Goal: Transaction & Acquisition: Purchase product/service

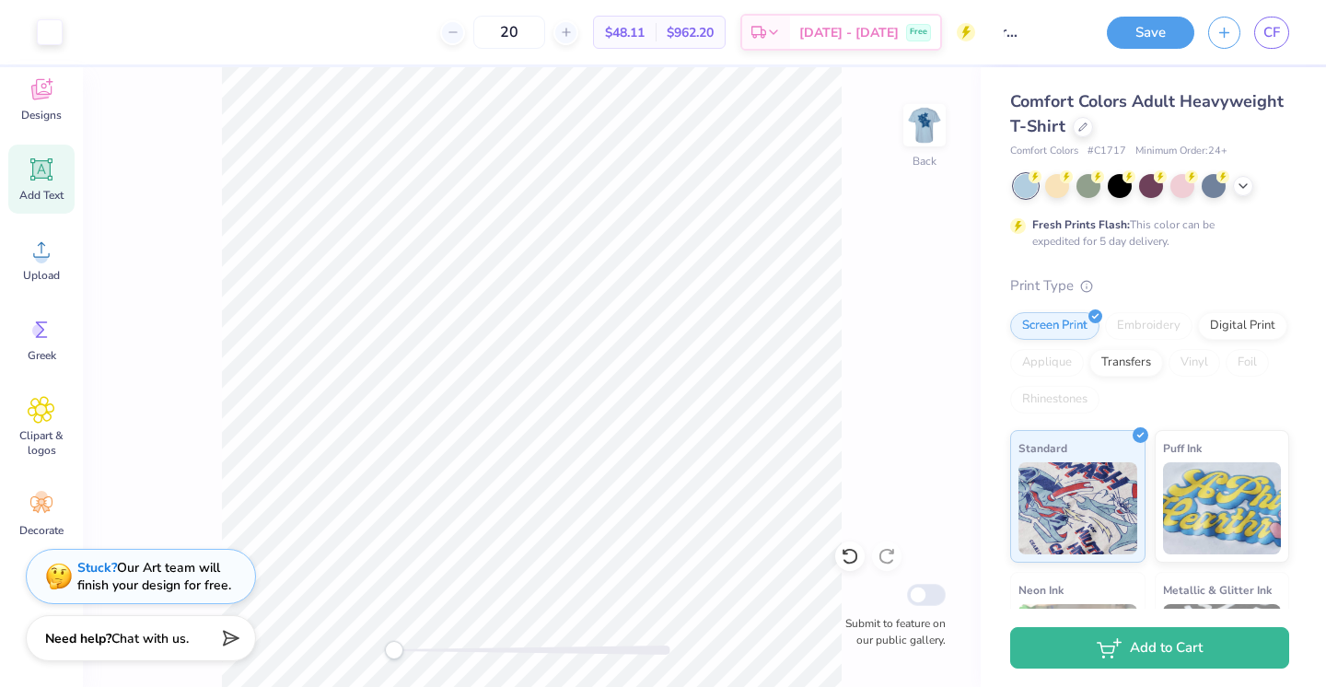
scroll to position [0, 50]
type input "capture the cure"
click at [50, 103] on div "Designs" at bounding box center [41, 98] width 66 height 69
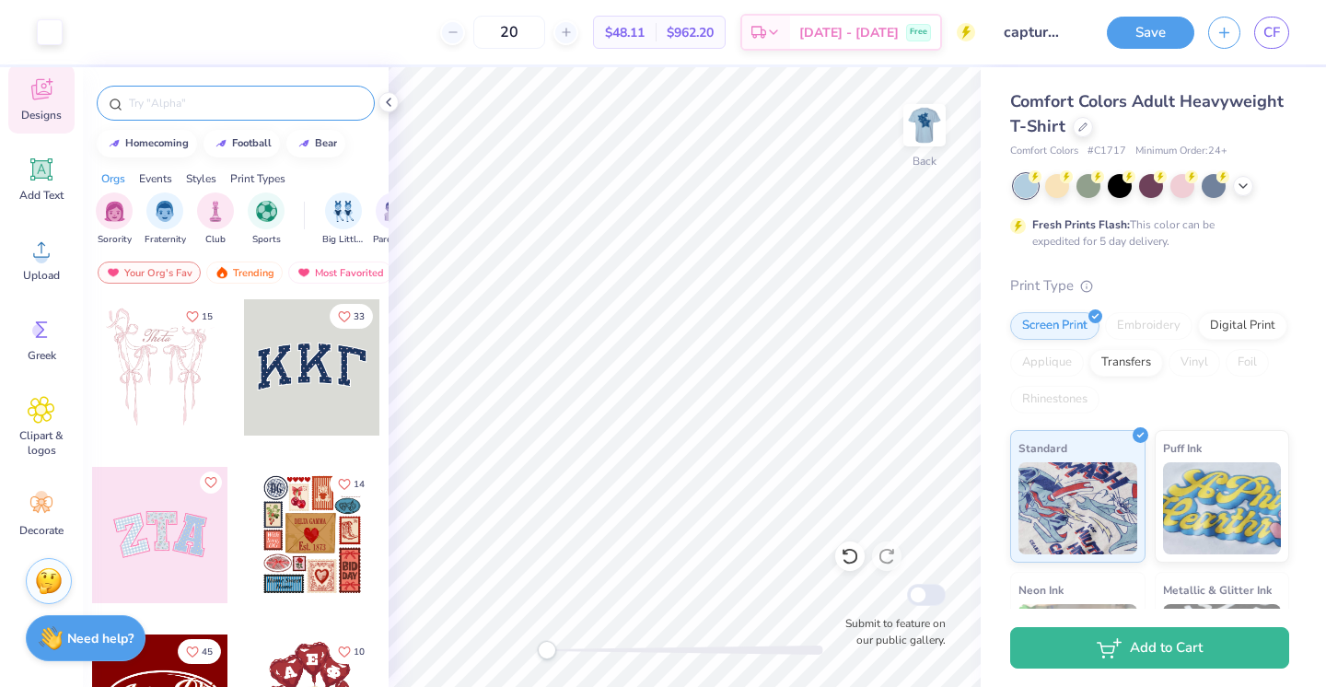
click at [219, 99] on input "text" at bounding box center [245, 103] width 236 height 18
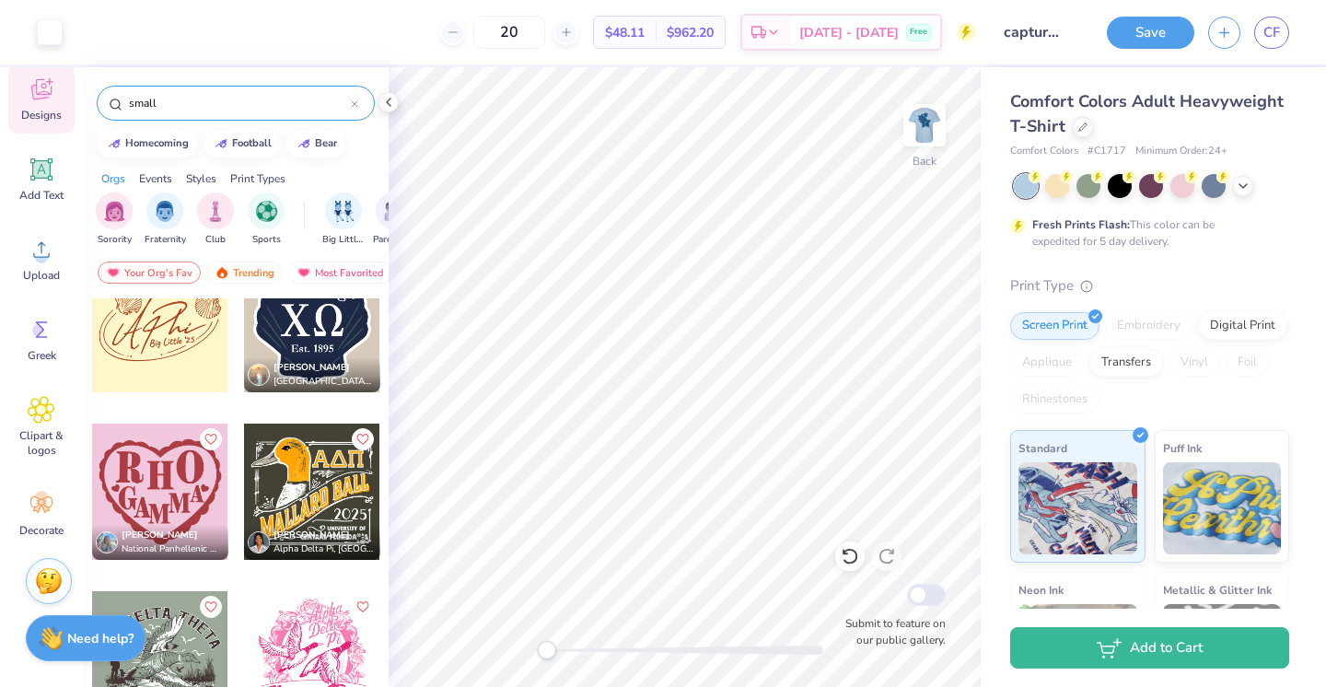
scroll to position [715, 0]
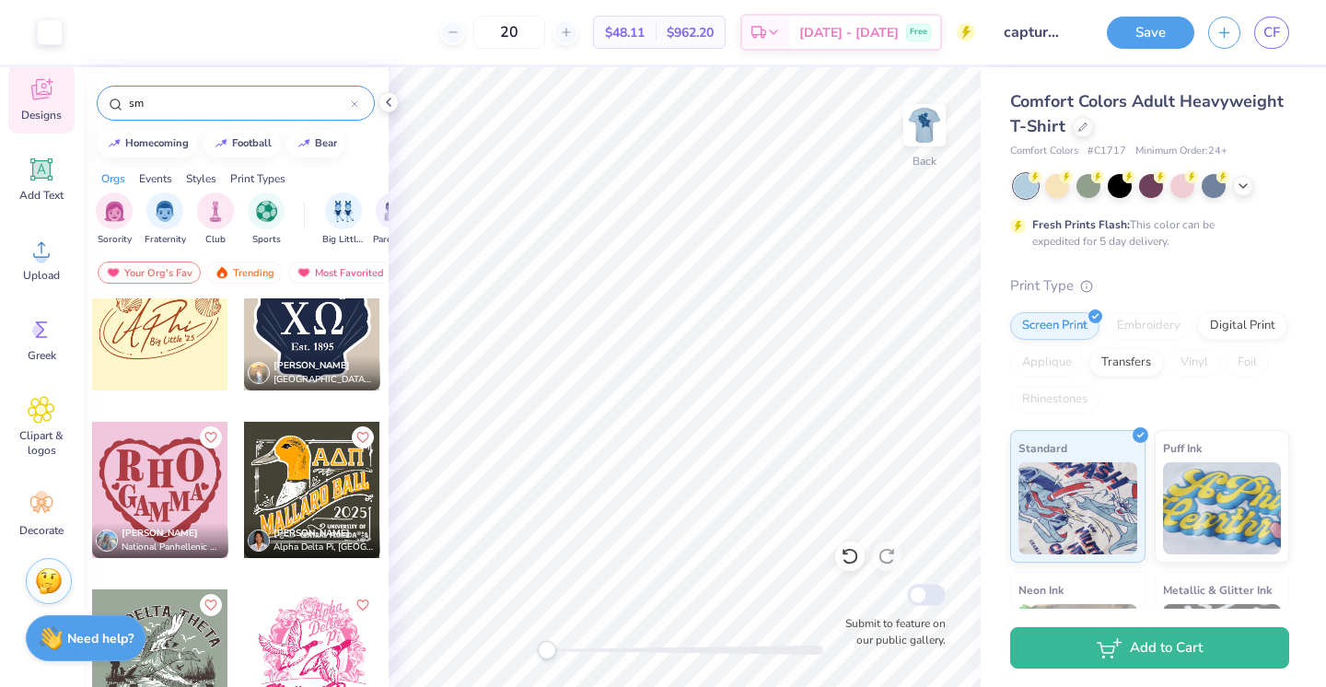
type input "s"
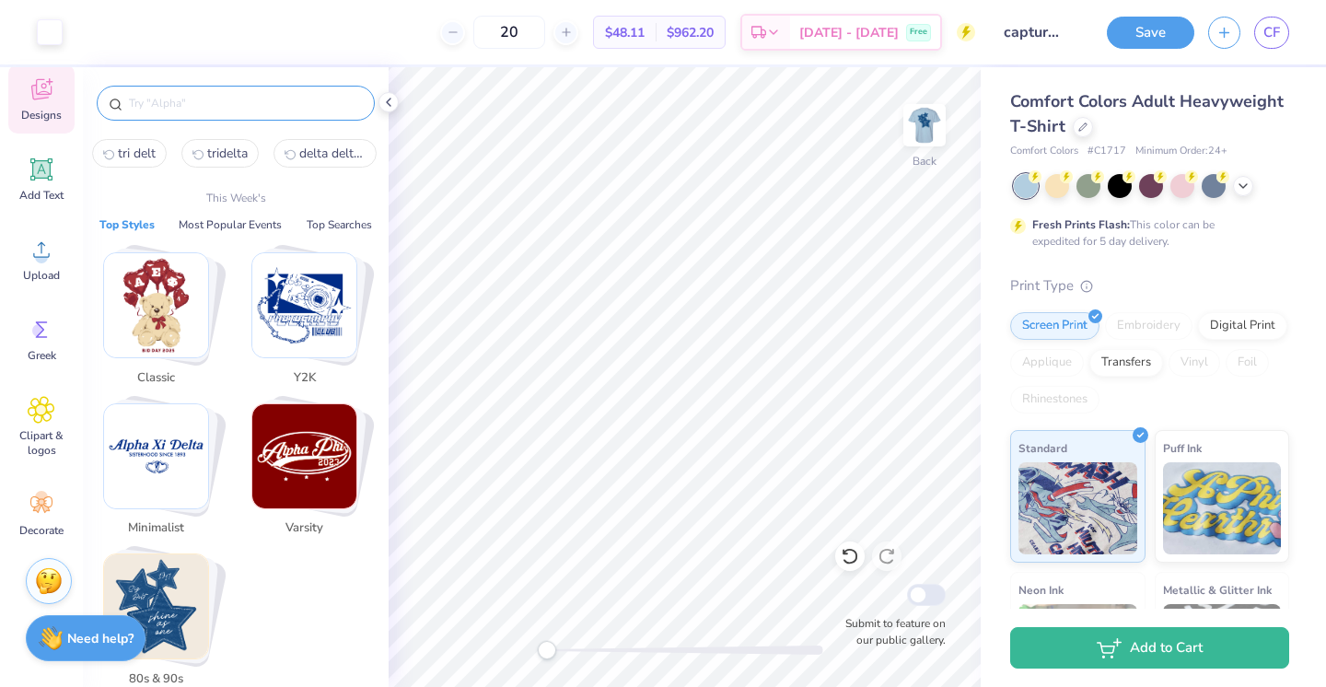
click at [159, 157] on button "tri delt" at bounding box center [129, 153] width 75 height 29
type input "tri delt"
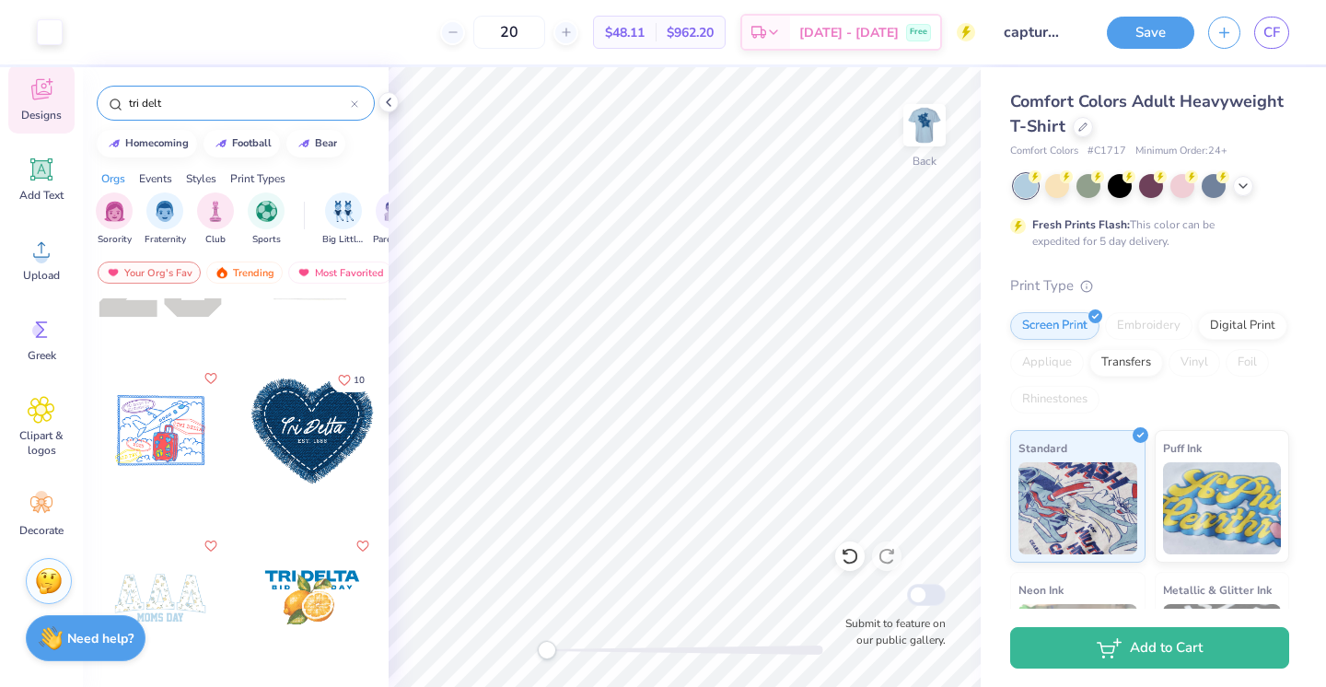
scroll to position [110, 0]
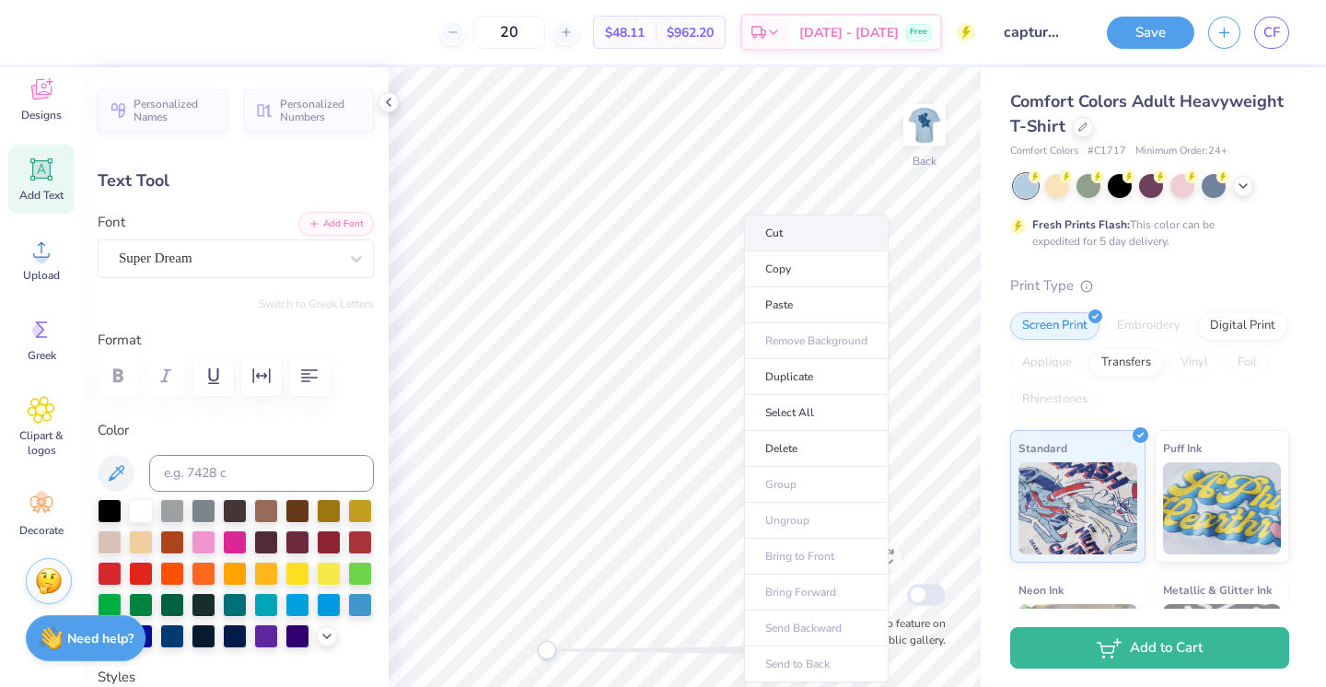
click at [774, 231] on li "Cut" at bounding box center [816, 233] width 145 height 37
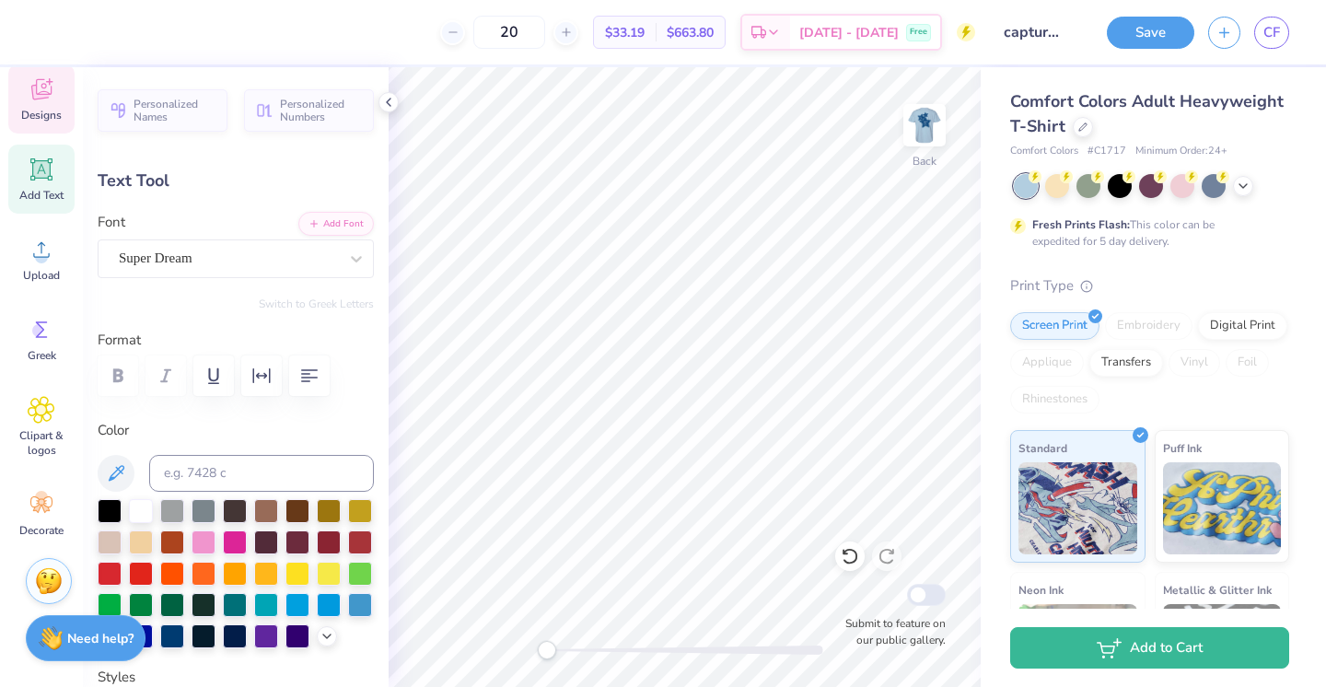
click at [24, 105] on div "Designs" at bounding box center [41, 98] width 66 height 69
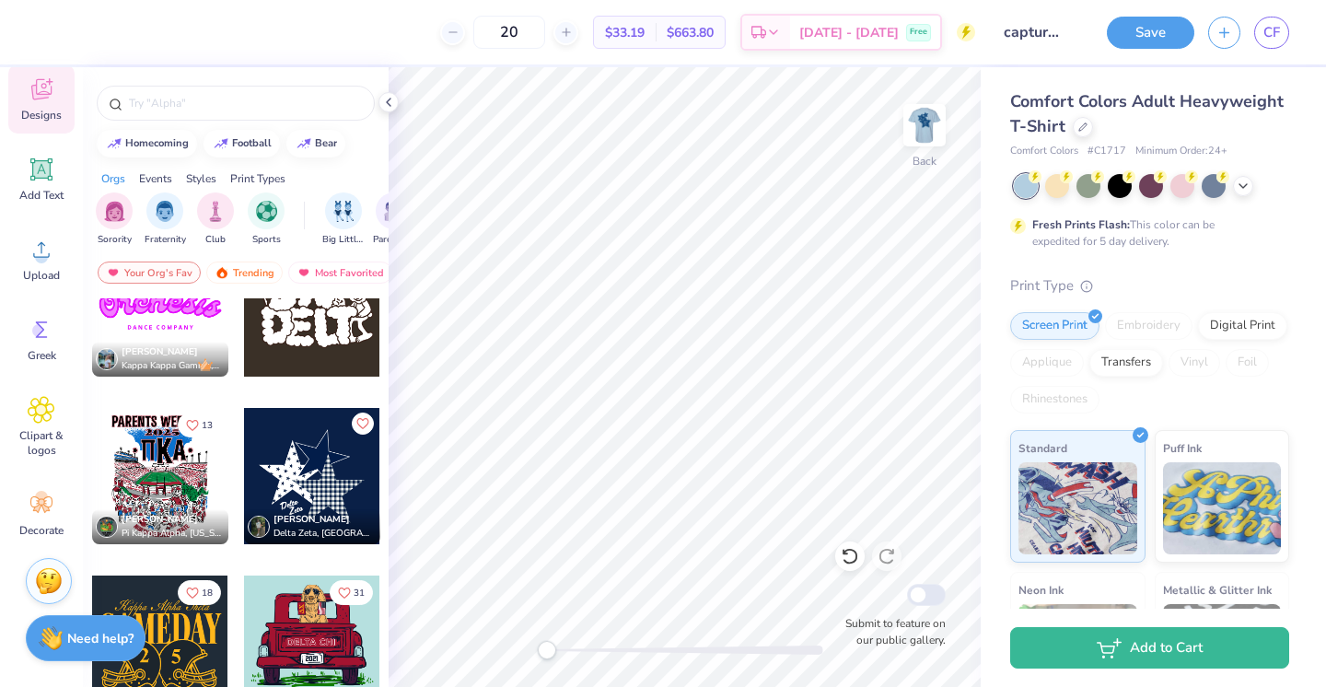
scroll to position [1238, 0]
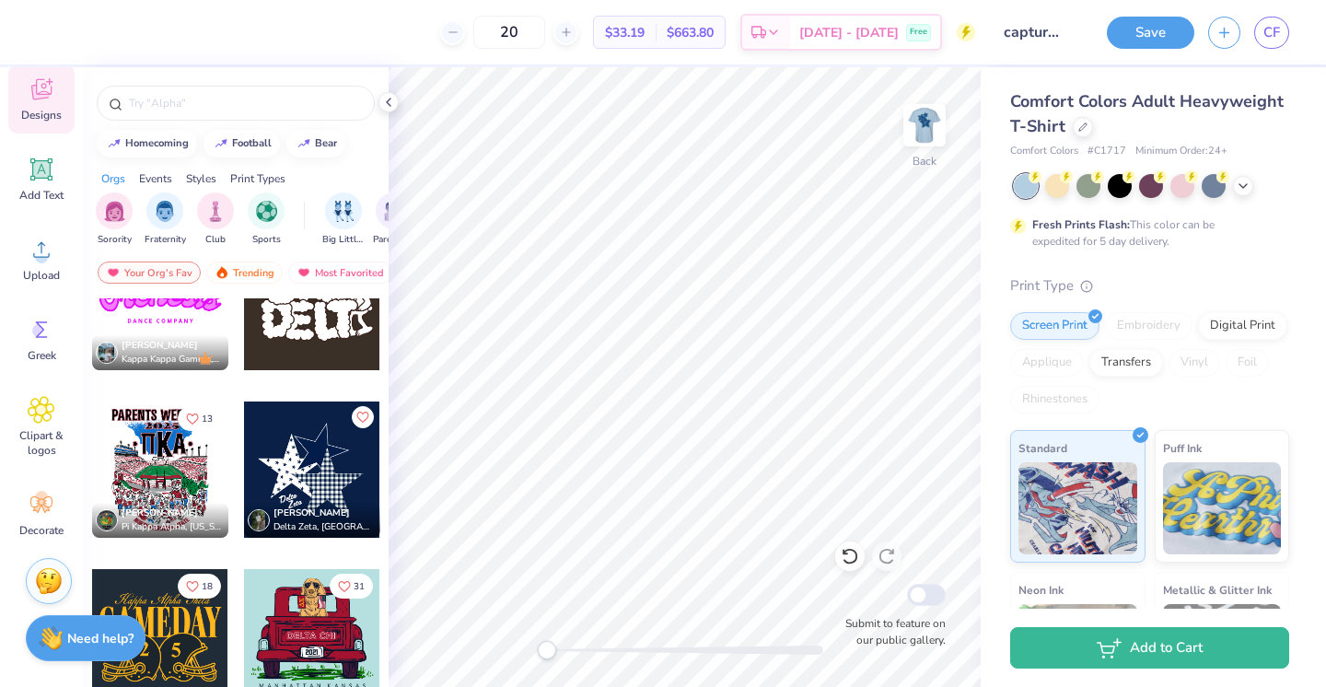
click at [310, 443] on div at bounding box center [175, 469] width 409 height 136
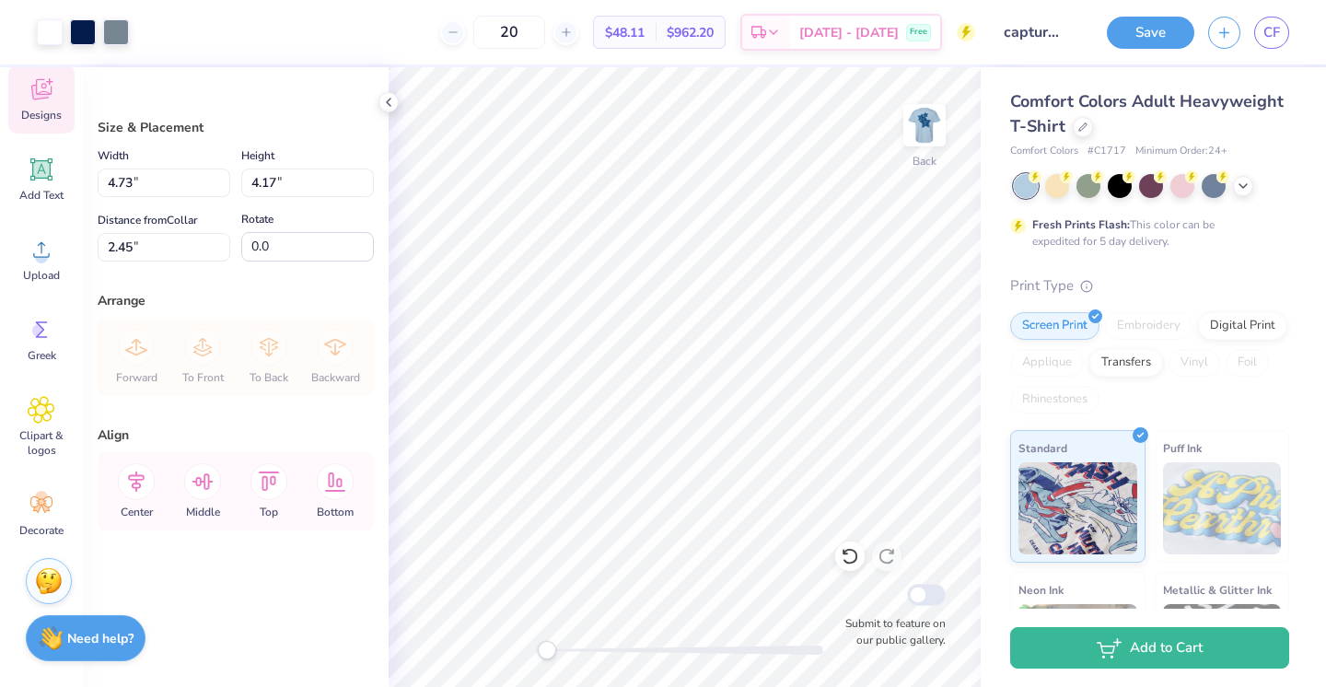
click at [44, 124] on div "Designs" at bounding box center [41, 98] width 66 height 69
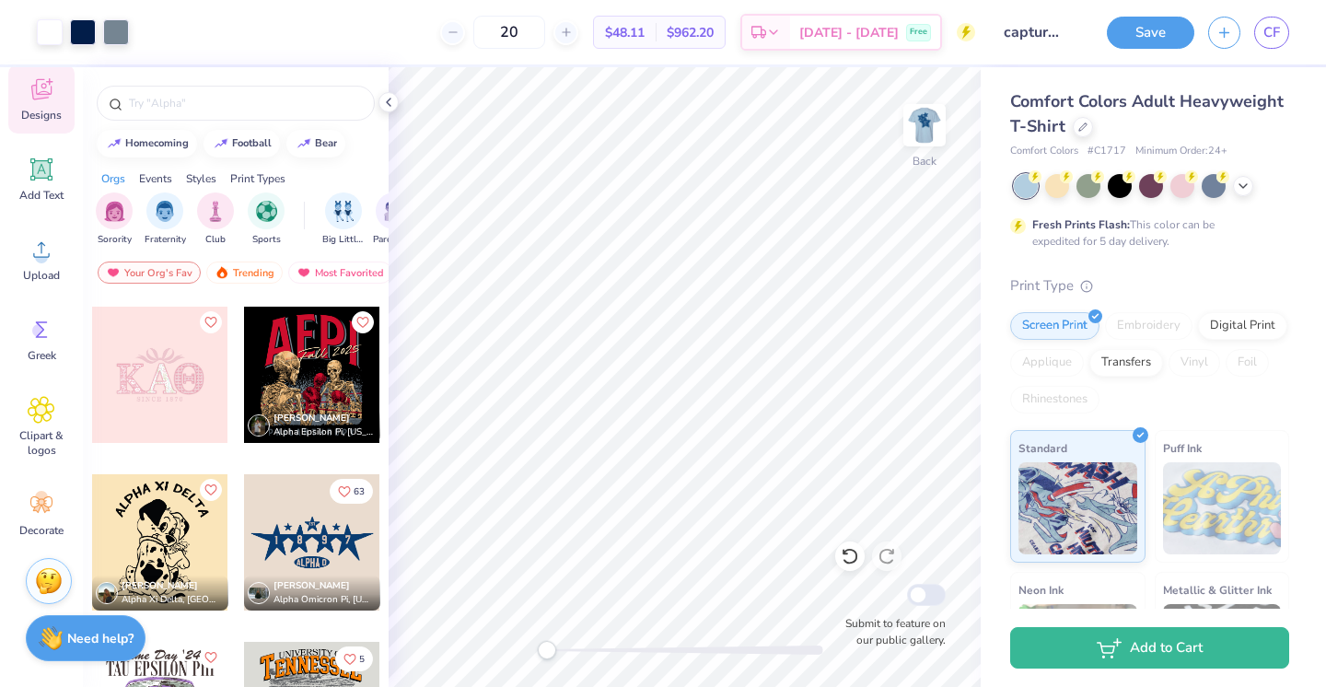
scroll to position [4571, 0]
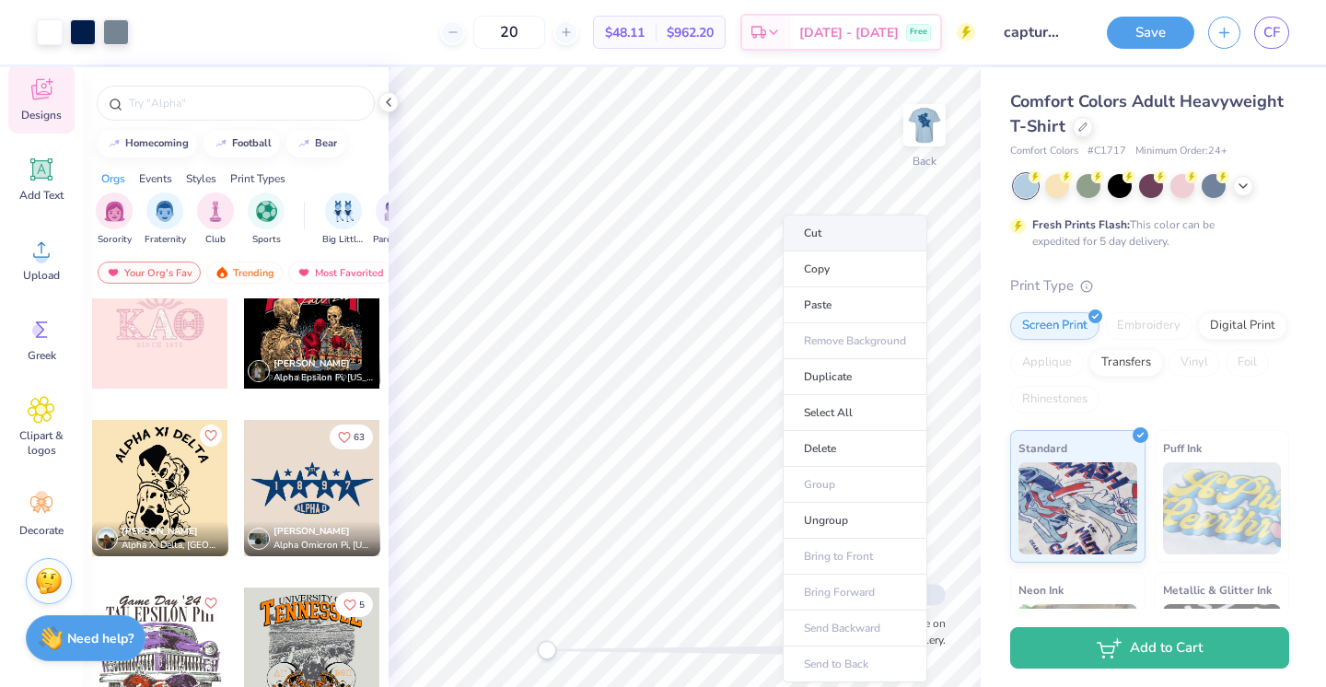
click at [810, 235] on li "Cut" at bounding box center [855, 233] width 145 height 37
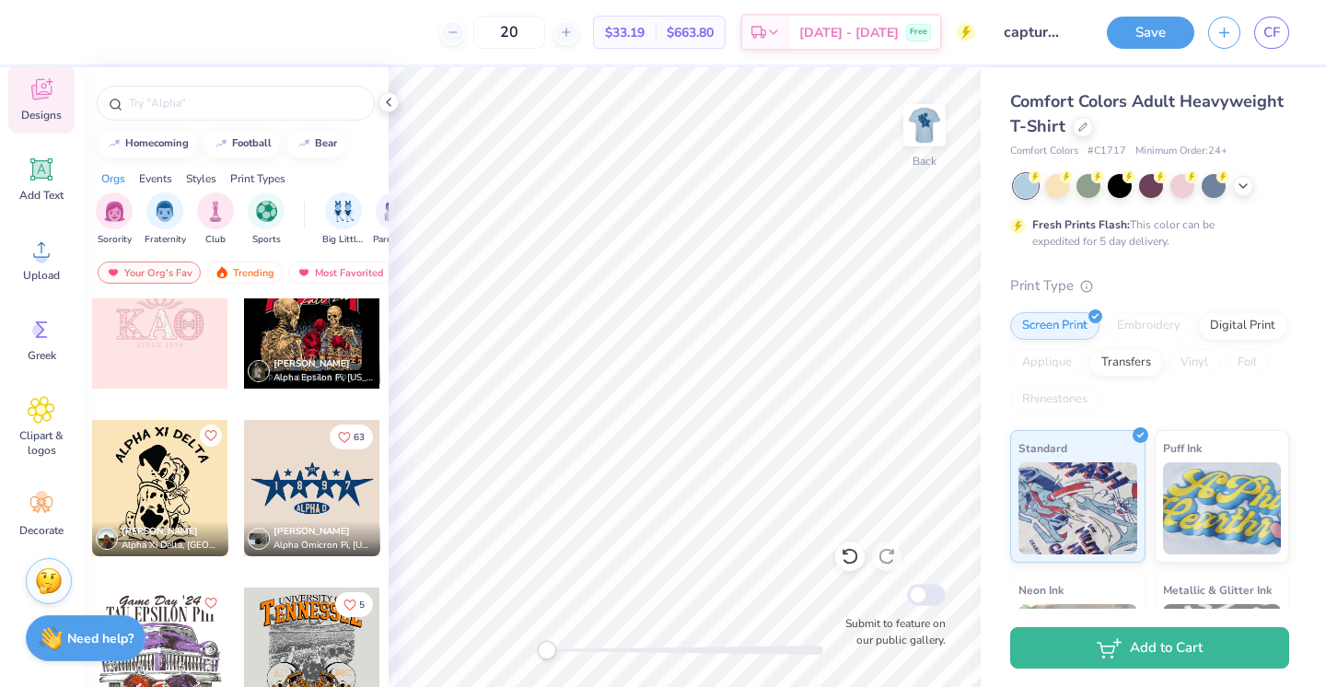
click at [291, 472] on div at bounding box center [312, 488] width 136 height 136
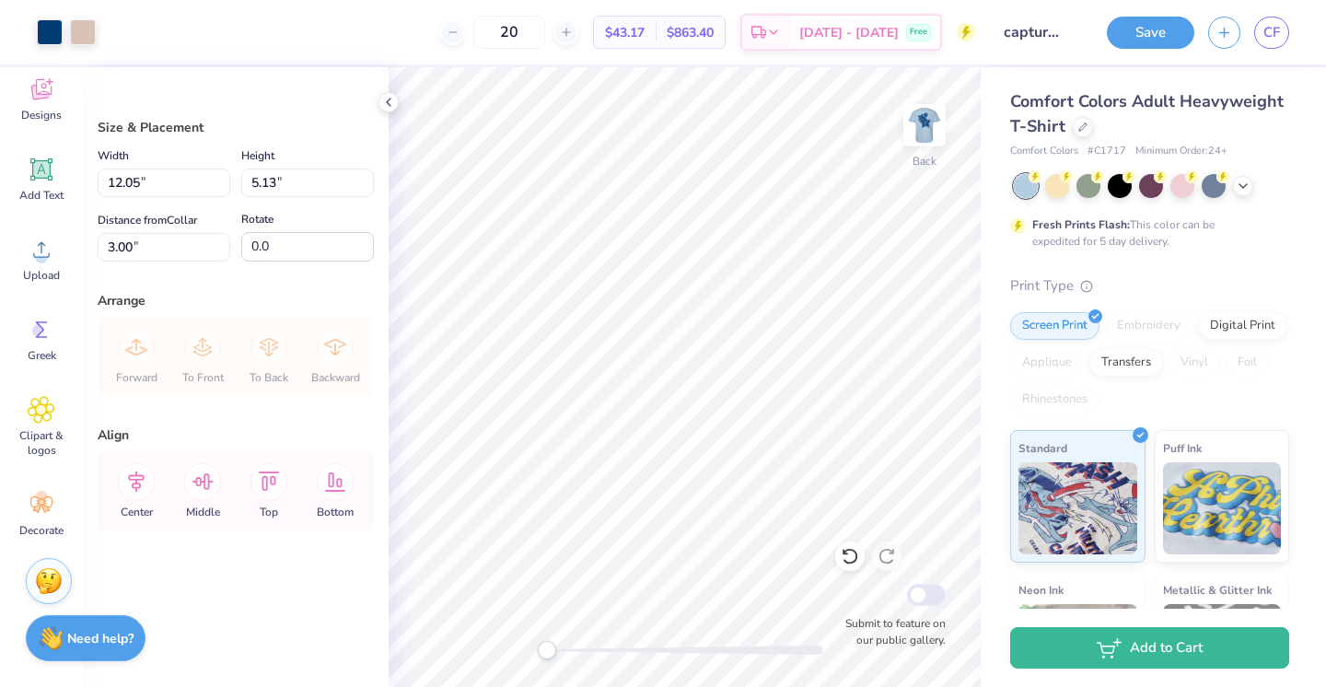
click at [32, 180] on icon at bounding box center [42, 170] width 28 height 28
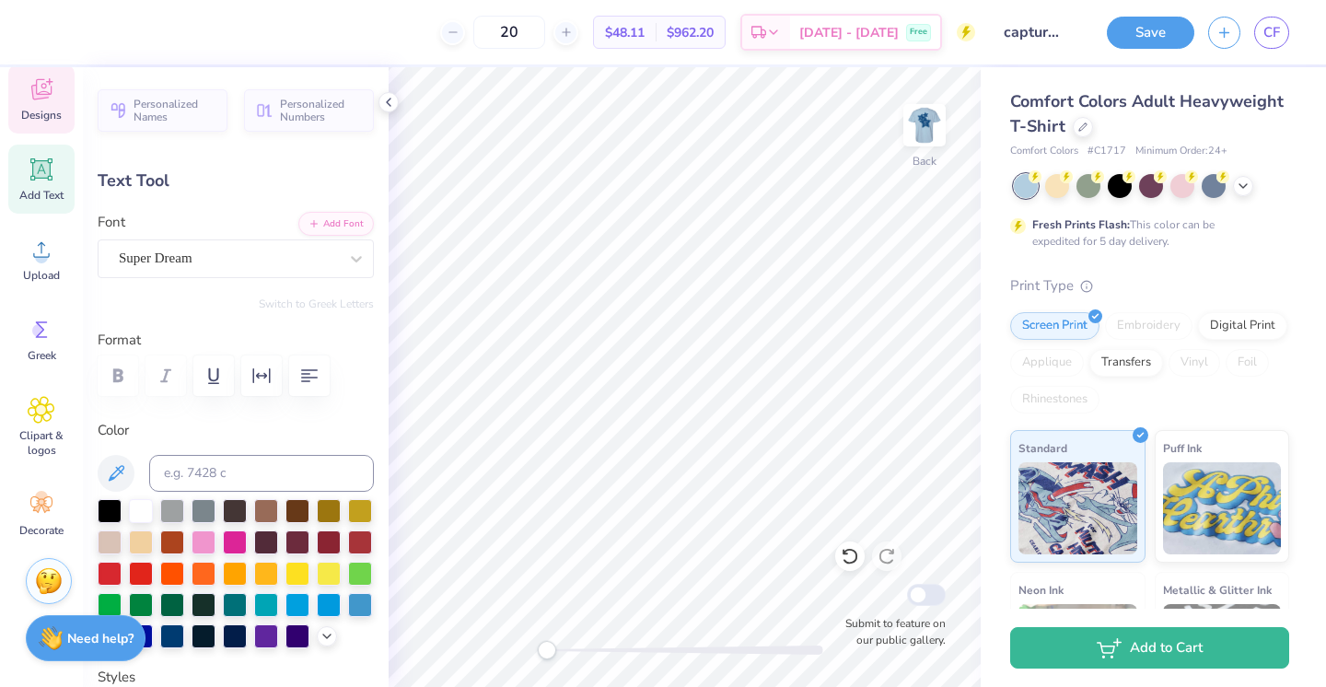
click at [47, 104] on div "Designs" at bounding box center [41, 98] width 66 height 69
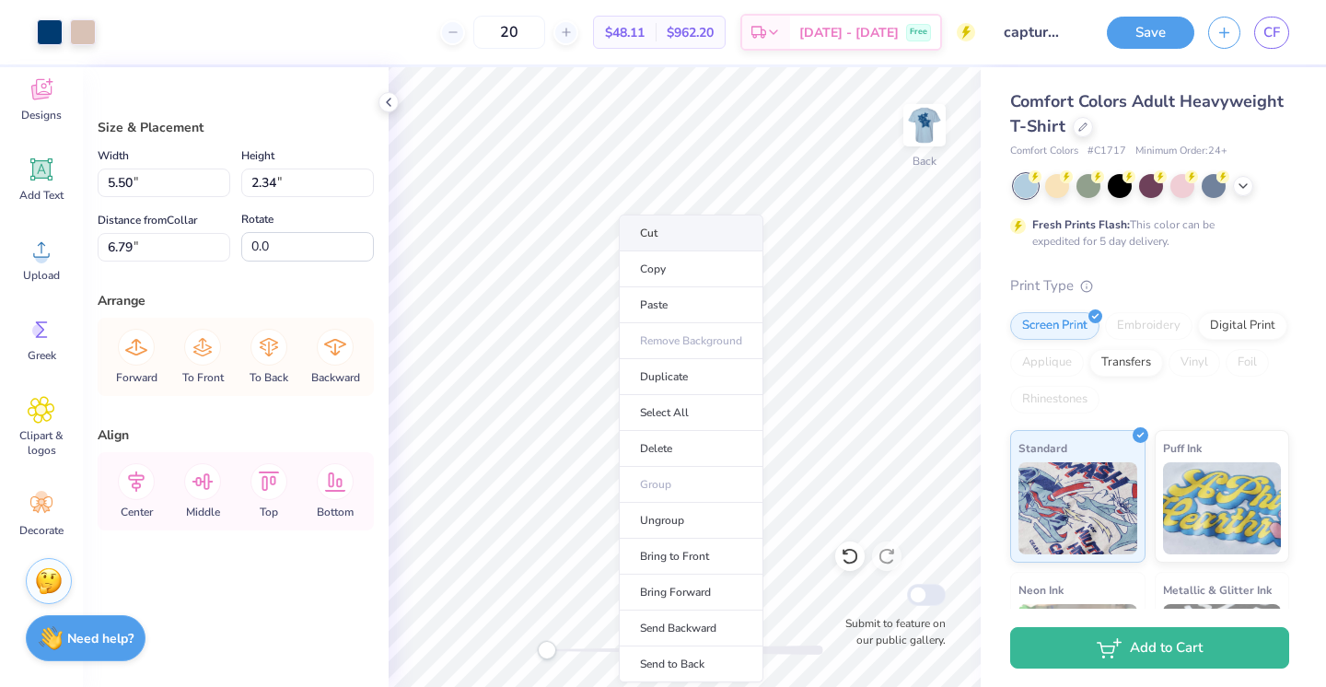
click at [662, 234] on li "Cut" at bounding box center [691, 233] width 145 height 37
click at [657, 230] on li "Cut" at bounding box center [702, 233] width 145 height 37
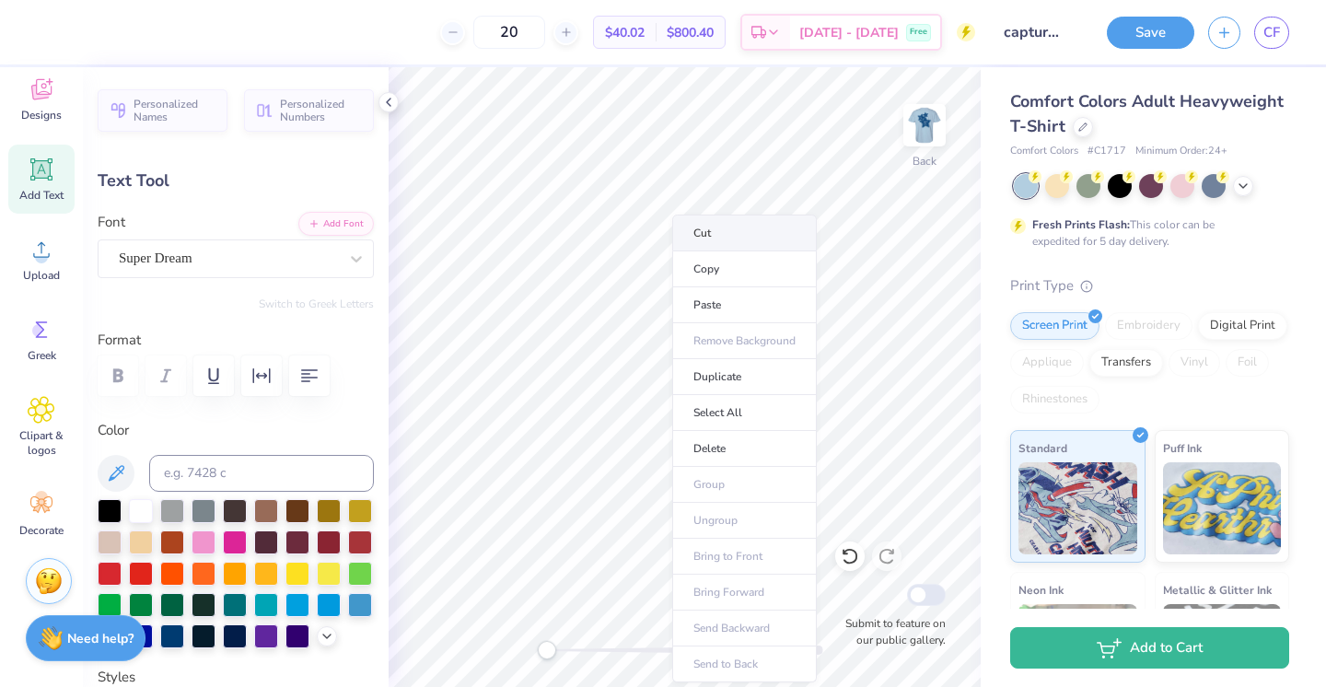
click at [744, 223] on li "Cut" at bounding box center [744, 233] width 145 height 37
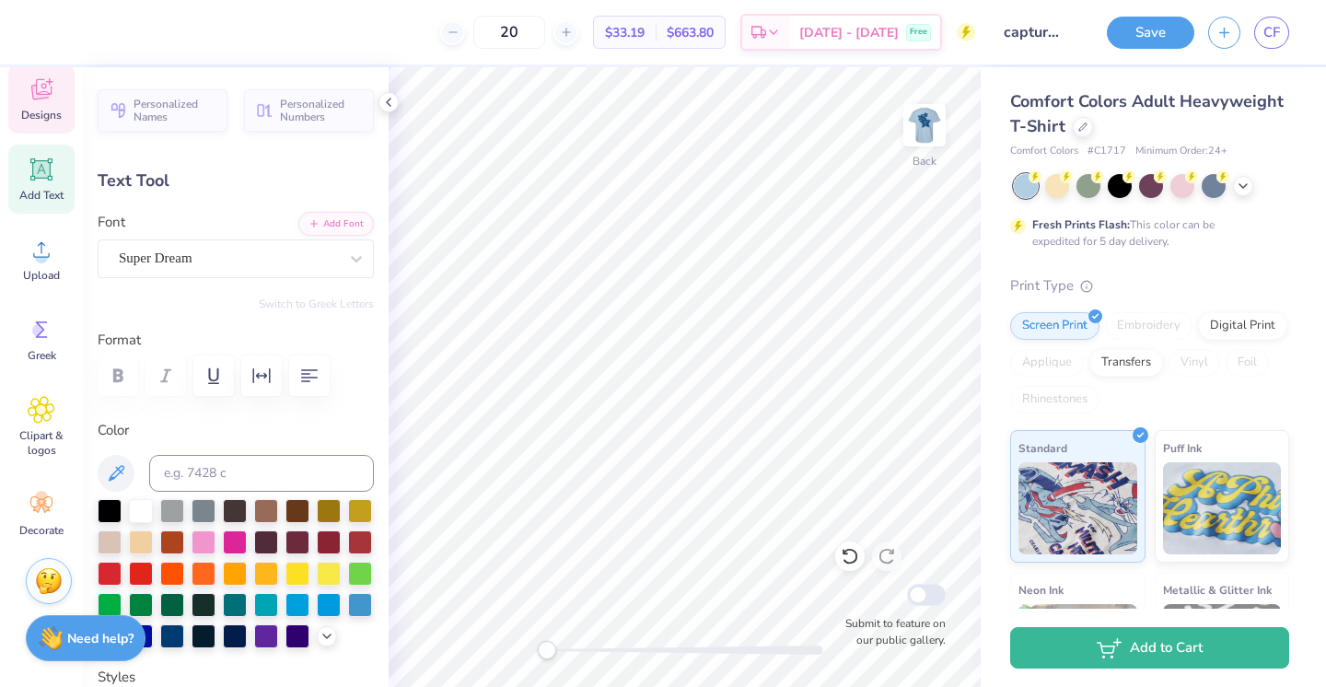
click at [27, 98] on div "Designs" at bounding box center [41, 98] width 66 height 69
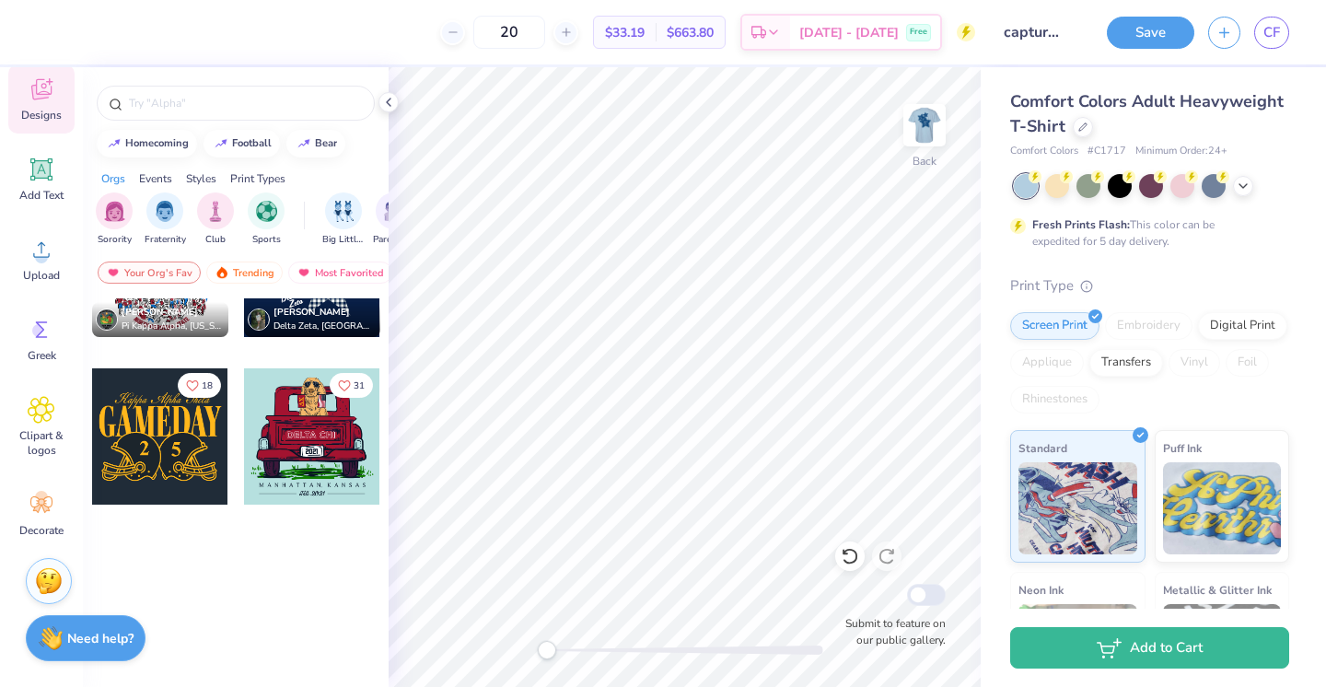
scroll to position [1621, 0]
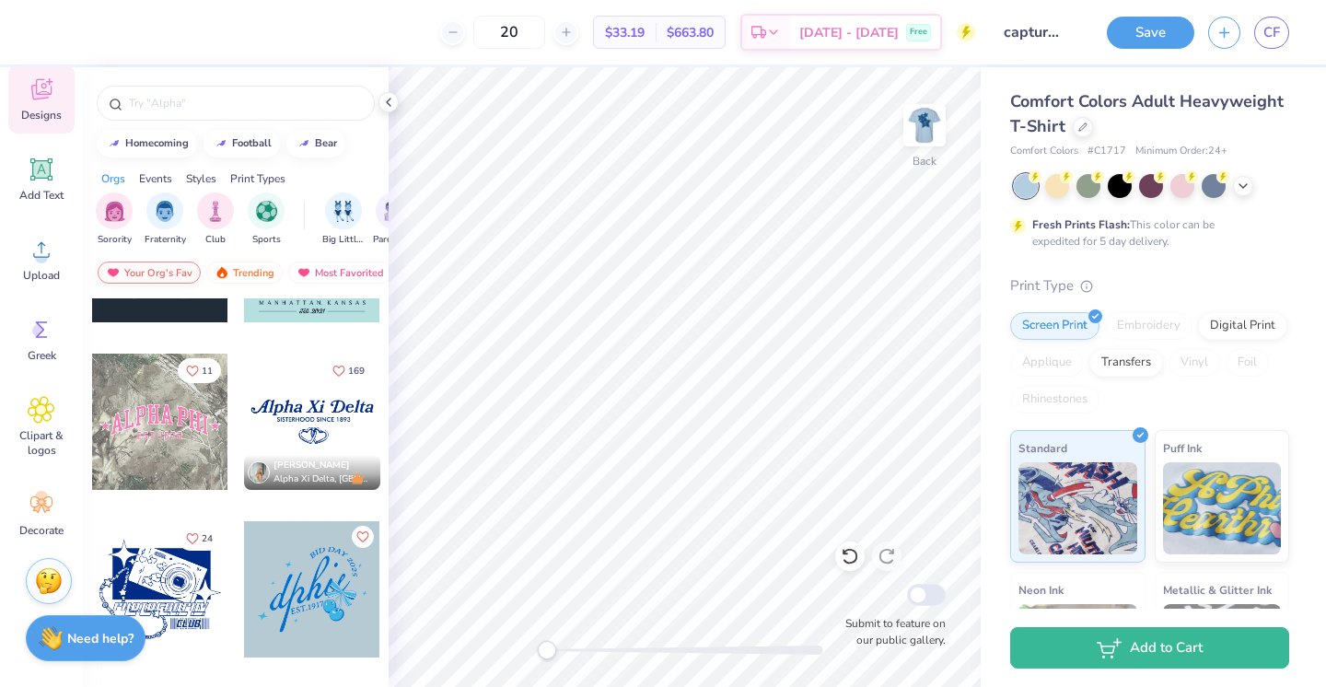
click at [151, 269] on div "Your Org's Fav" at bounding box center [149, 272] width 103 height 22
click at [155, 274] on div "Your Org's Fav" at bounding box center [149, 272] width 103 height 22
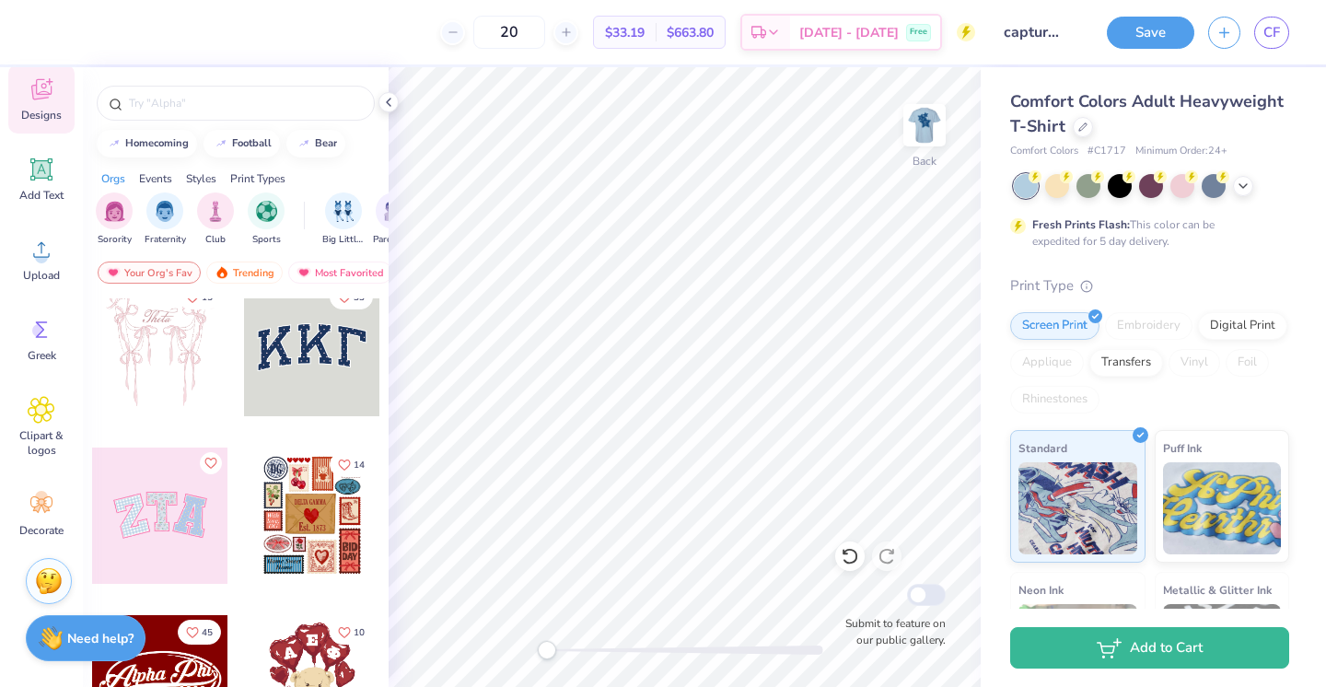
scroll to position [0, 0]
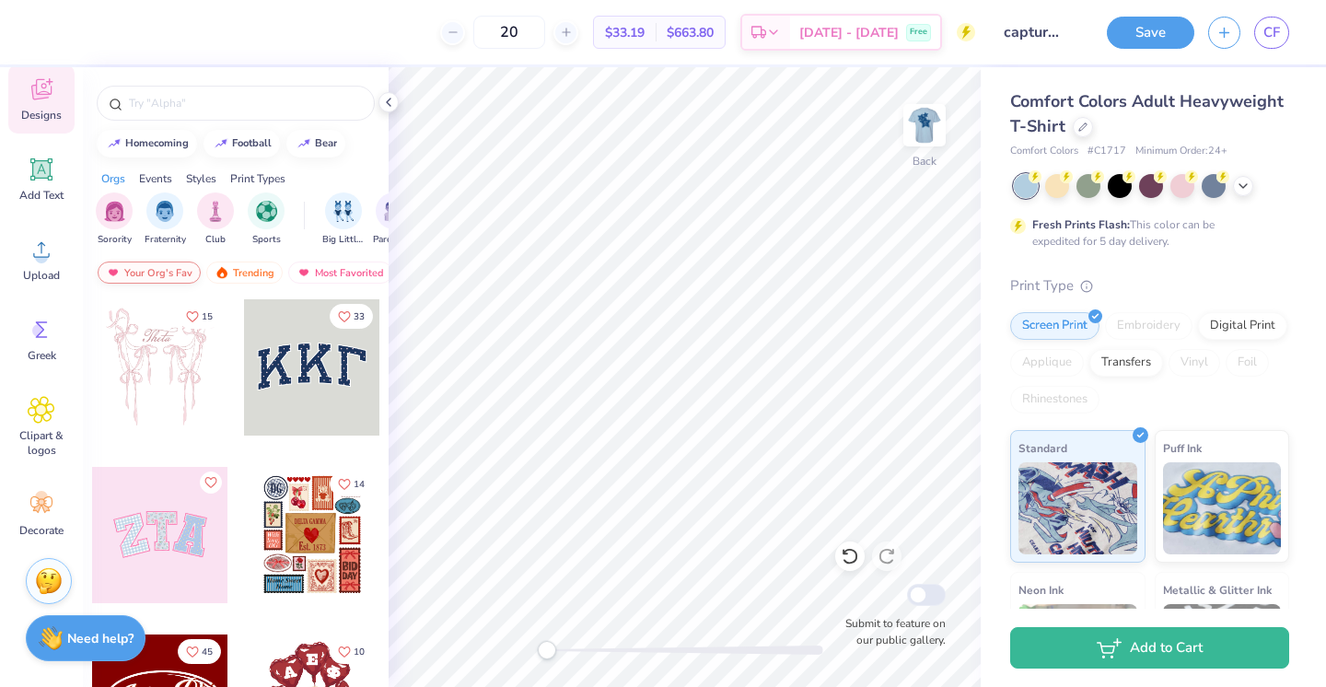
click at [174, 270] on div "Your Org's Fav" at bounding box center [149, 272] width 103 height 22
click at [242, 270] on div "Trending" at bounding box center [244, 272] width 76 height 22
click at [163, 263] on div "Your Org's Fav" at bounding box center [149, 272] width 103 height 22
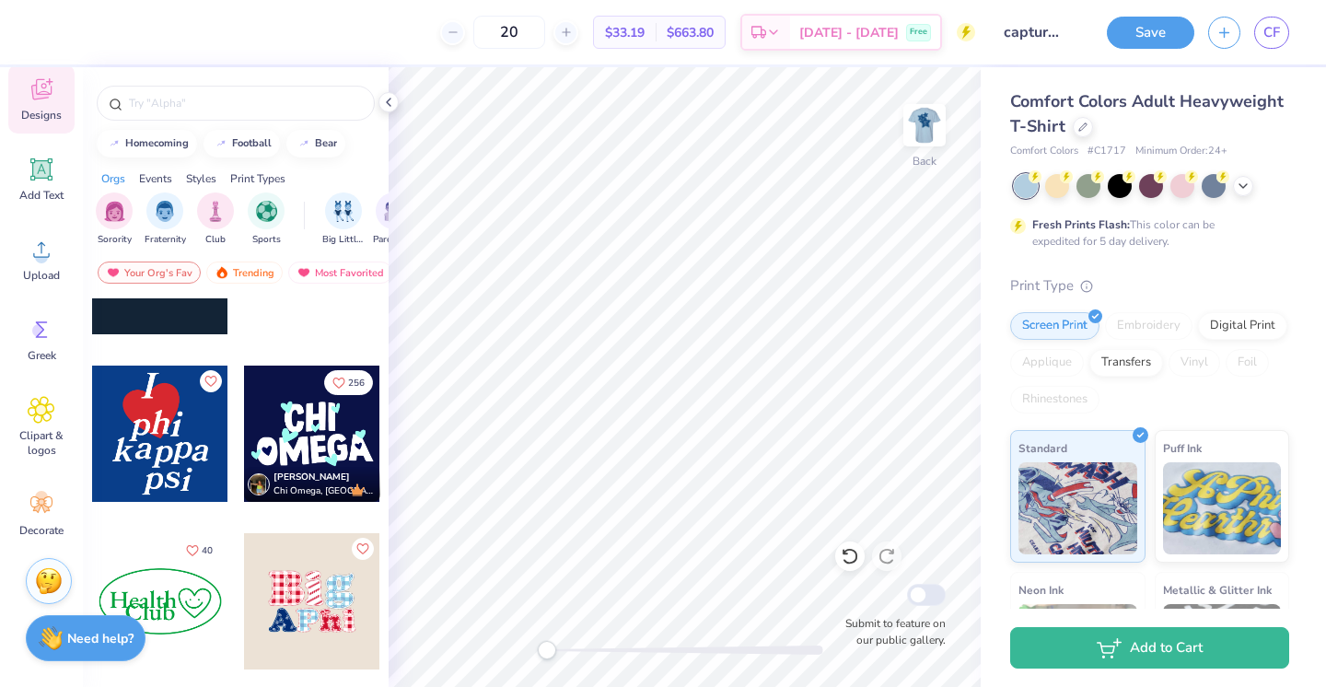
scroll to position [3292, 0]
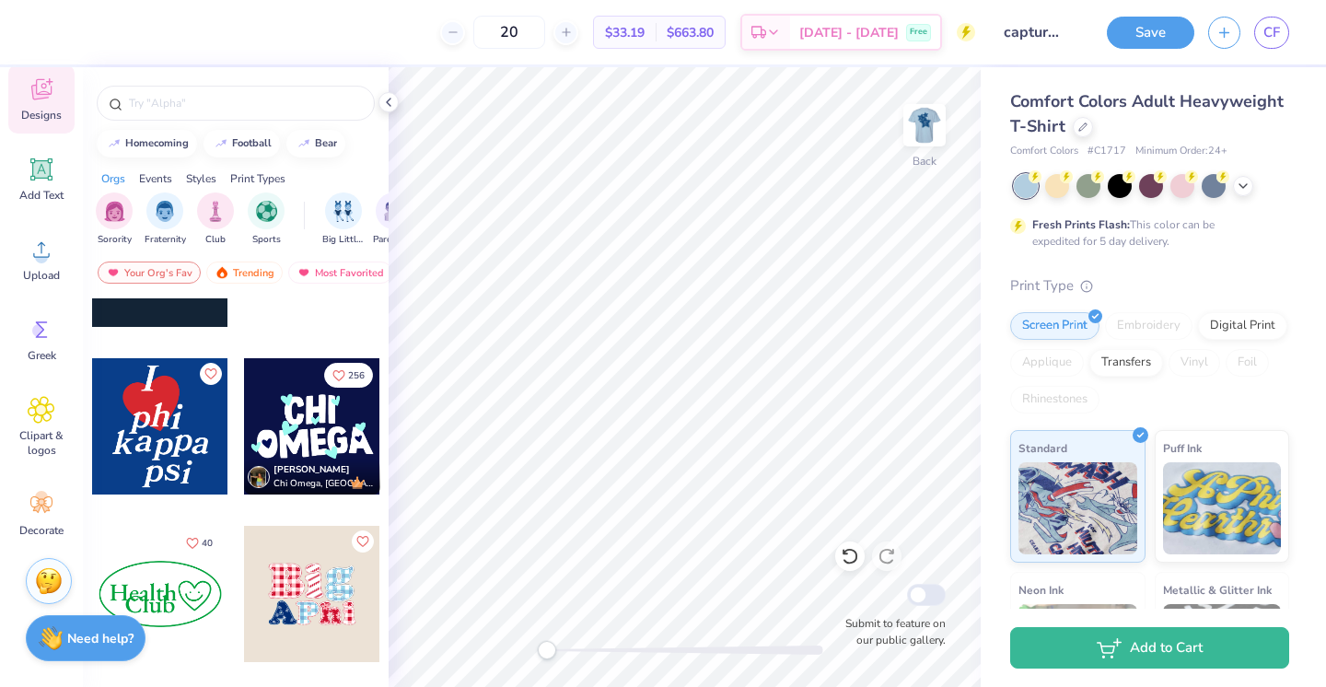
click at [314, 423] on div at bounding box center [312, 426] width 136 height 136
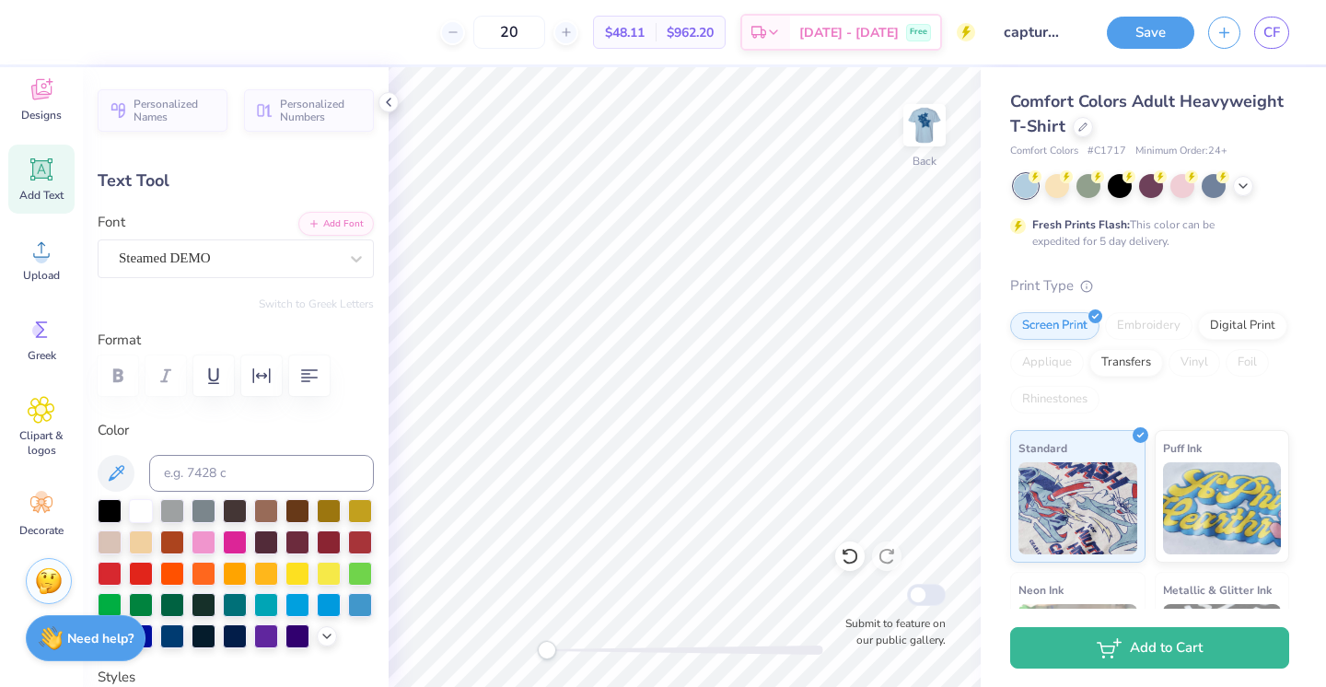
type input "4.89"
type input "1.33"
type input "4.37"
type input "2.13"
type input "1.29"
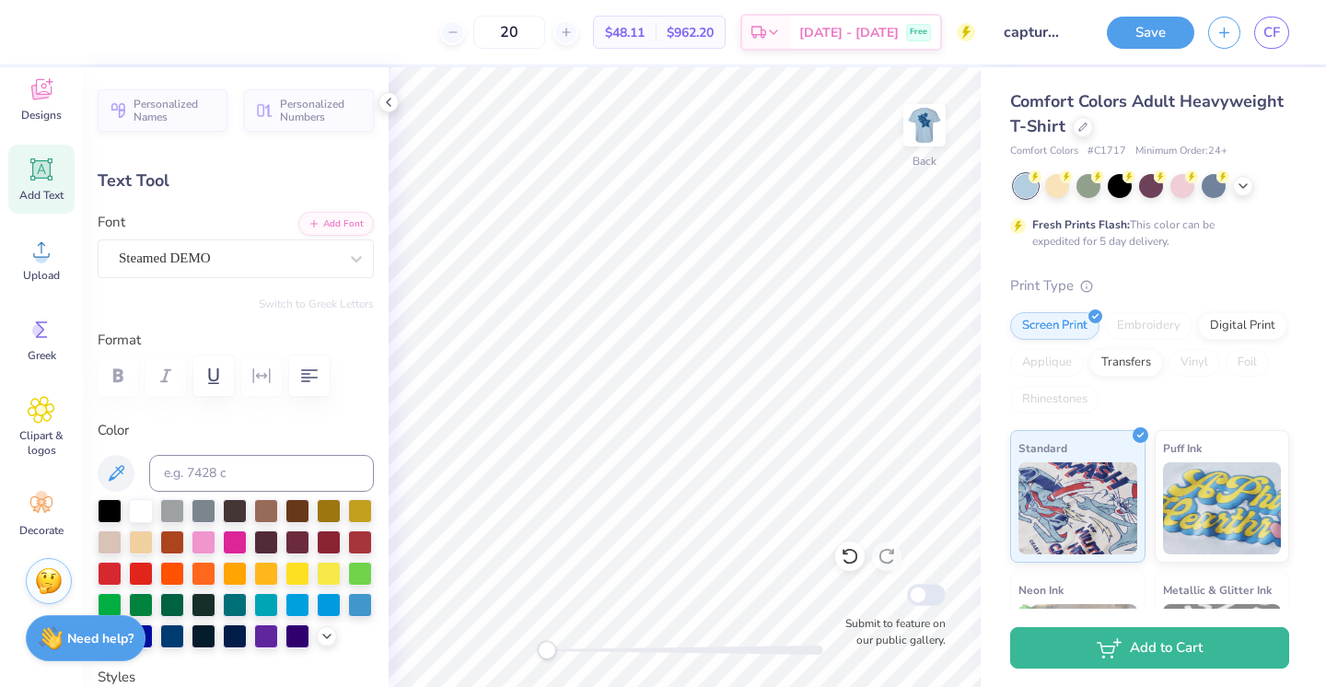
type input "3.02"
type textarea "Tri"
type input "4.89"
type input "1.33"
type input "4.37"
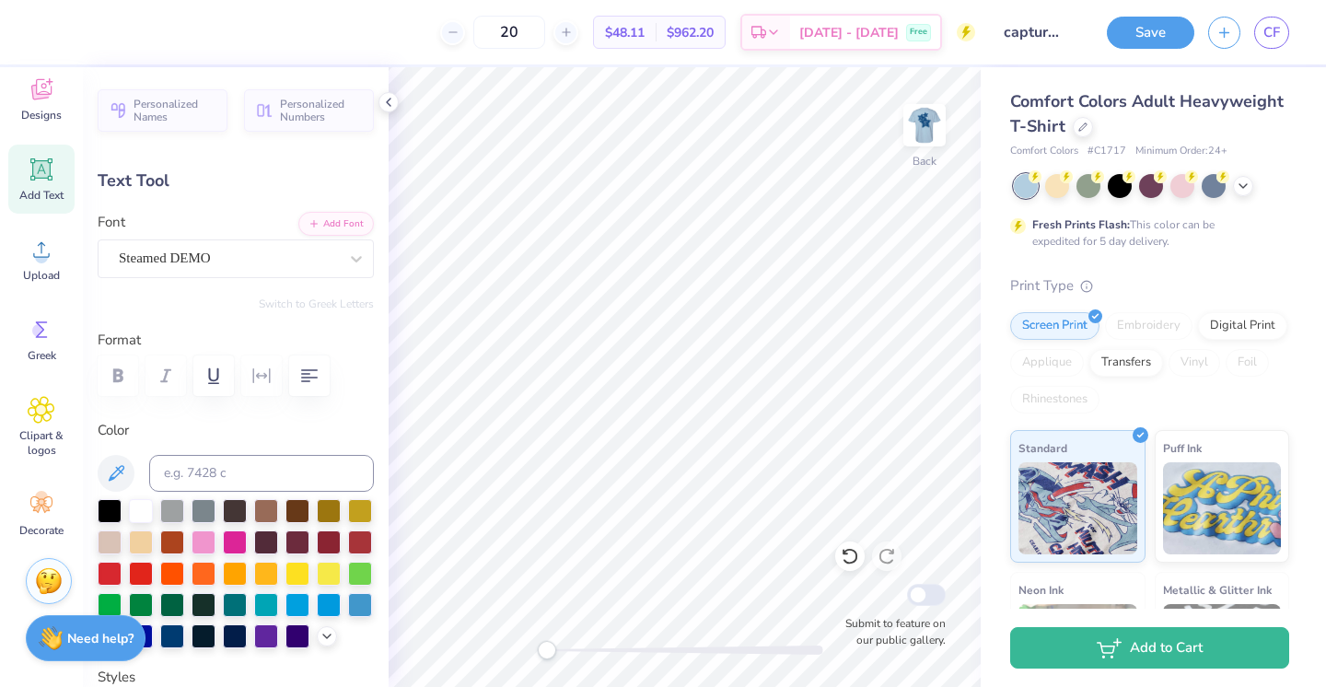
type textarea "Delta"
type input "1.32"
type input "4.22"
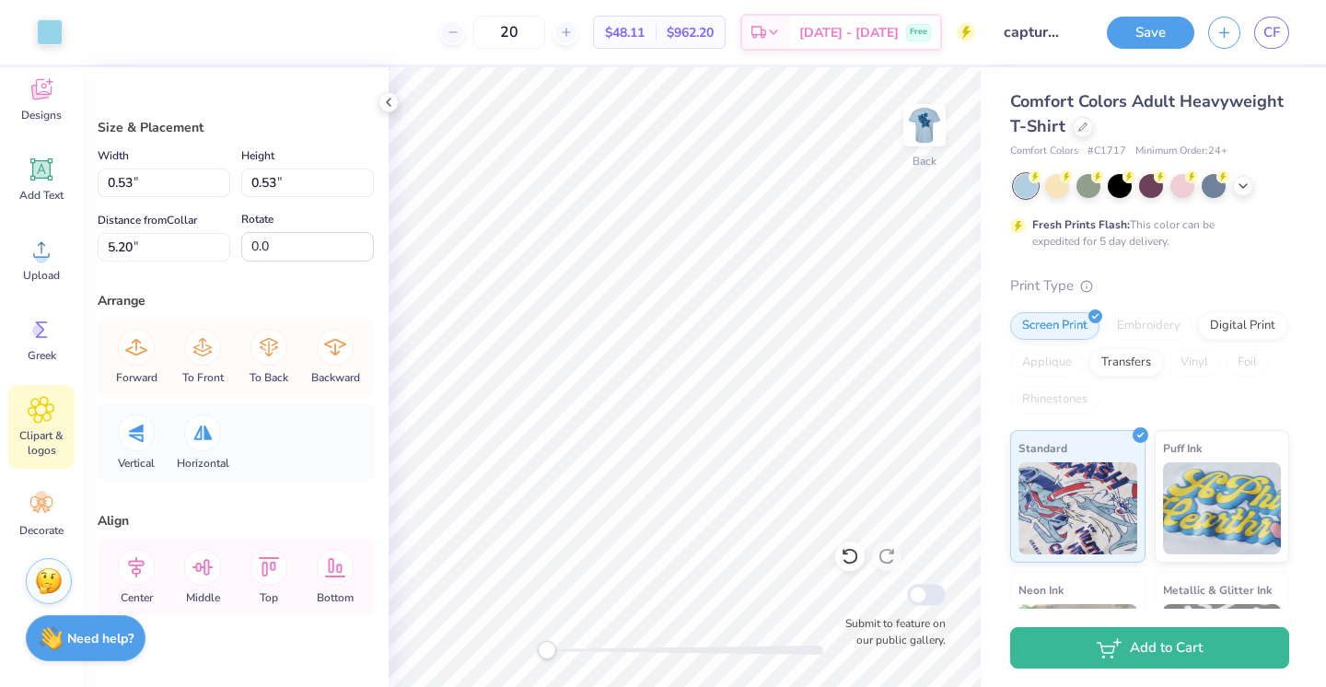
click at [53, 431] on span "Clipart & logos" at bounding box center [41, 442] width 61 height 29
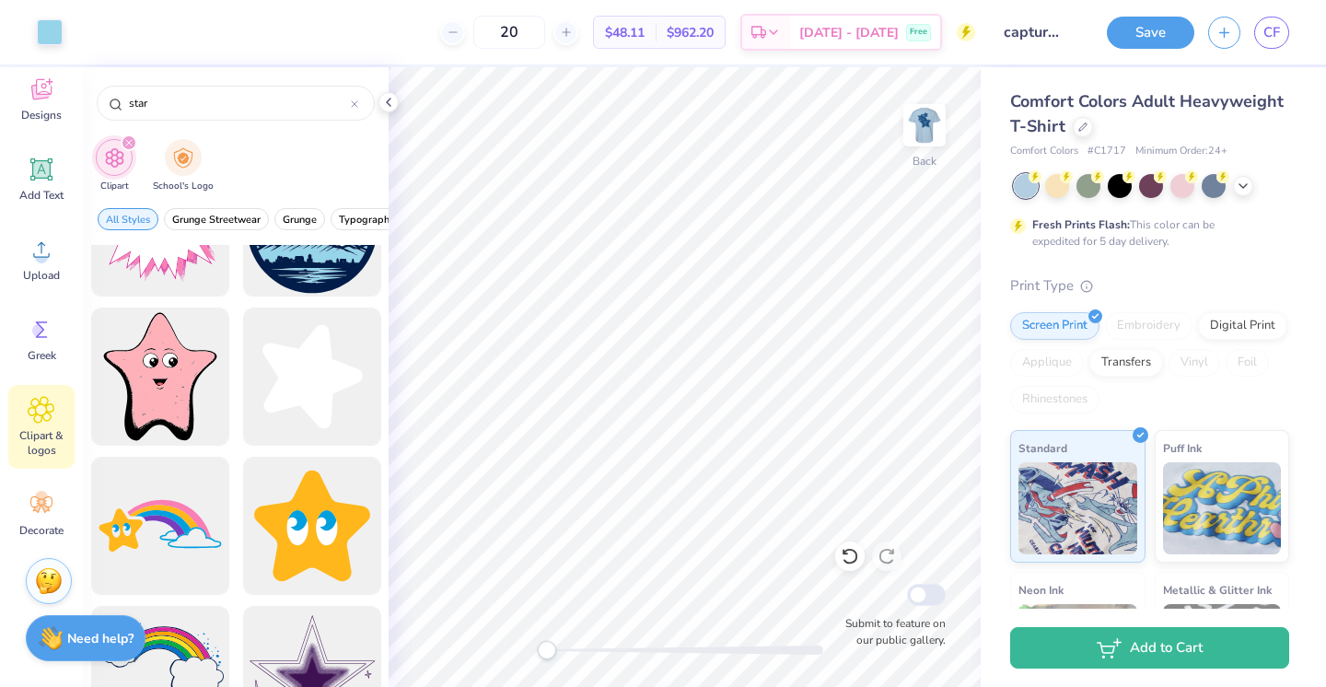
scroll to position [1275, 0]
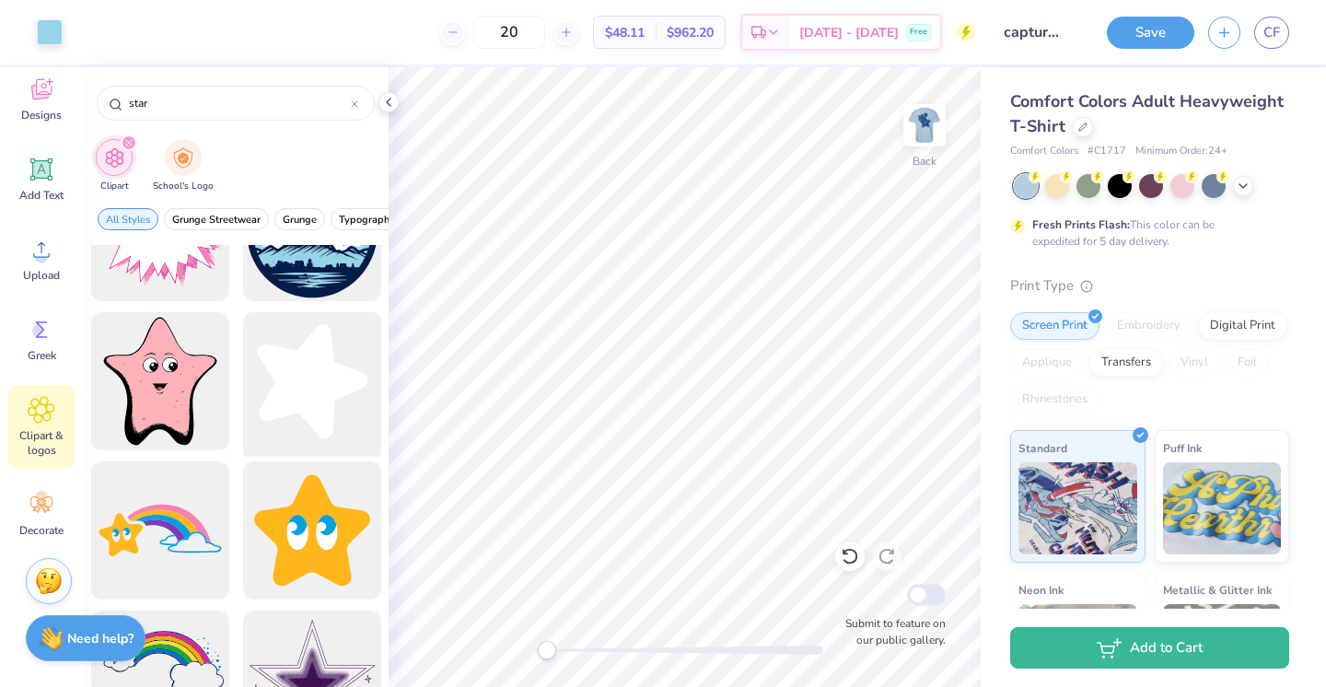
type input "star"
click at [319, 401] on div at bounding box center [312, 382] width 152 height 152
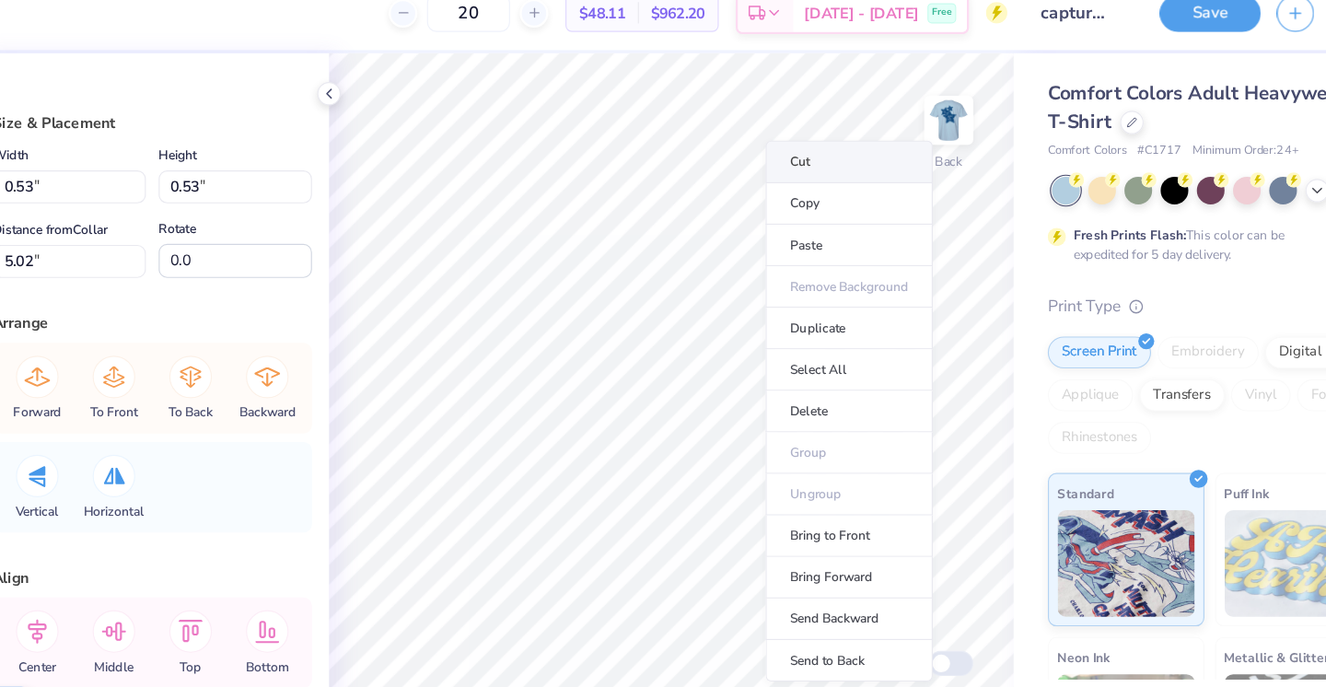
click at [810, 171] on li "Cut" at bounding box center [838, 161] width 145 height 37
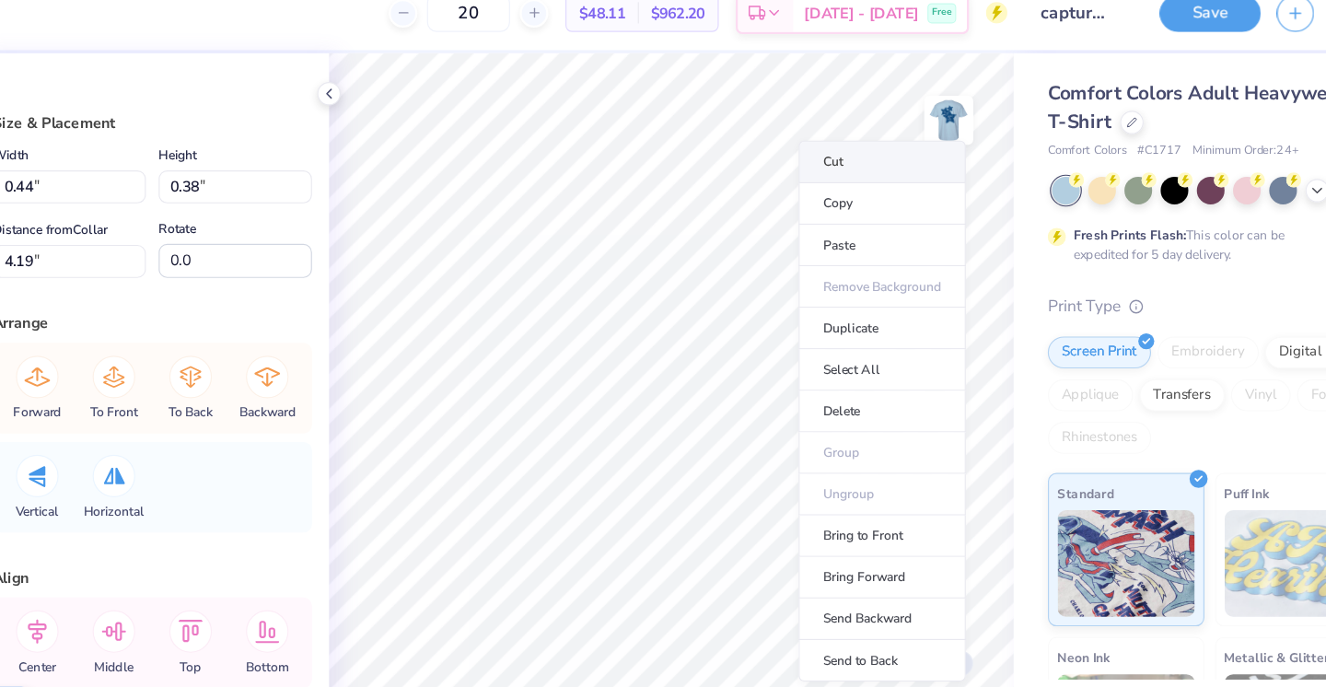
click at [816, 170] on li "Cut" at bounding box center [867, 161] width 145 height 37
click at [893, 168] on li "Cut" at bounding box center [862, 161] width 145 height 37
click at [831, 175] on li "Cut" at bounding box center [866, 161] width 145 height 37
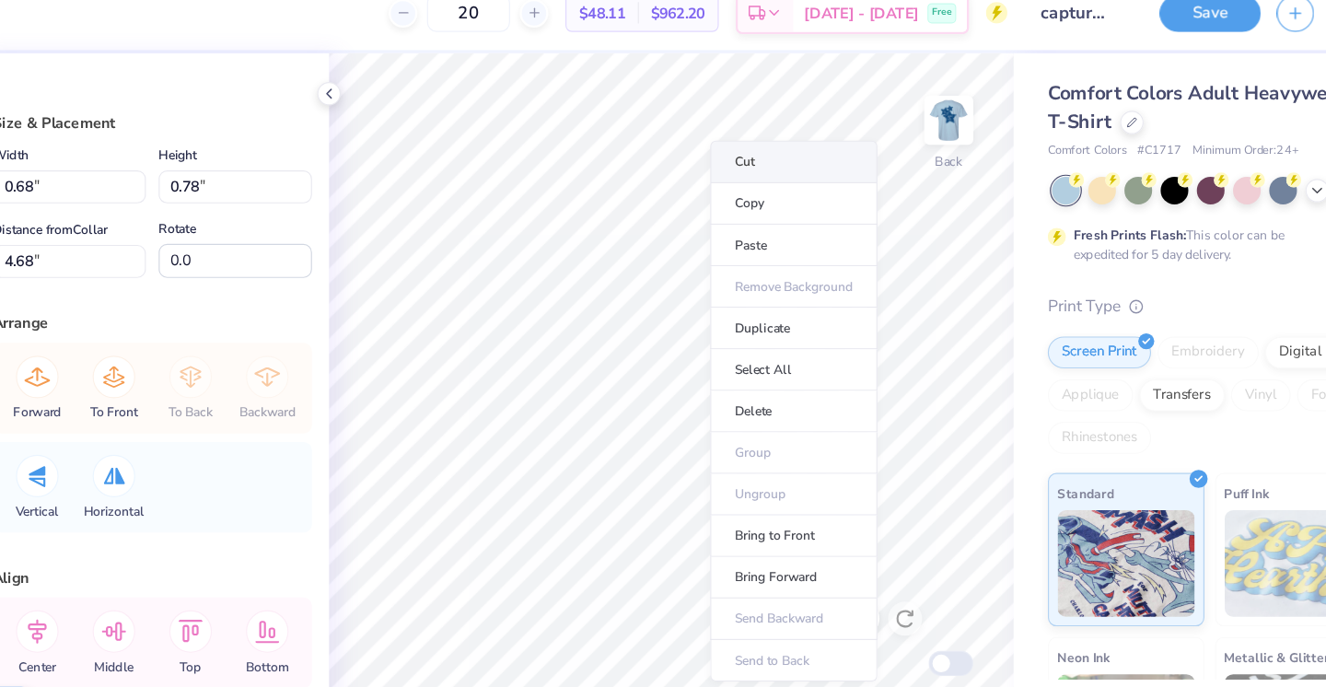
click at [765, 162] on li "Cut" at bounding box center [790, 161] width 145 height 37
click at [752, 156] on li "Cut" at bounding box center [784, 161] width 145 height 37
click at [755, 168] on li "Cut" at bounding box center [777, 161] width 145 height 37
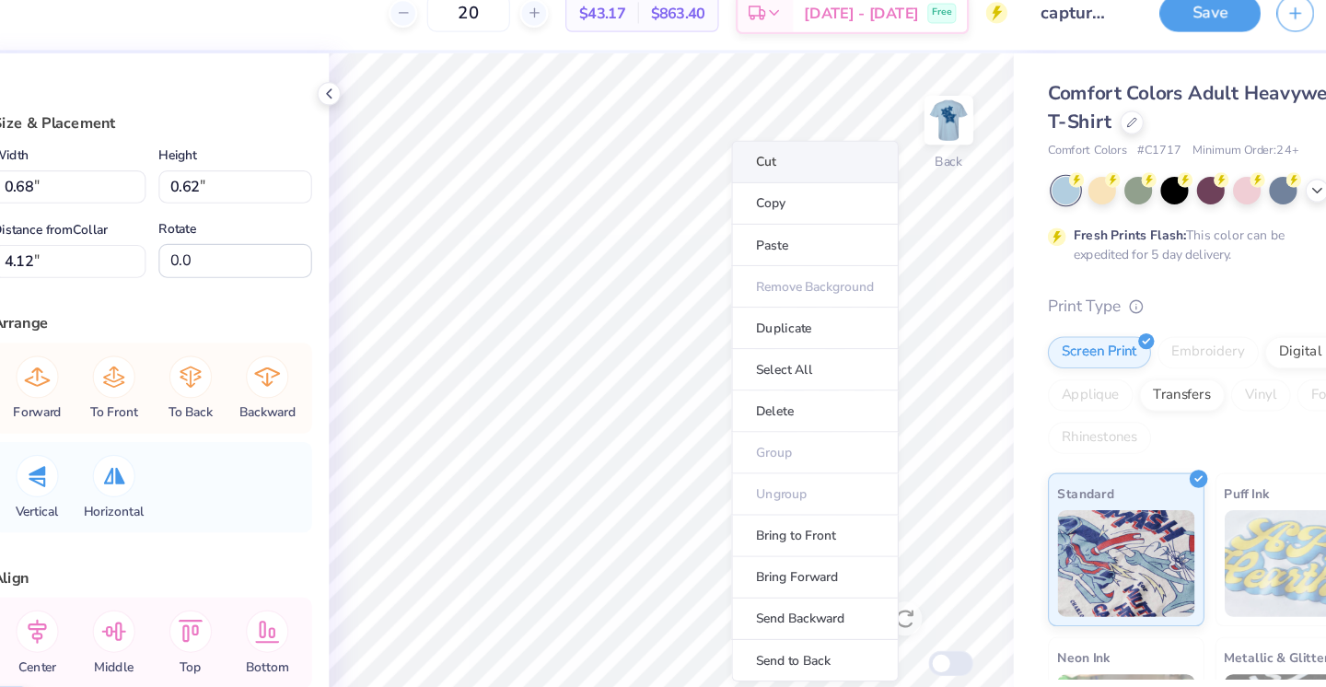
click at [770, 161] on li "Cut" at bounding box center [809, 161] width 145 height 37
click at [760, 160] on li "Cut" at bounding box center [800, 161] width 145 height 37
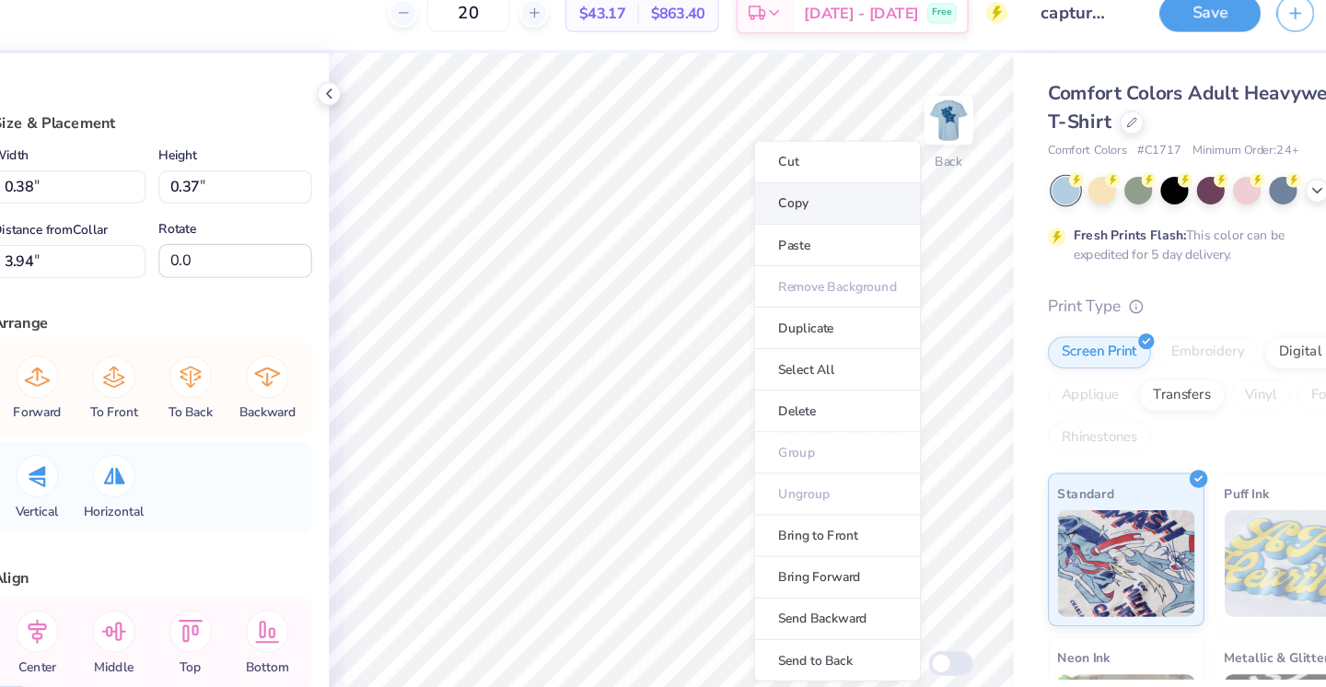
click at [790, 181] on li "Copy" at bounding box center [828, 198] width 145 height 36
click at [794, 151] on li "Cut" at bounding box center [829, 161] width 145 height 37
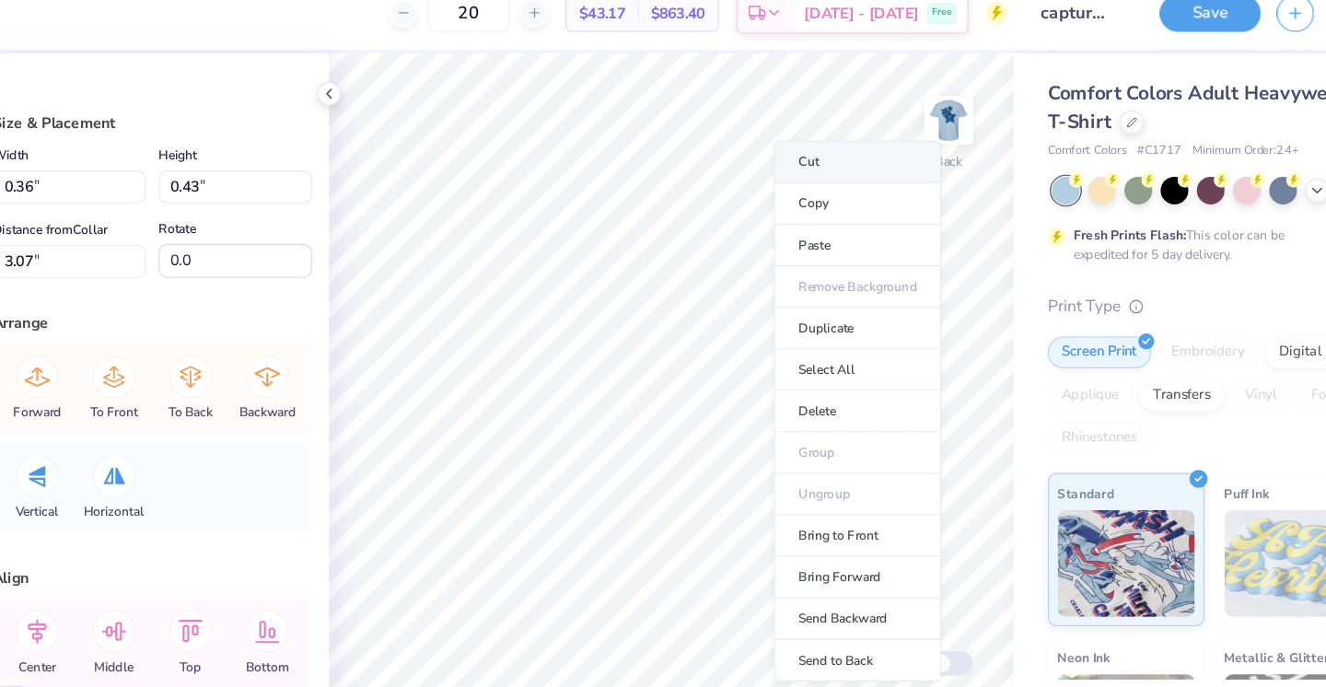
click at [798, 162] on li "Cut" at bounding box center [845, 161] width 145 height 37
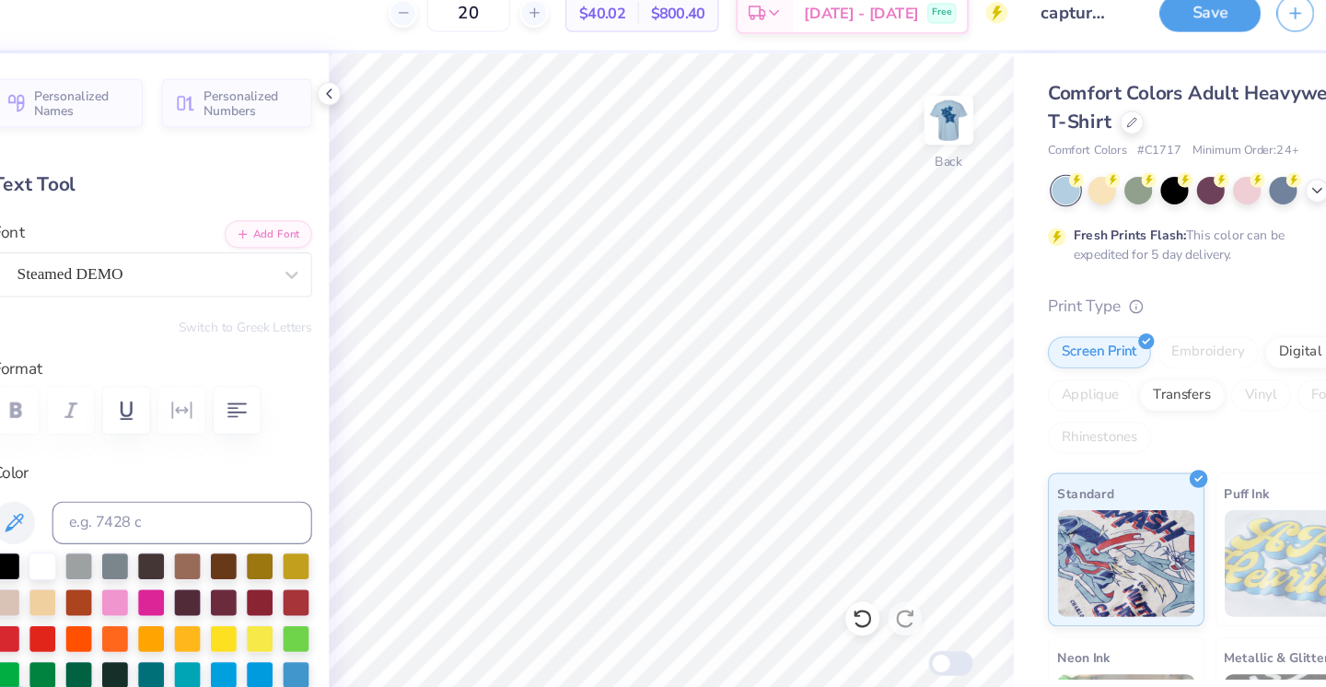
type input "2.00"
type input "1.27"
type input "3.00"
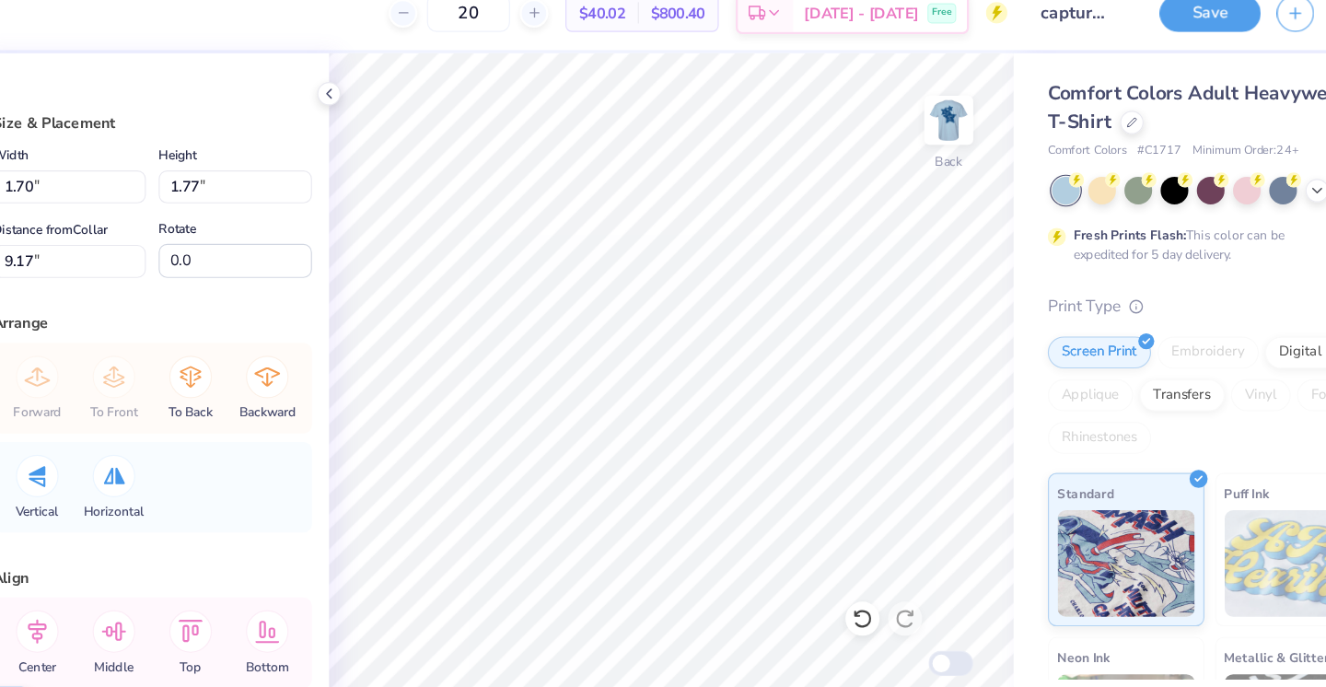
type input "1.70"
type input "1.77"
type input "9.17"
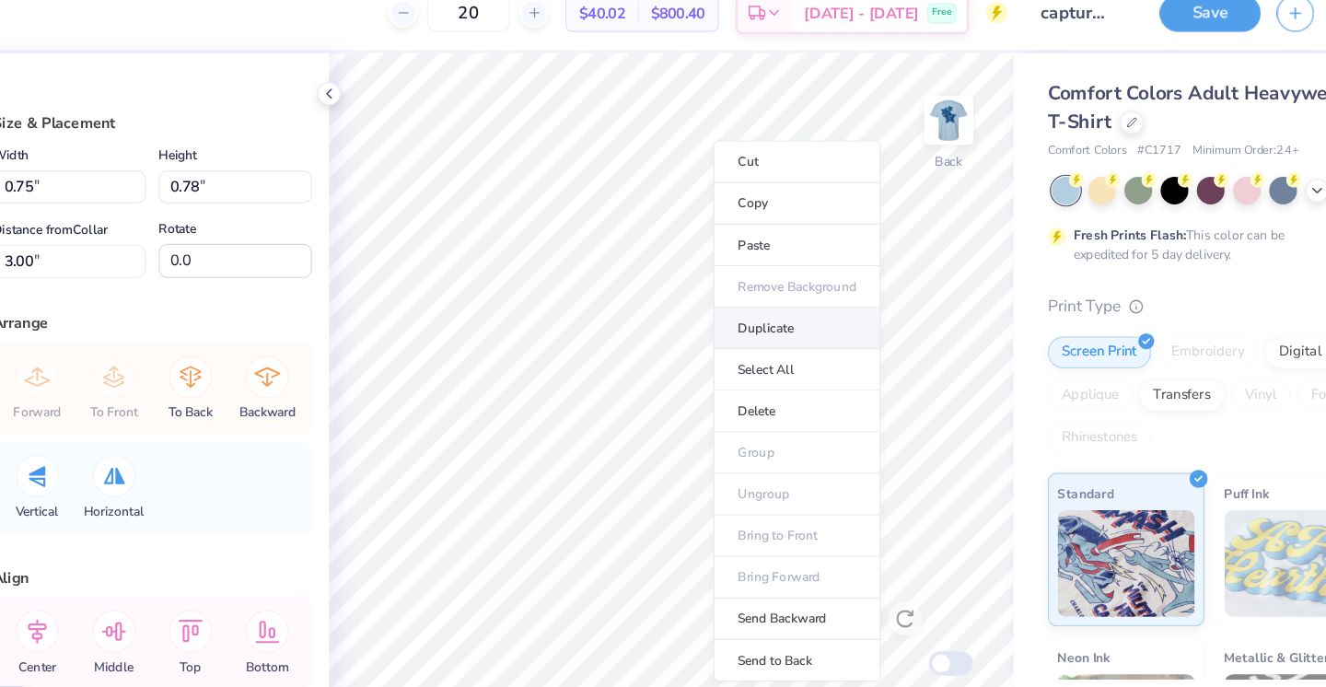
click at [763, 317] on li "Duplicate" at bounding box center [793, 305] width 145 height 36
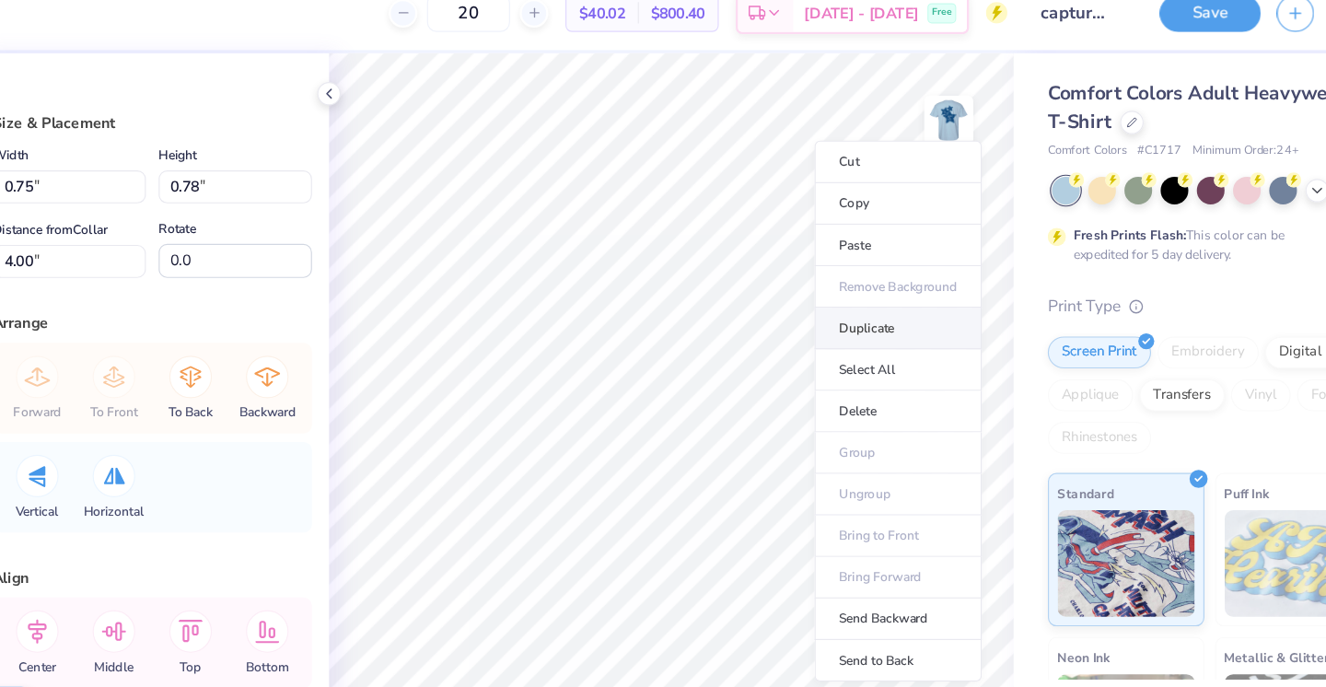
click at [849, 308] on li "Duplicate" at bounding box center [880, 305] width 145 height 36
type input "5.93"
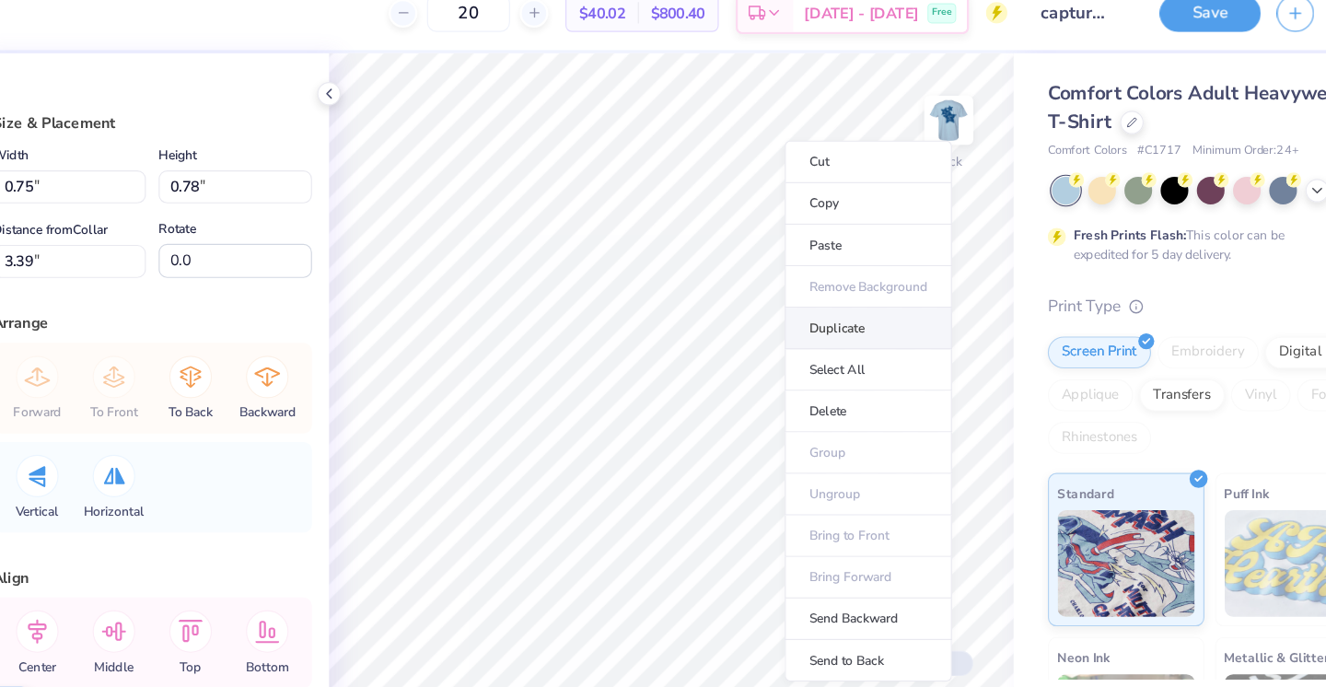
click at [818, 299] on li "Duplicate" at bounding box center [855, 305] width 145 height 36
type input "4.39"
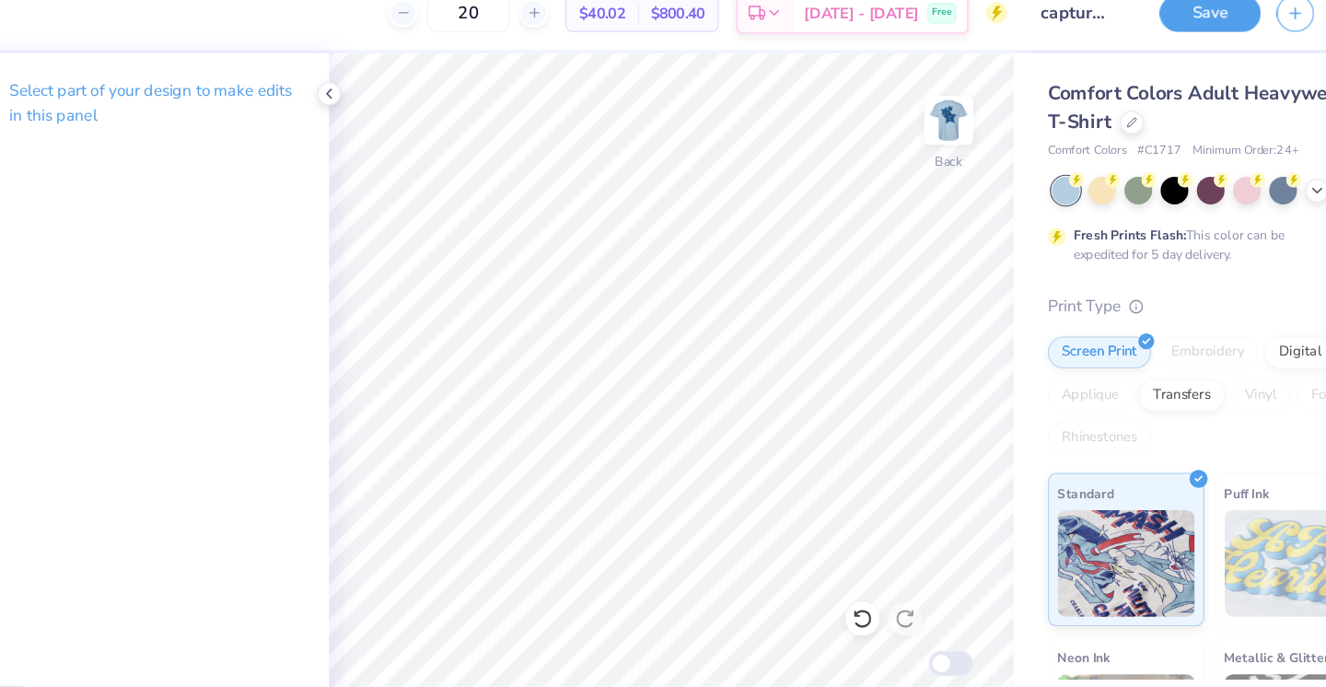
click at [252, 190] on div "Select part of your design to make edits in this panel" at bounding box center [236, 377] width 306 height 620
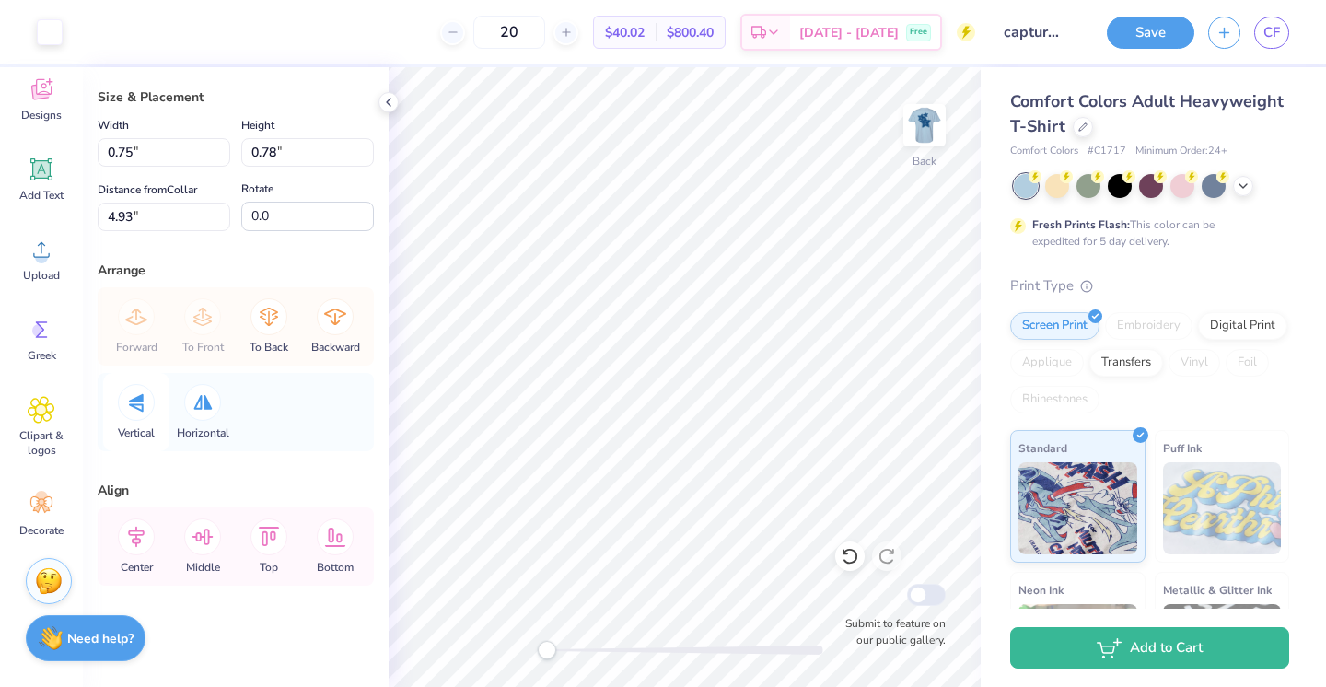
scroll to position [0, 0]
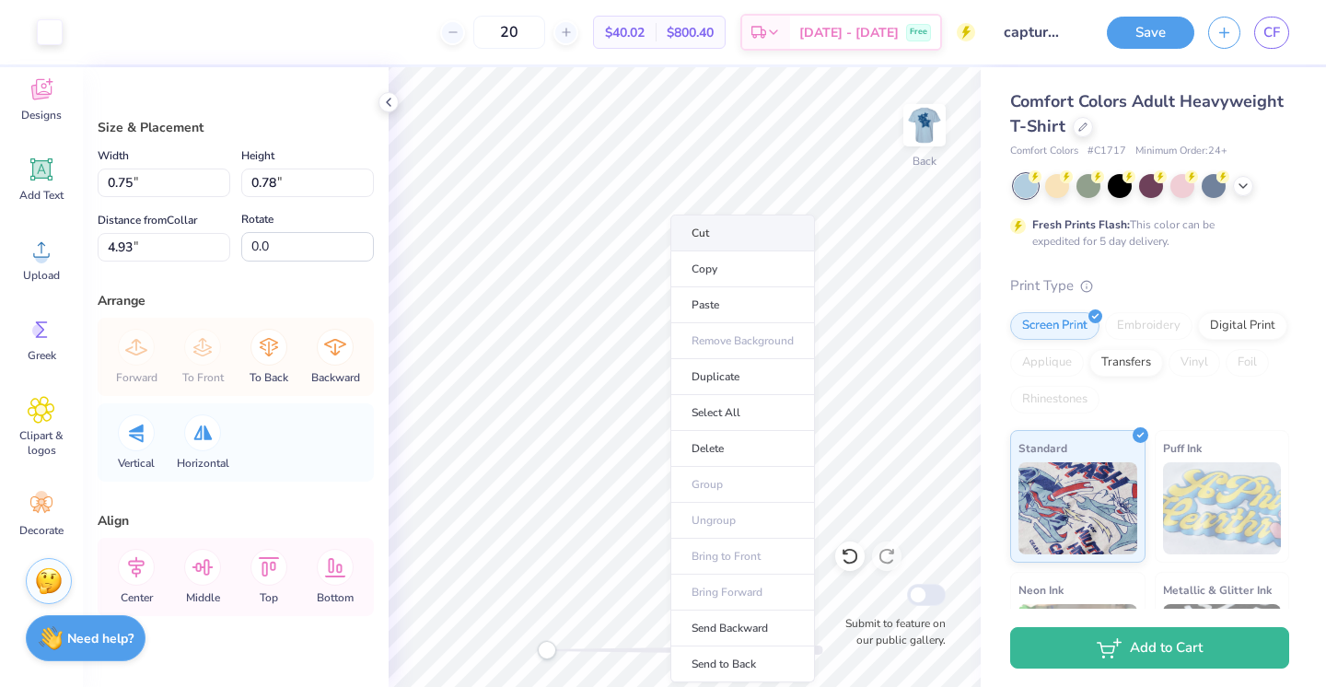
click at [718, 237] on li "Cut" at bounding box center [742, 233] width 145 height 37
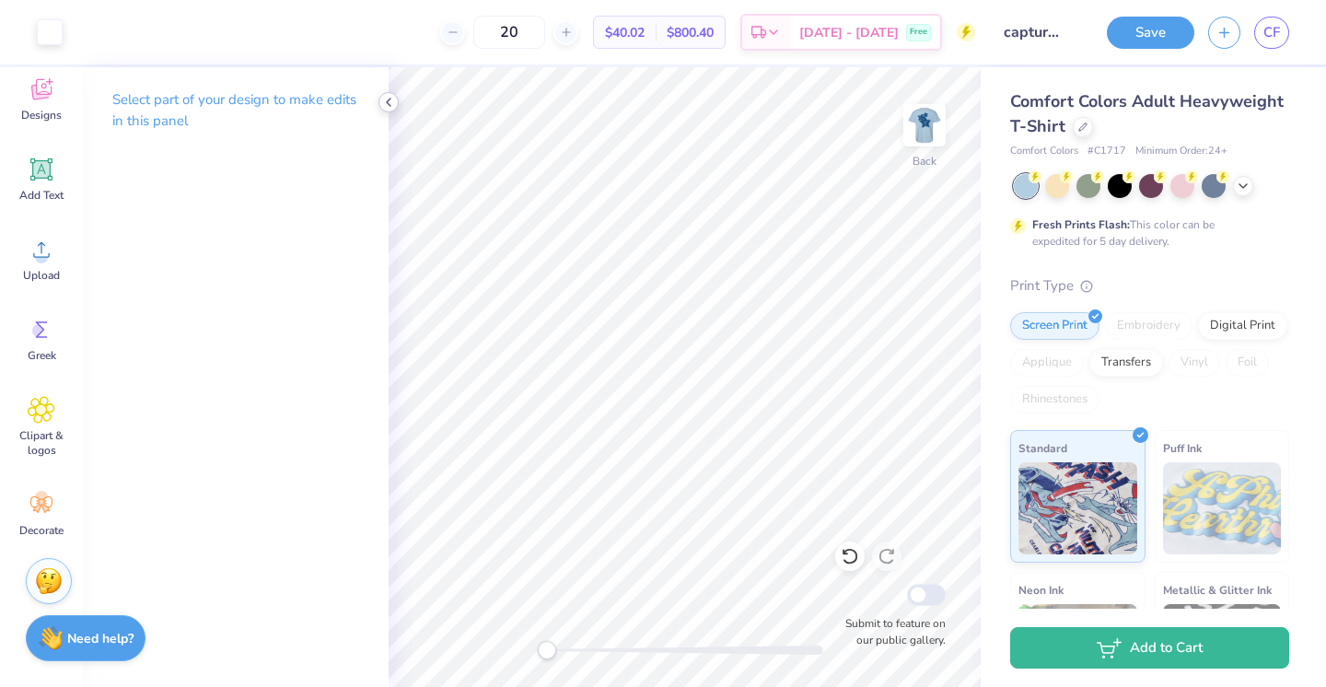
click at [394, 94] on div at bounding box center [388, 102] width 20 height 20
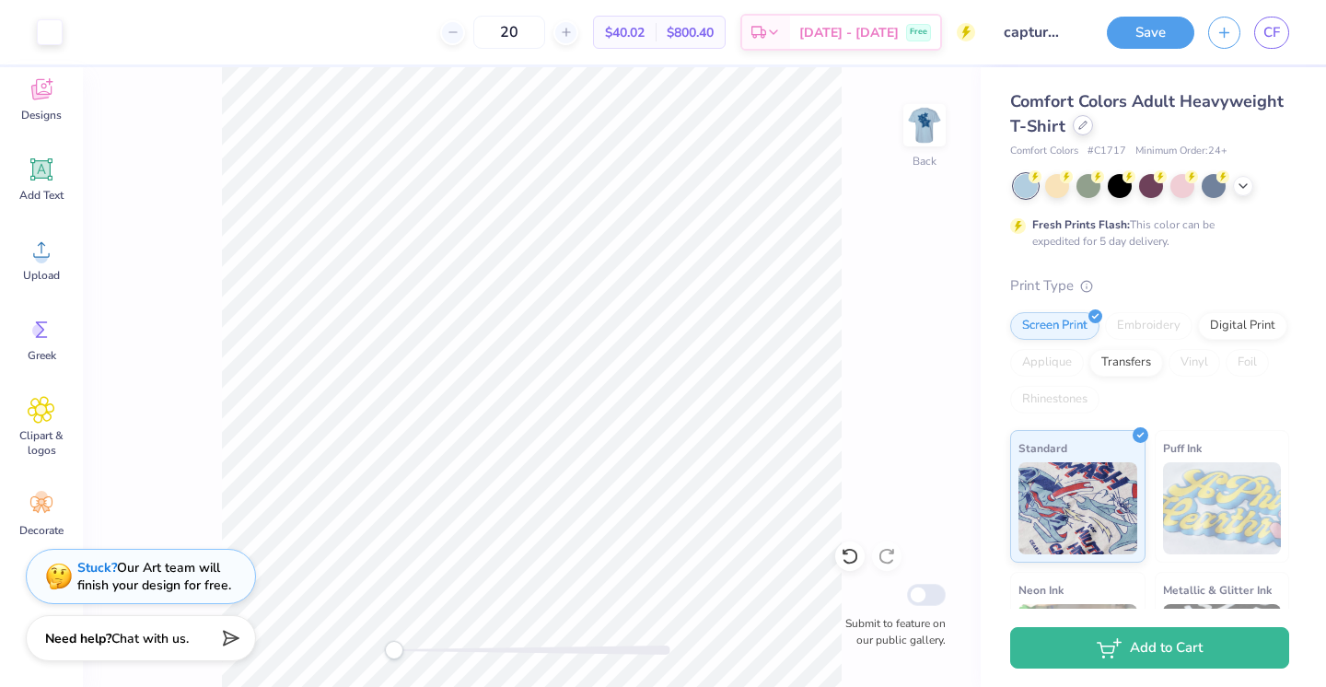
click at [1085, 126] on icon at bounding box center [1082, 125] width 9 height 9
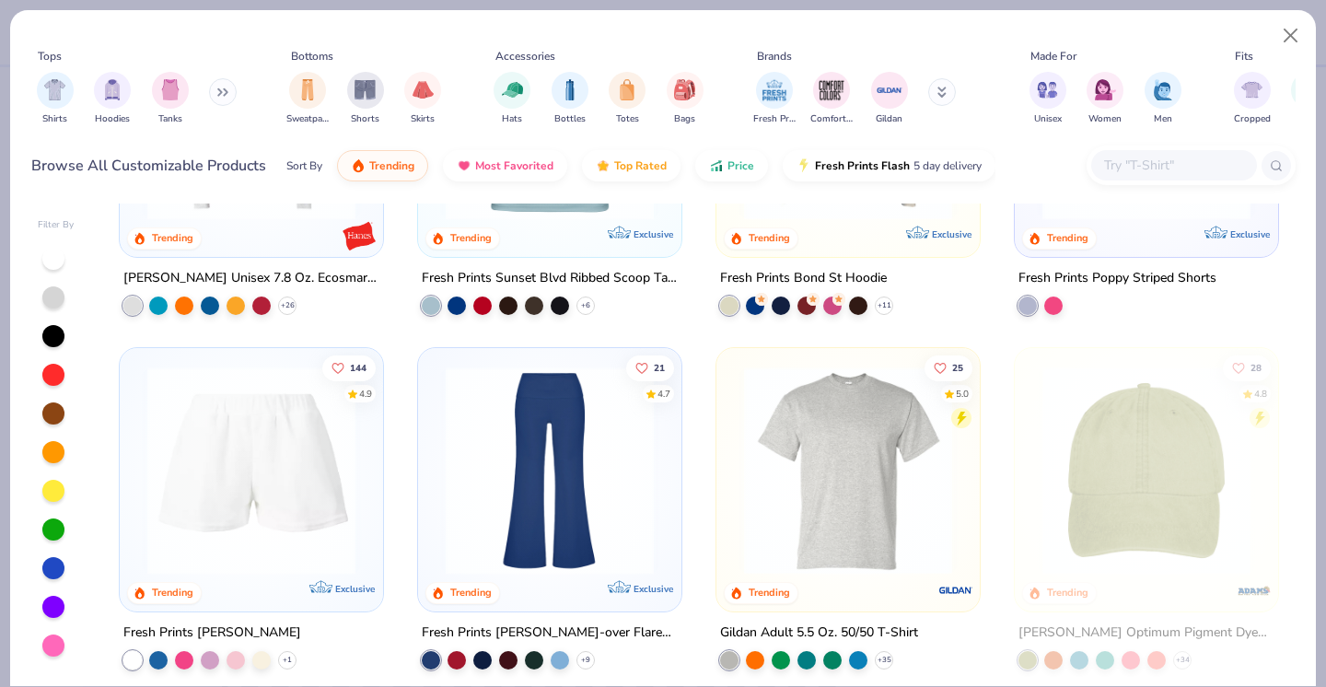
scroll to position [3139, 0]
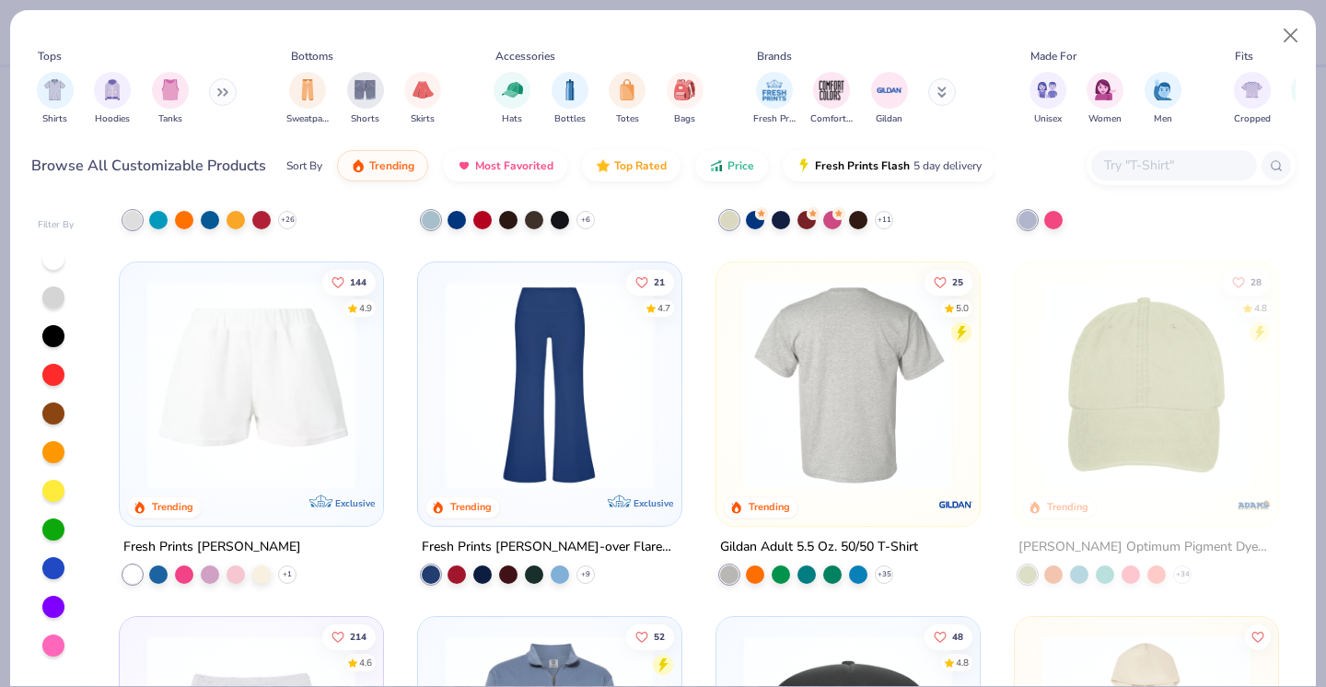
click at [791, 399] on img at bounding box center [848, 385] width 226 height 208
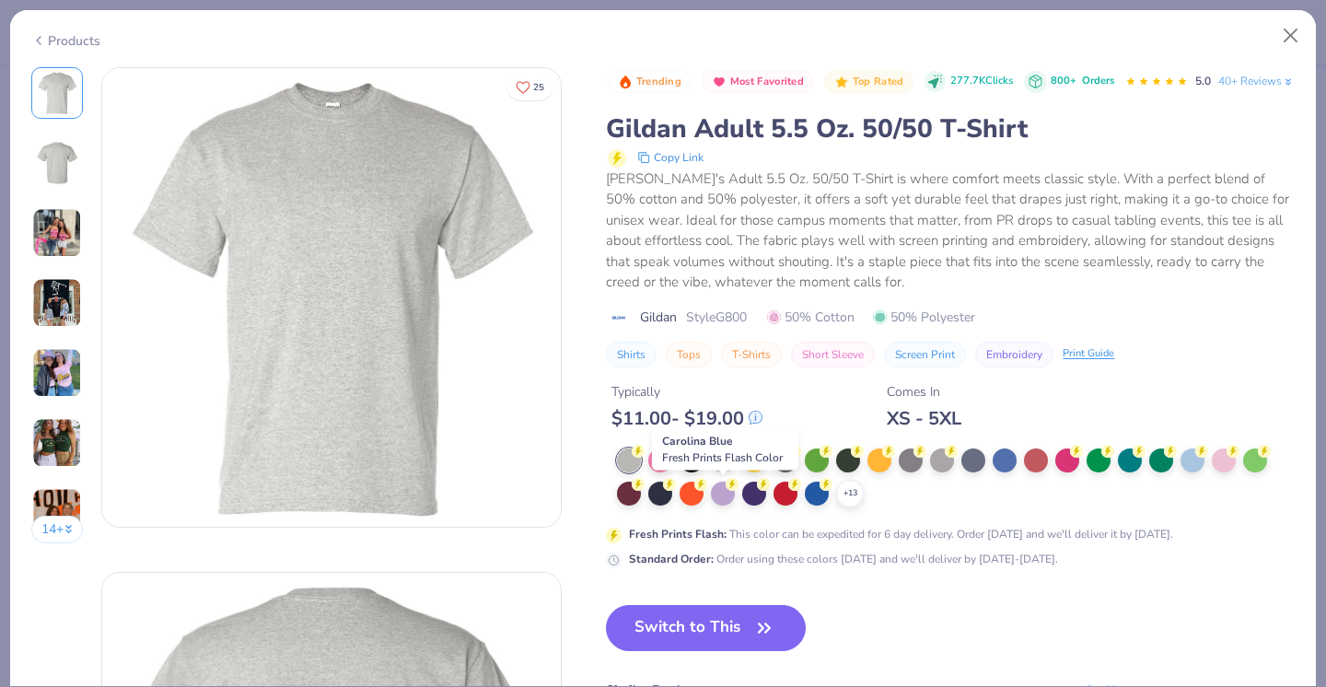
click at [723, 470] on div at bounding box center [723, 459] width 24 height 24
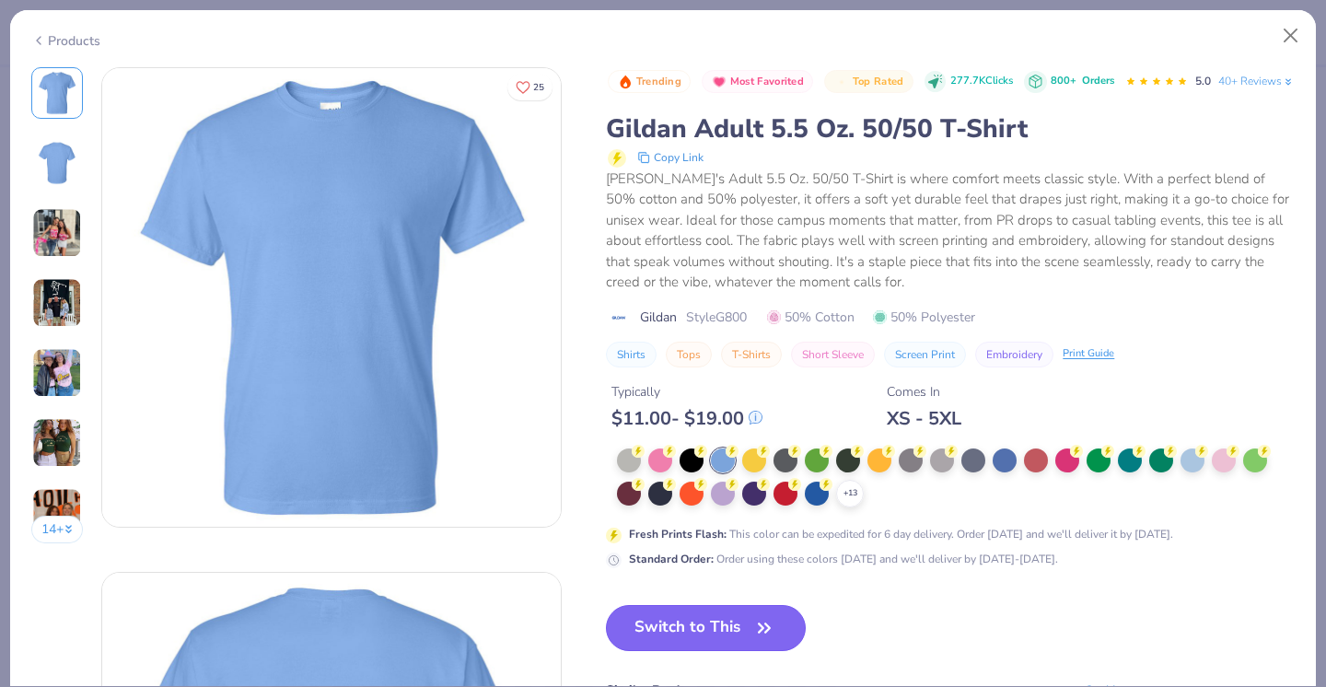
click at [741, 651] on button "Switch to This" at bounding box center [706, 628] width 200 height 46
click at [1196, 456] on icon at bounding box center [1201, 449] width 13 height 13
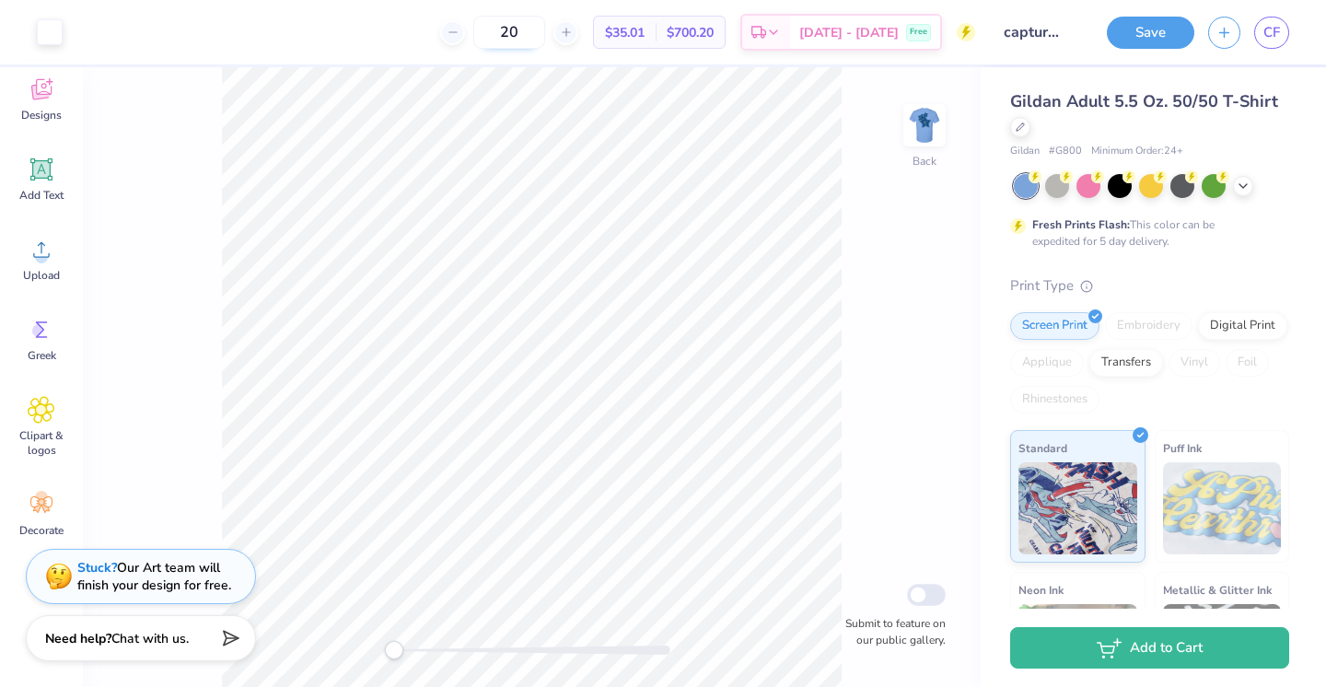
click at [545, 35] on input "20" at bounding box center [509, 32] width 72 height 33
click at [545, 36] on input "24" at bounding box center [509, 32] width 72 height 33
type input "2"
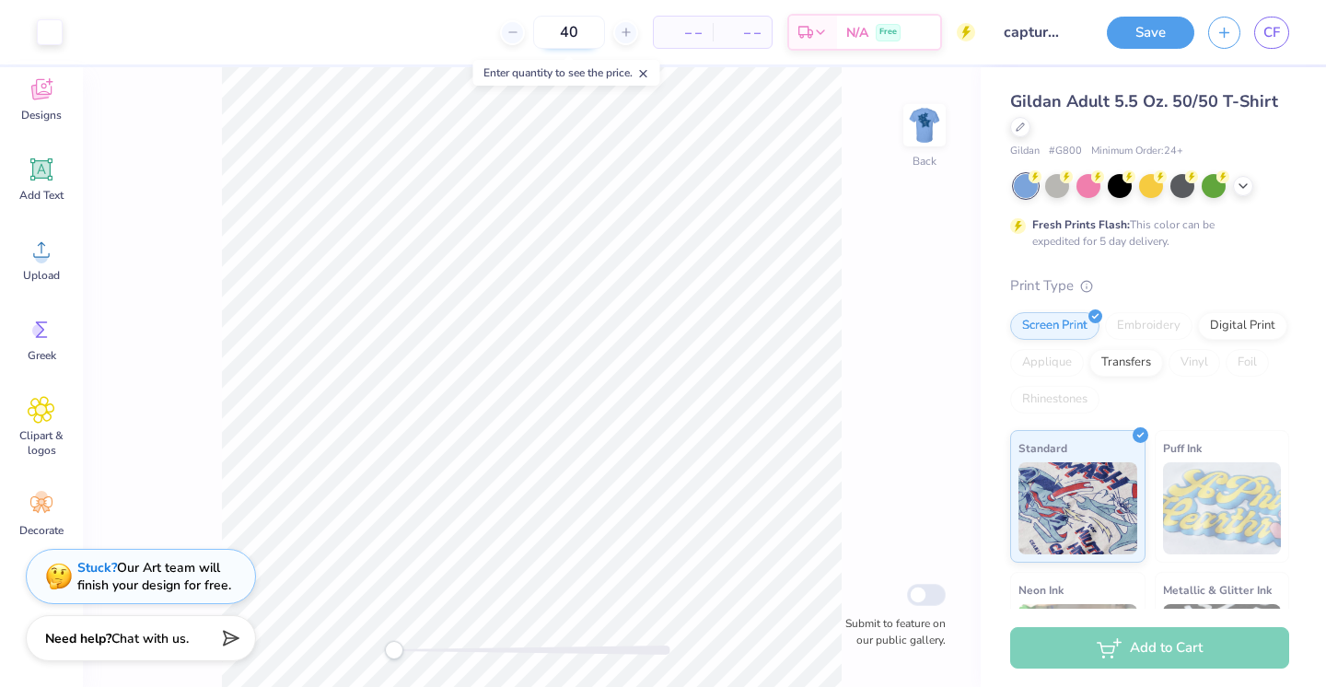
type input "40"
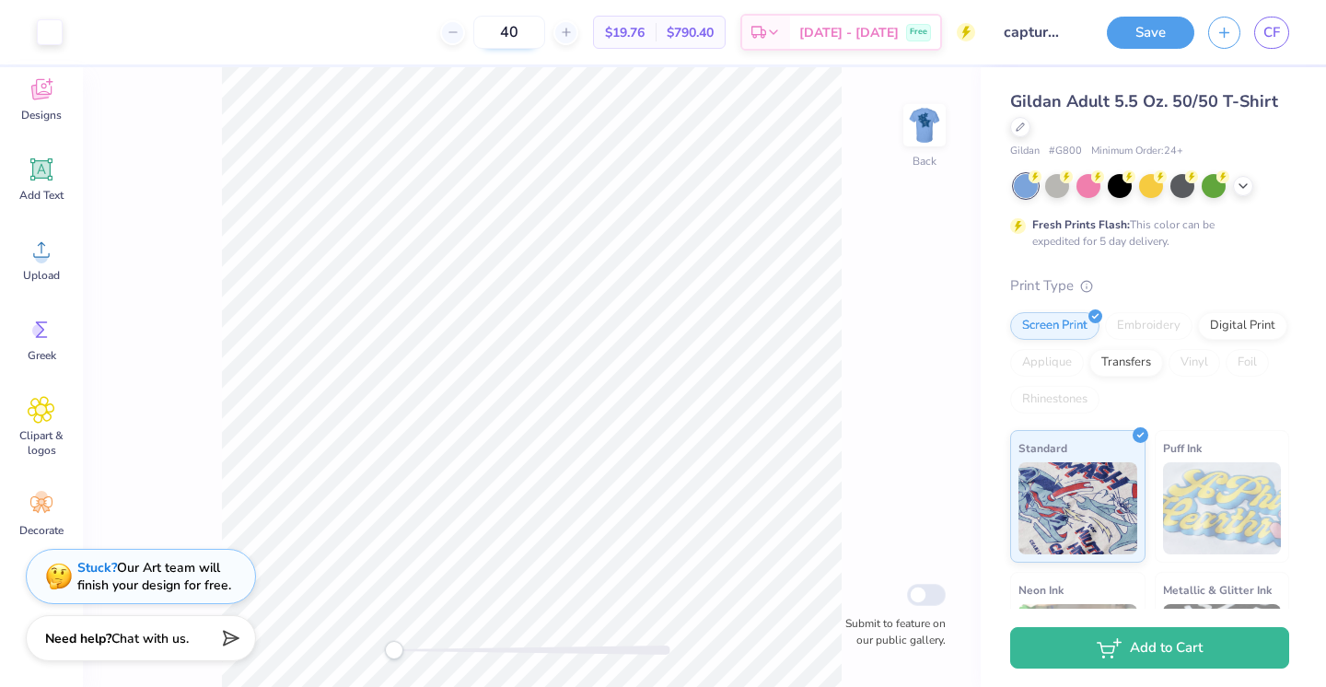
click at [545, 33] on input "40" at bounding box center [509, 32] width 72 height 33
click at [1247, 184] on icon at bounding box center [1243, 184] width 15 height 15
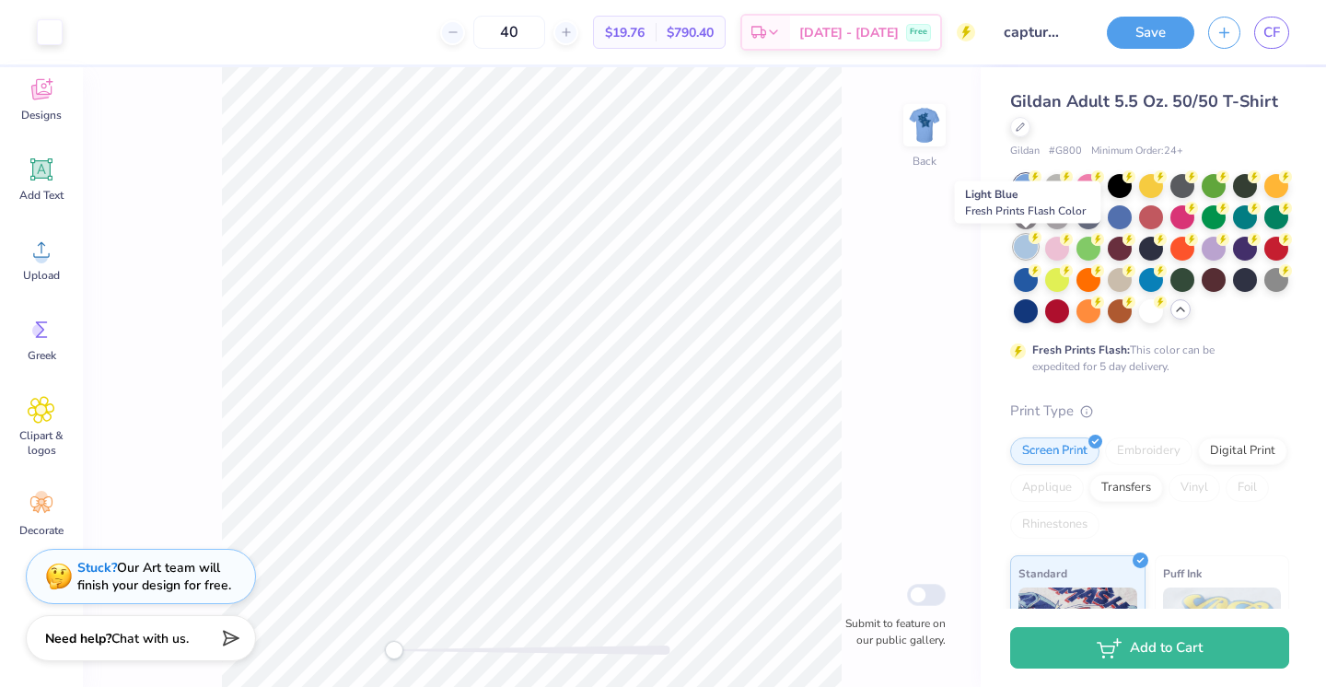
click at [1029, 252] on div at bounding box center [1026, 247] width 24 height 24
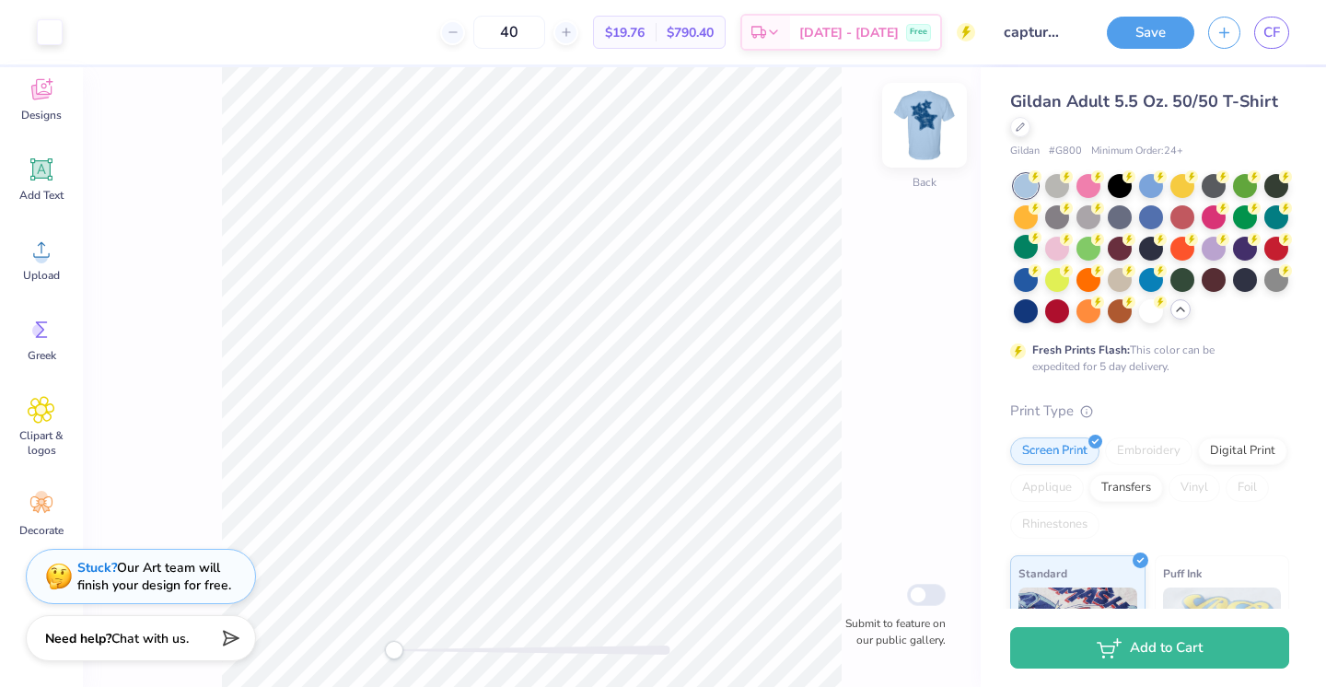
click at [927, 130] on img at bounding box center [925, 125] width 74 height 74
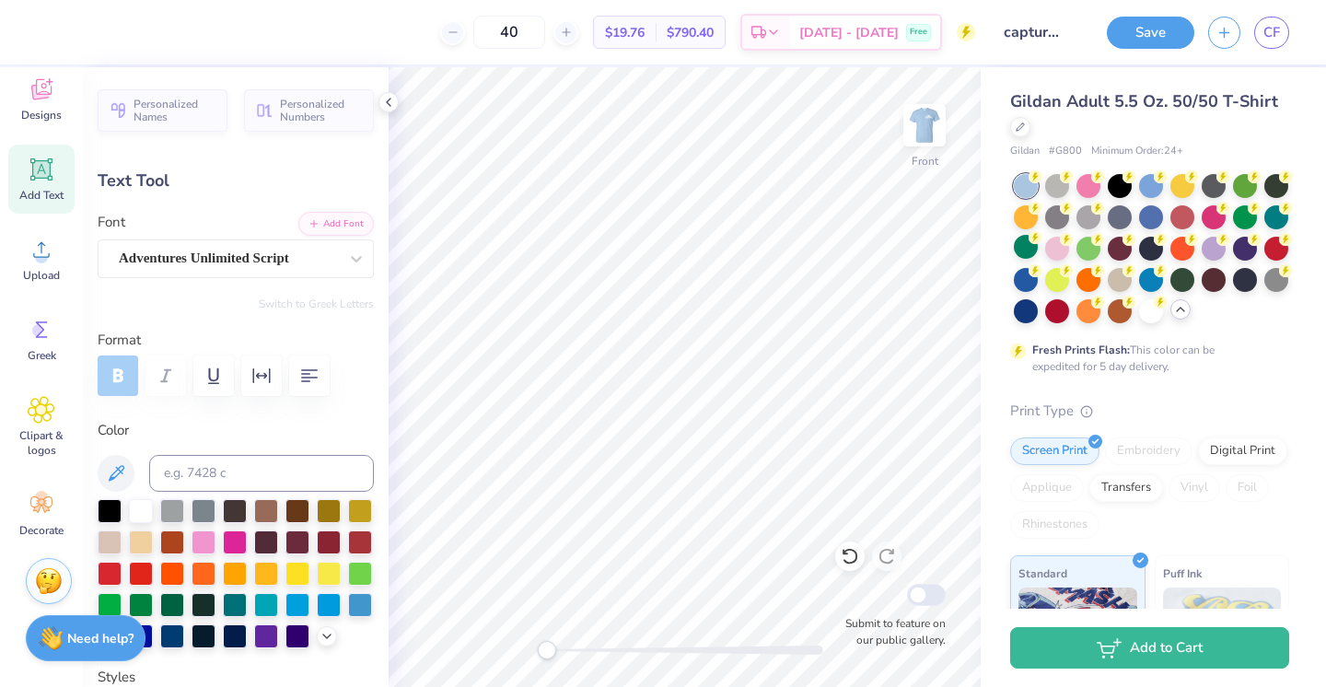
scroll to position [1, 0]
type textarea "Kina"
type input "0.0"
type input "3.70"
type input "1.56"
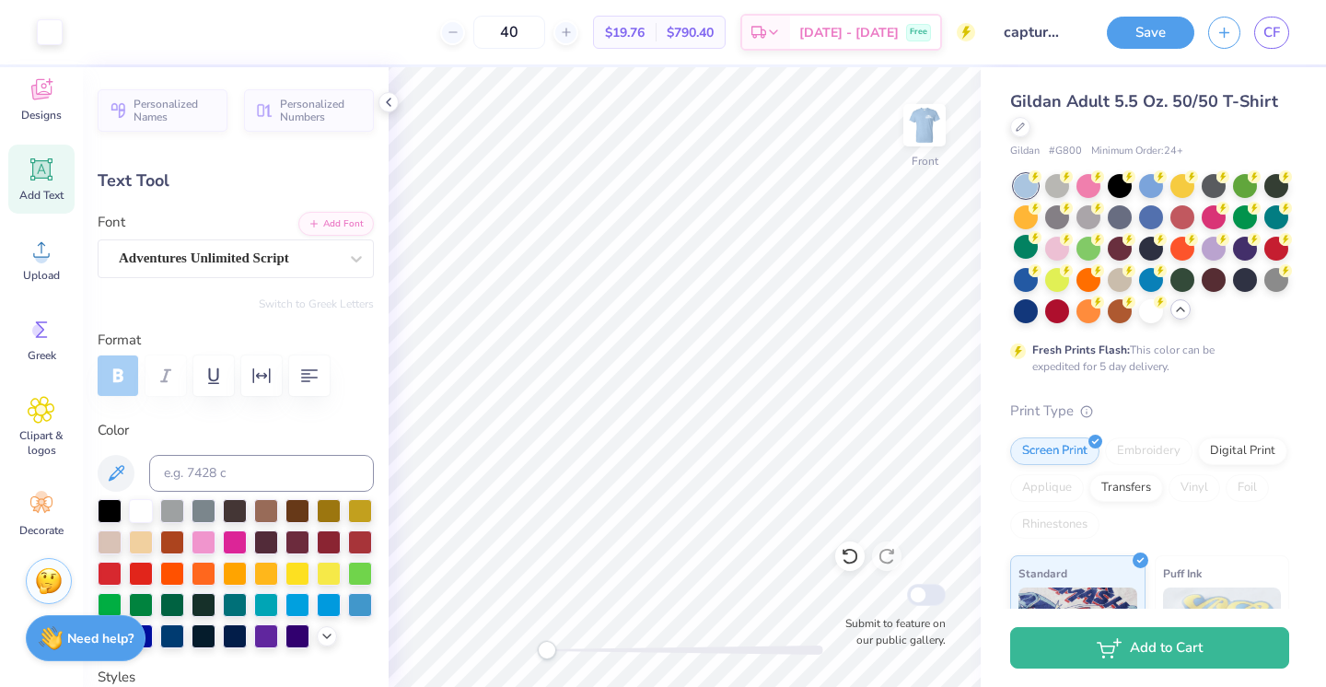
type input "9.58"
type input "-5.3"
type textarea "kind"
type input "0.0"
type input "1.79"
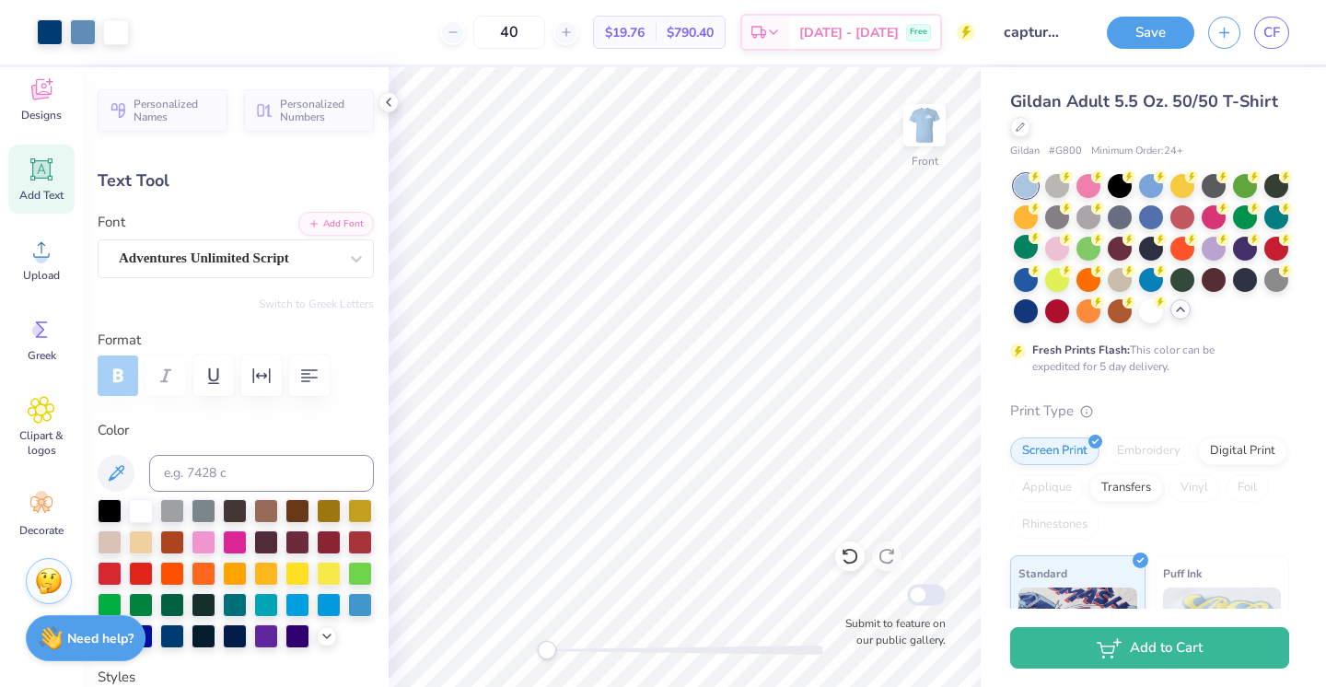
type input "0.94"
type input "11.20"
type input "-5.3"
type textarea "alike"
type input "0.0"
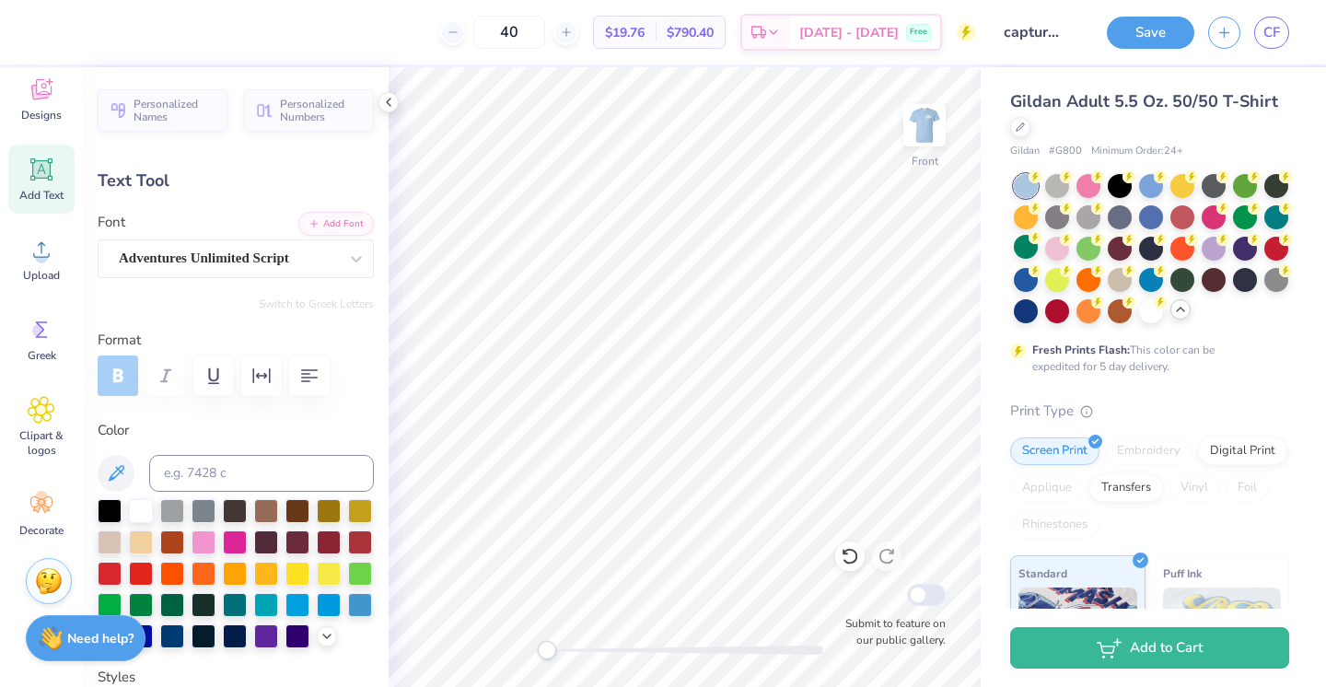
scroll to position [0, 0]
type textarea "to all"
click at [985, 426] on div "Gildan Adult 5.5 Oz. 50/50 T-Shirt Gildan # G800 Minimum Order: 24 + Fresh Prin…" at bounding box center [1153, 519] width 345 height 904
type input "0.0"
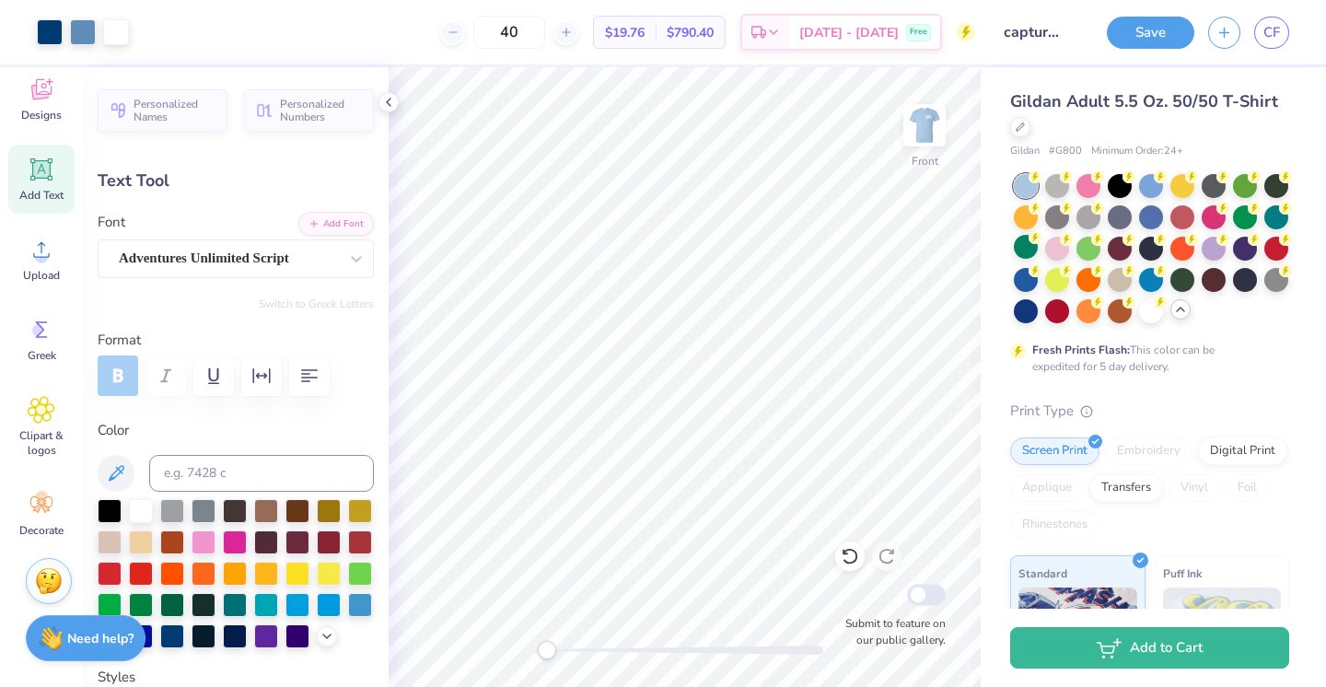
type input "4.32"
type input "1.76"
type input "11.82"
type input "-5.3"
type input "3.86"
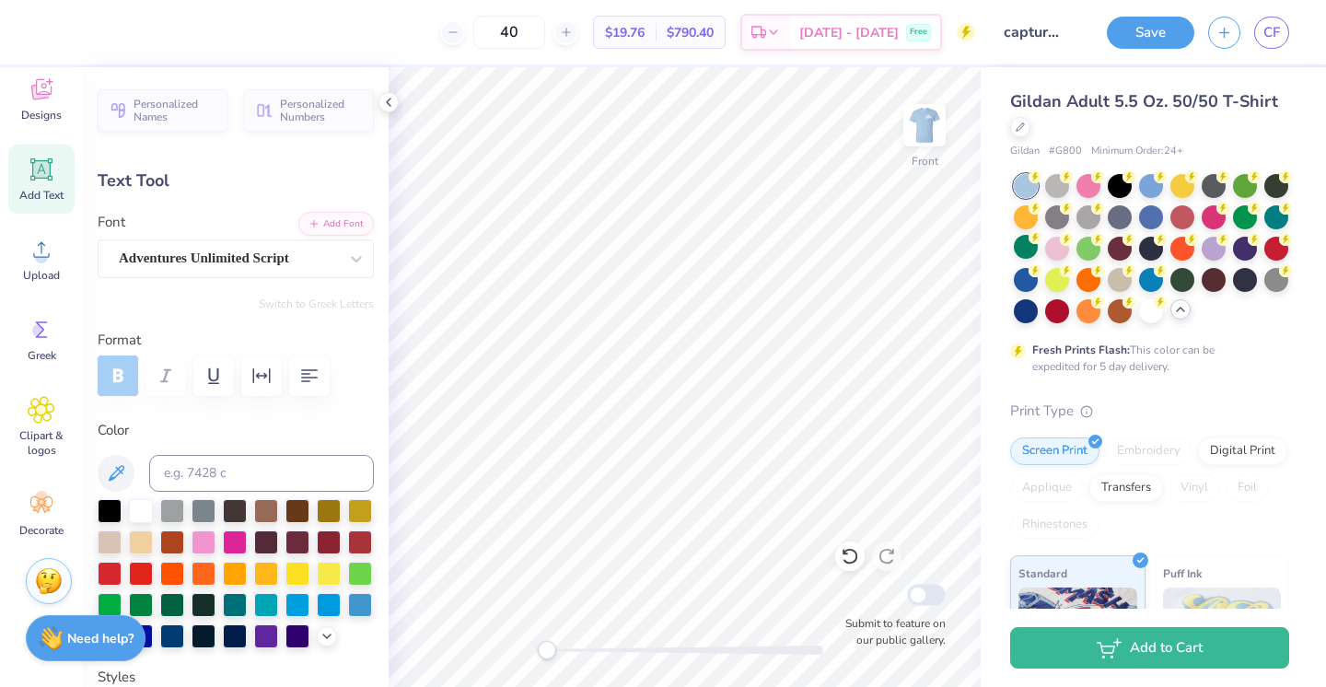
type input "1.41"
type input "10.98"
type input "3.53"
type input "1.53"
type input "9.56"
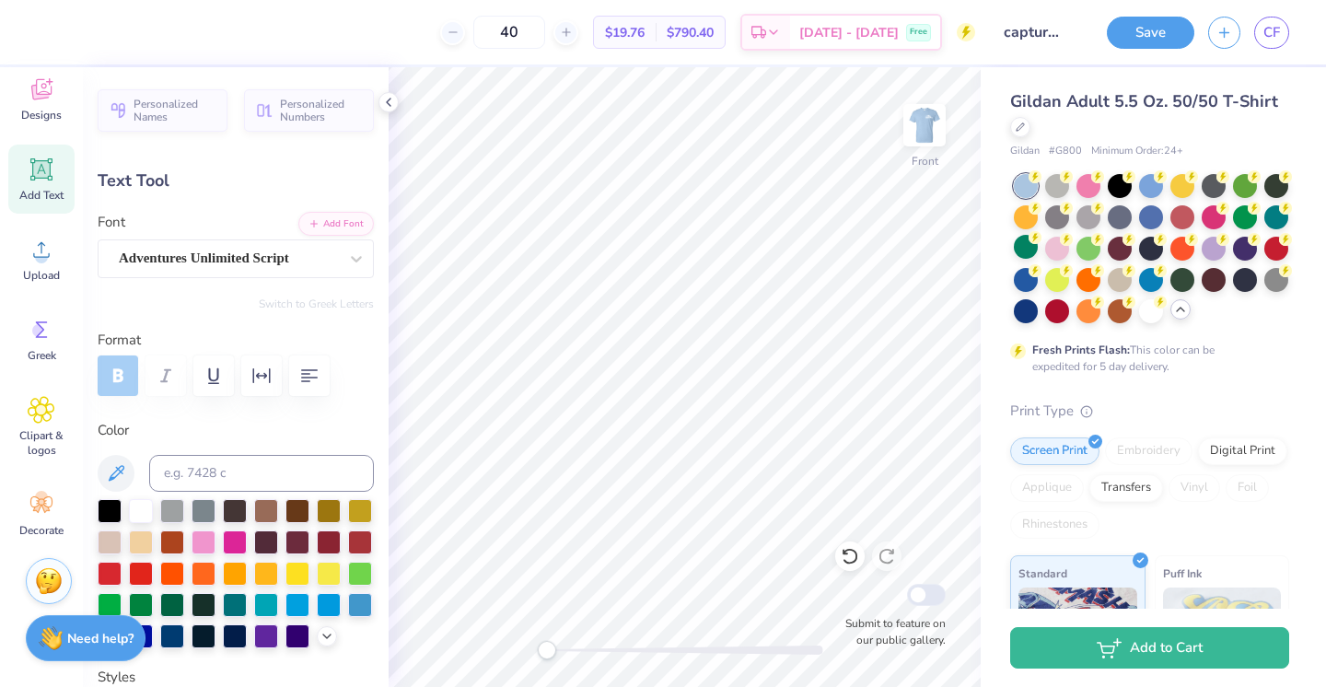
type input "3.86"
type input "1.41"
type input "10.69"
type input "0.0"
type input "3.86"
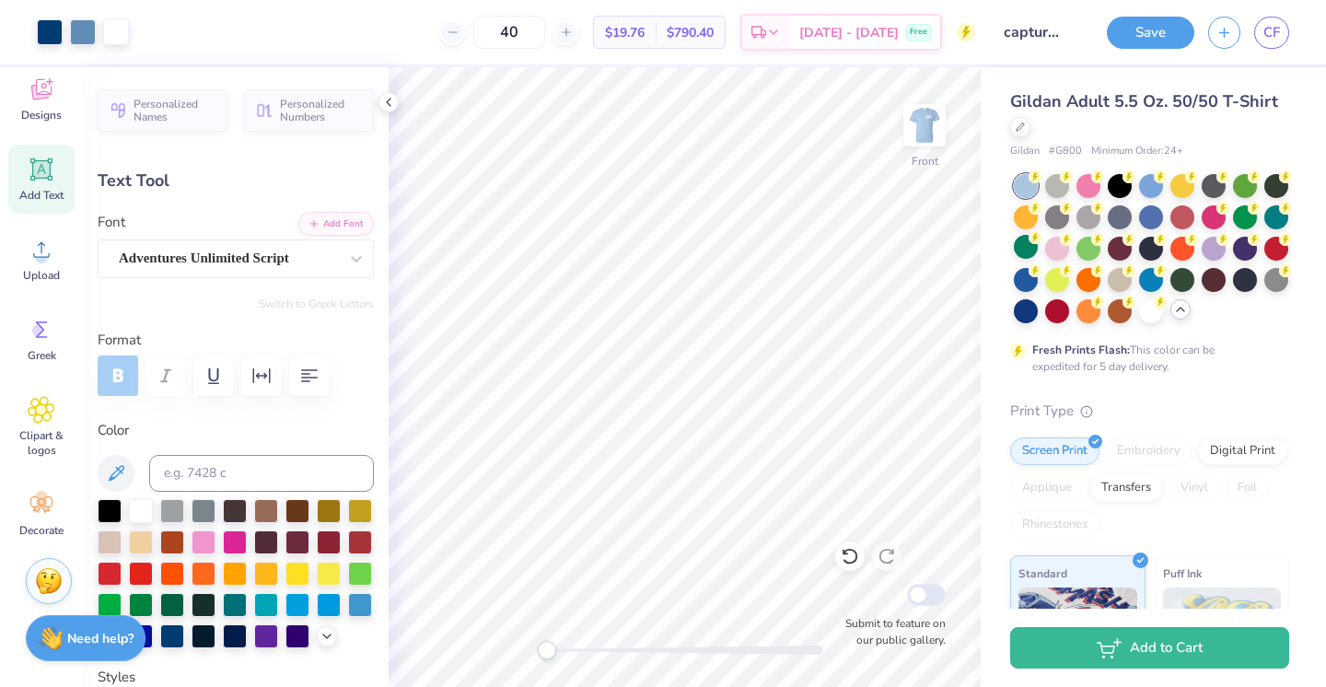
type input "1.41"
type input "10.41"
click at [985, 396] on div "Gildan Adult 5.5 Oz. 50/50 T-Shirt Gildan # G800 Minimum Order: 24 + Fresh Prin…" at bounding box center [1153, 519] width 345 height 904
type input "0.0"
type input "4.32"
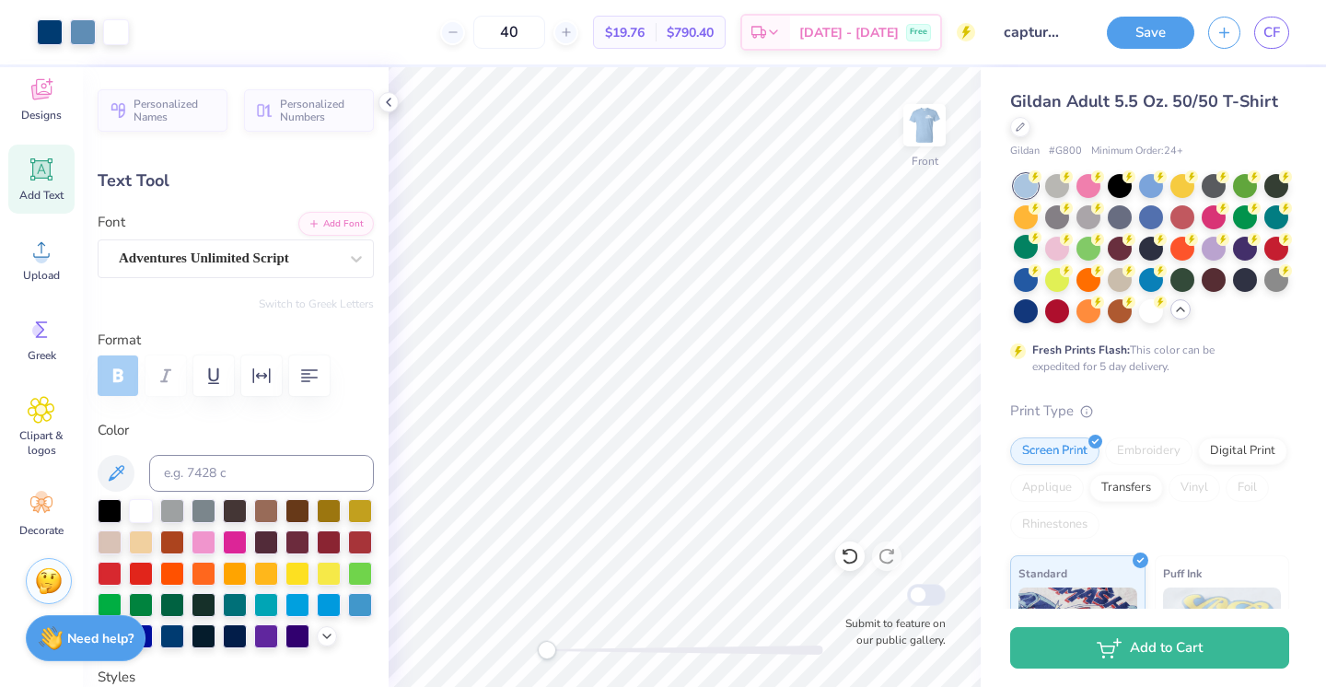
type input "1.76"
type input "11.82"
type input "0.0"
type input "1.66"
type input "1.05"
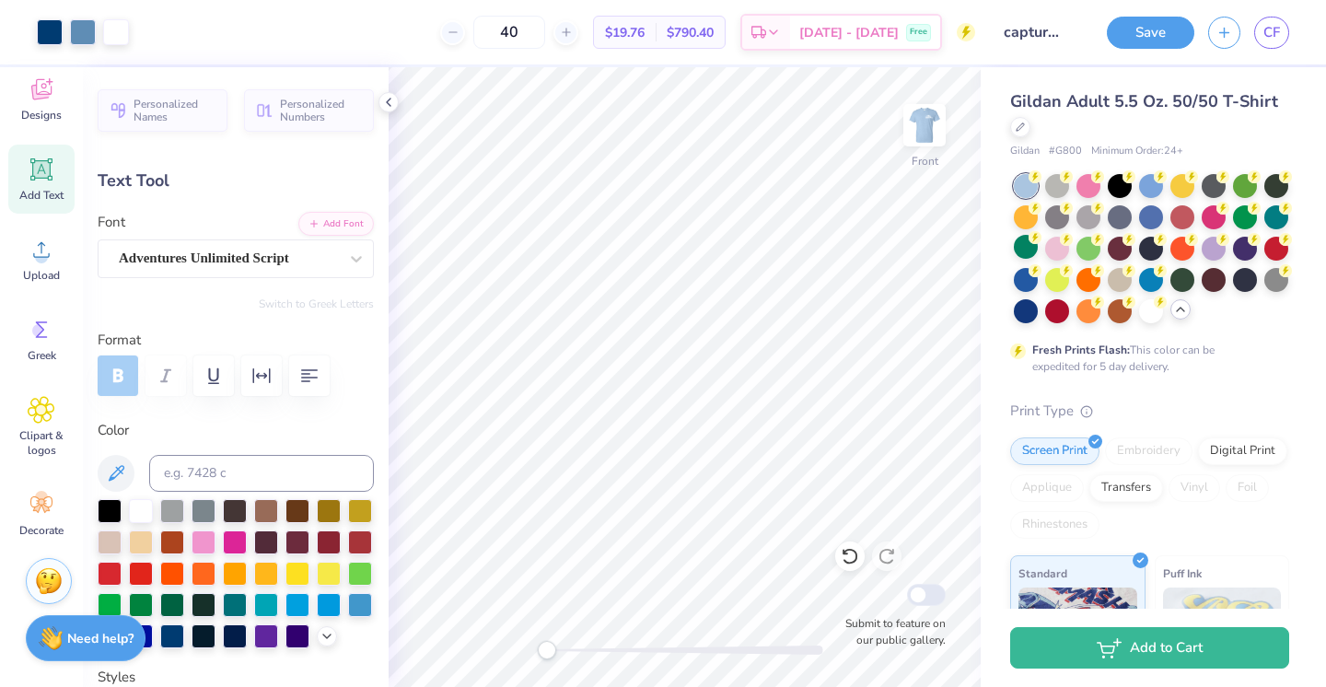
type input "6.21"
type input "-4.4"
type textarea "c"
type textarea "Capture"
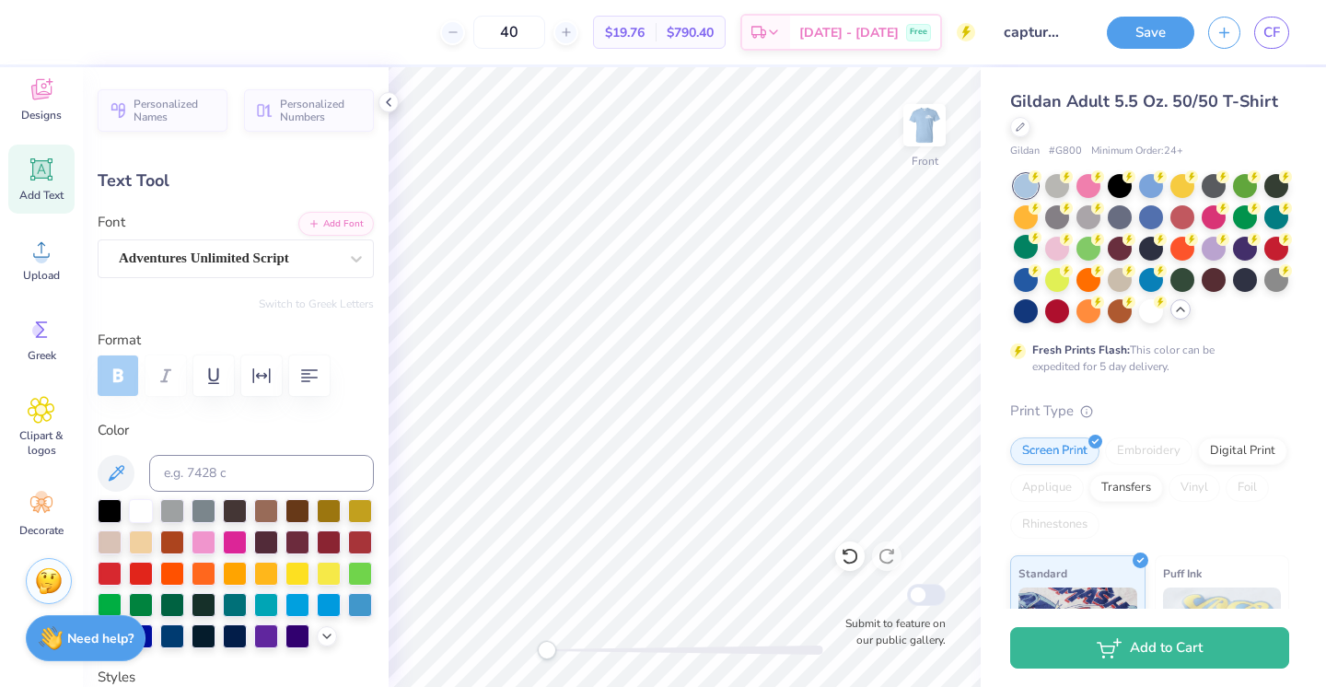
type input "2.12"
type input "0.92"
type input "7.32"
type input "0.0"
click at [1013, 257] on div at bounding box center [1149, 248] width 279 height 149
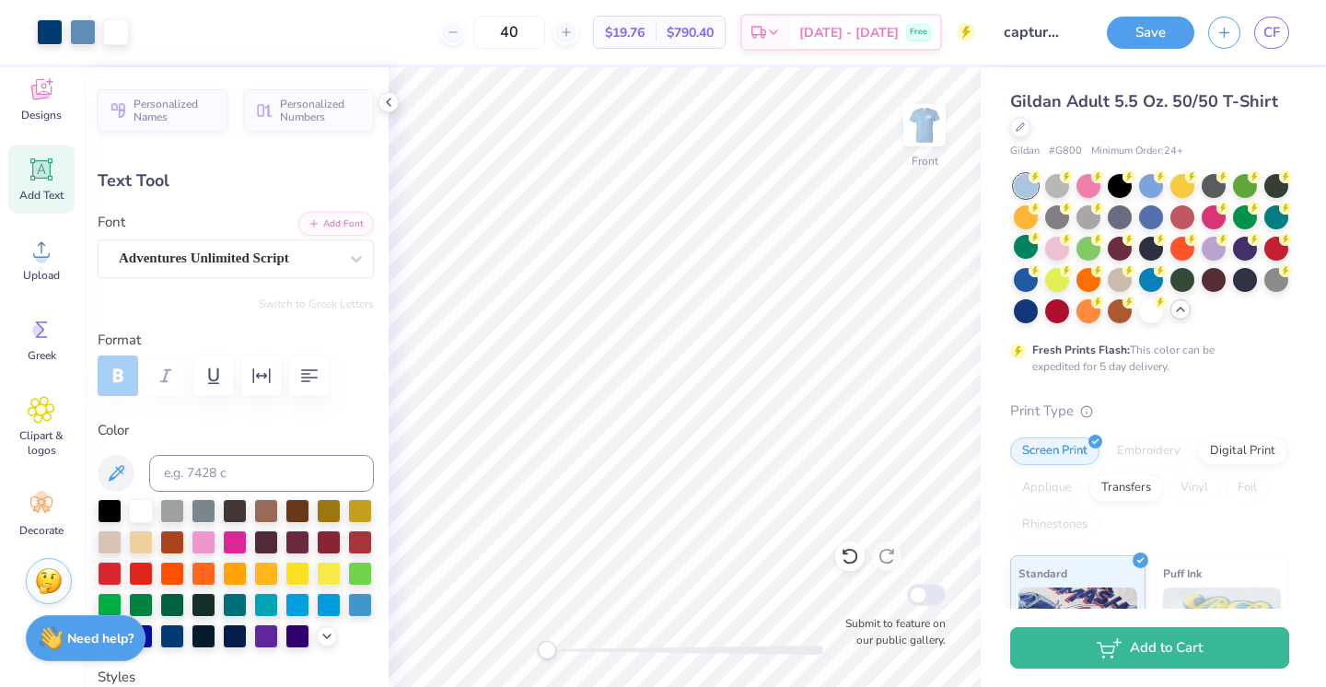
type input "3.50"
type input "0.98"
type input "6.29"
type input "-4.4"
type textarea "R"
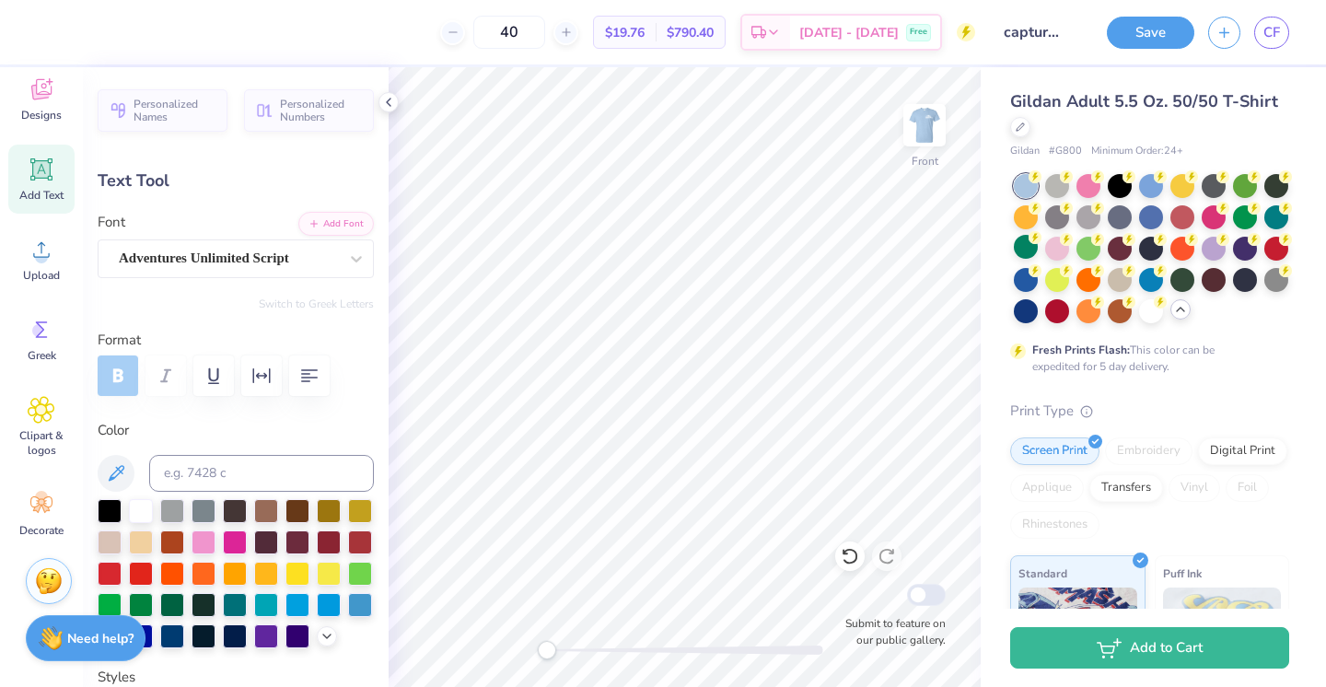
type textarea "Tri"
type input "0.0"
type input "0.89"
type input "0.97"
type input "4.53"
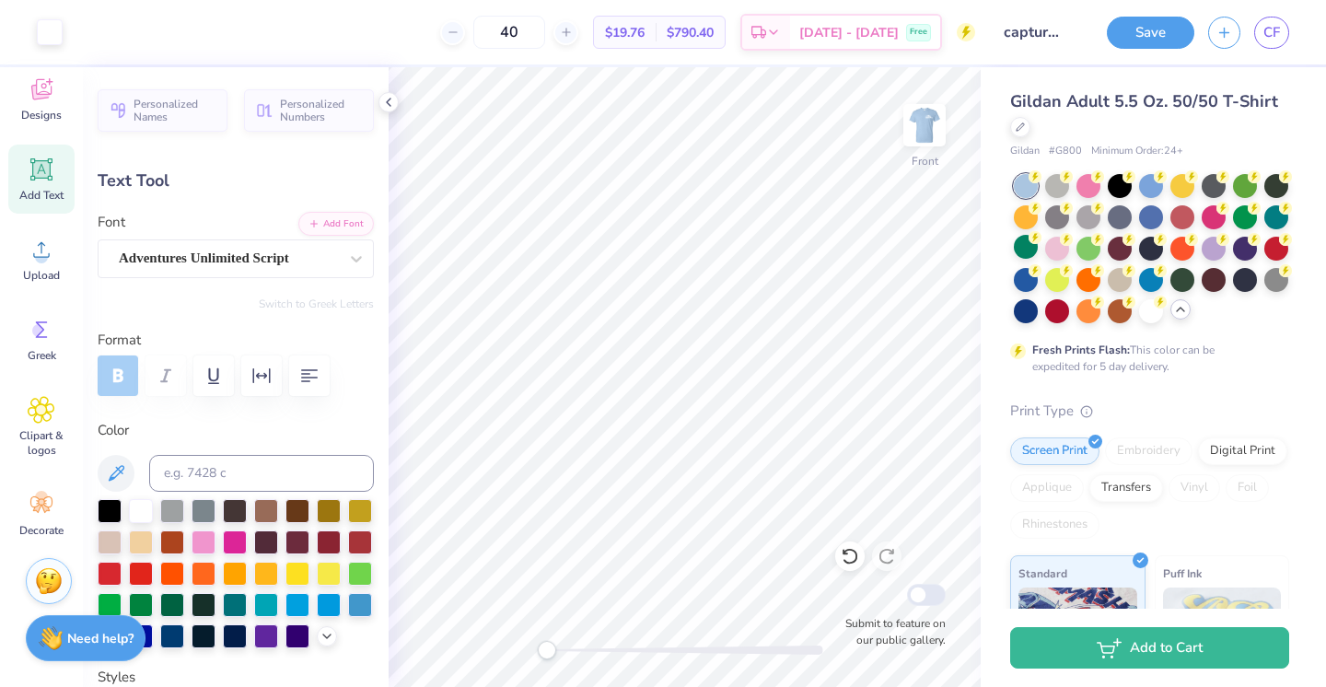
type input "-17.8"
type textarea "1"
type textarea "88"
type input "0.90"
type input "0.96"
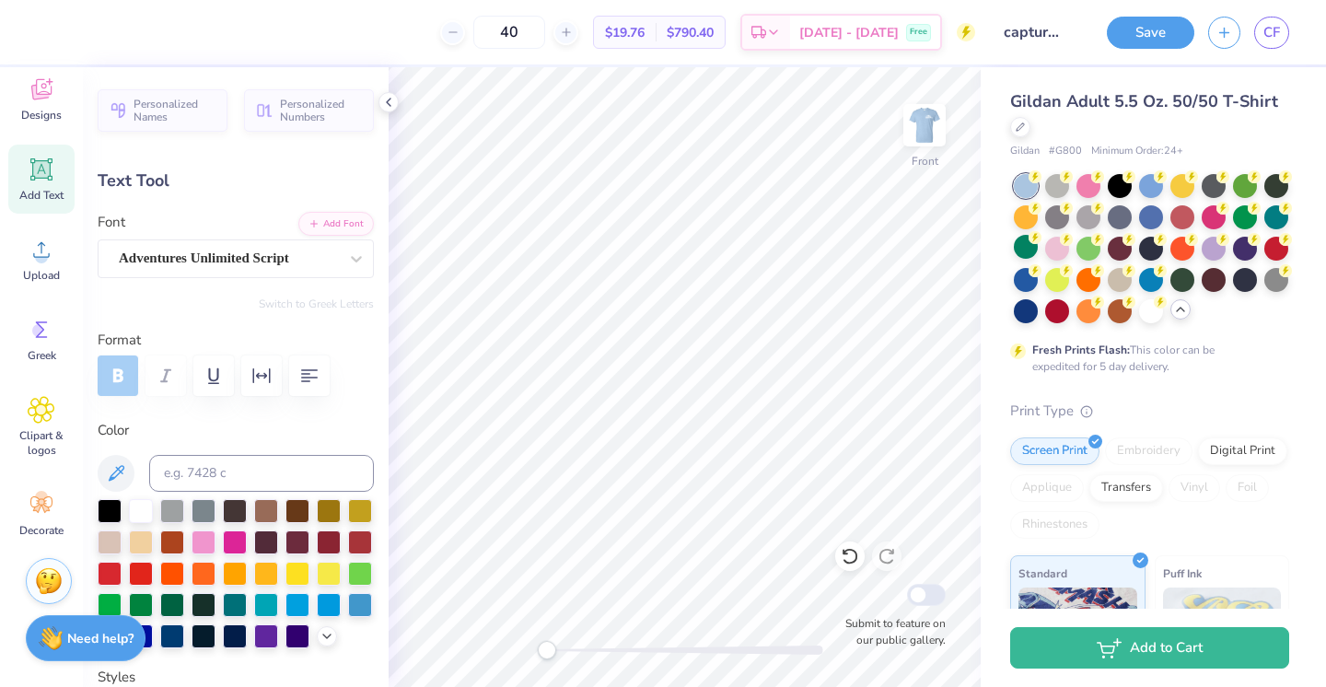
type input "4.35"
type textarea "18"
type input "0.0"
type input "0.86"
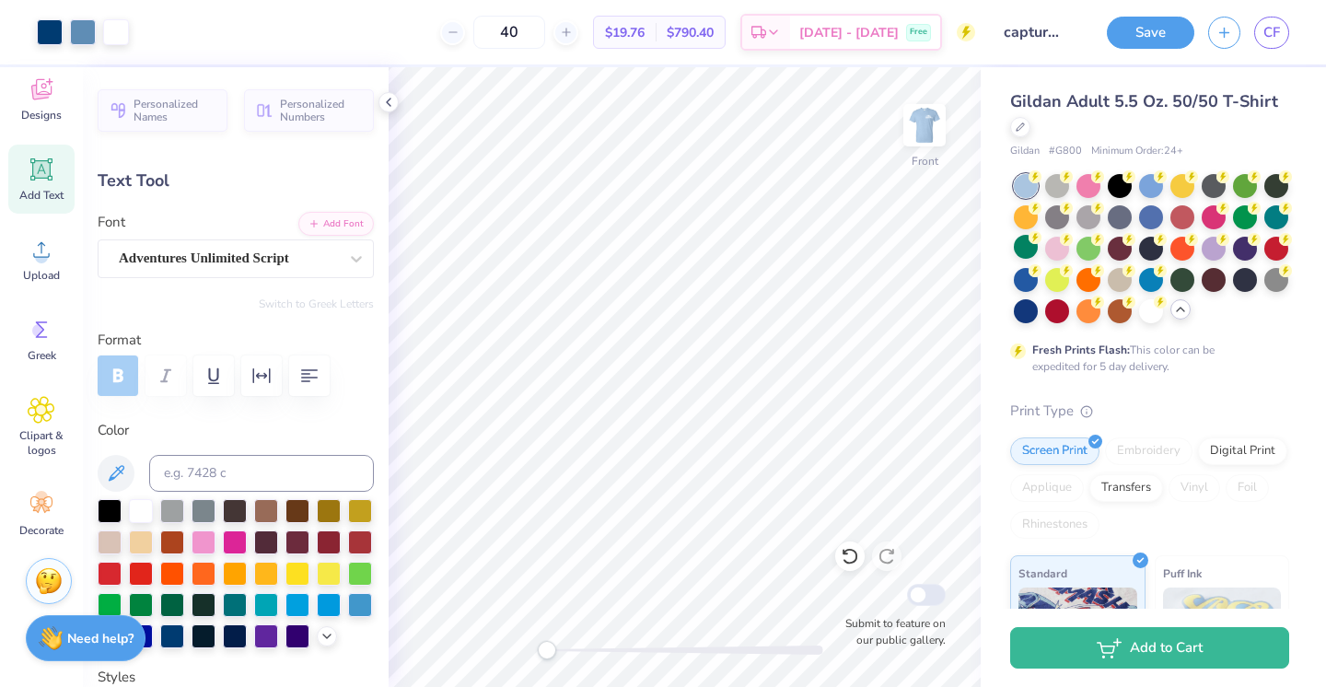
type input "0.95"
type input "4.39"
type input "-17.8"
type input "0.93"
type input "0.97"
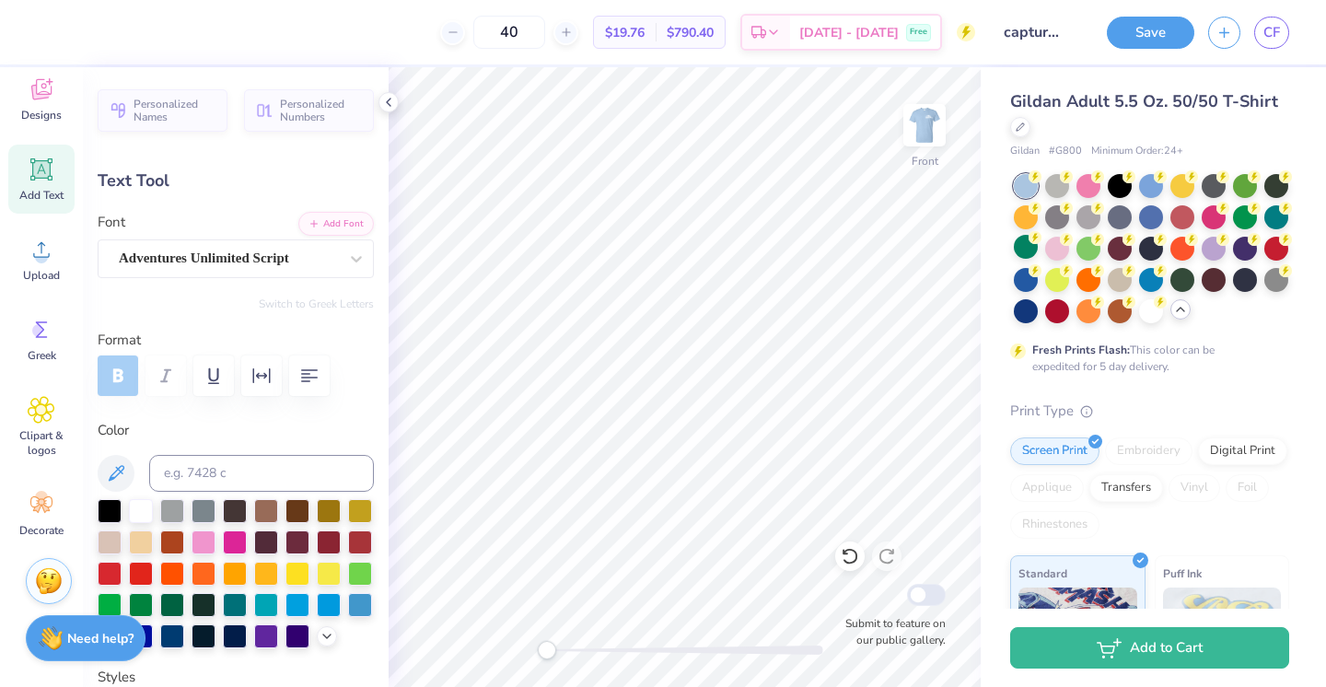
type input "4.34"
type input "0.0"
type input "3.53"
type input "1.53"
type input "9.46"
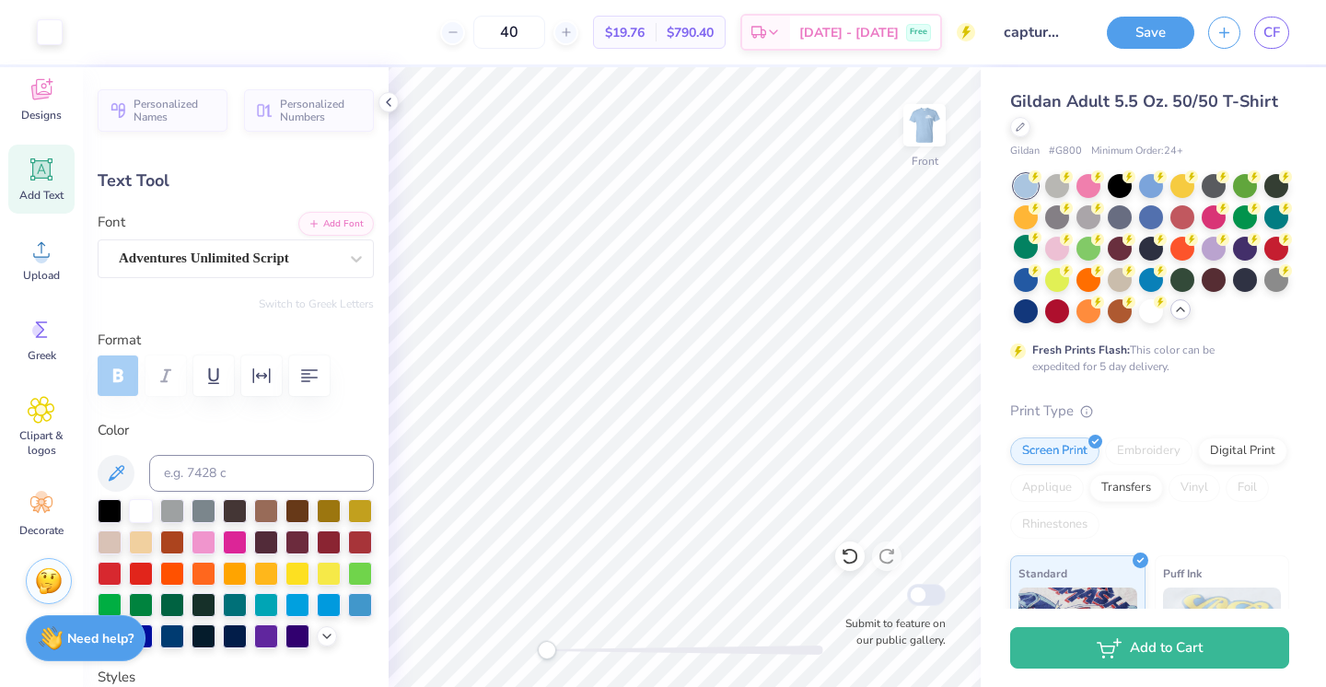
type input "-5.3"
type input "3.21"
type input "1.39"
type input "9.59"
type input "0.0"
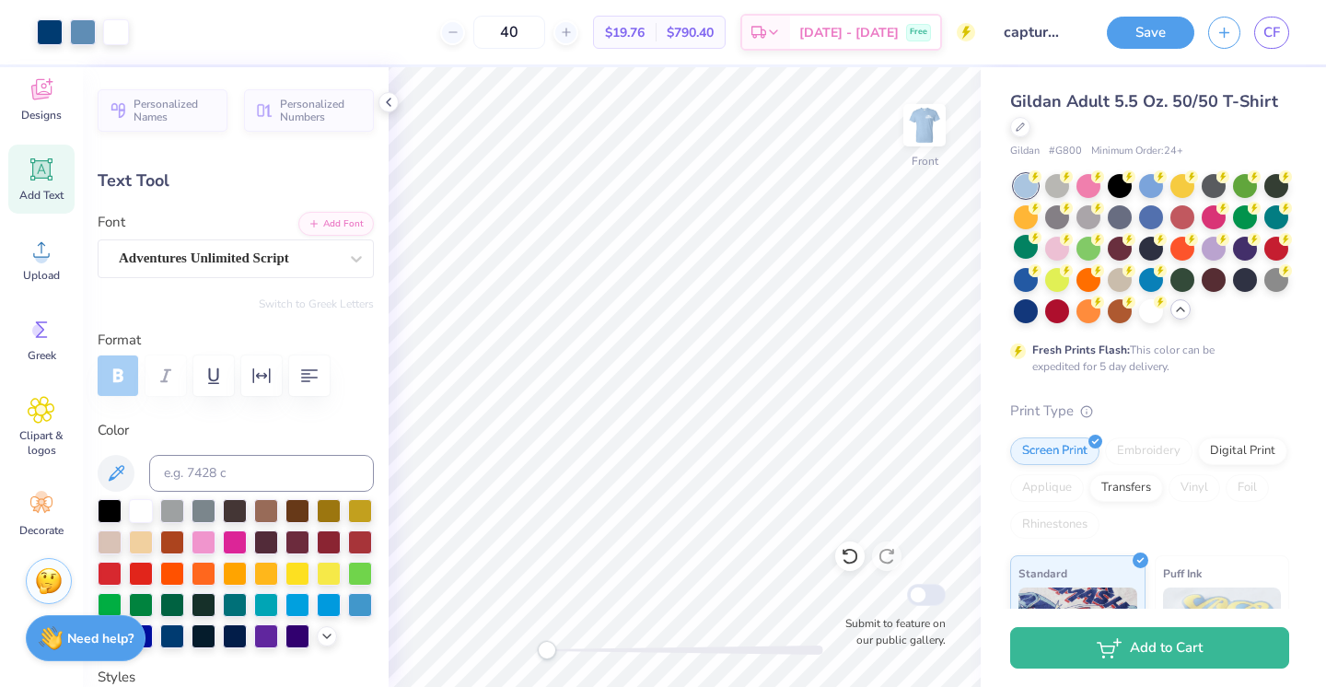
type input "3.86"
type input "1.41"
type input "10.70"
type input "-5.3"
type input "3.45"
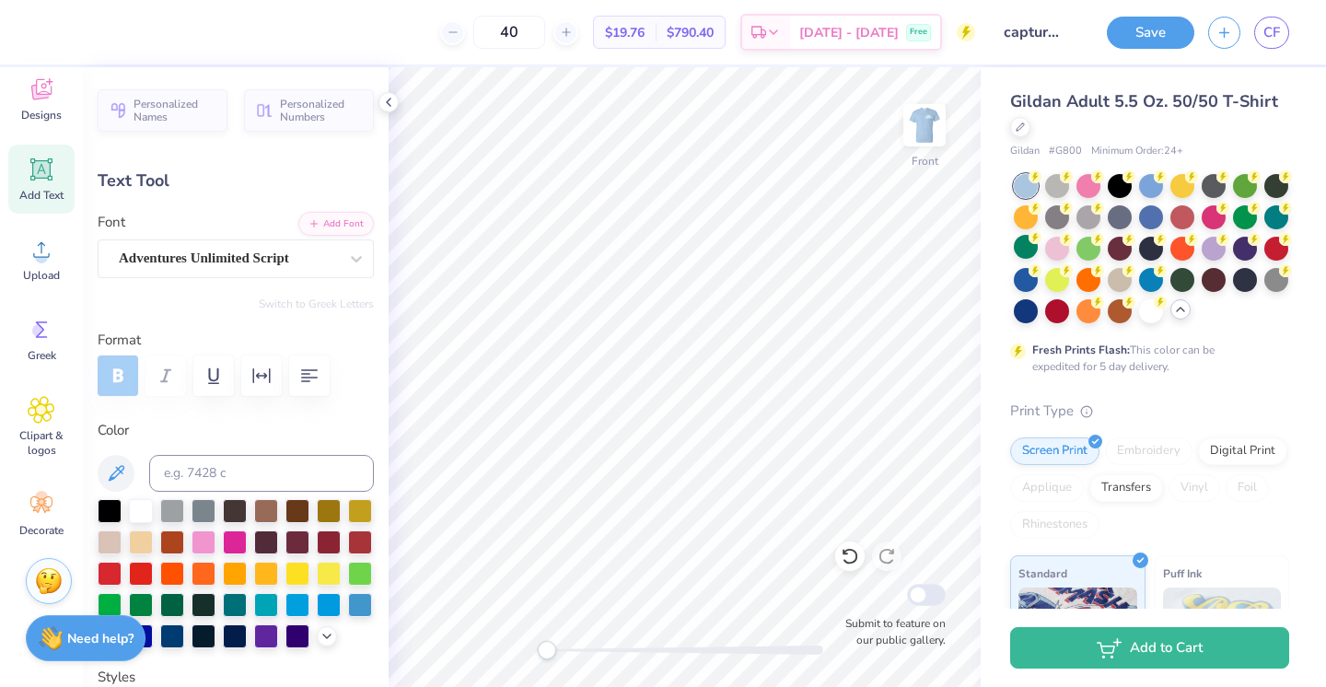
type input "1.26"
type input "10.74"
type input "0.0"
click at [918, 133] on img at bounding box center [925, 125] width 74 height 74
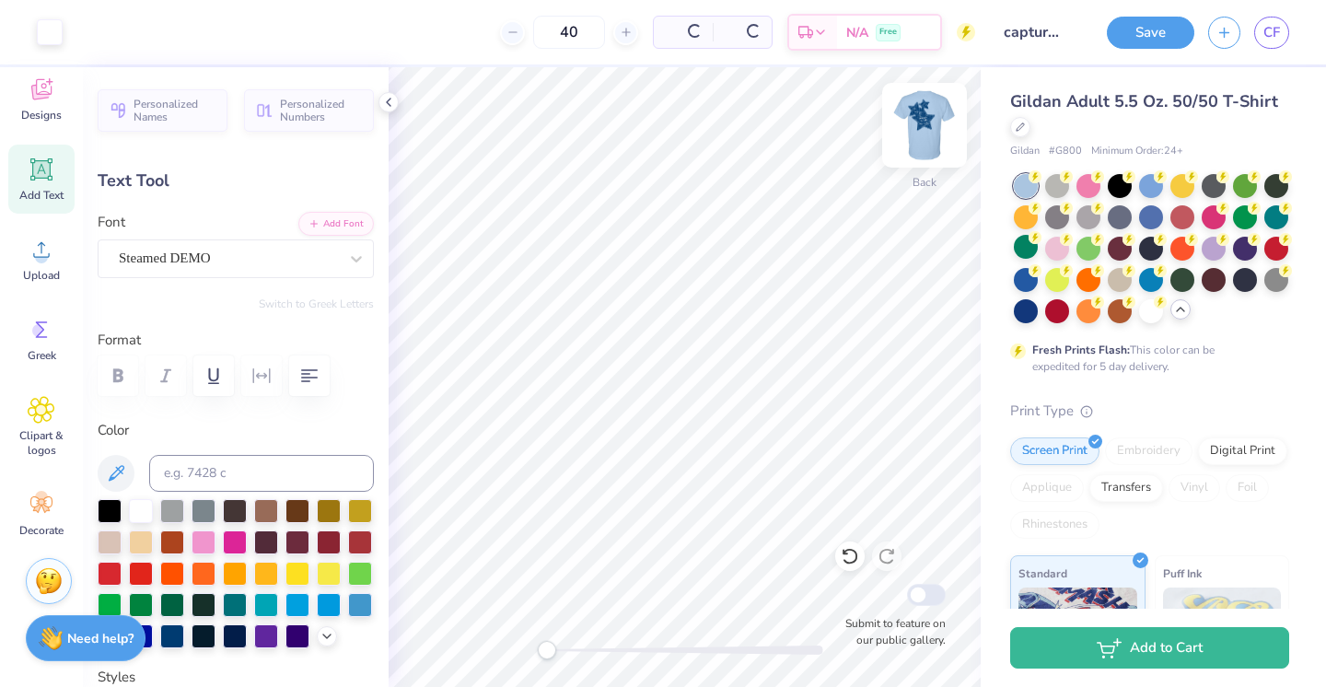
type input "4.89"
type input "1.32"
type input "4.61"
type textarea "Capture the"
type input "4.78"
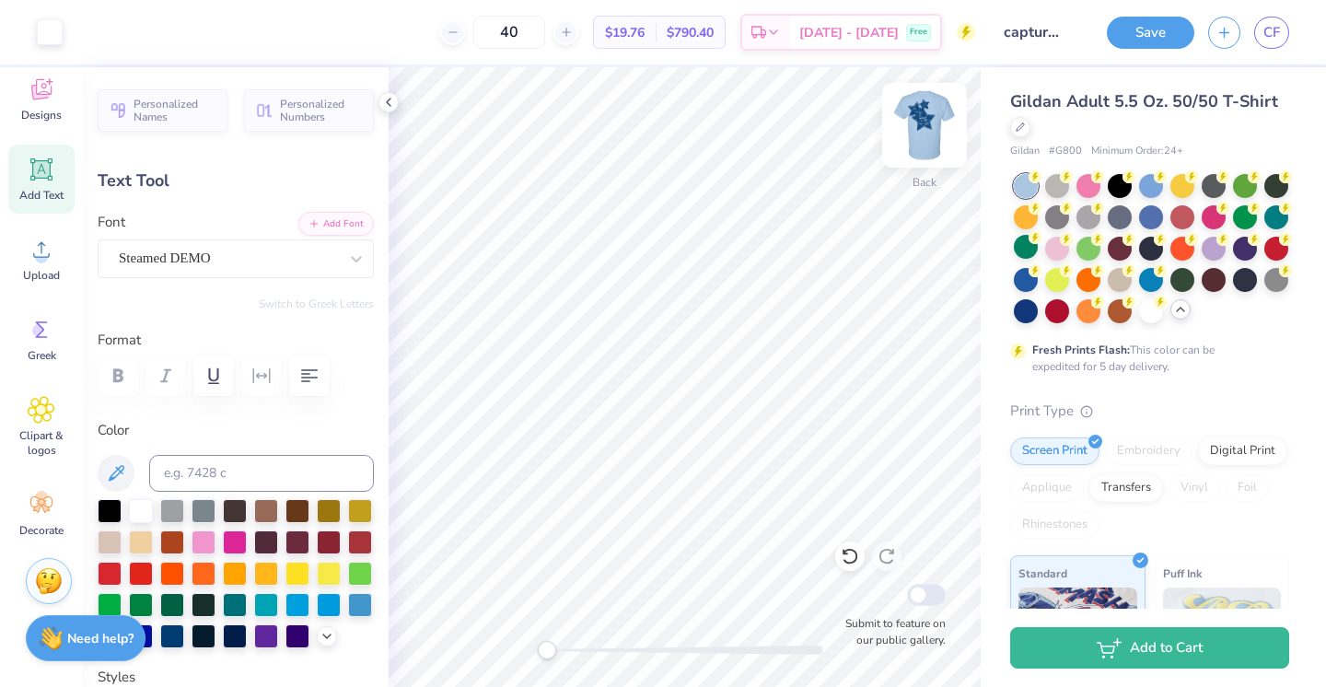
type input "1.33"
type input "4.50"
type textarea "Capture the Cure"
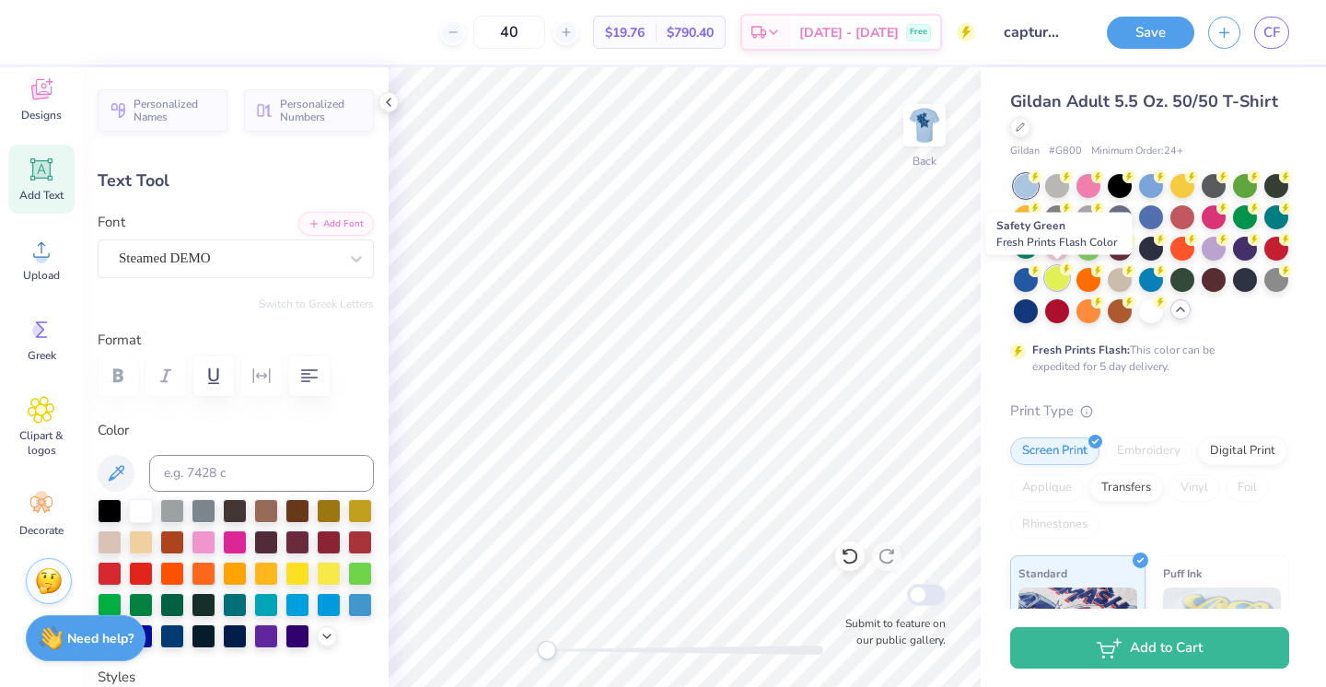
click at [1051, 290] on div at bounding box center [1057, 278] width 24 height 24
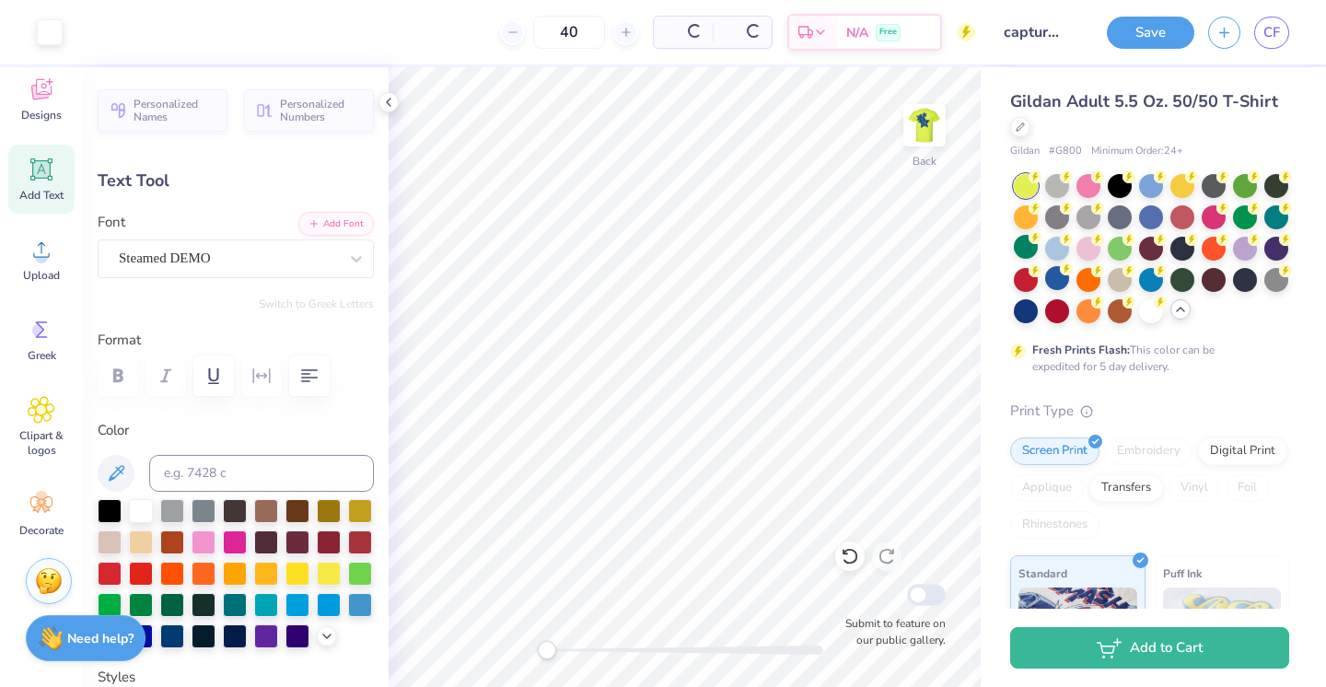
type input "4.86"
type input "1.24"
type input "4.59"
click at [1050, 250] on div at bounding box center [1057, 247] width 24 height 24
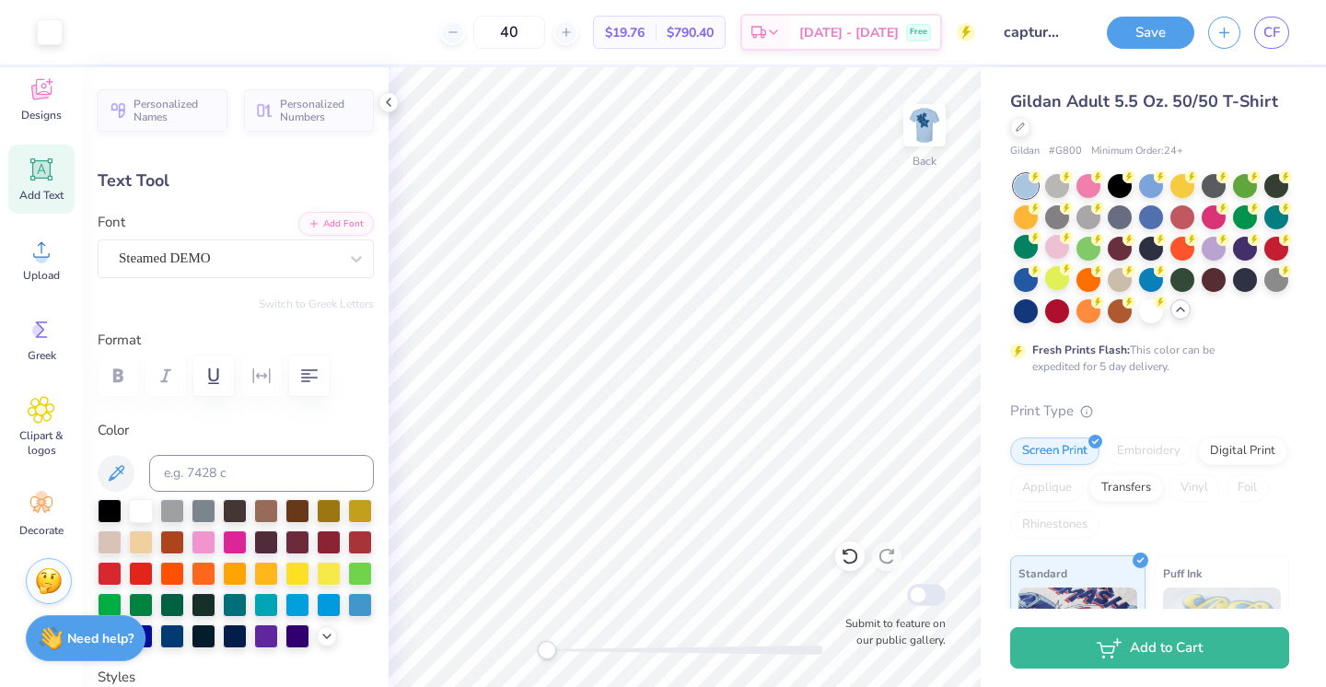
type input "2.00"
type input "1.27"
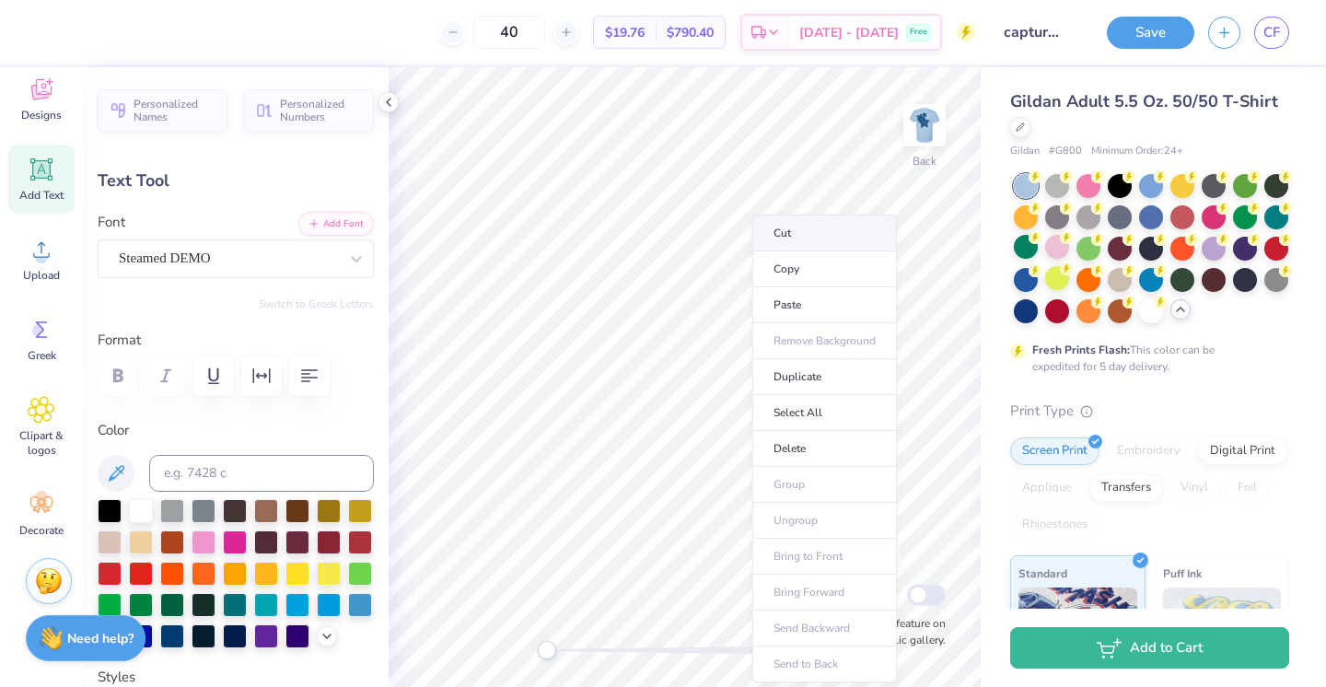
click at [781, 238] on li "Cut" at bounding box center [824, 233] width 145 height 37
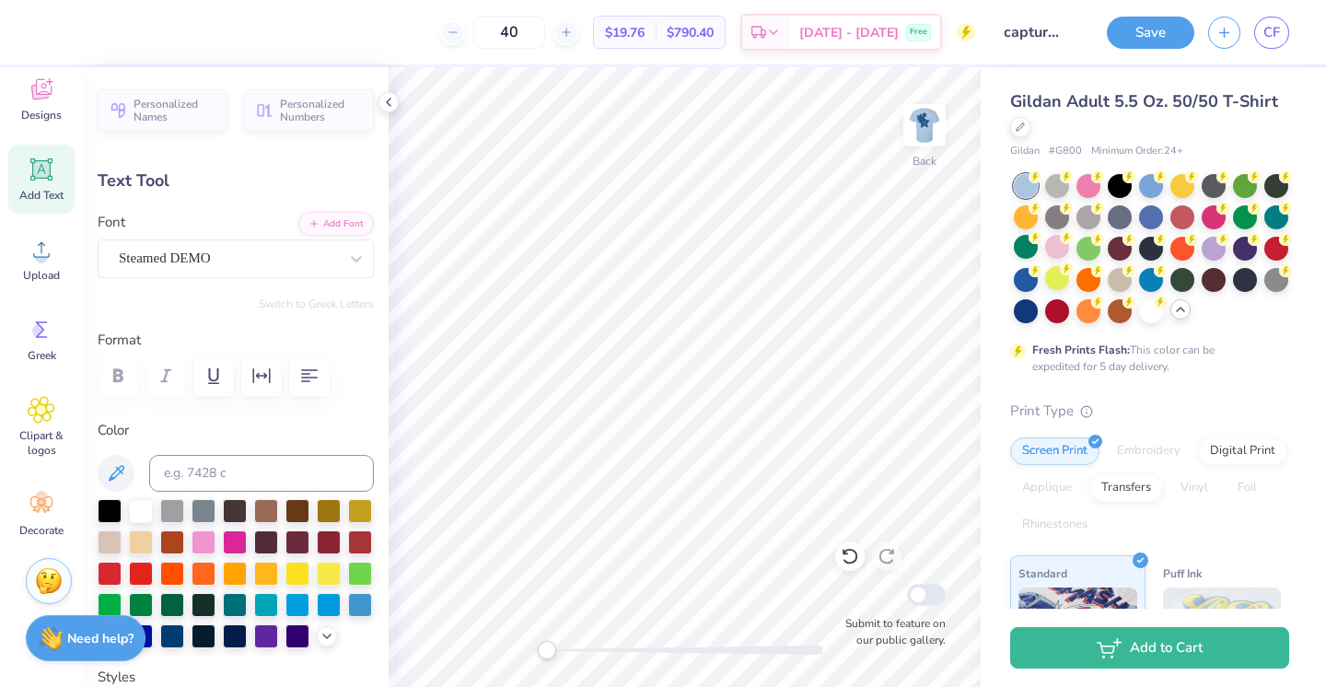
type input "3.23"
type input "4.86"
type input "1.24"
type input "4.59"
click at [391, 103] on icon at bounding box center [388, 102] width 15 height 15
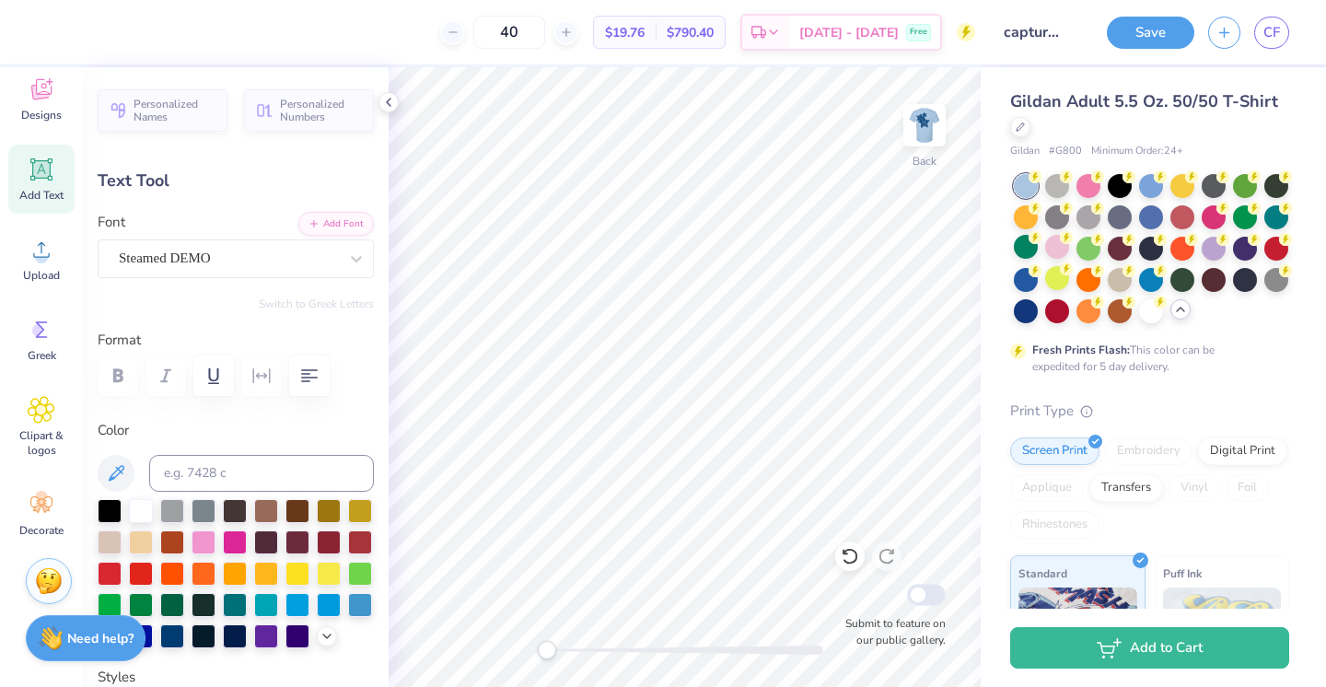
click at [384, 99] on div "Personalized Names Personalized Numbers Text Tool Add Font Font Steamed DEMO Sw…" at bounding box center [236, 377] width 306 height 620
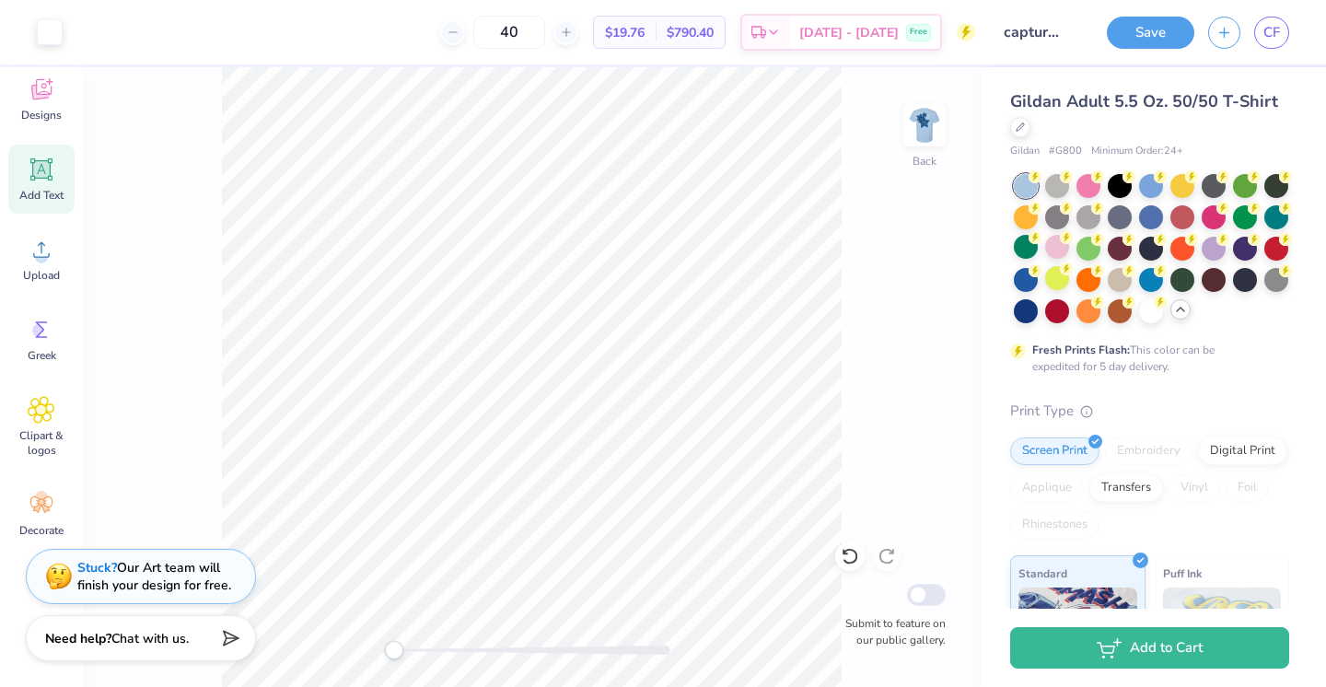
type input "5.11"
type input "1.31"
type input "4.52"
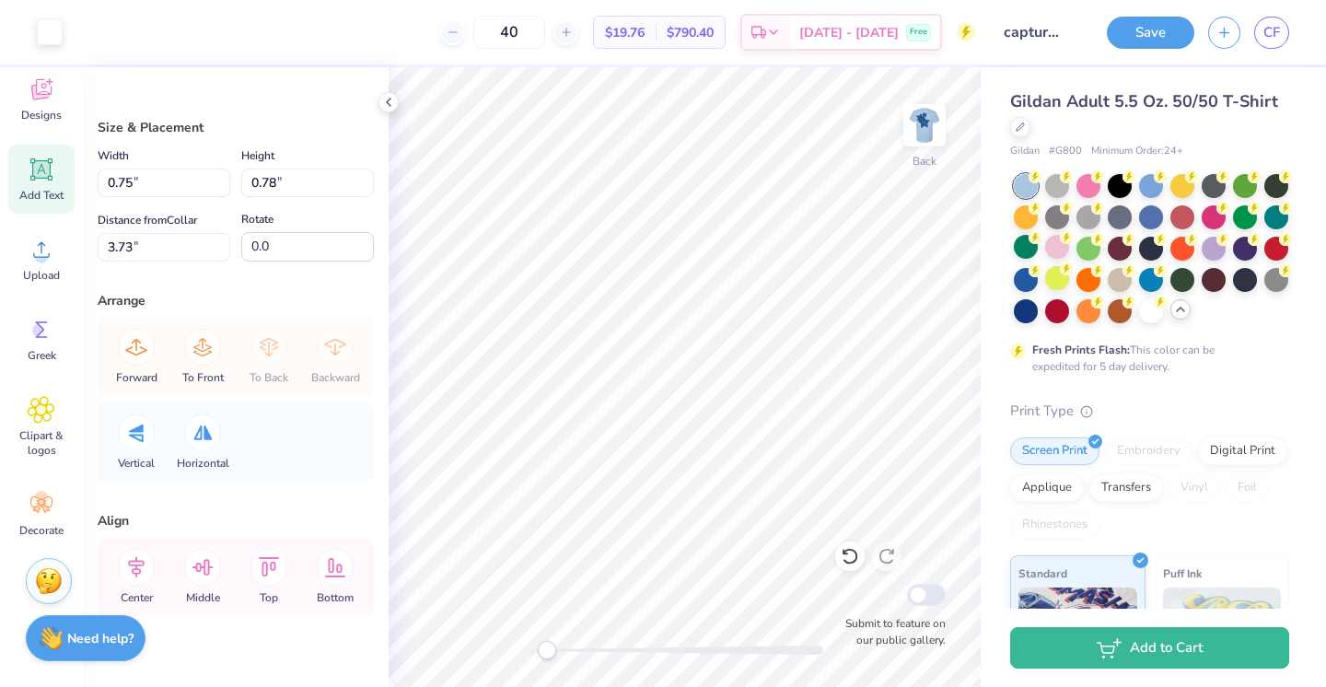
click at [31, 169] on icon at bounding box center [42, 170] width 28 height 28
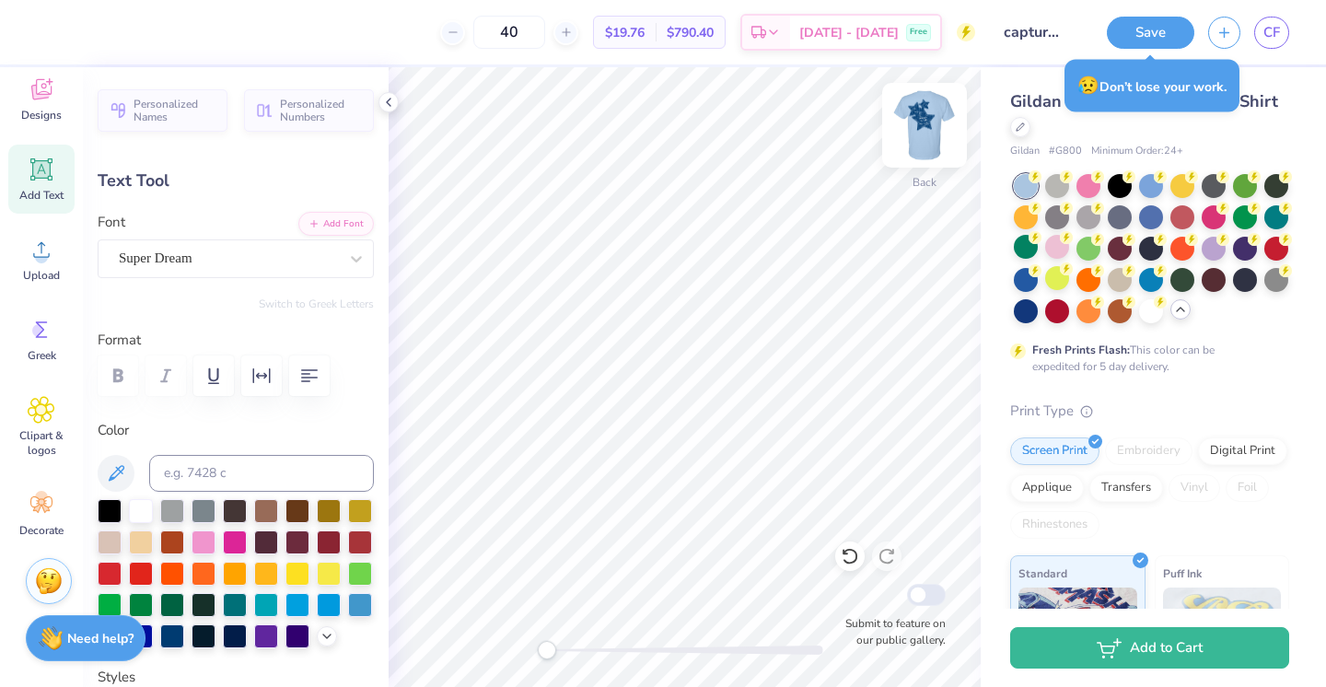
scroll to position [3, 0]
type textarea "Capture the Cure"
click at [989, 355] on div "Gildan Adult 5.5 Oz. 50/50 T-Shirt Gildan # G800 Minimum Order: 24 + Fresh Prin…" at bounding box center [1153, 519] width 345 height 904
type input "8.77"
type input "7.23"
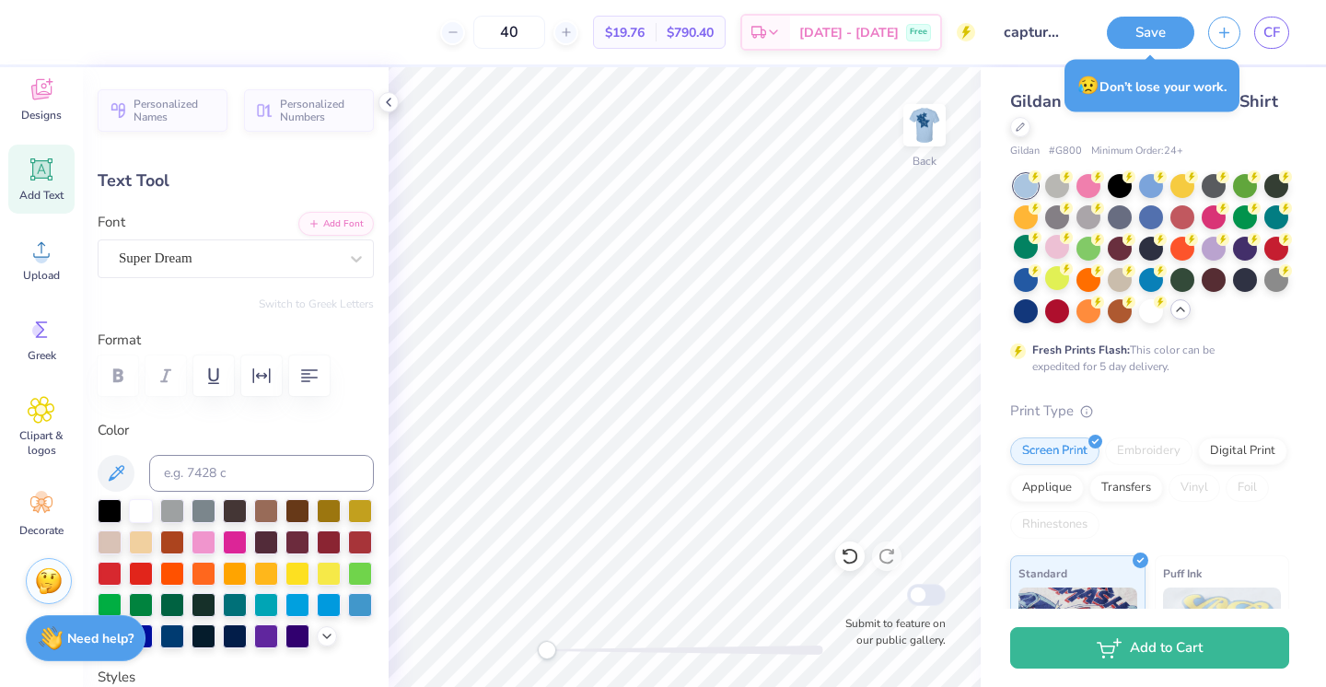
type input "9.14"
type input "3.38"
type input "2.79"
type input "5.27"
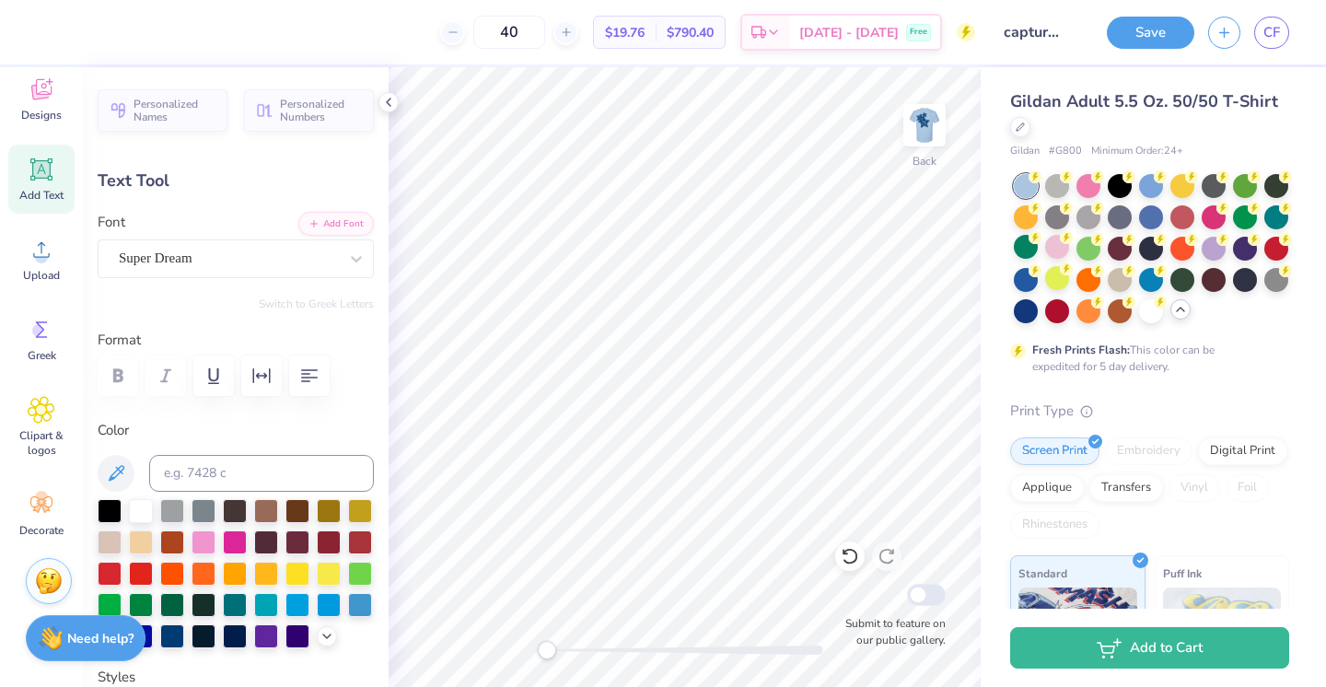
type textarea "Capture The Cure"
type input "5.11"
type input "1.71"
type input "2.70"
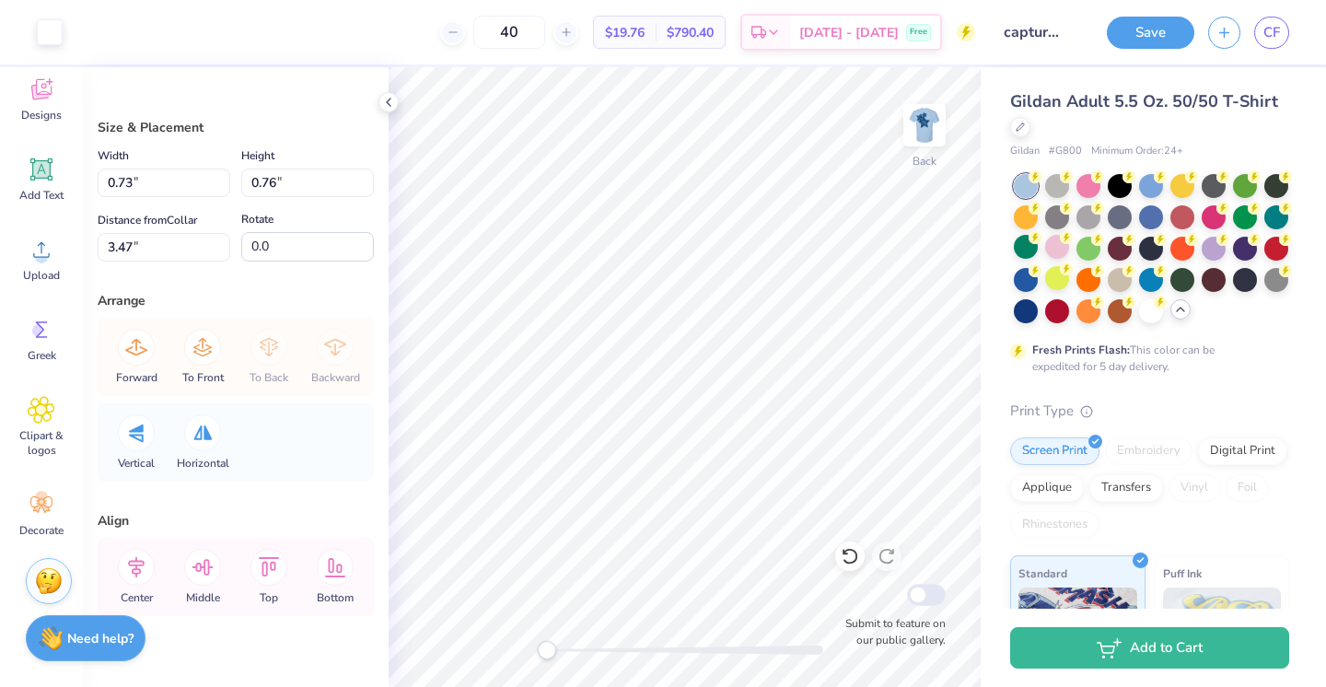
type input "0.75"
type input "0.78"
type input "5.27"
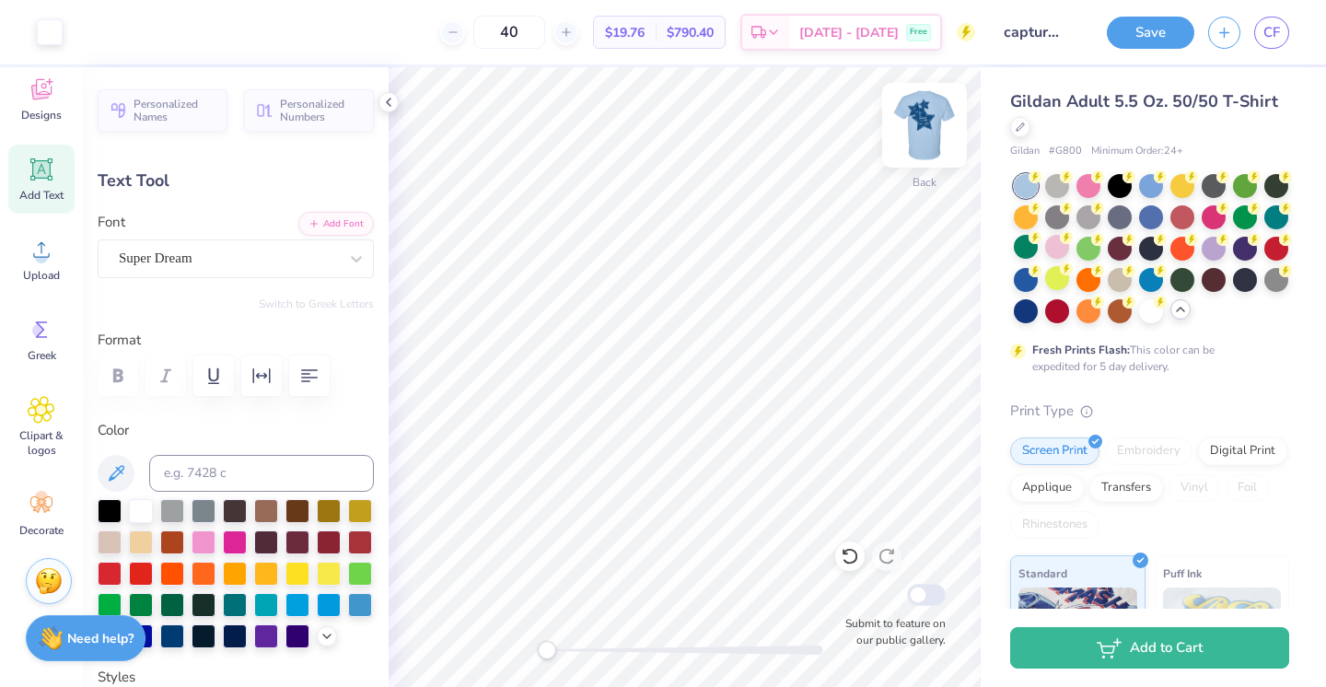
click at [917, 130] on img at bounding box center [925, 125] width 74 height 74
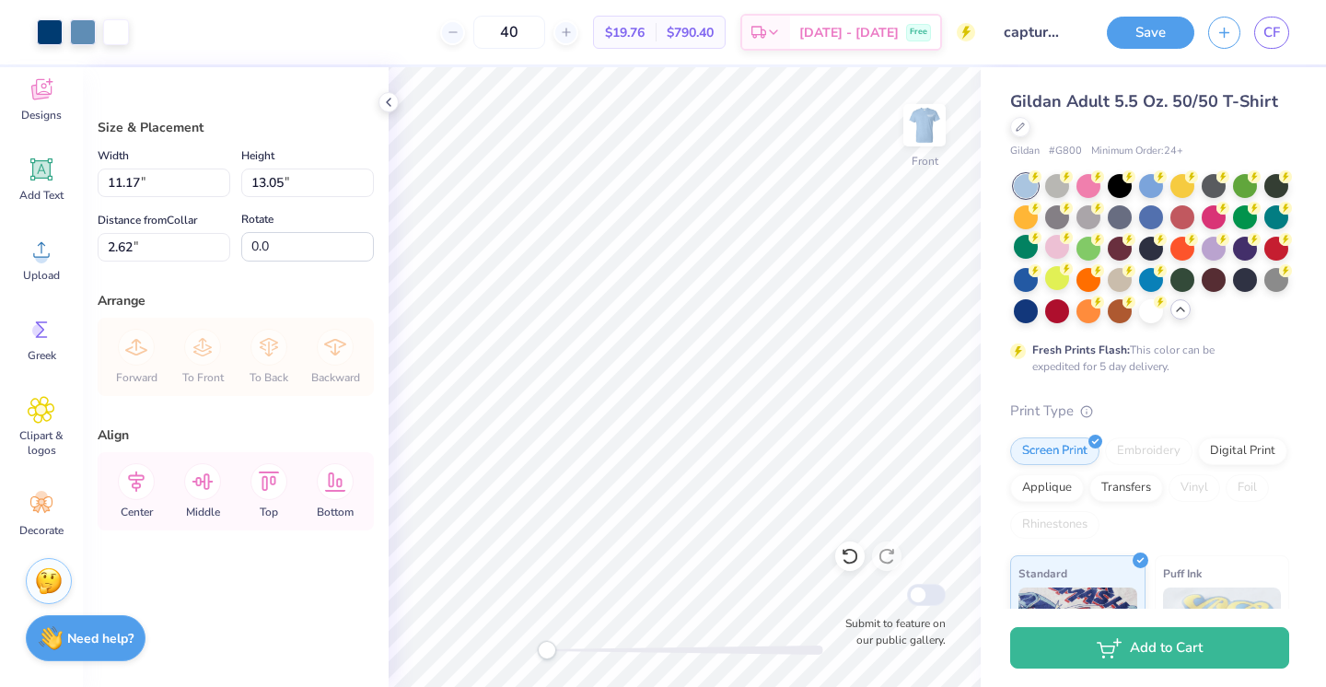
type input "3.00"
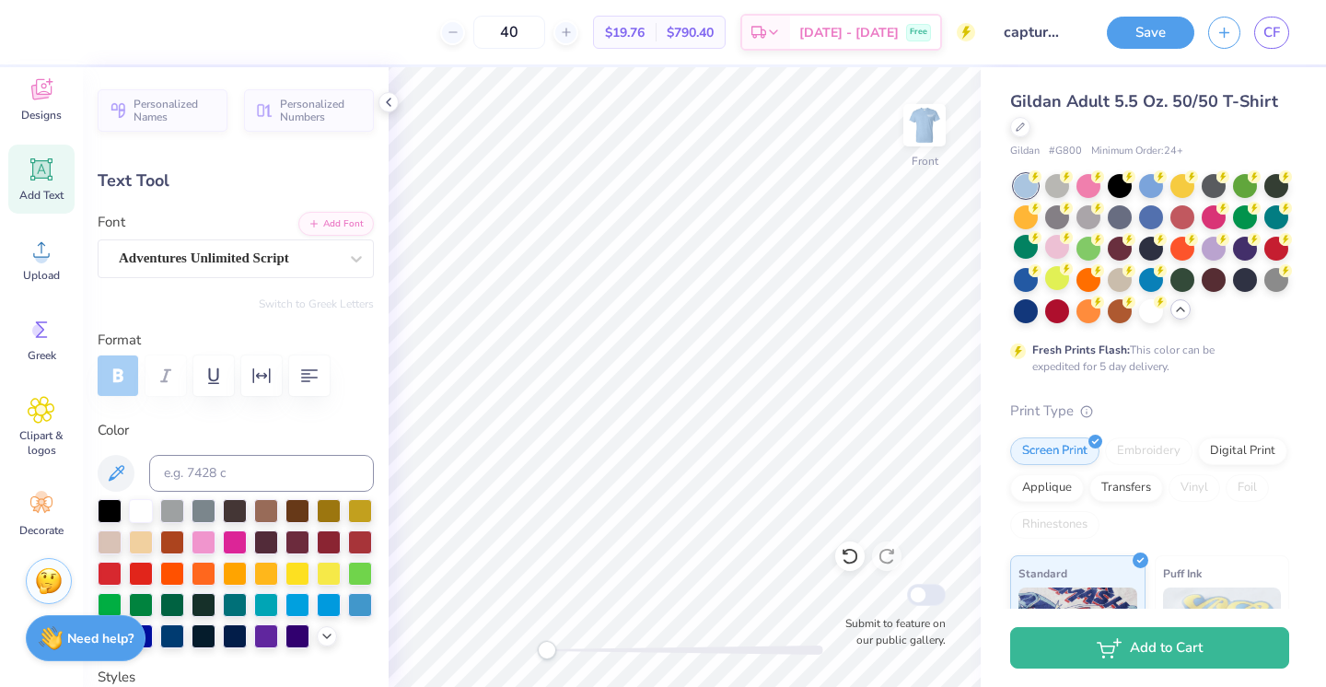
click at [930, 133] on img at bounding box center [924, 125] width 37 height 37
type input "0.0"
type input "5.11"
type input "1.71"
type input "3.00"
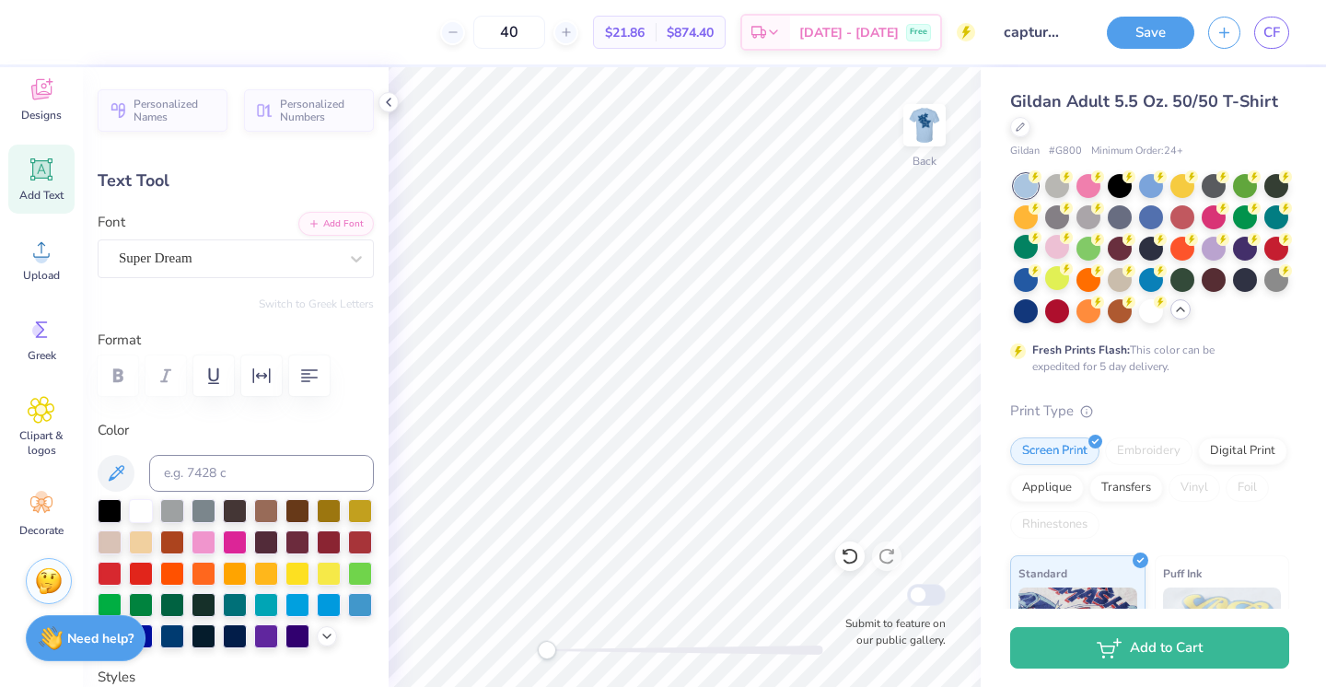
scroll to position [1, 3]
click at [272, 247] on div at bounding box center [228, 258] width 219 height 25
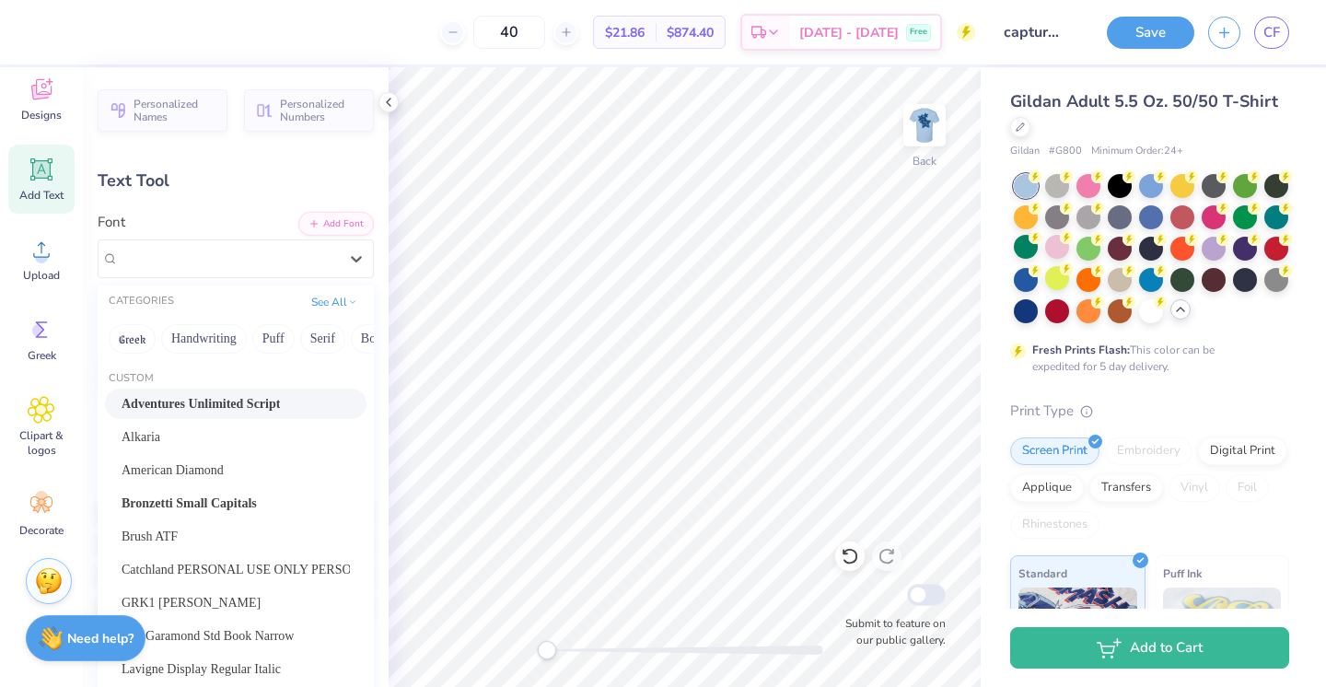
click at [231, 403] on span "Adventures Unlimited Script" at bounding box center [201, 403] width 158 height 19
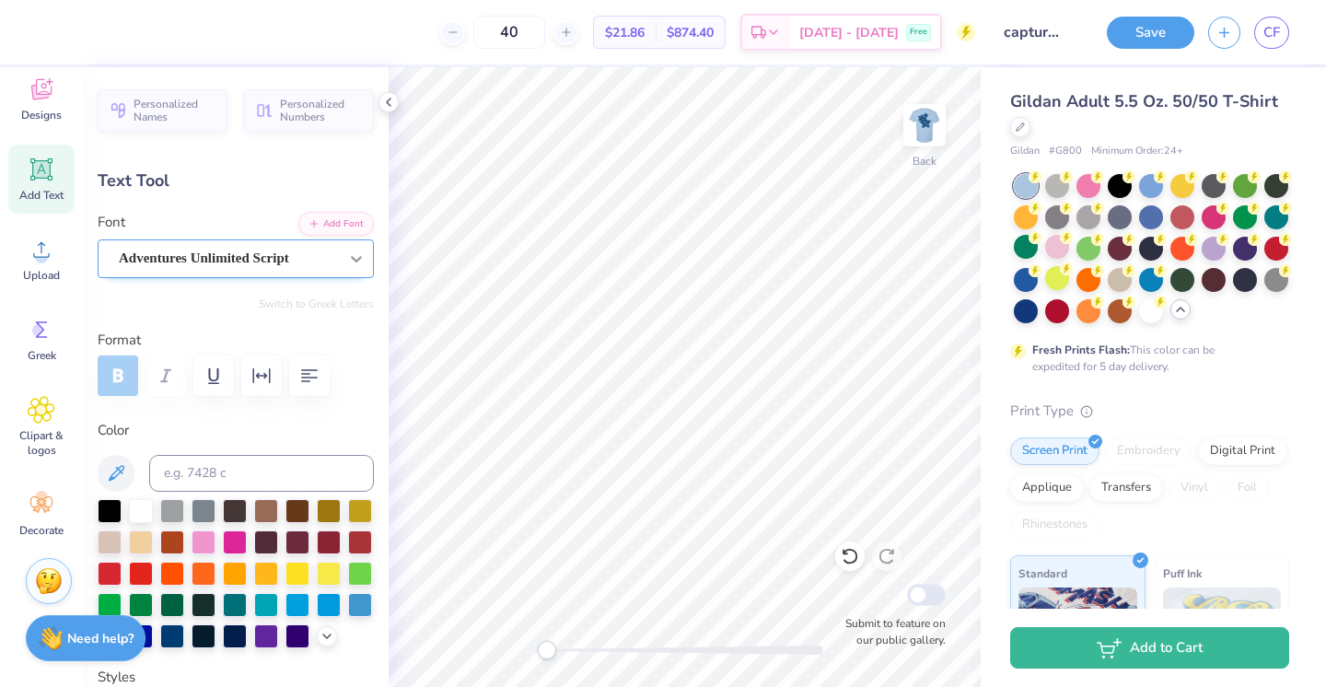
click at [360, 269] on div at bounding box center [356, 258] width 33 height 33
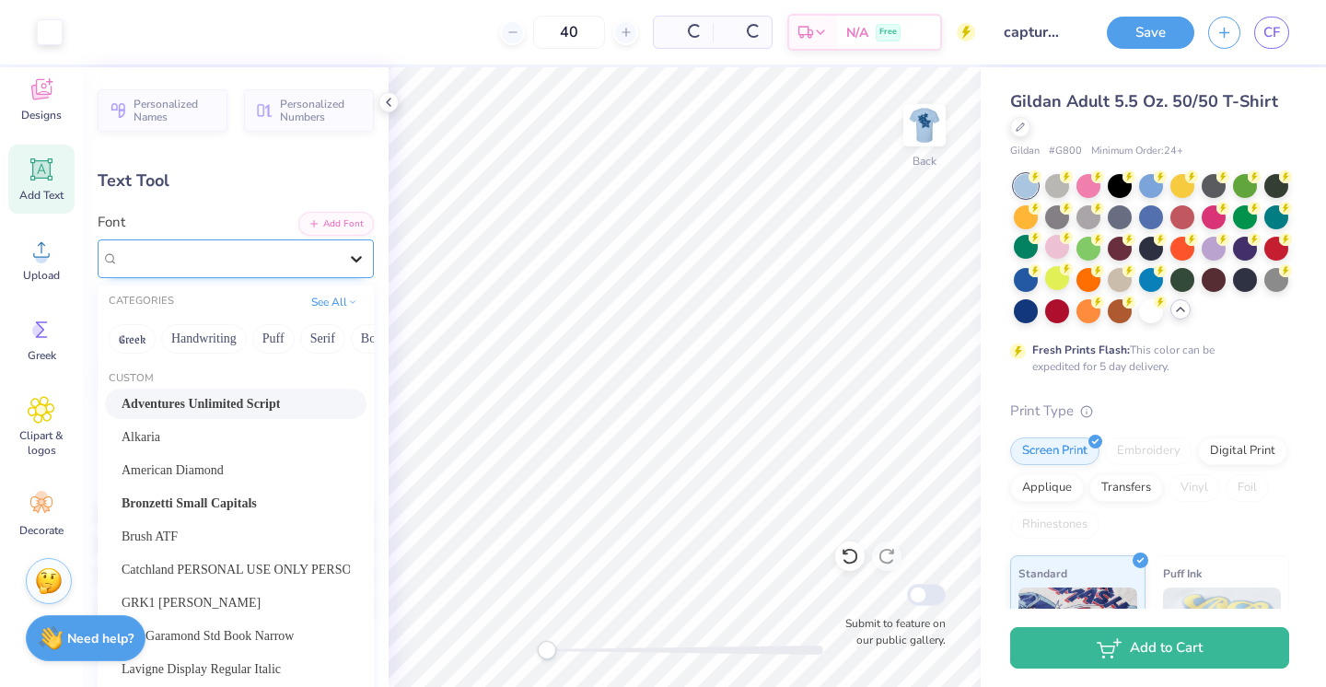
type input "3.18"
type input "1.57"
type input "3.07"
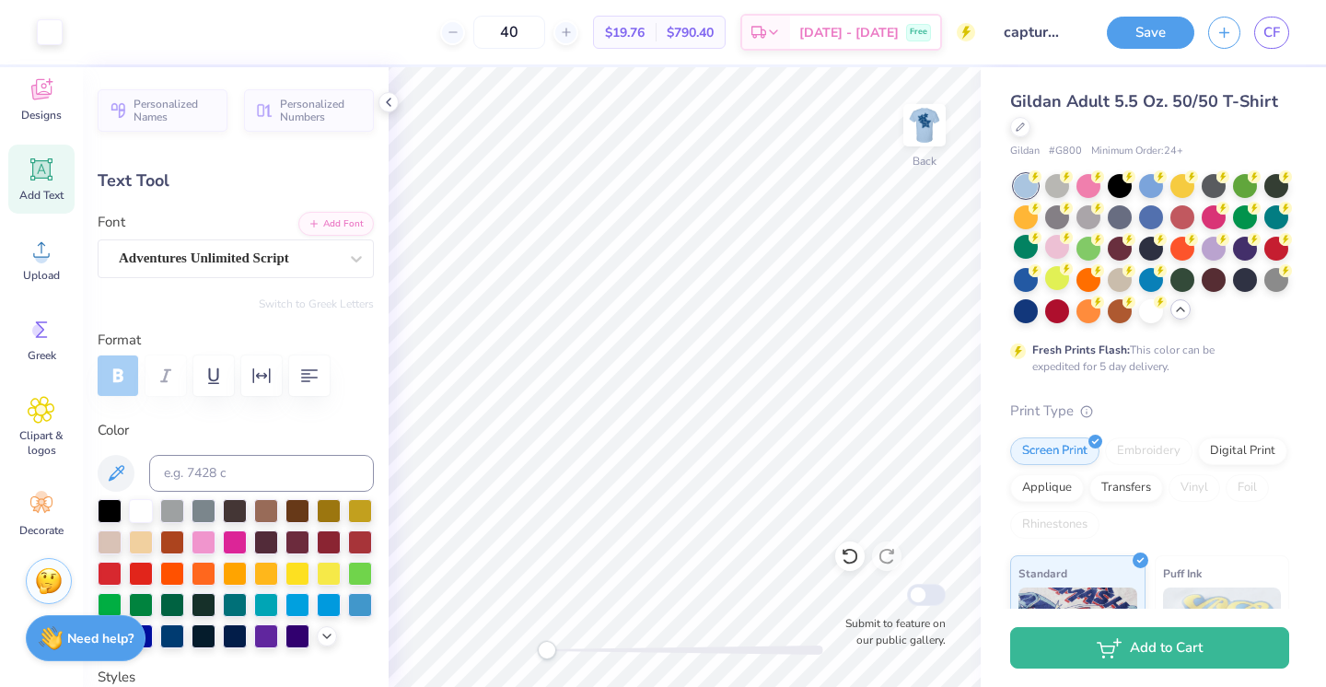
type input "5.67"
type input "2.80"
type input "2.39"
type textarea "Capture TheCure"
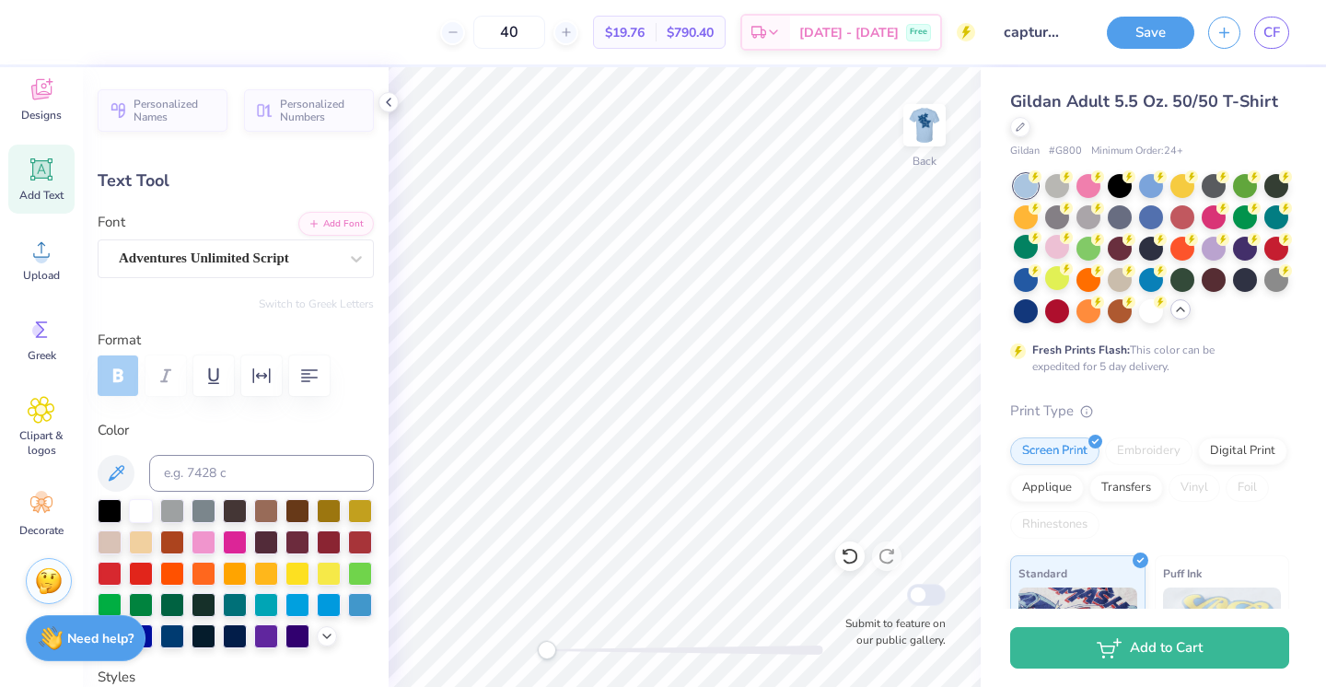
scroll to position [1, 4]
type input "7.83"
type input "0.98"
type input "3.37"
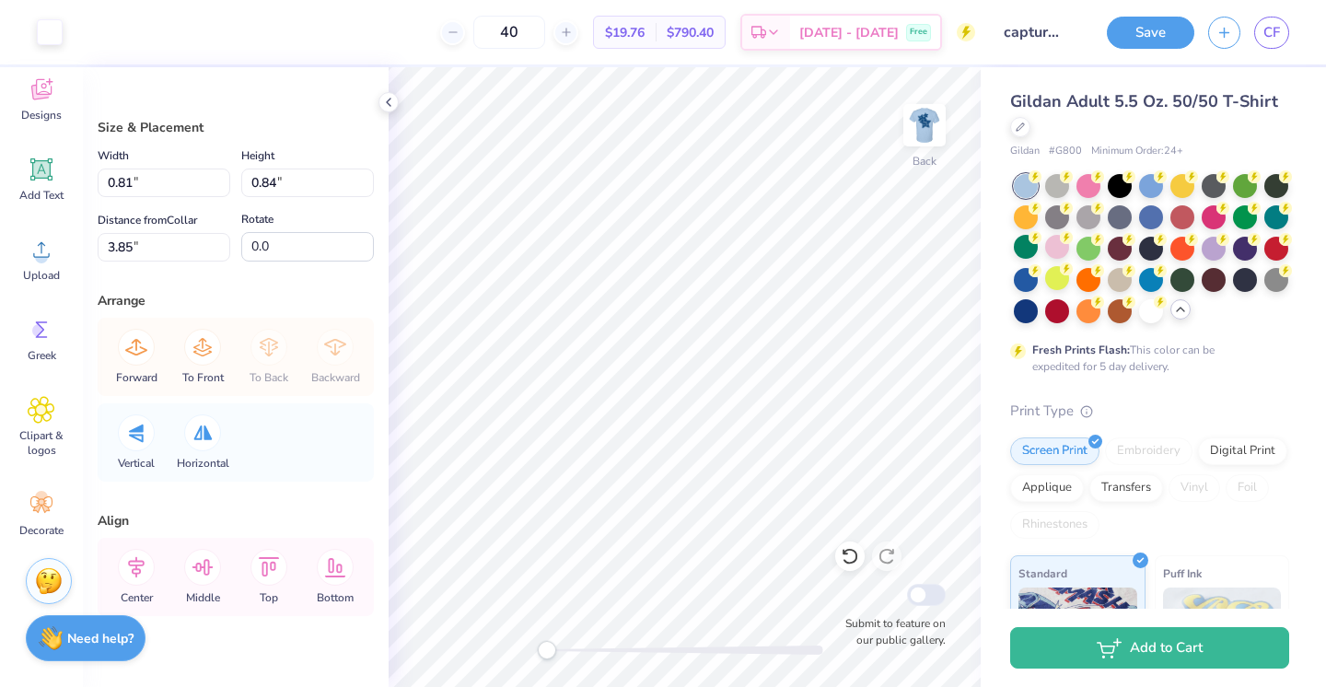
type input "0.75"
type input "0.78"
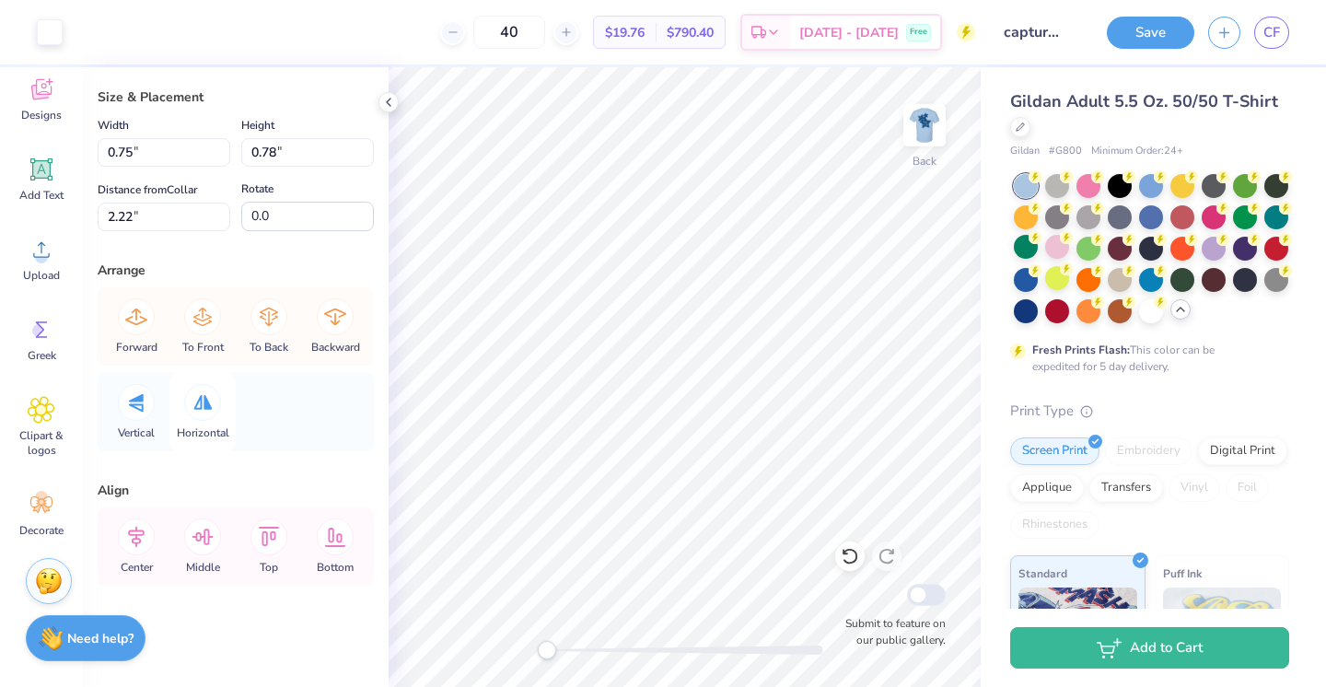
scroll to position [0, 0]
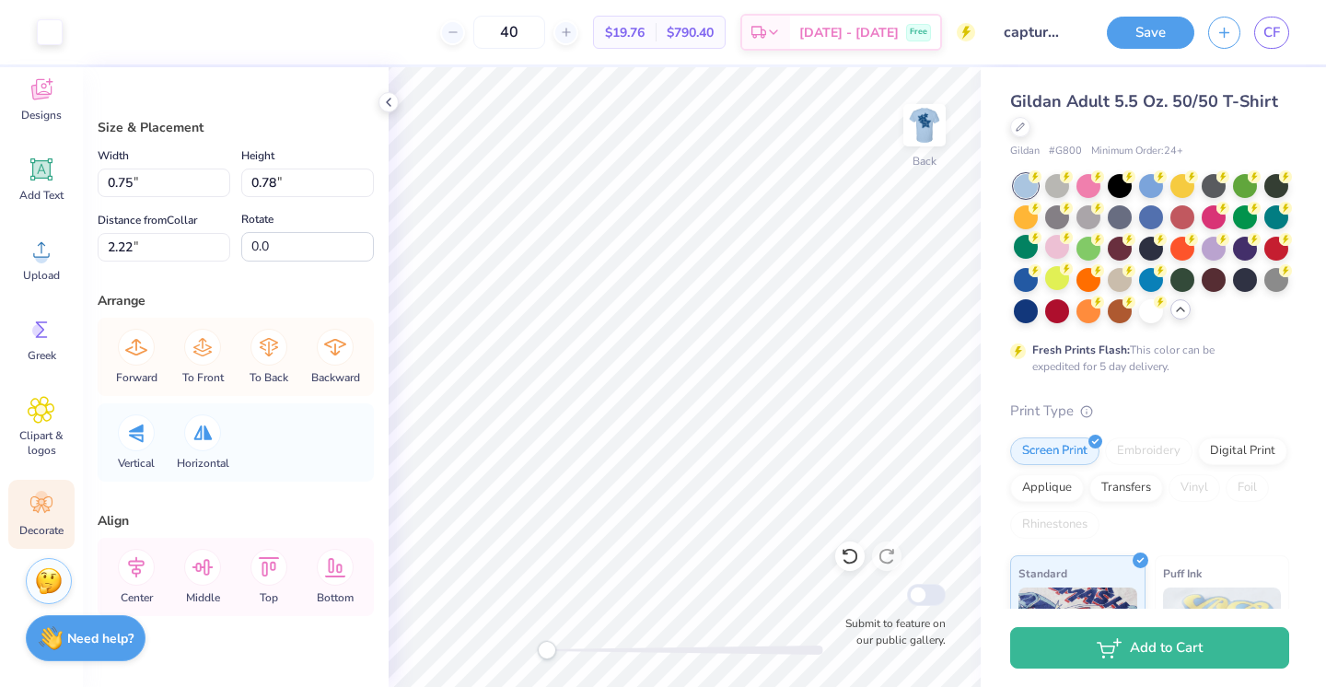
click at [32, 505] on icon at bounding box center [42, 505] width 28 height 28
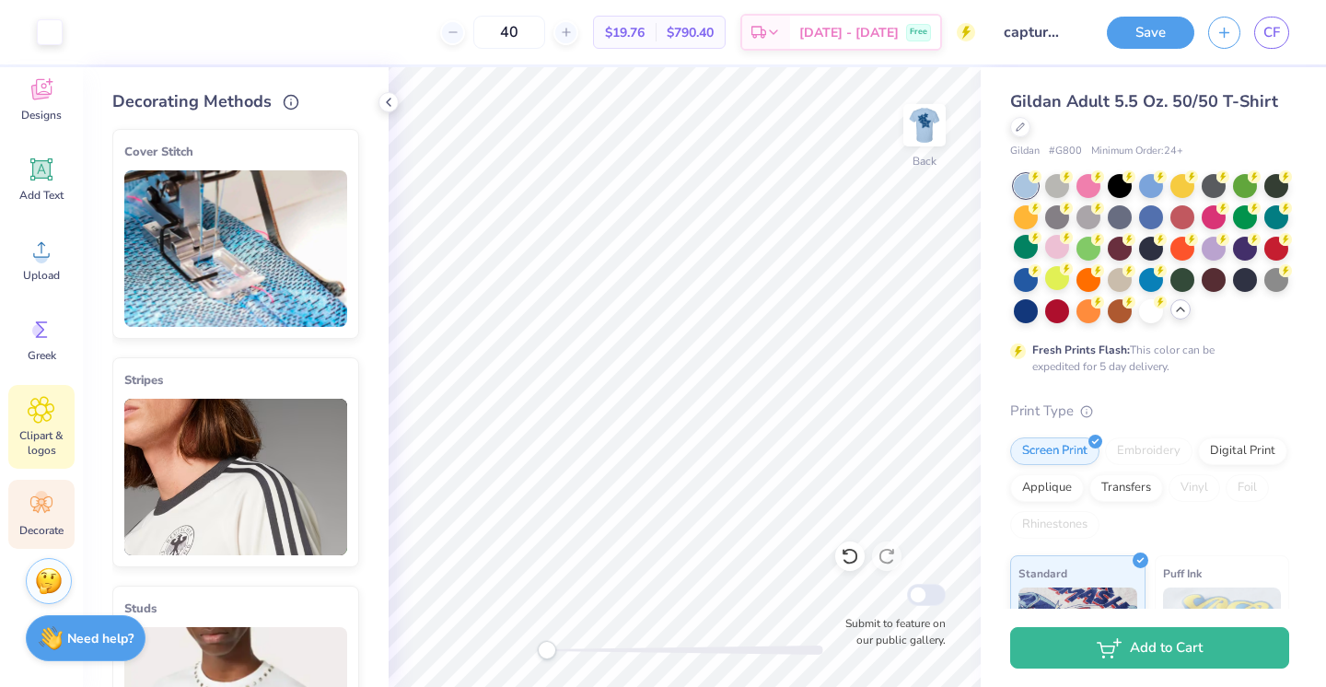
click at [54, 423] on icon at bounding box center [41, 410] width 27 height 28
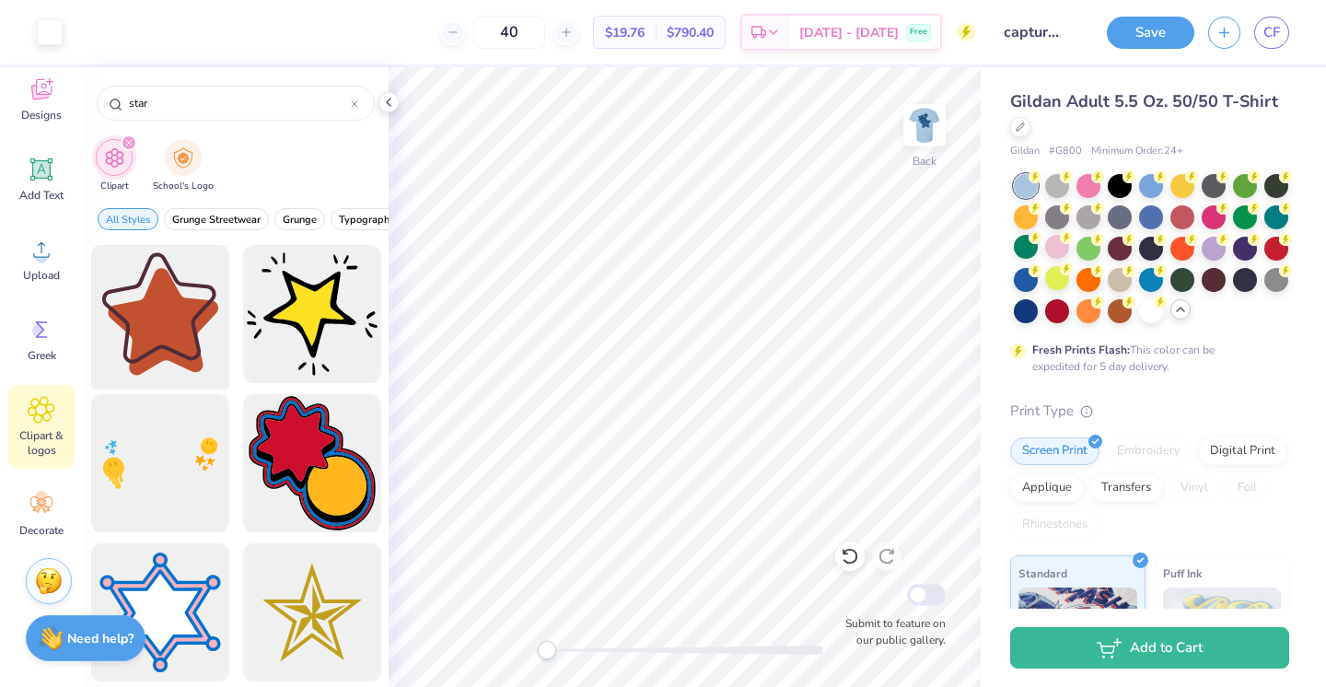
click at [166, 288] on div at bounding box center [160, 314] width 152 height 152
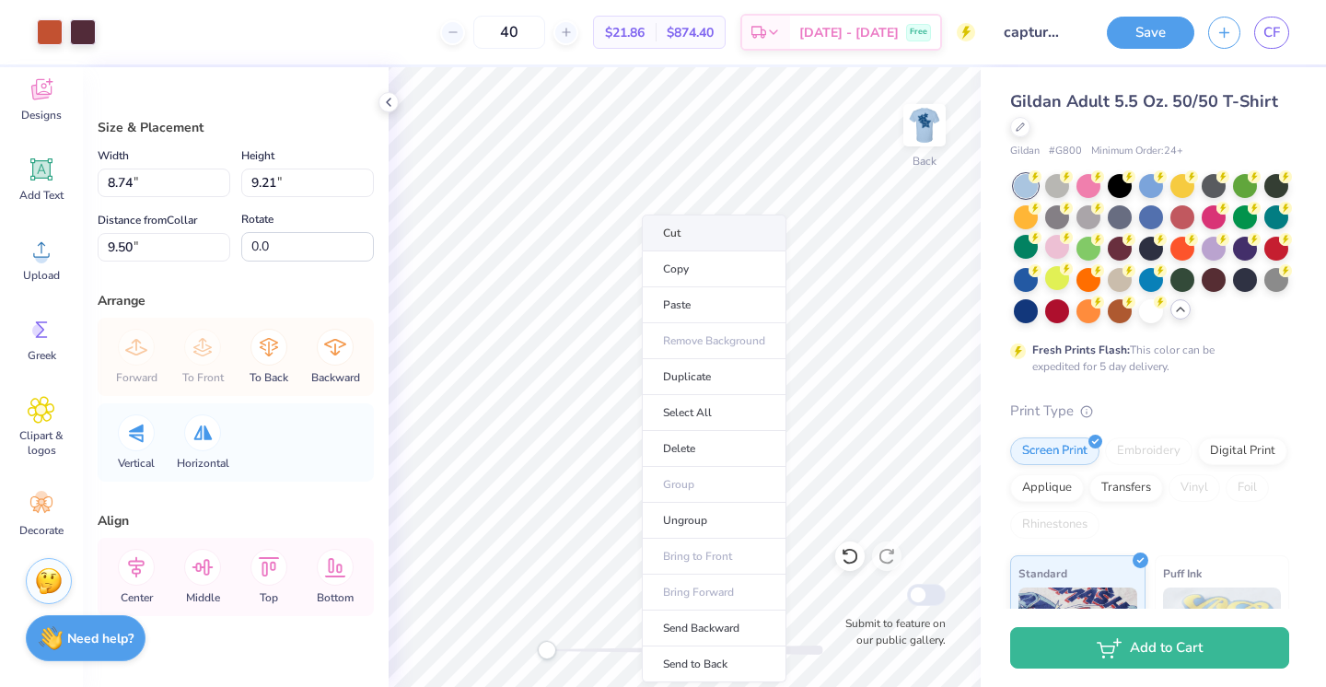
click at [690, 235] on li "Cut" at bounding box center [714, 233] width 145 height 37
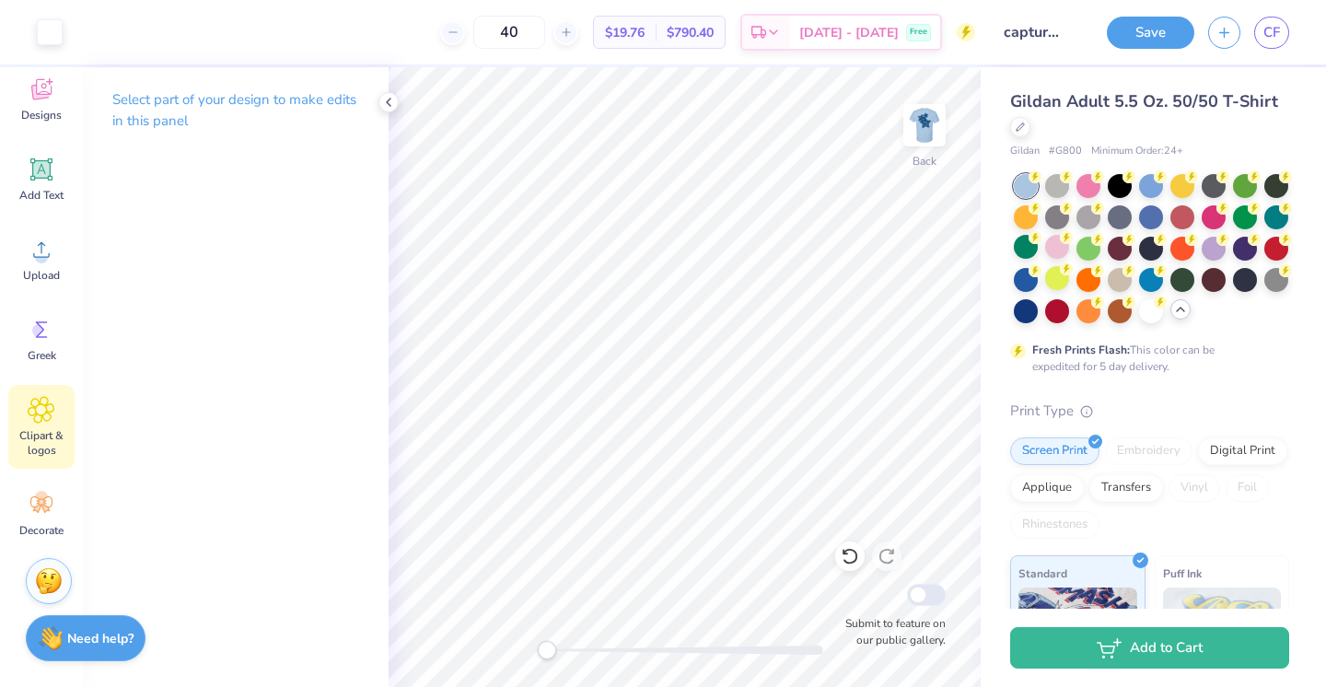
click at [43, 422] on icon at bounding box center [41, 410] width 27 height 28
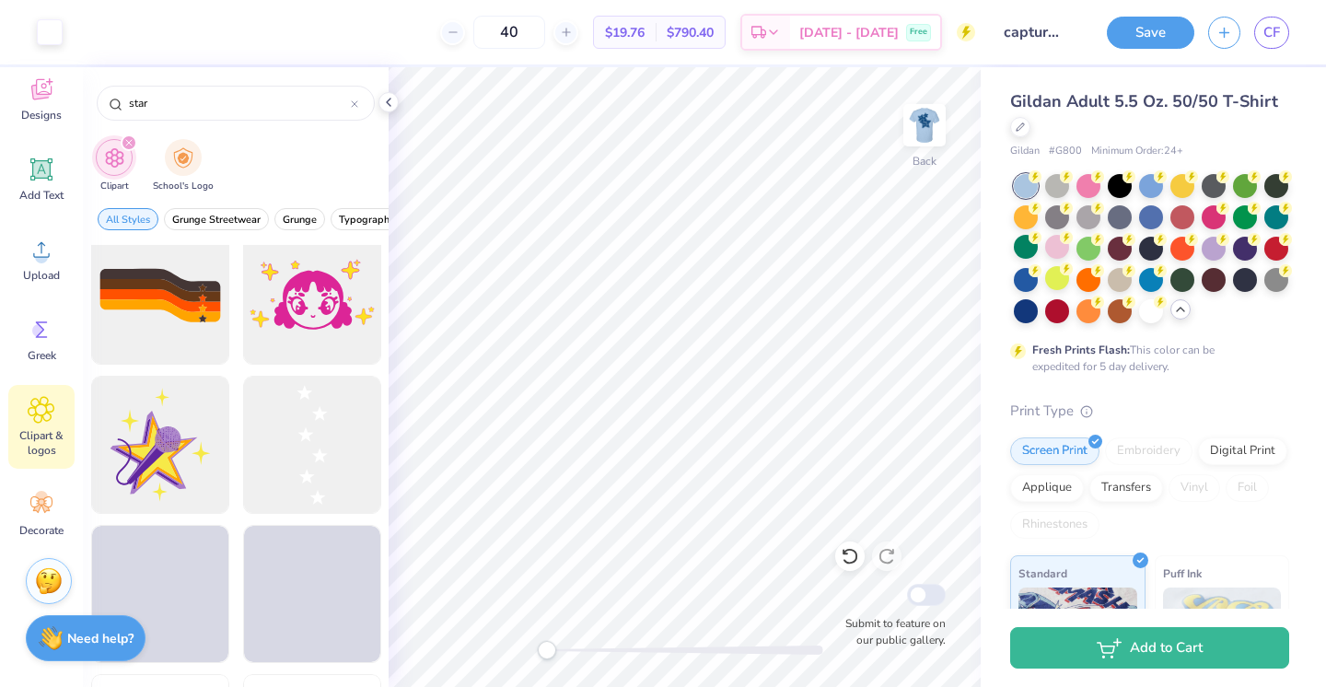
scroll to position [2030, 0]
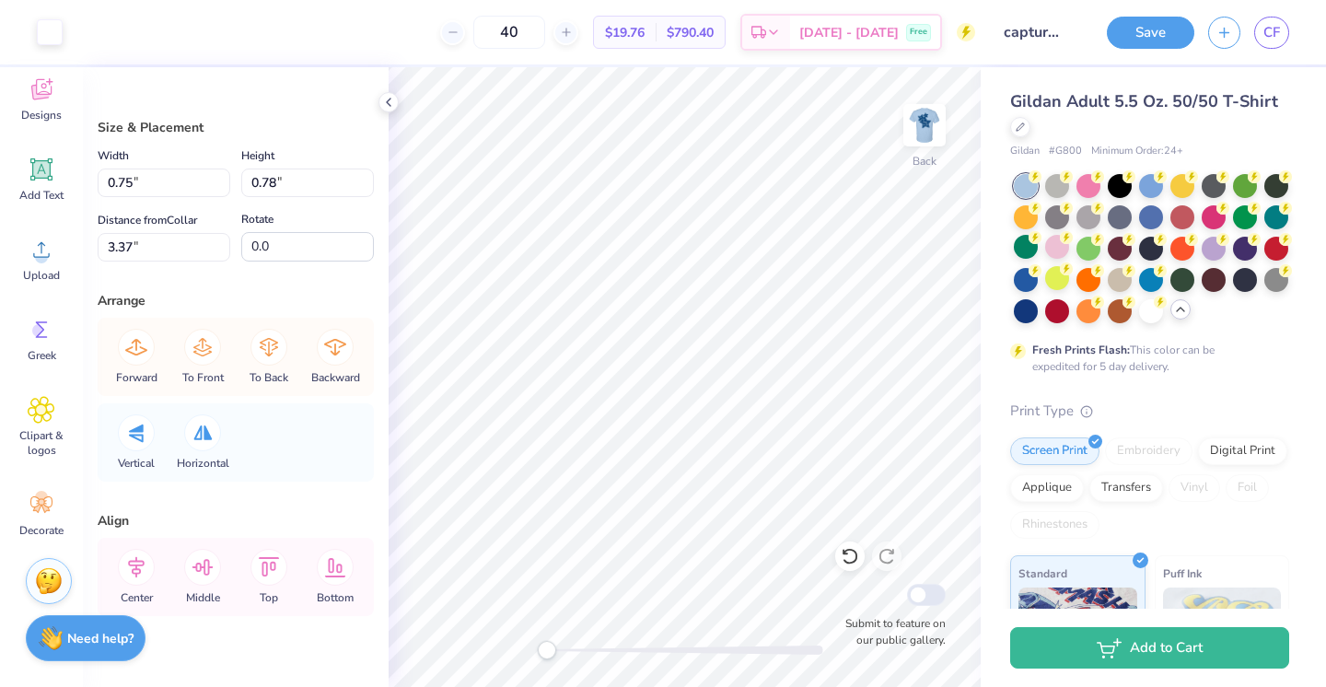
type input "2.22"
click at [37, 33] on div at bounding box center [50, 30] width 26 height 26
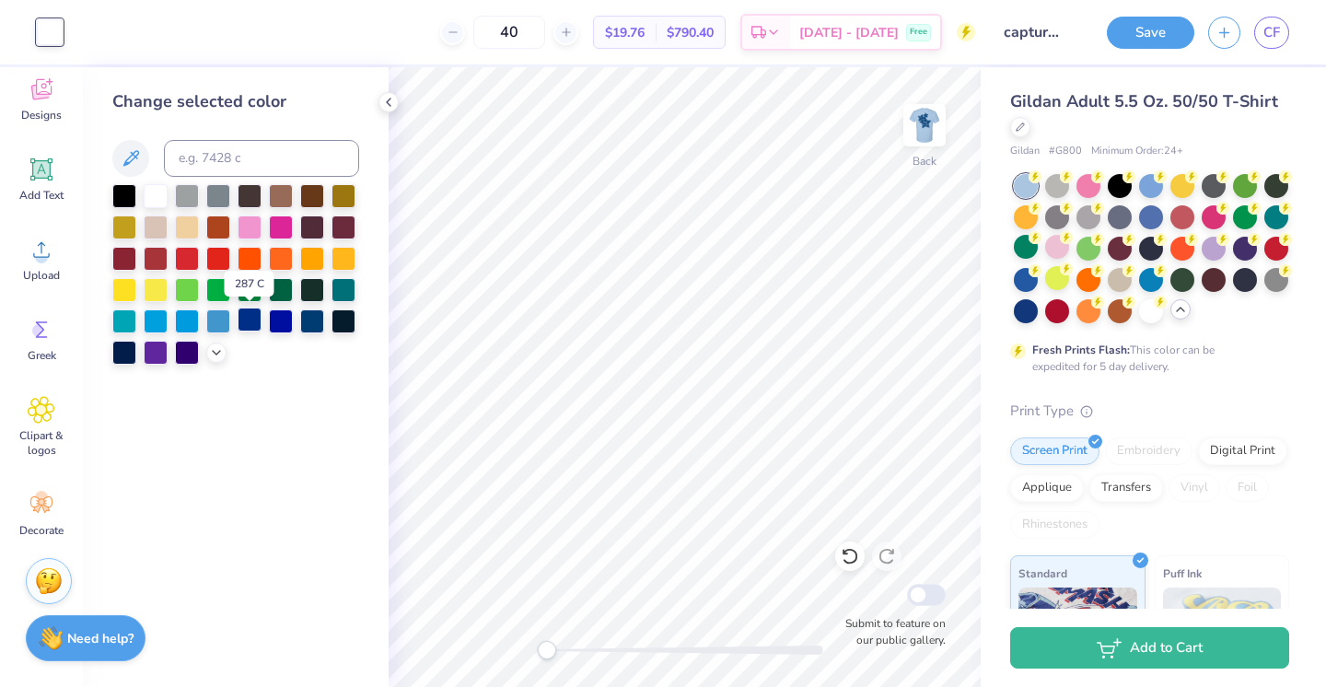
click at [257, 317] on div at bounding box center [250, 320] width 24 height 24
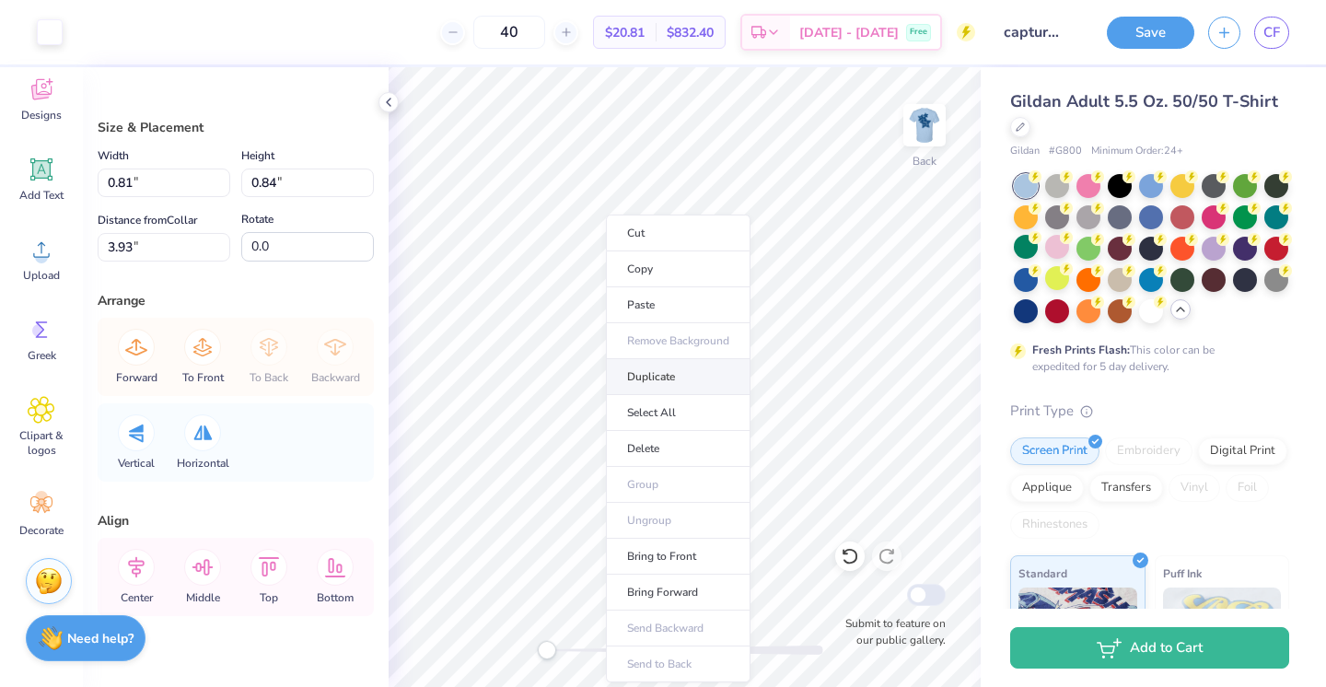
click at [664, 370] on li "Duplicate" at bounding box center [678, 377] width 145 height 36
type input "4.93"
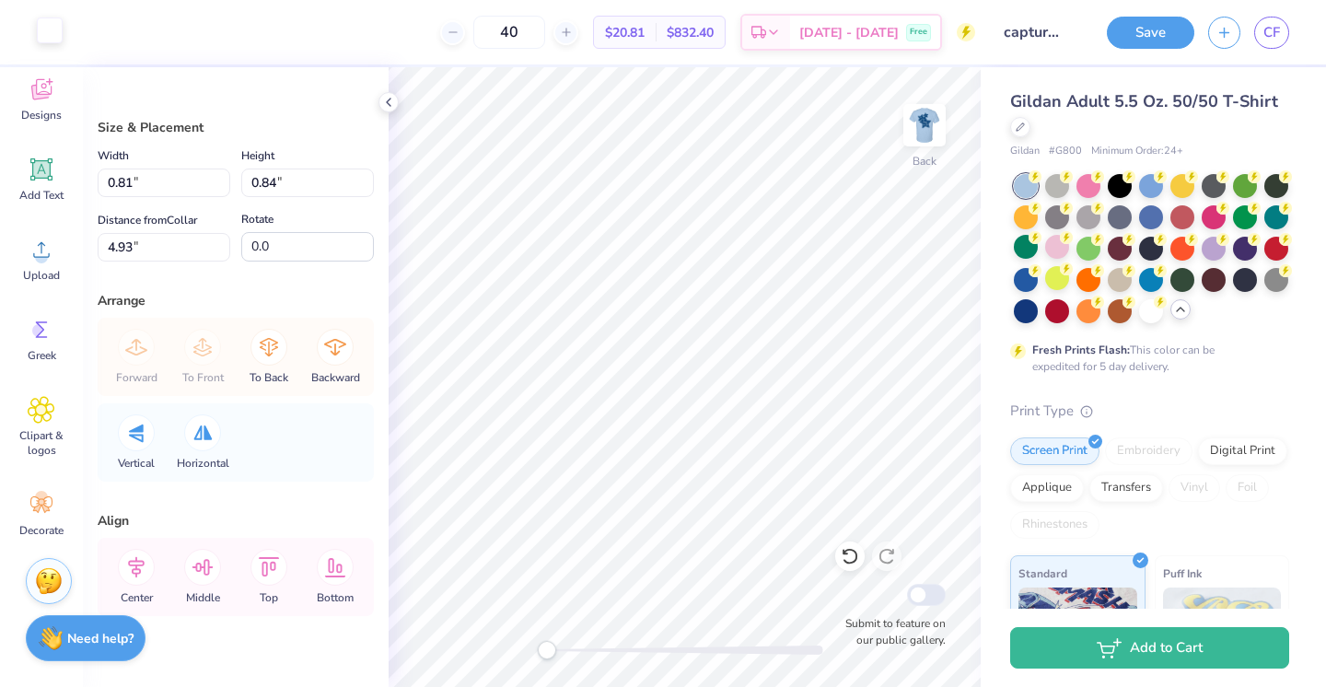
click at [45, 24] on div at bounding box center [50, 30] width 26 height 26
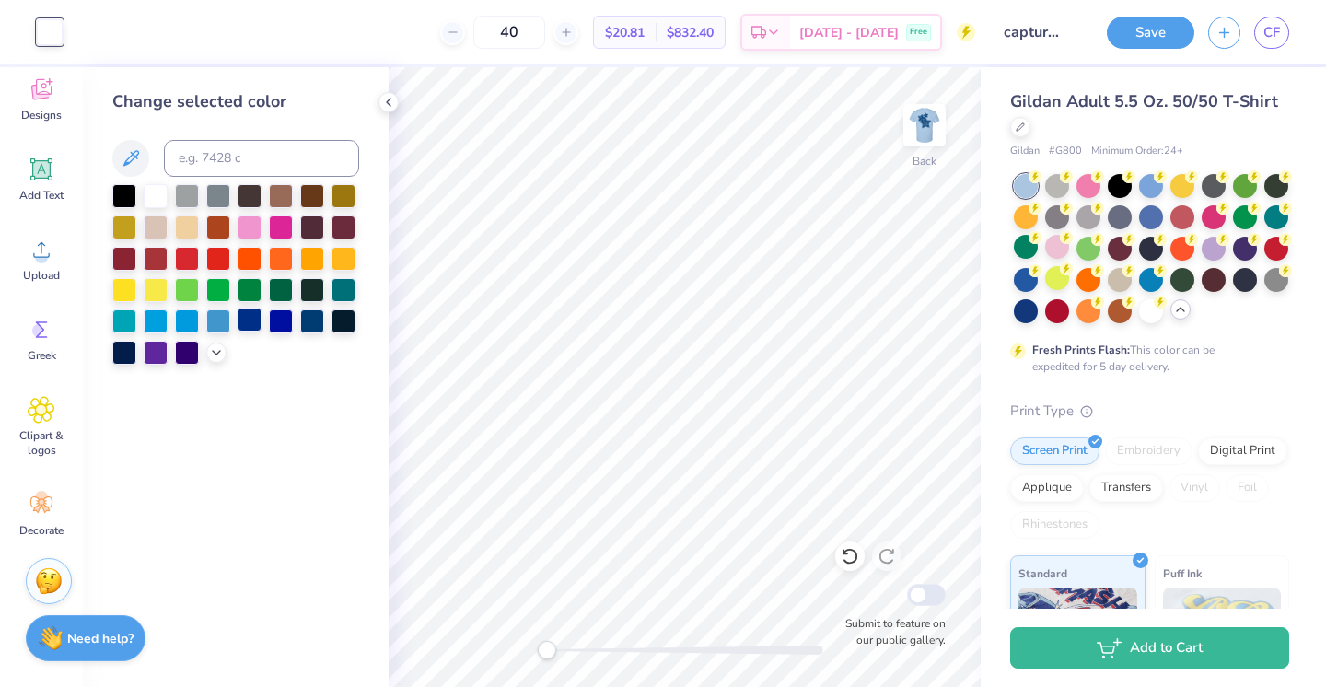
click at [256, 318] on div at bounding box center [250, 320] width 24 height 24
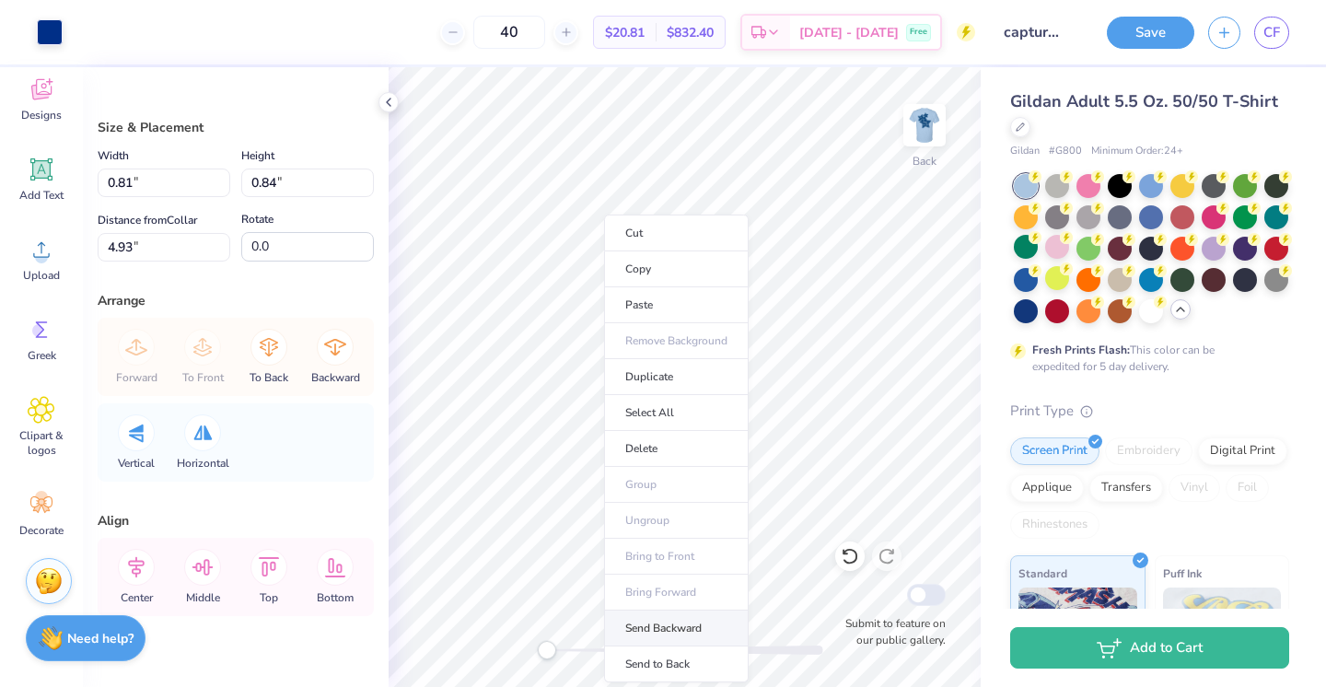
click at [692, 627] on li "Send Backward" at bounding box center [676, 628] width 145 height 36
click at [689, 652] on div at bounding box center [685, 649] width 276 height 9
click at [556, 658] on div "Accessibility label" at bounding box center [547, 650] width 18 height 18
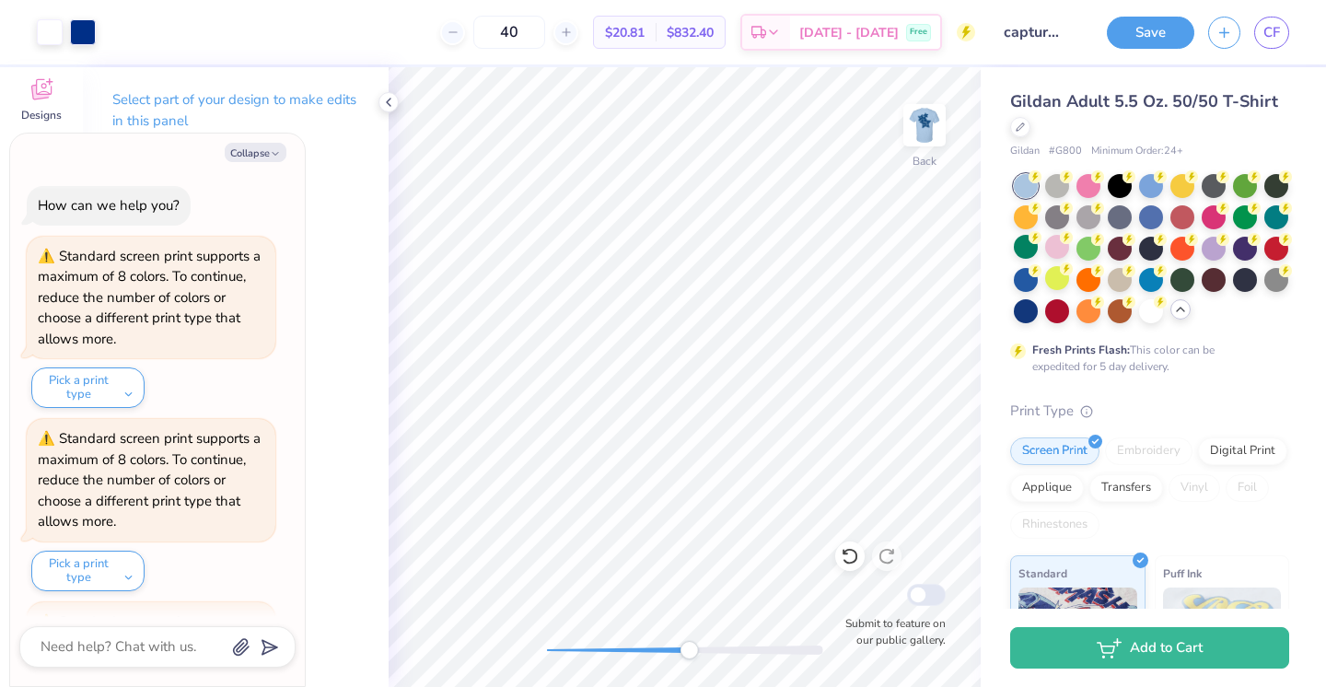
scroll to position [649, 0]
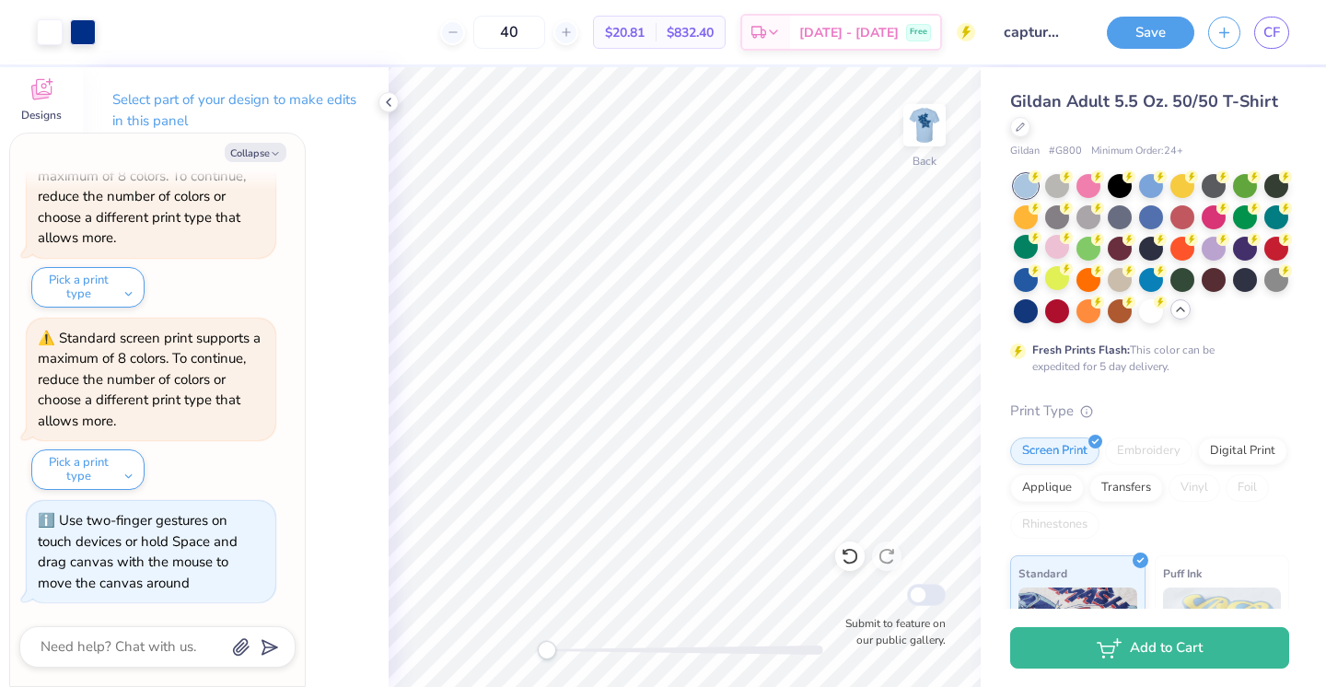
click at [513, 644] on div "Back Submit to feature on our public gallery." at bounding box center [685, 377] width 592 height 620
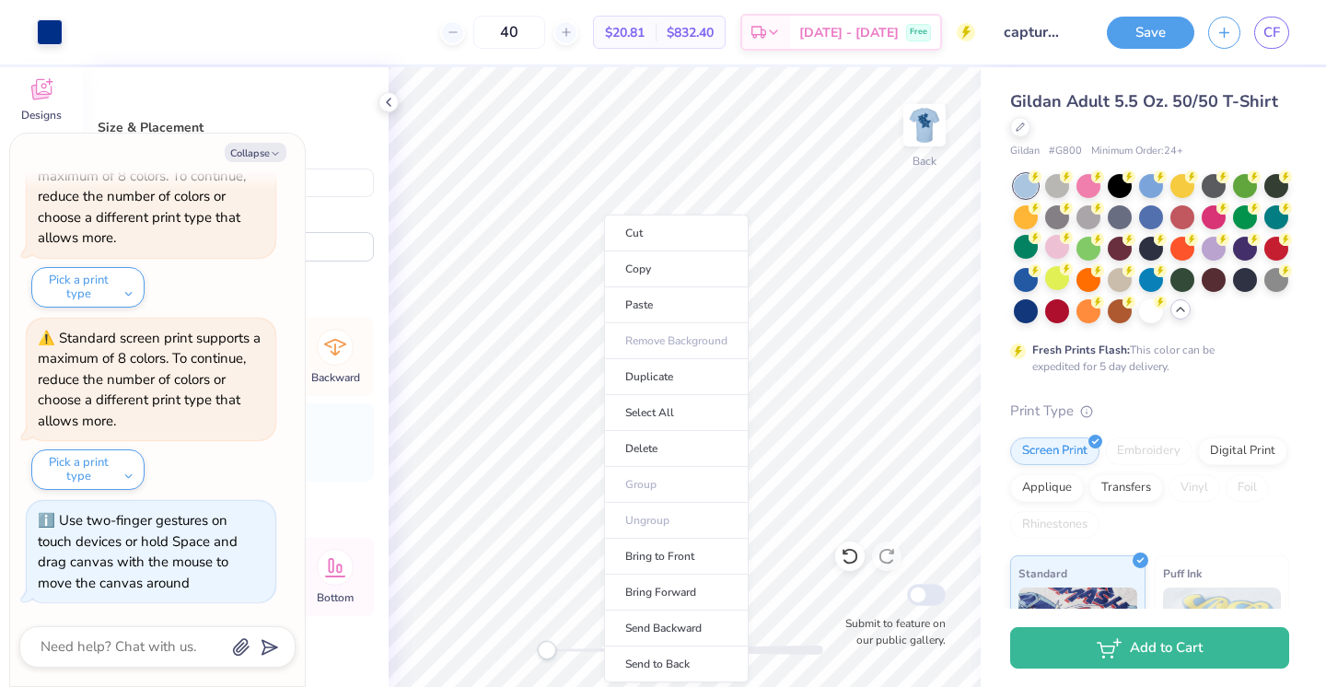
drag, startPoint x: 690, startPoint y: 650, endPoint x: 552, endPoint y: 648, distance: 137.2
click at [668, 664] on li "Send to Back" at bounding box center [676, 664] width 145 height 36
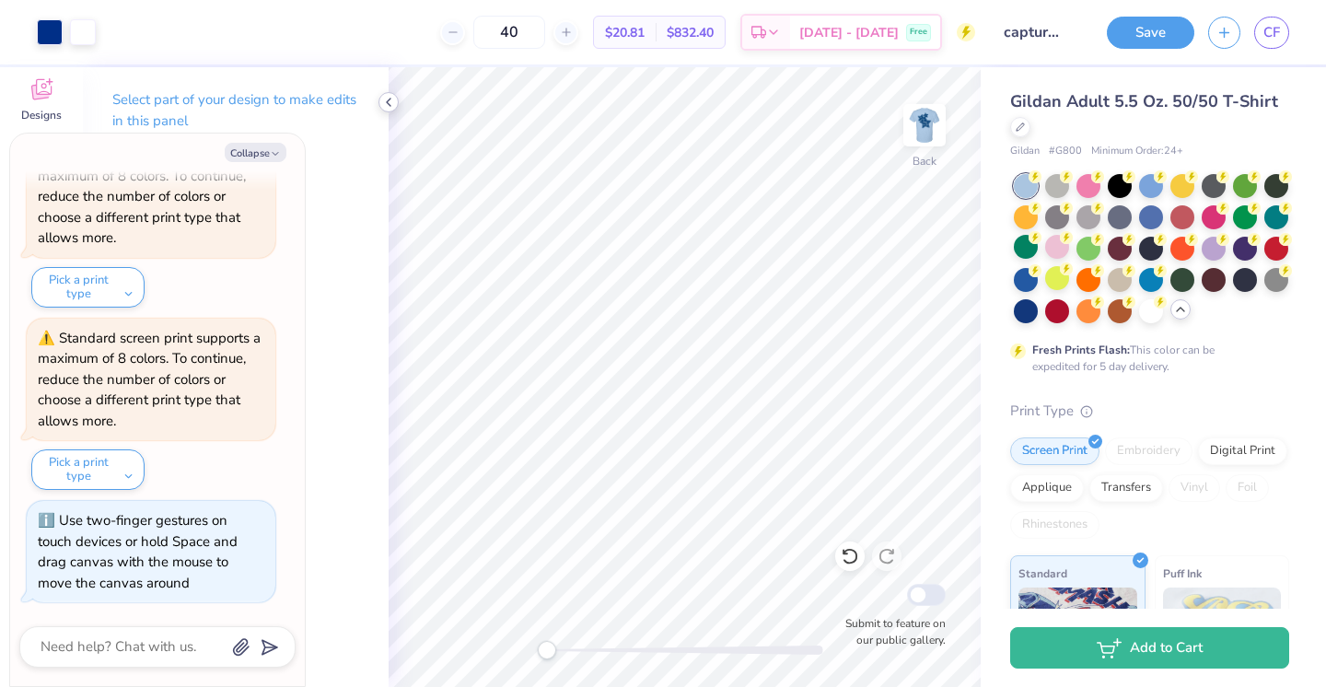
click at [393, 99] on icon at bounding box center [388, 102] width 15 height 15
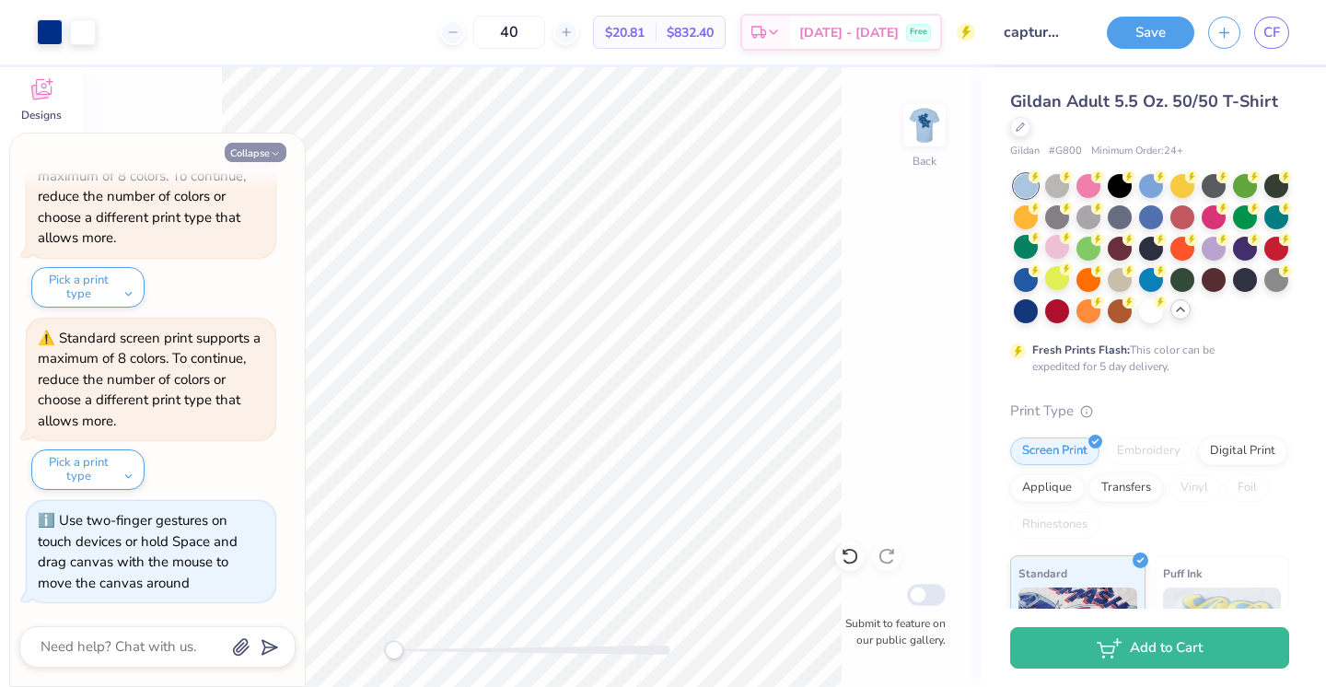
click at [264, 156] on button "Collapse" at bounding box center [256, 152] width 62 height 19
type textarea "x"
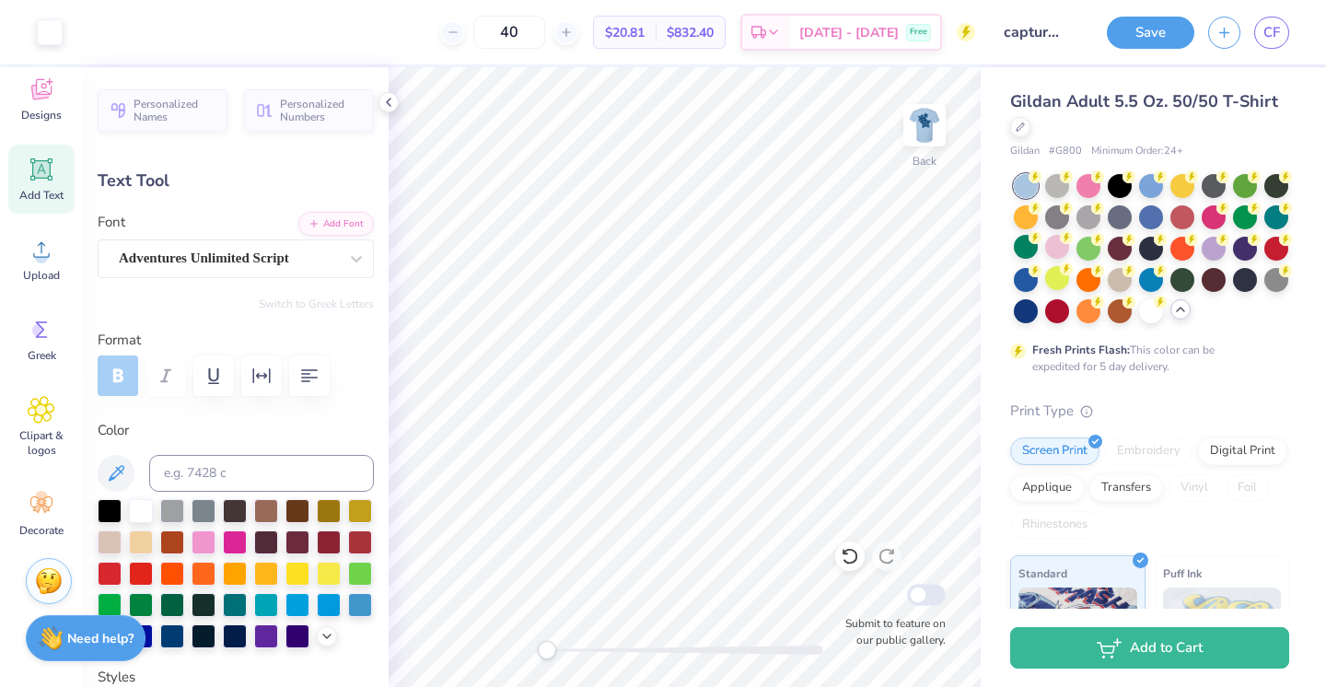
type input "2.10"
click at [982, 250] on div "Gildan Adult 5.5 Oz. 50/50 T-Shirt Gildan # G800 Minimum Order: 24 + Fresh Prin…" at bounding box center [1153, 519] width 345 height 904
click at [392, 97] on icon at bounding box center [388, 102] width 15 height 15
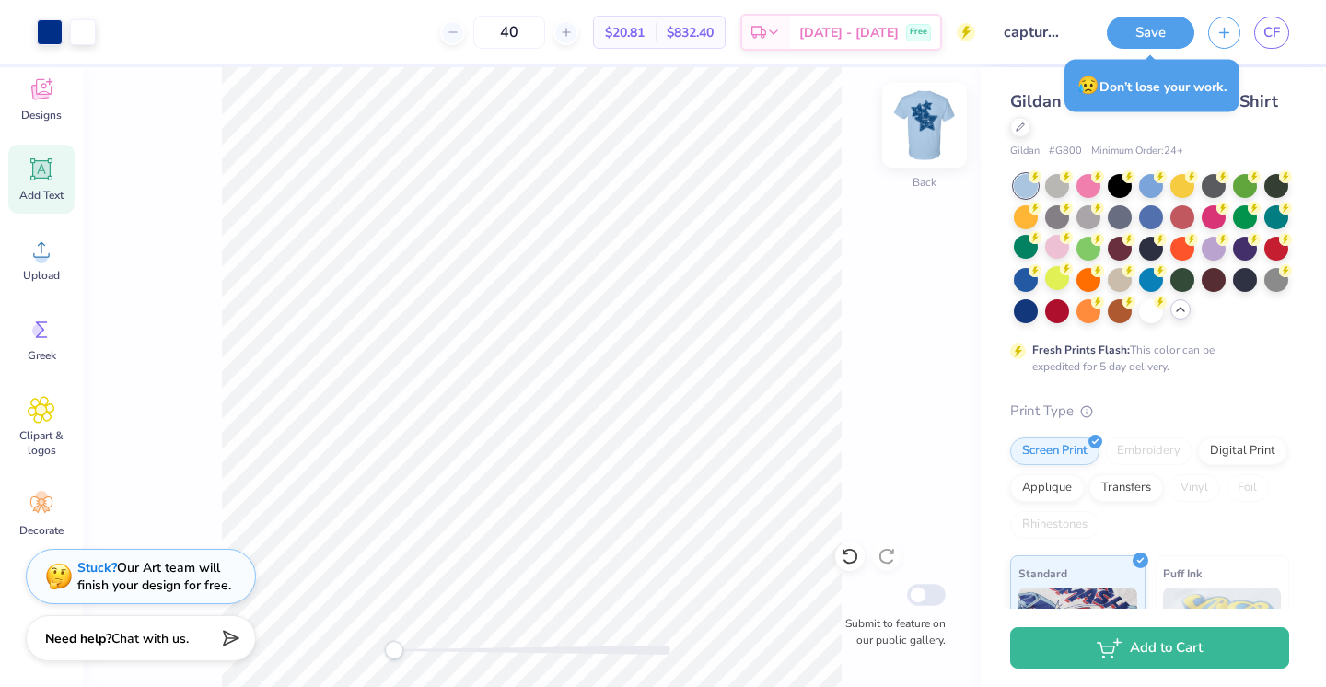
click at [929, 124] on img at bounding box center [925, 125] width 74 height 74
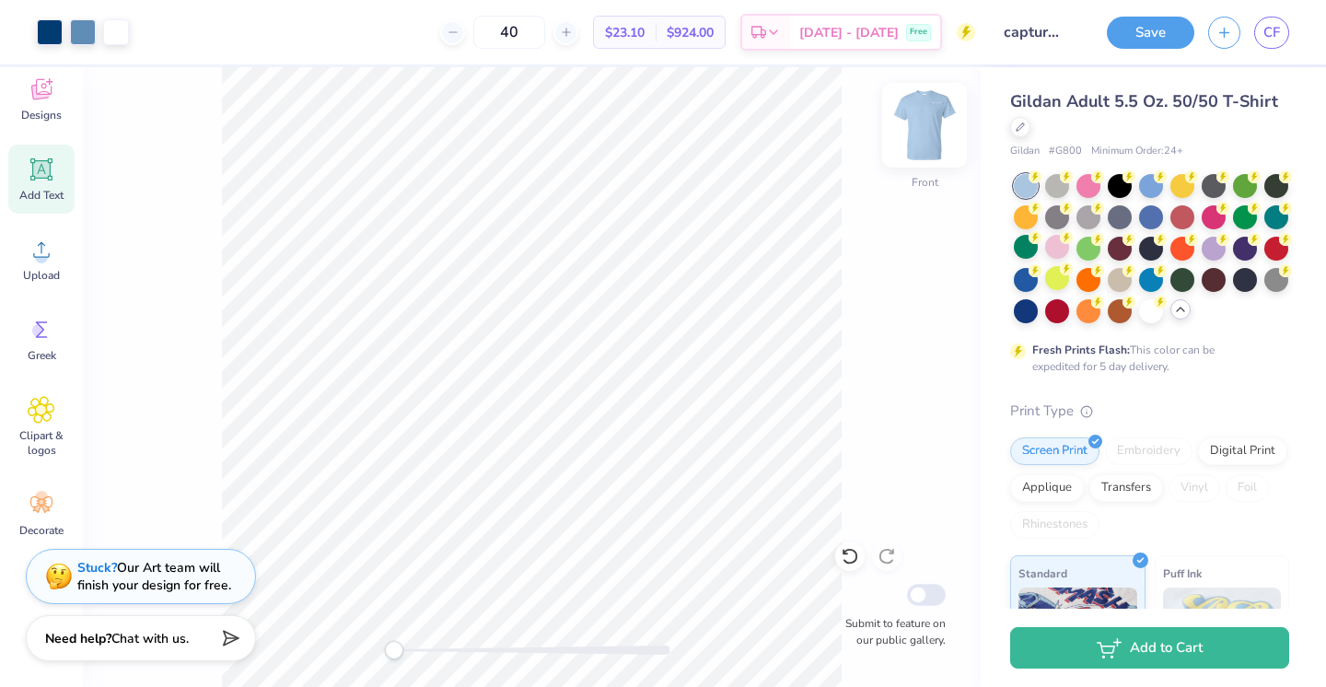
click at [911, 118] on img at bounding box center [925, 125] width 74 height 74
click at [843, 177] on div "Back Submit to feature on our public gallery." at bounding box center [532, 377] width 898 height 620
click at [937, 123] on img at bounding box center [925, 125] width 74 height 74
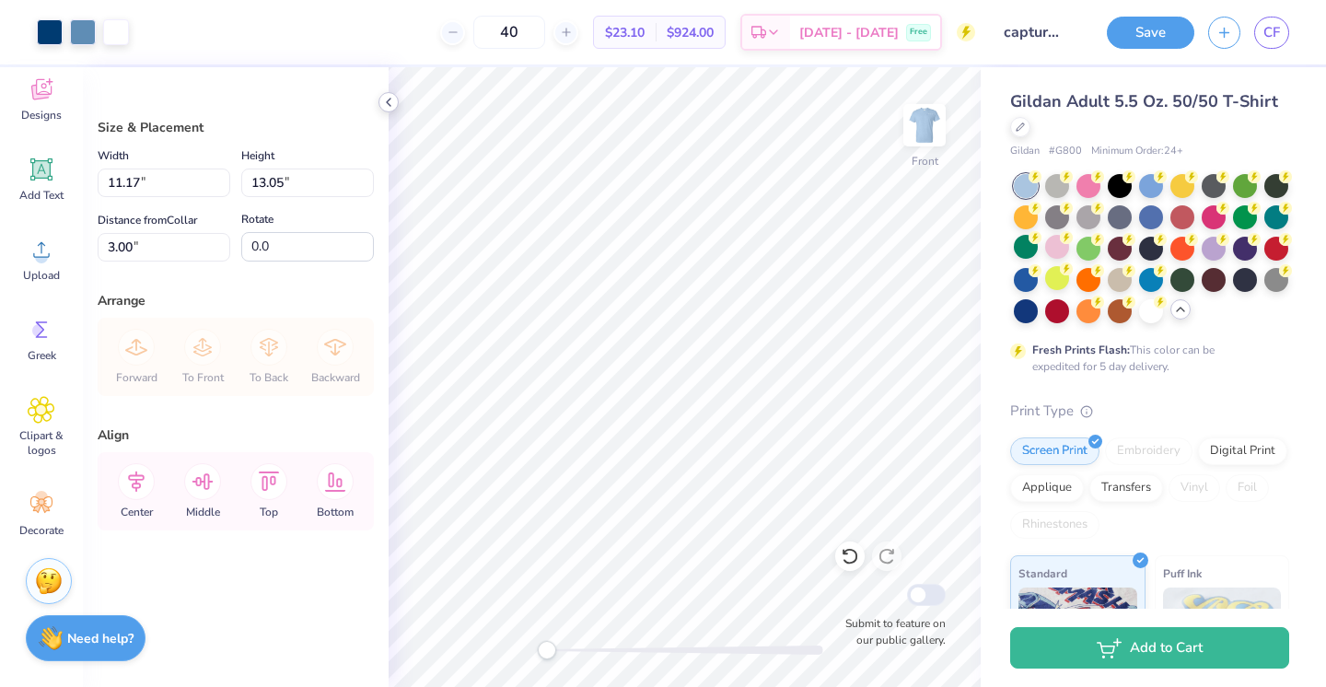
click at [394, 100] on icon at bounding box center [388, 102] width 15 height 15
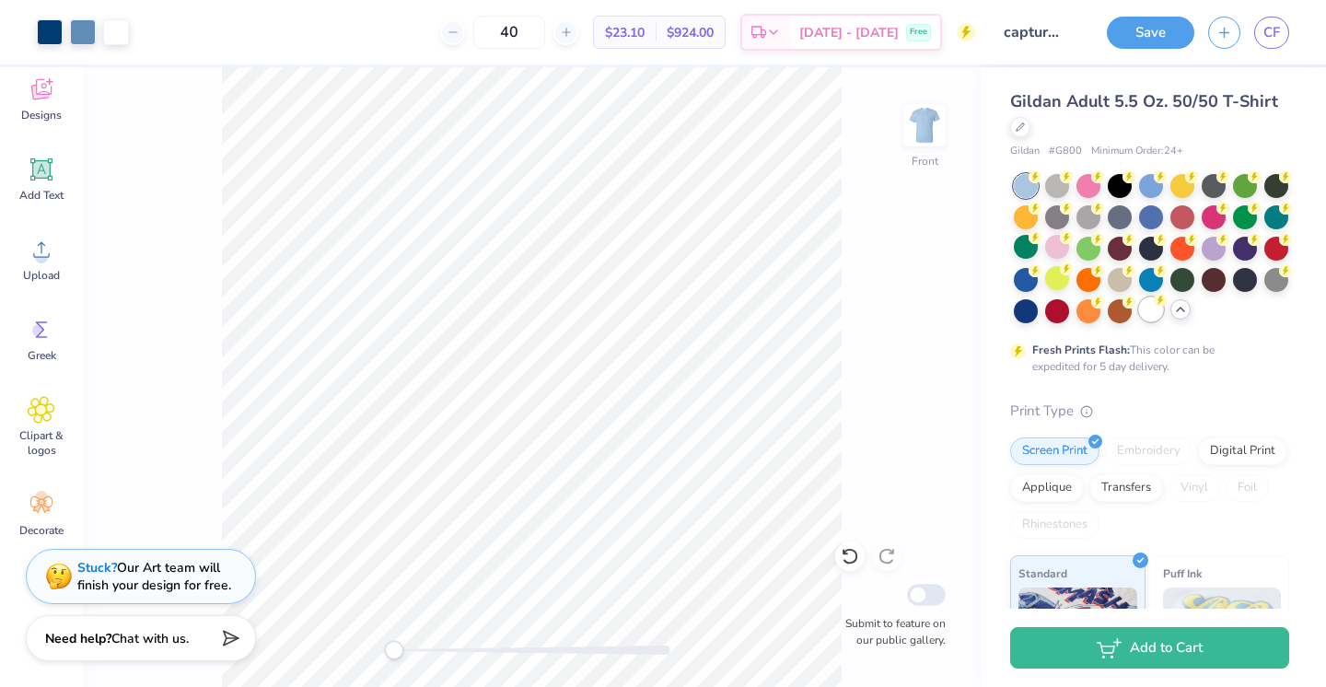
click at [1153, 311] on div at bounding box center [1151, 309] width 24 height 24
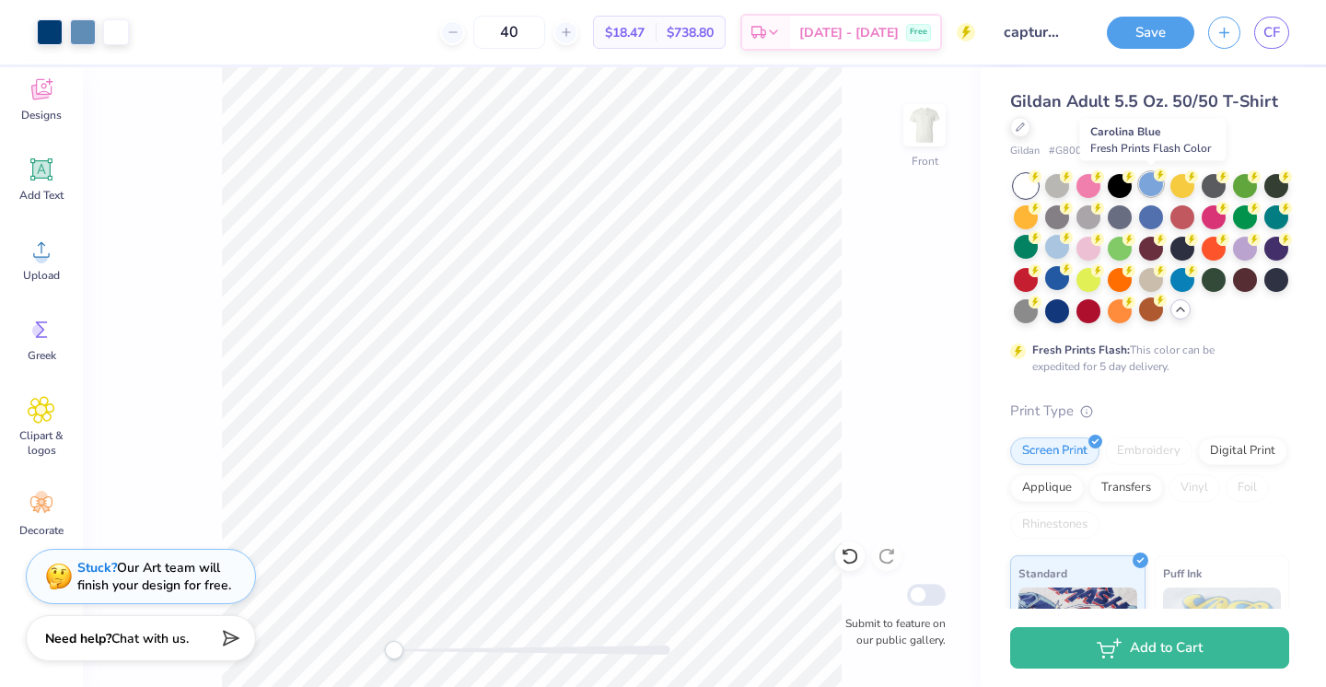
click at [1149, 177] on div at bounding box center [1151, 184] width 24 height 24
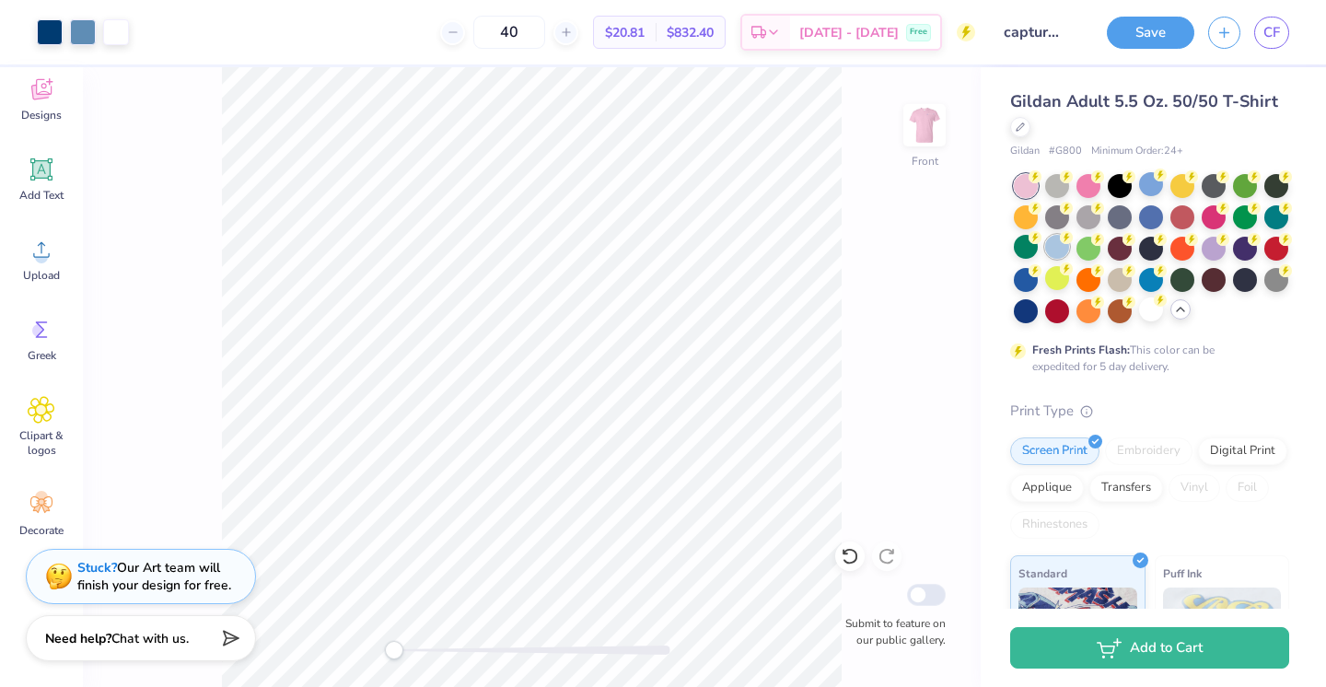
click at [1052, 246] on div at bounding box center [1057, 247] width 24 height 24
click at [928, 107] on img at bounding box center [925, 125] width 74 height 74
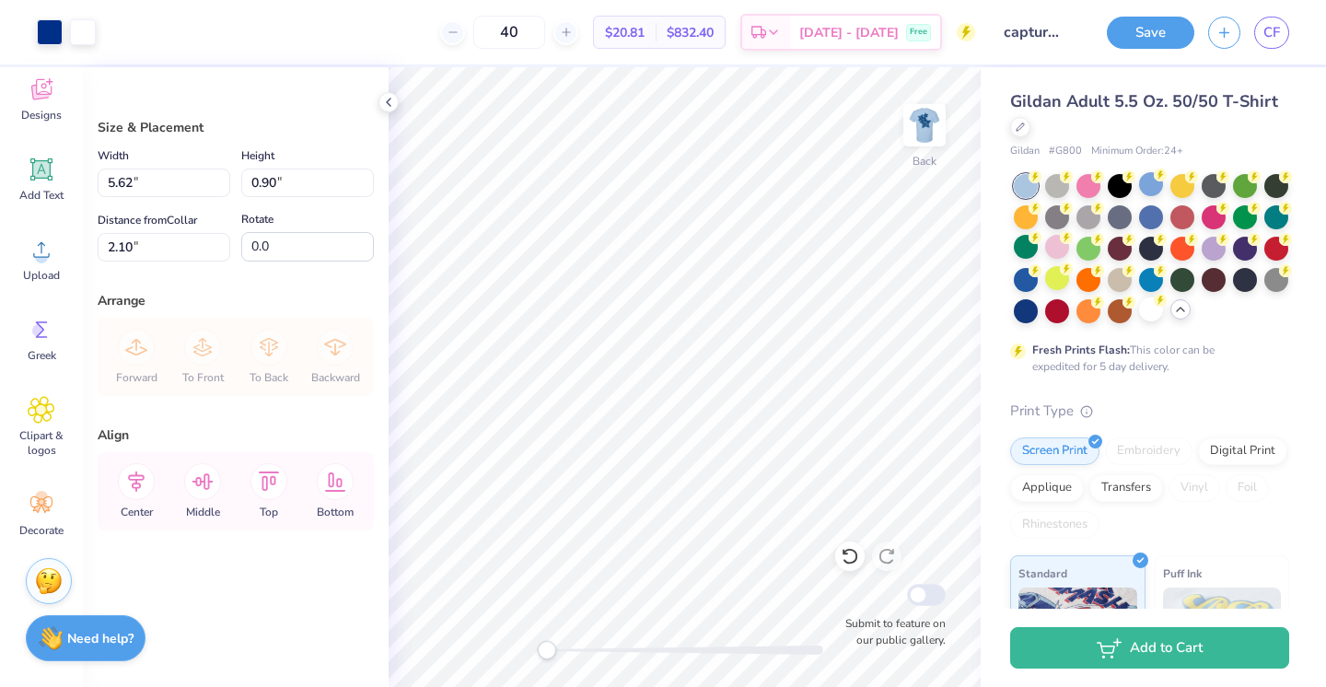
type input "6.63"
type input "1.06"
type input "2.47"
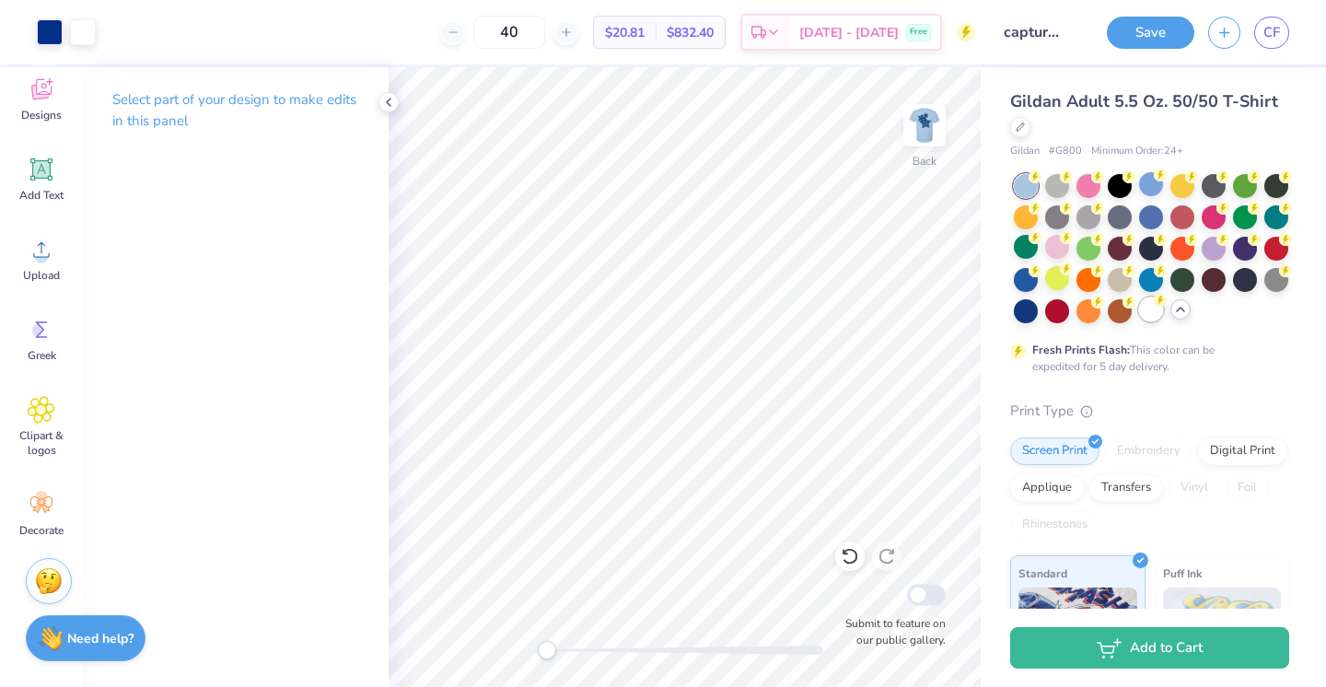
click at [1152, 311] on div at bounding box center [1151, 309] width 24 height 24
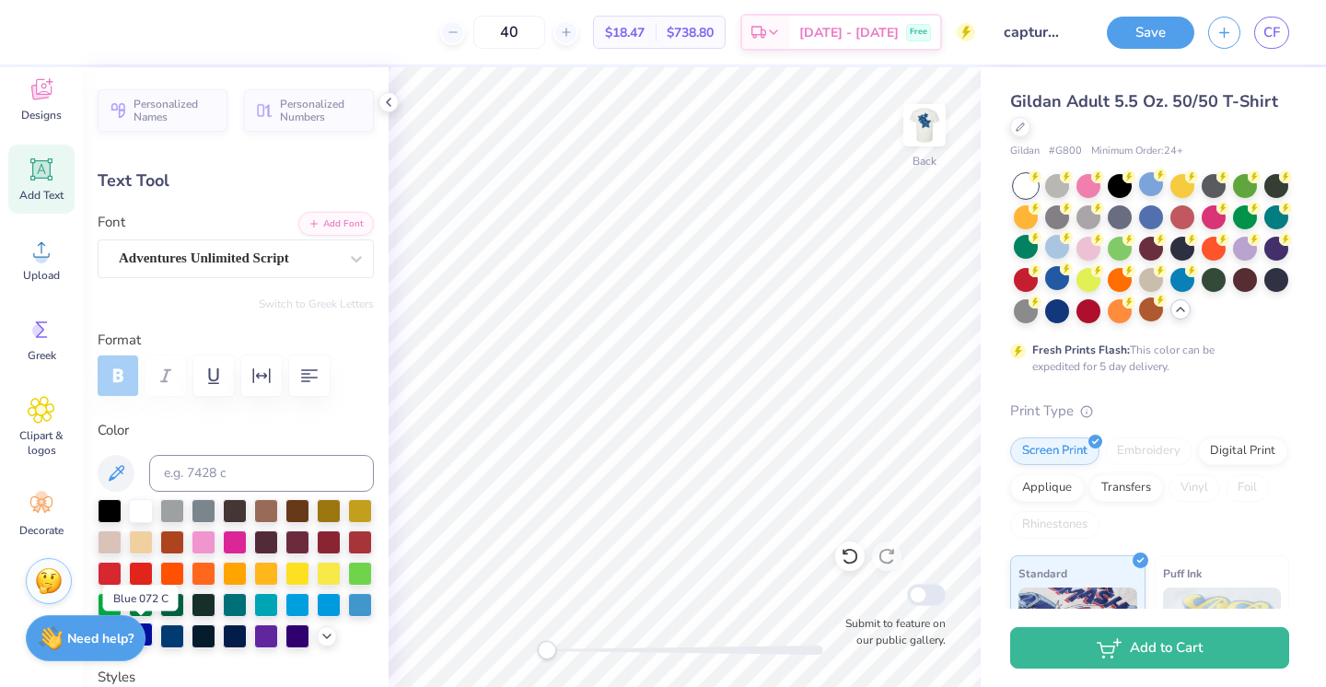
click at [149, 632] on div at bounding box center [141, 634] width 24 height 24
click at [928, 125] on img at bounding box center [925, 125] width 74 height 74
click at [1142, 38] on button "Save" at bounding box center [1150, 30] width 87 height 32
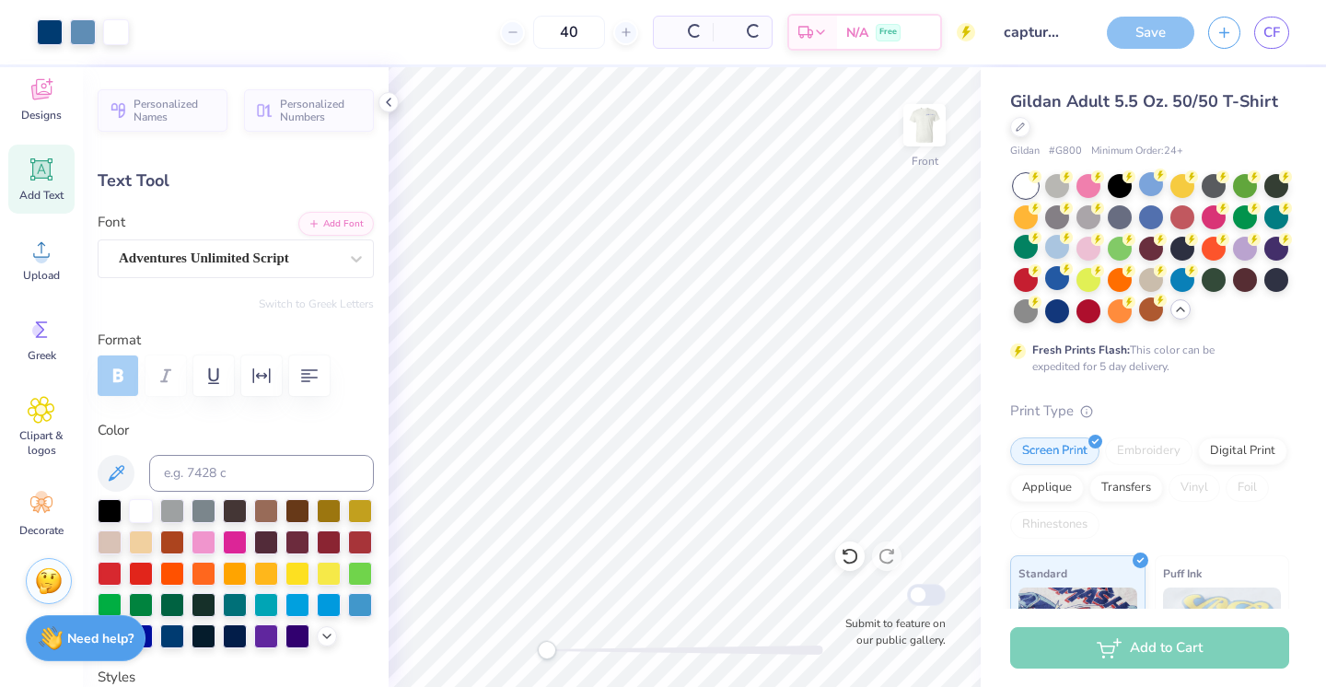
click at [386, 106] on icon at bounding box center [388, 102] width 15 height 15
click at [386, 106] on div "Personalized Names Personalized Numbers Text Tool Add Font Font Adventures Unli…" at bounding box center [236, 377] width 306 height 620
click at [386, 103] on div "Personalized Names Personalized Numbers Text Tool Add Font Font Adventures Unli…" at bounding box center [236, 377] width 306 height 620
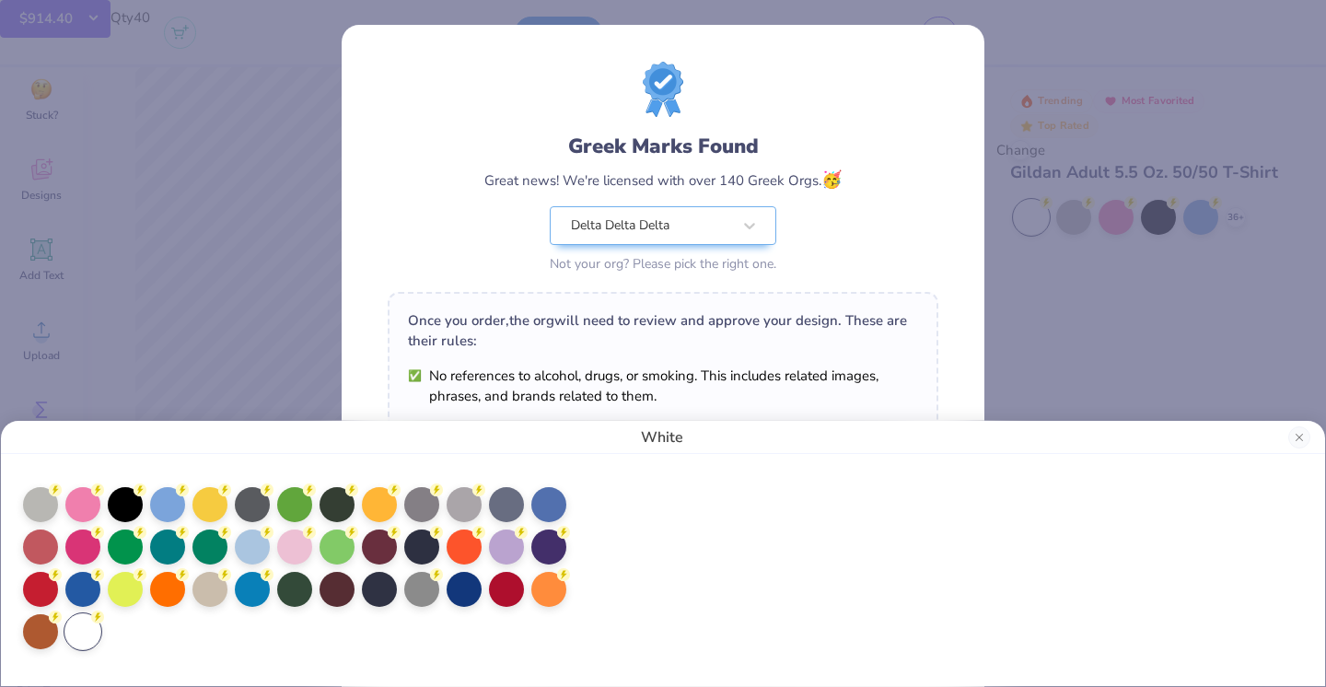
click at [797, 500] on li "Follow trademark rules. Use trademarks as they are, add required symbols and st…" at bounding box center [663, 500] width 510 height 41
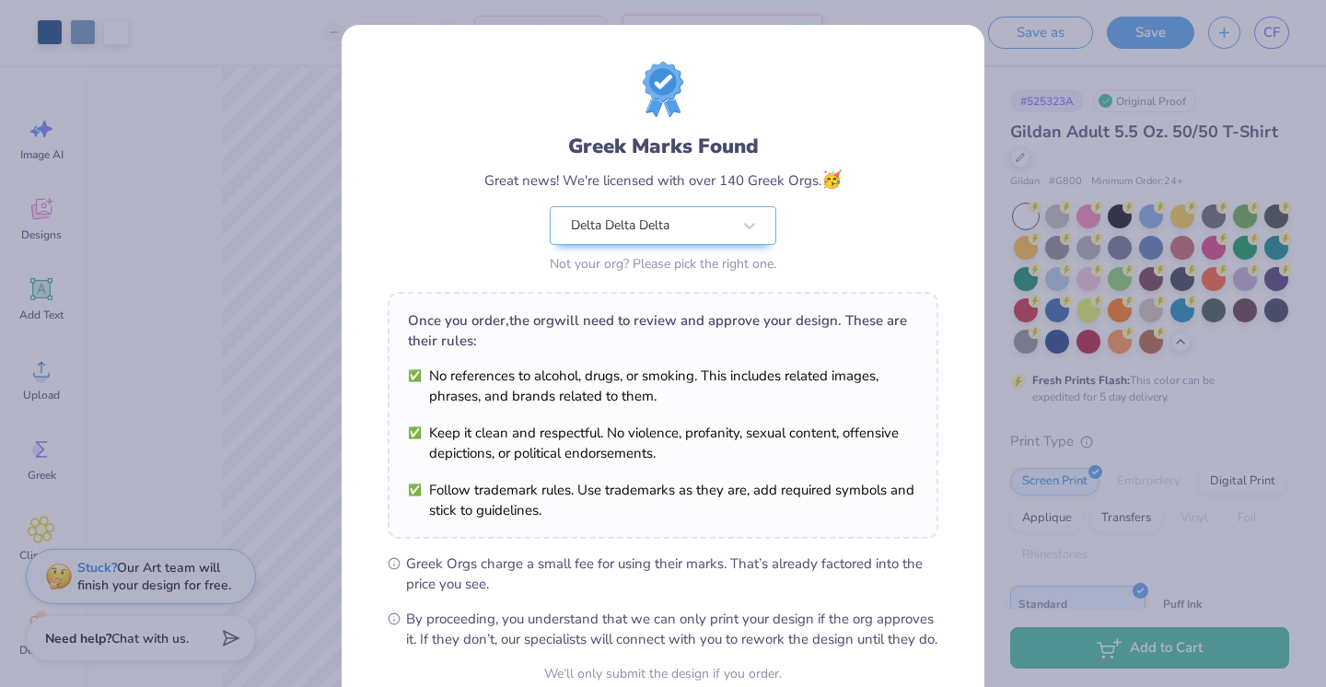
scroll to position [175, 0]
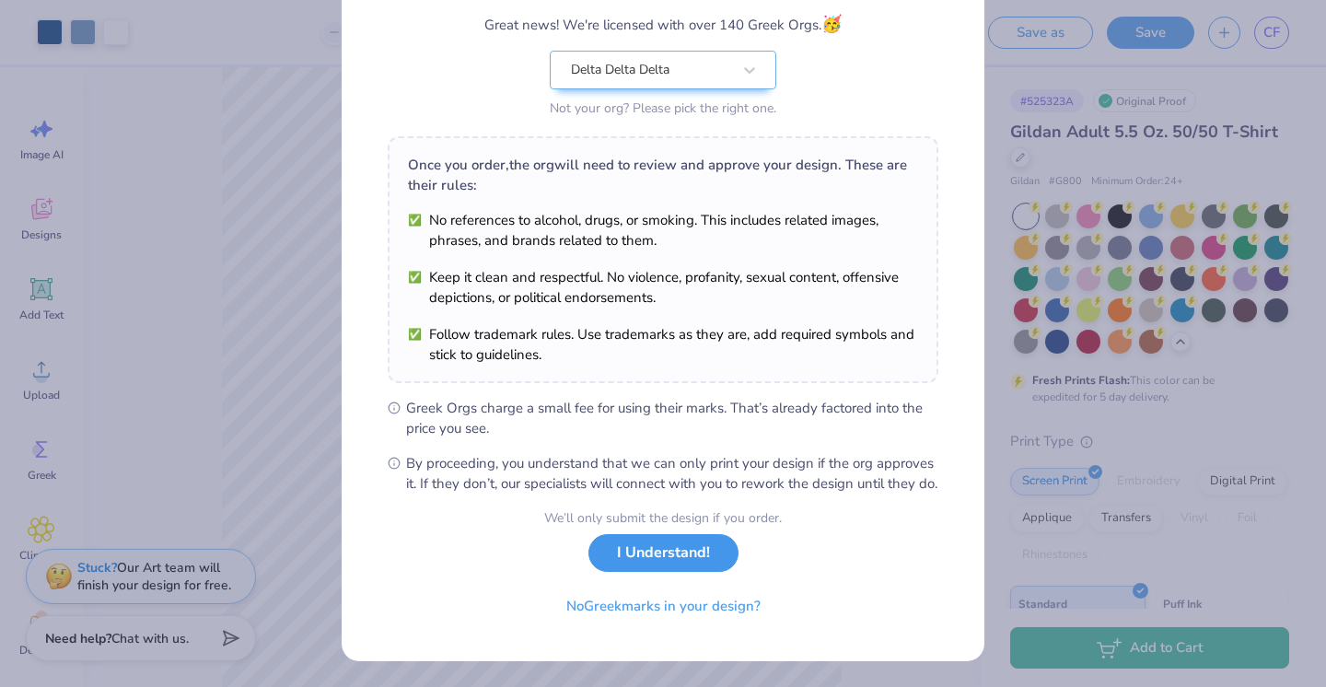
click at [689, 553] on button "I Understand!" at bounding box center [663, 553] width 150 height 38
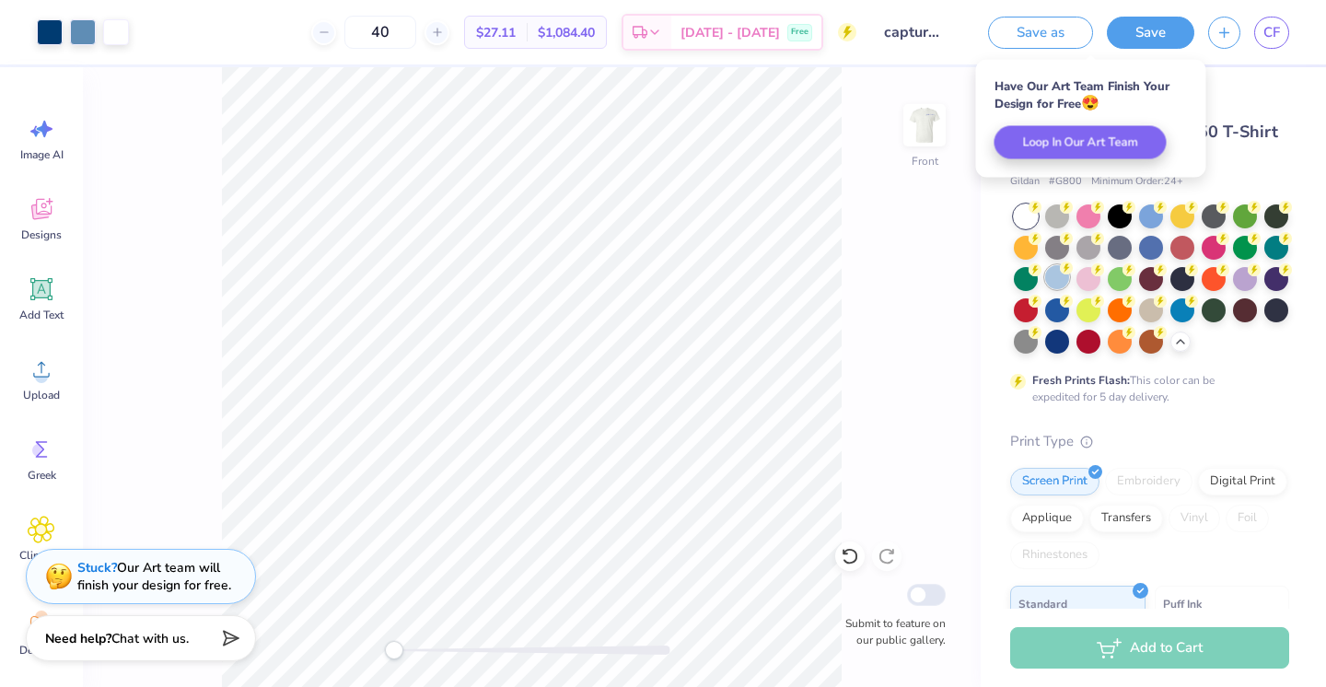
click at [1056, 284] on div at bounding box center [1057, 277] width 24 height 24
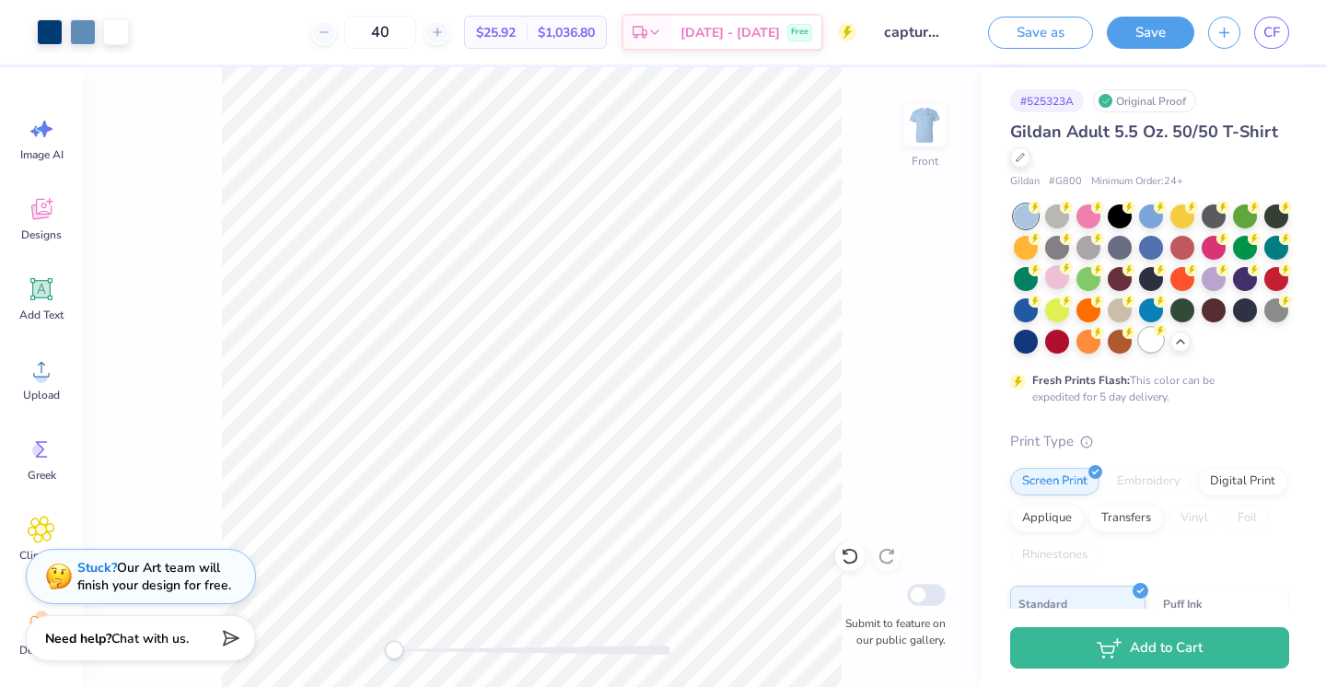
click at [1155, 344] on div at bounding box center [1151, 340] width 24 height 24
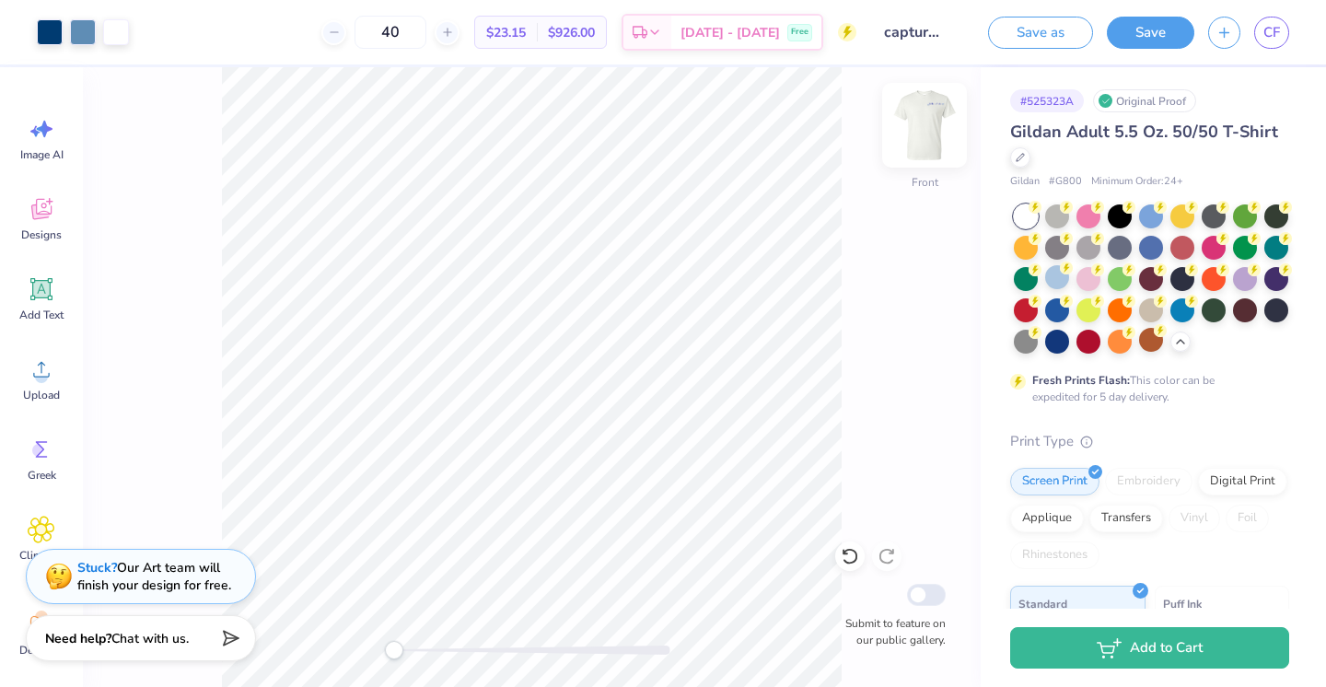
click at [932, 132] on img at bounding box center [925, 125] width 74 height 74
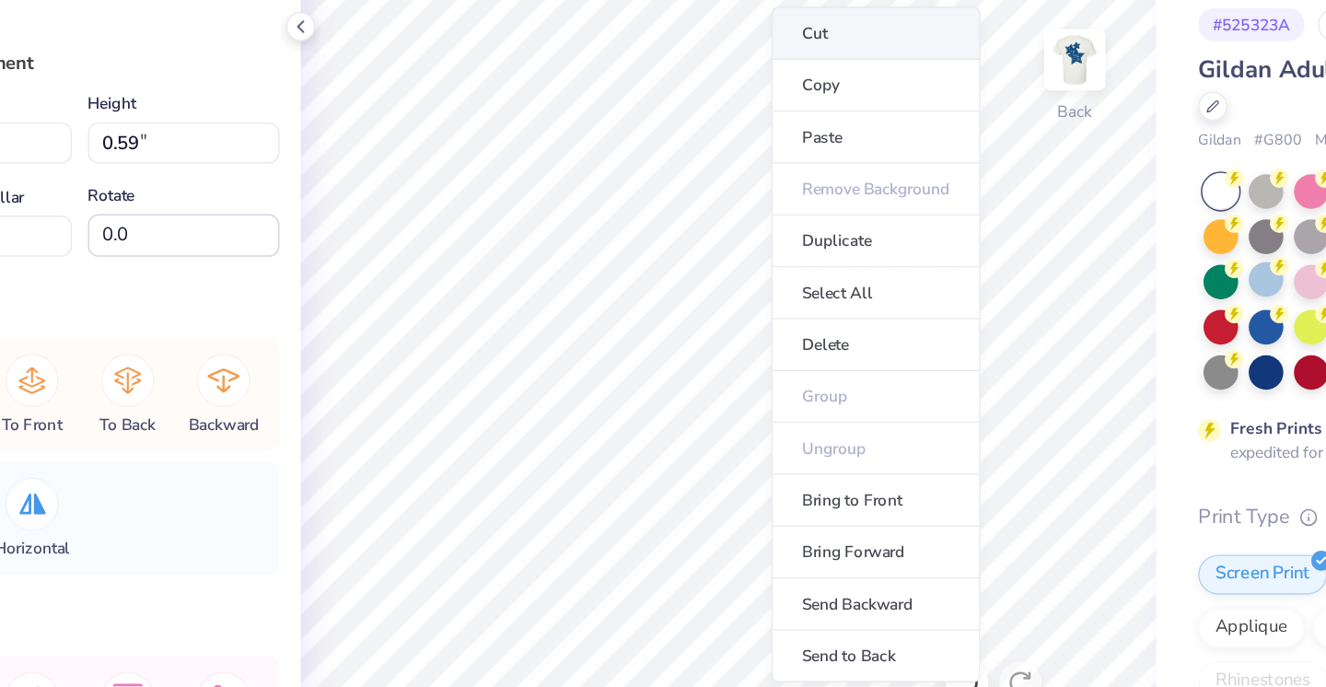
click at [763, 116] on li "Cut" at bounding box center [786, 106] width 145 height 37
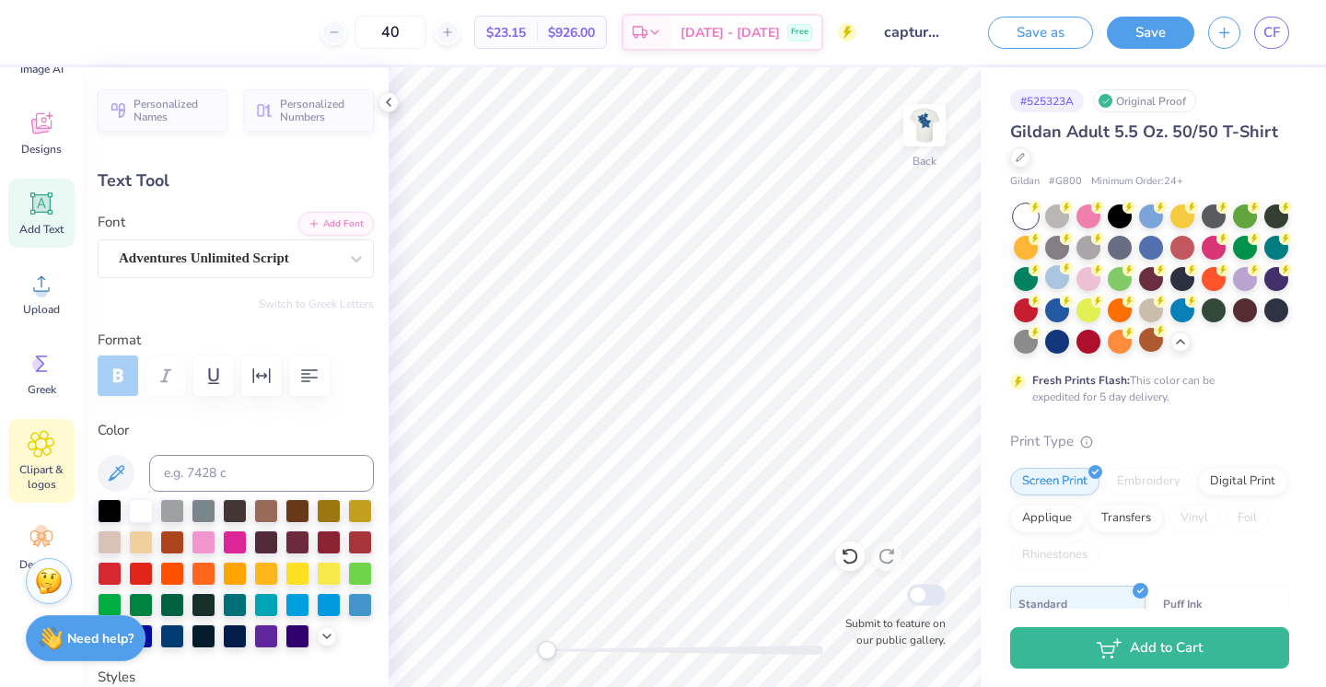
scroll to position [120, 0]
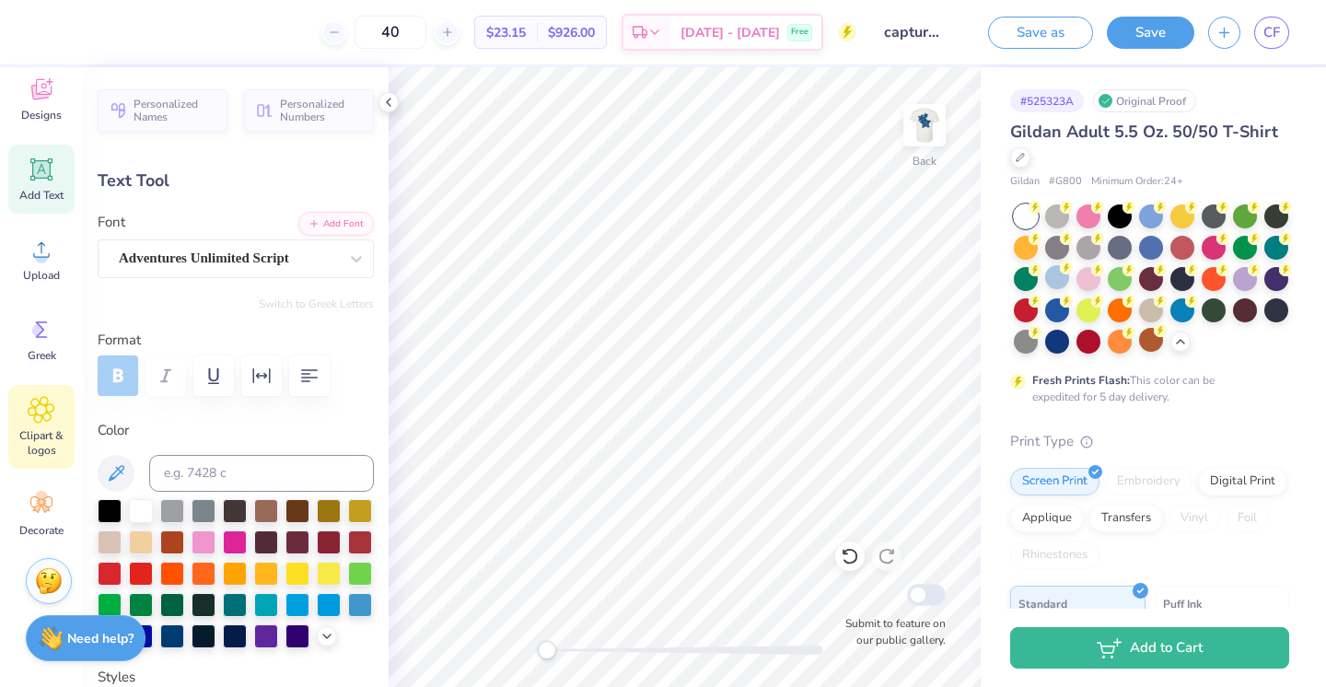
click at [52, 423] on icon at bounding box center [41, 410] width 27 height 28
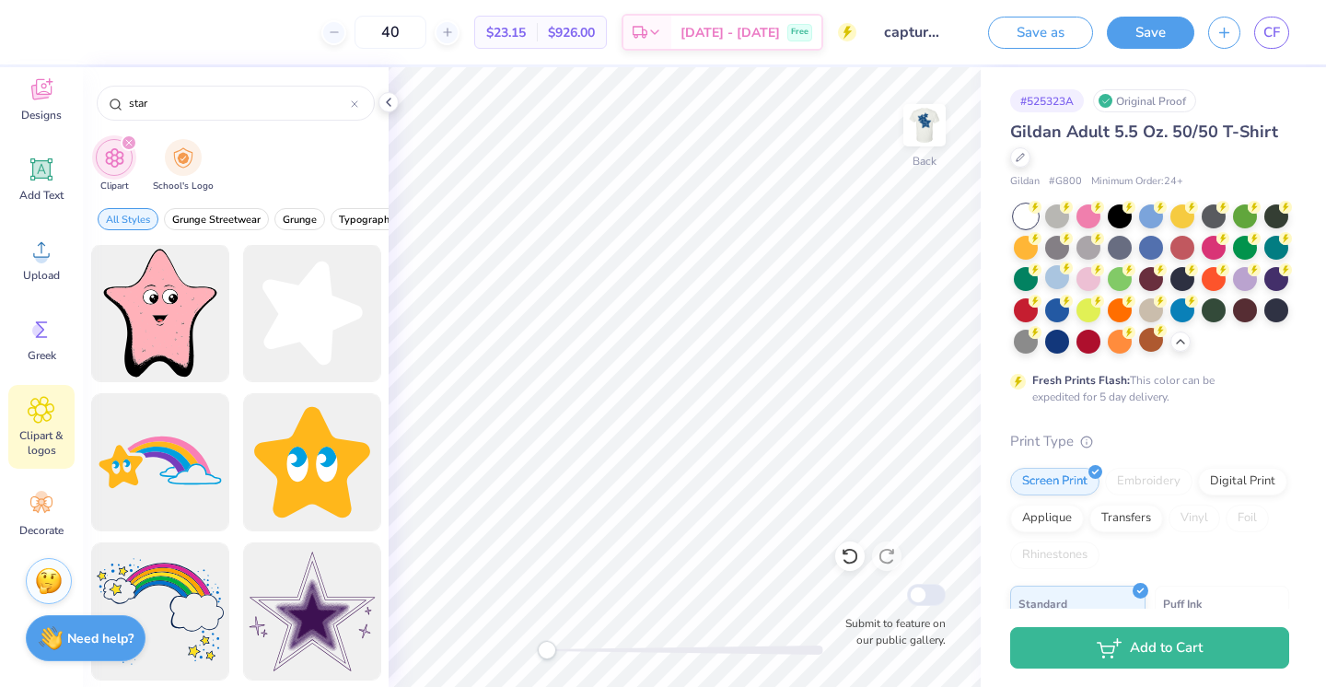
scroll to position [1396, 0]
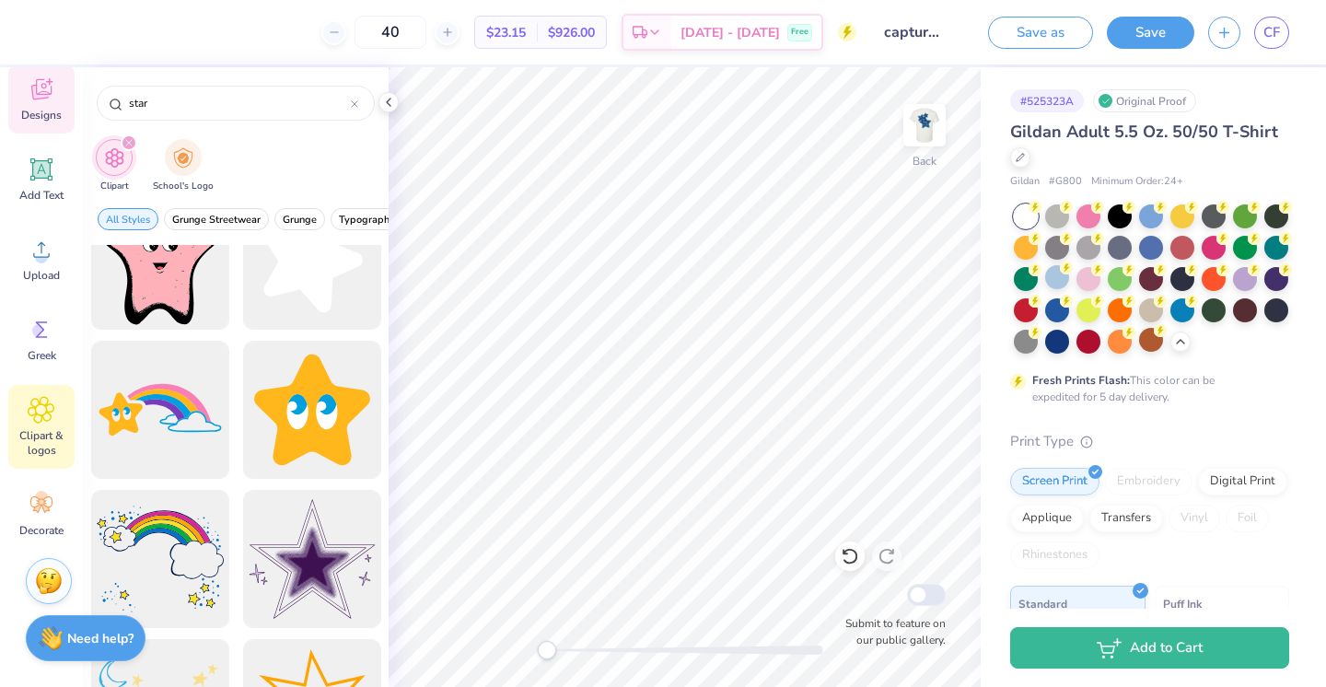
click at [42, 92] on icon at bounding box center [42, 89] width 28 height 28
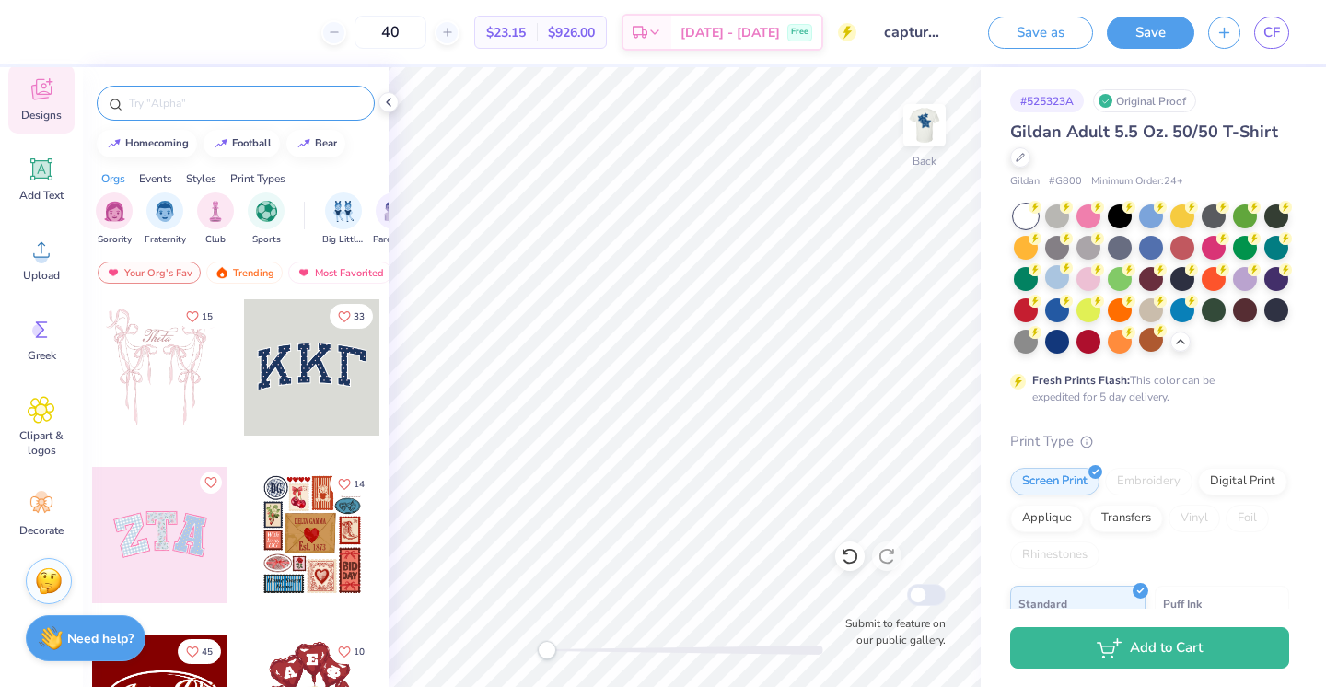
click at [192, 100] on input "text" at bounding box center [245, 103] width 236 height 18
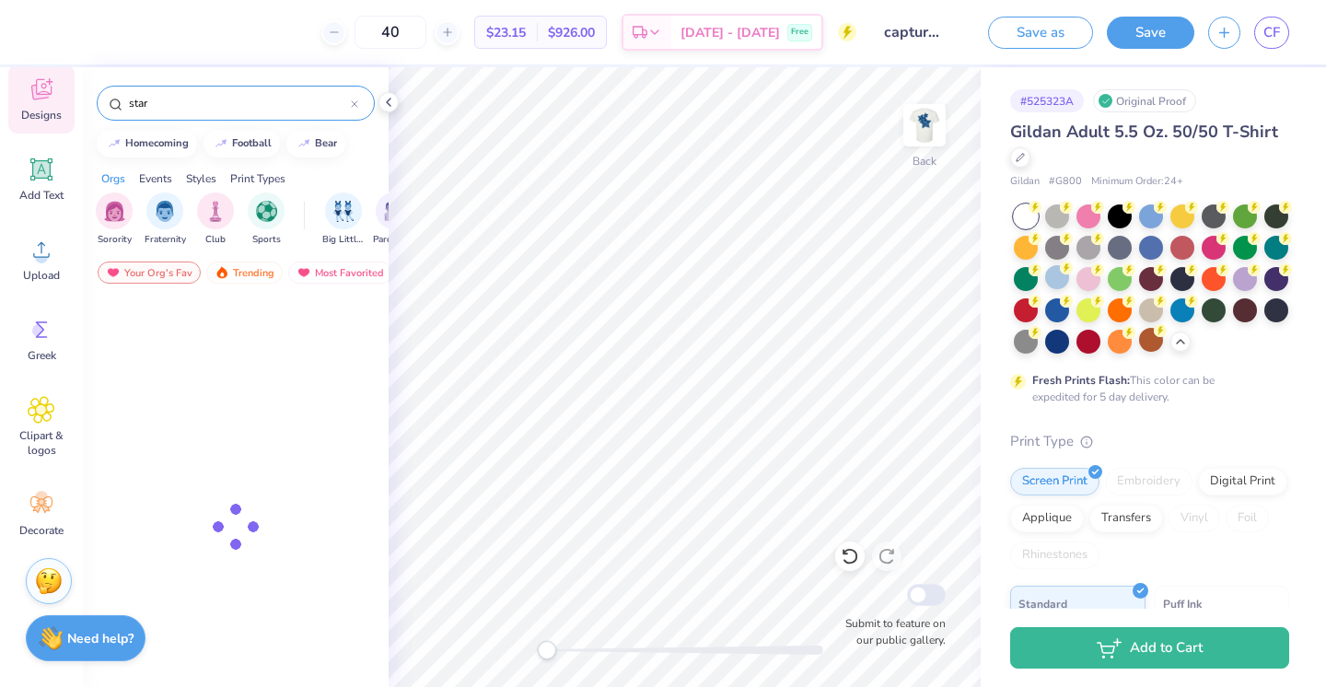
type input "star"
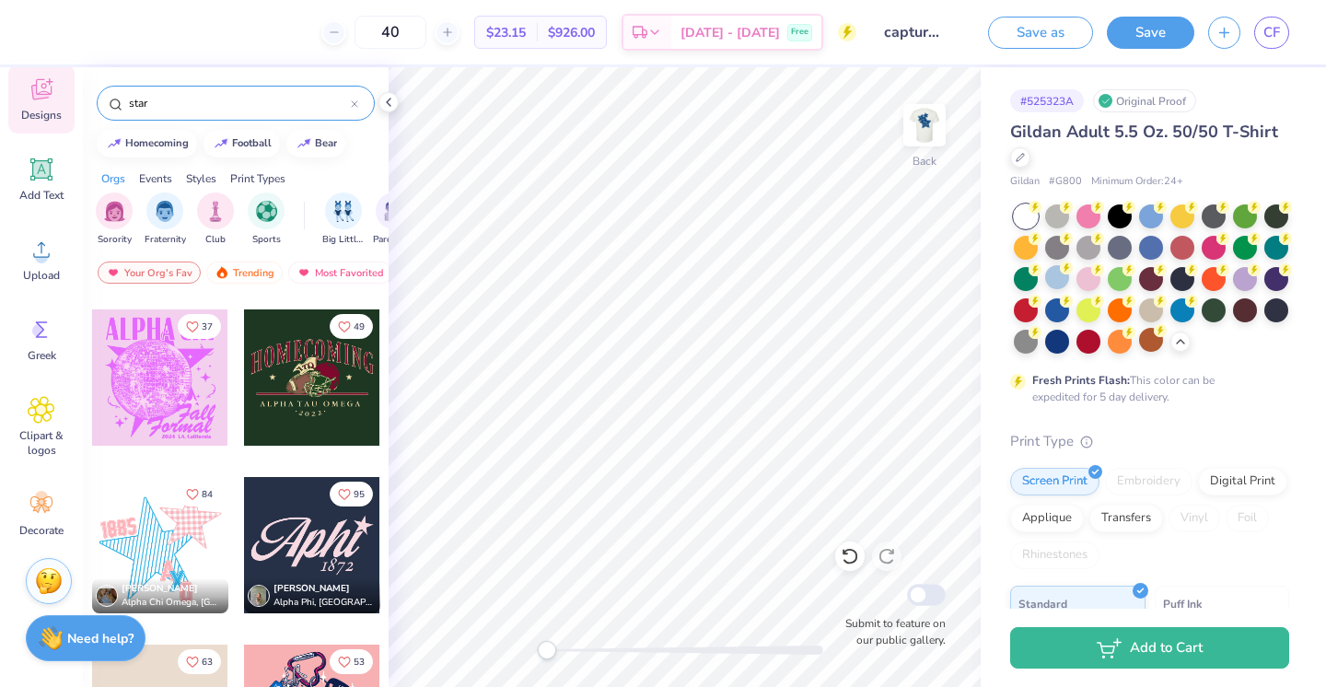
scroll to position [794, 0]
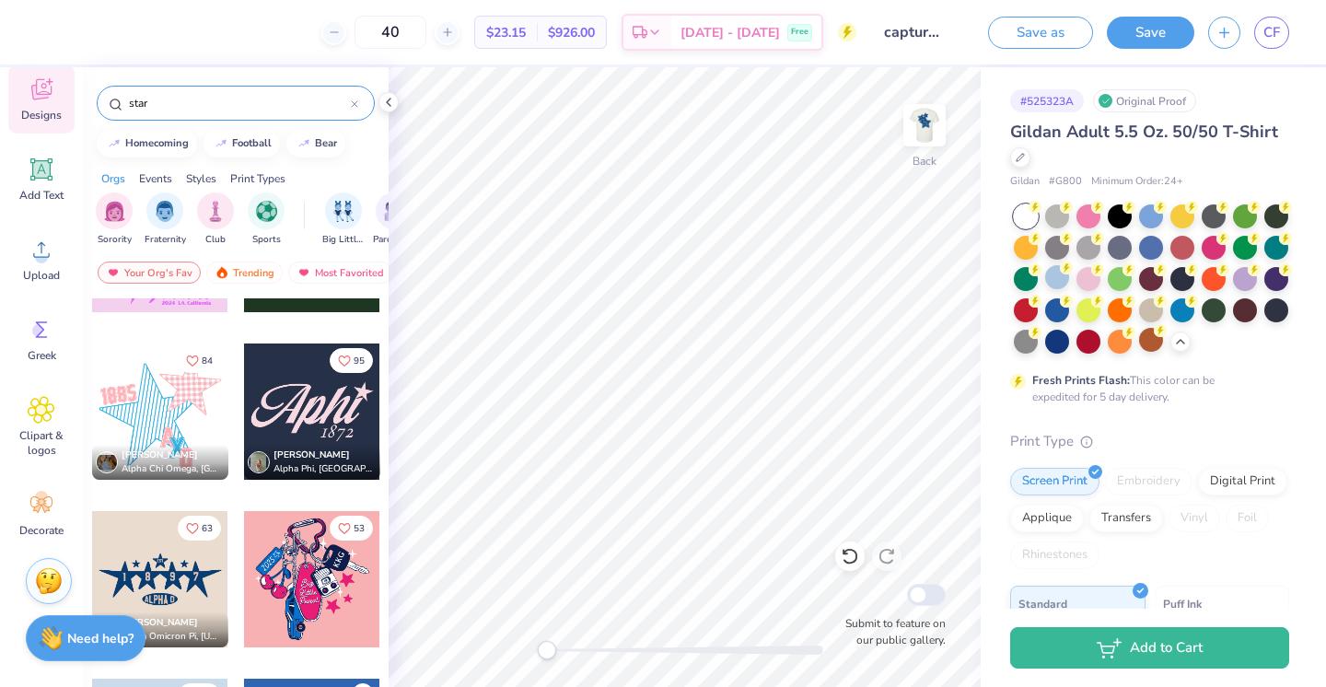
click at [121, 389] on div at bounding box center [160, 411] width 136 height 136
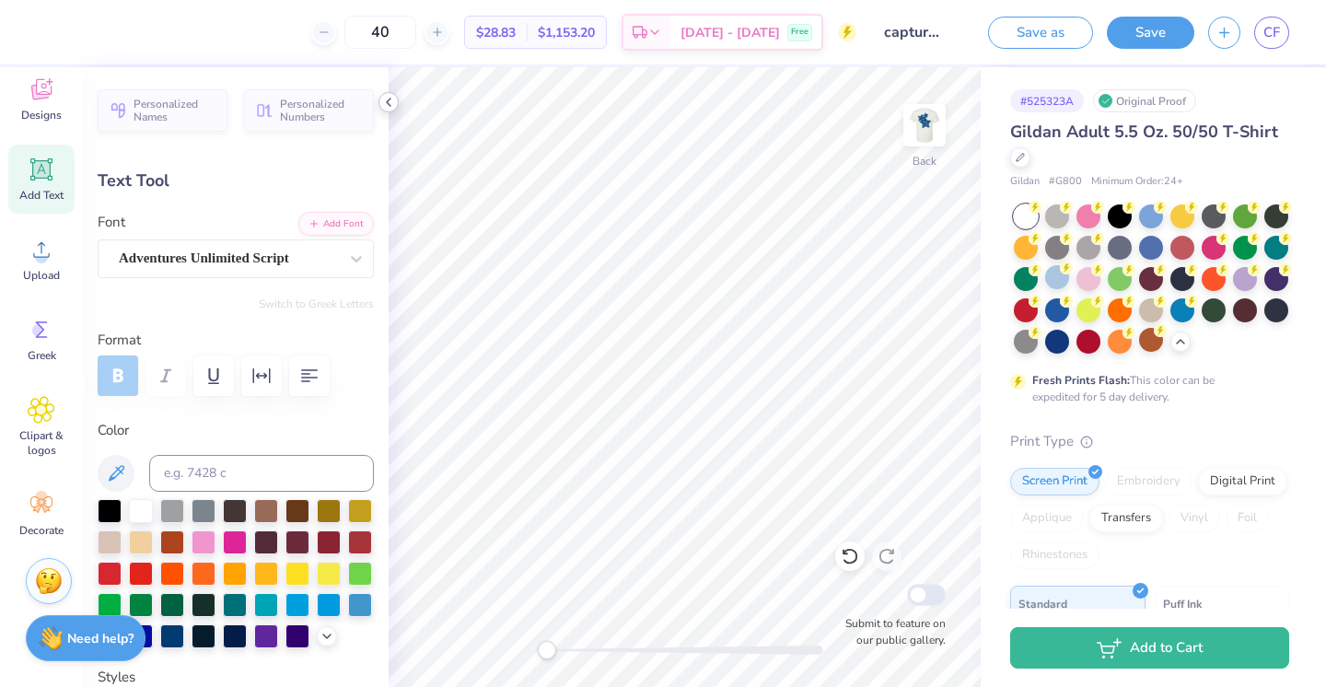
click at [389, 99] on polyline at bounding box center [389, 102] width 4 height 7
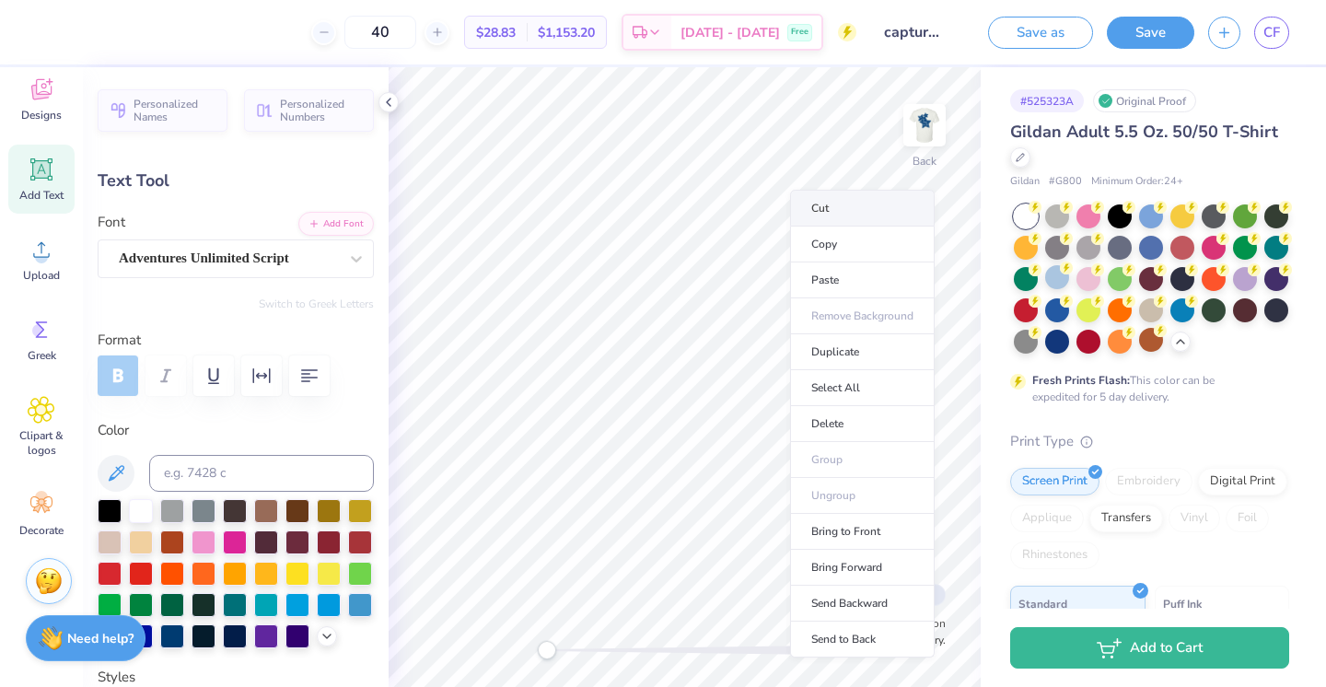
click at [821, 211] on li "Cut" at bounding box center [862, 208] width 145 height 37
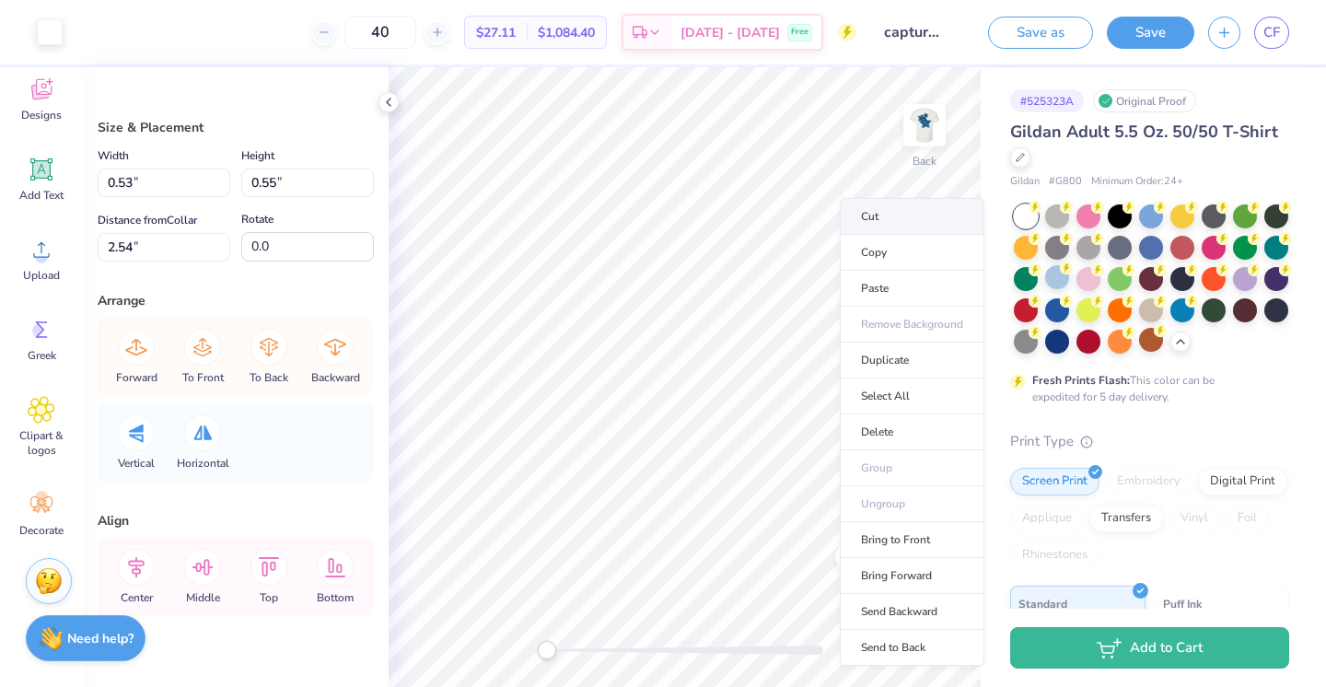
click at [866, 215] on li "Cut" at bounding box center [912, 216] width 145 height 37
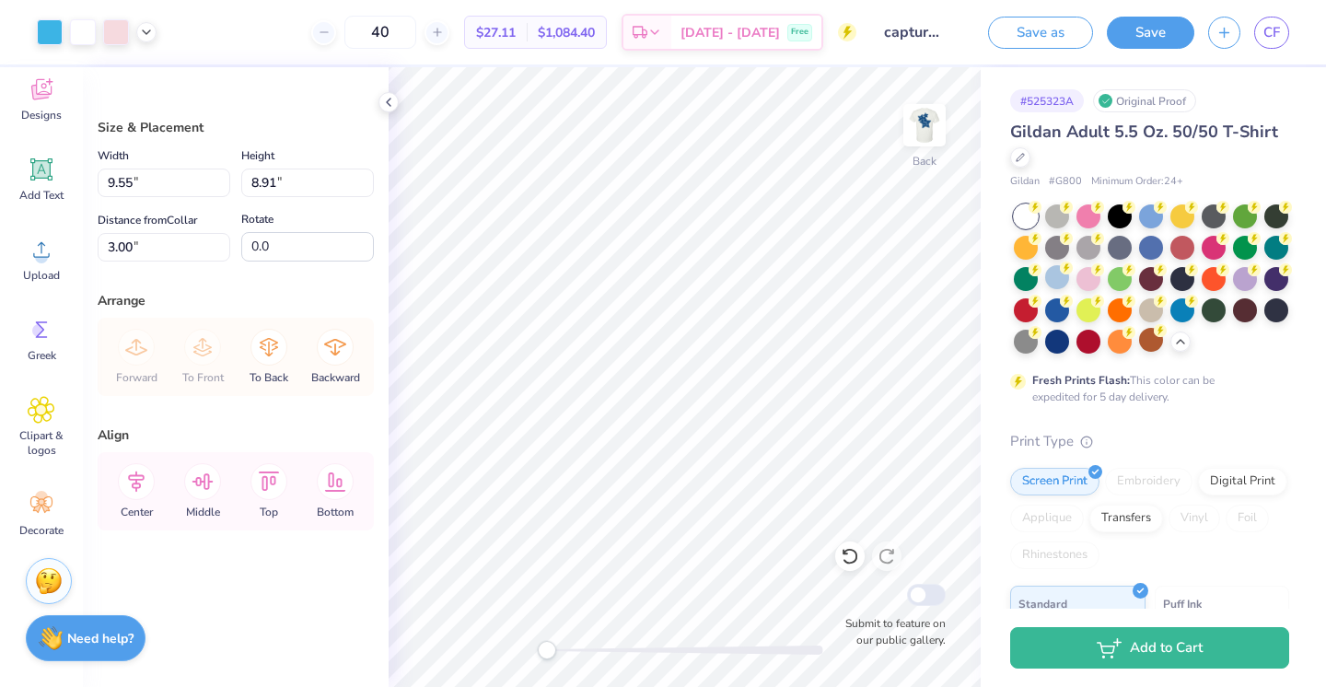
type input "0.53"
type input "0.55"
type input "2.61"
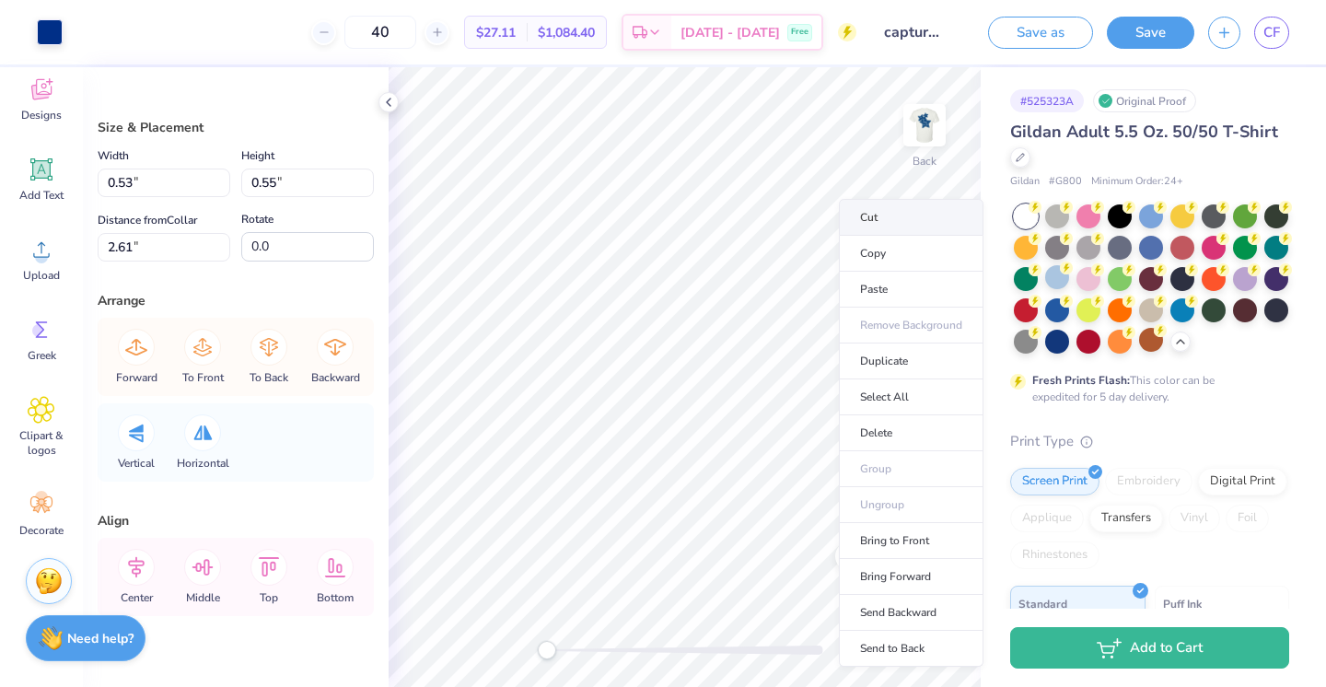
click at [860, 215] on li "Cut" at bounding box center [911, 217] width 145 height 37
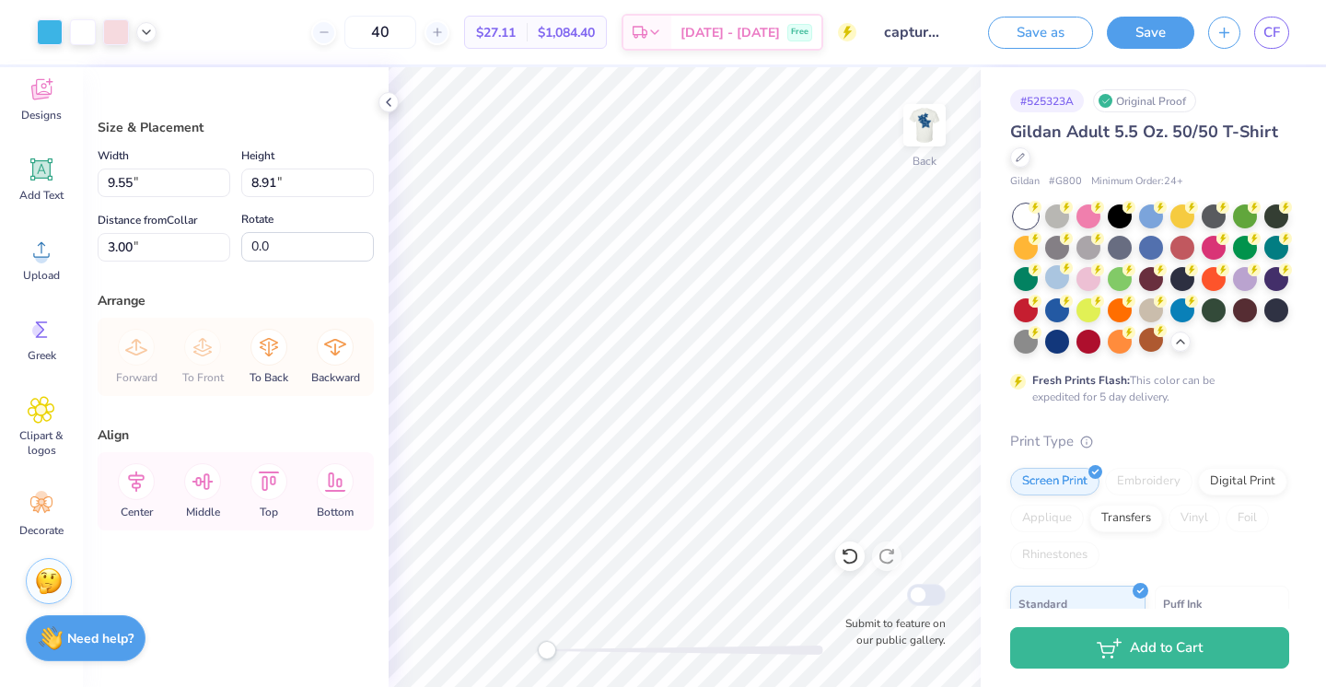
type input "0.57"
type input "0.59"
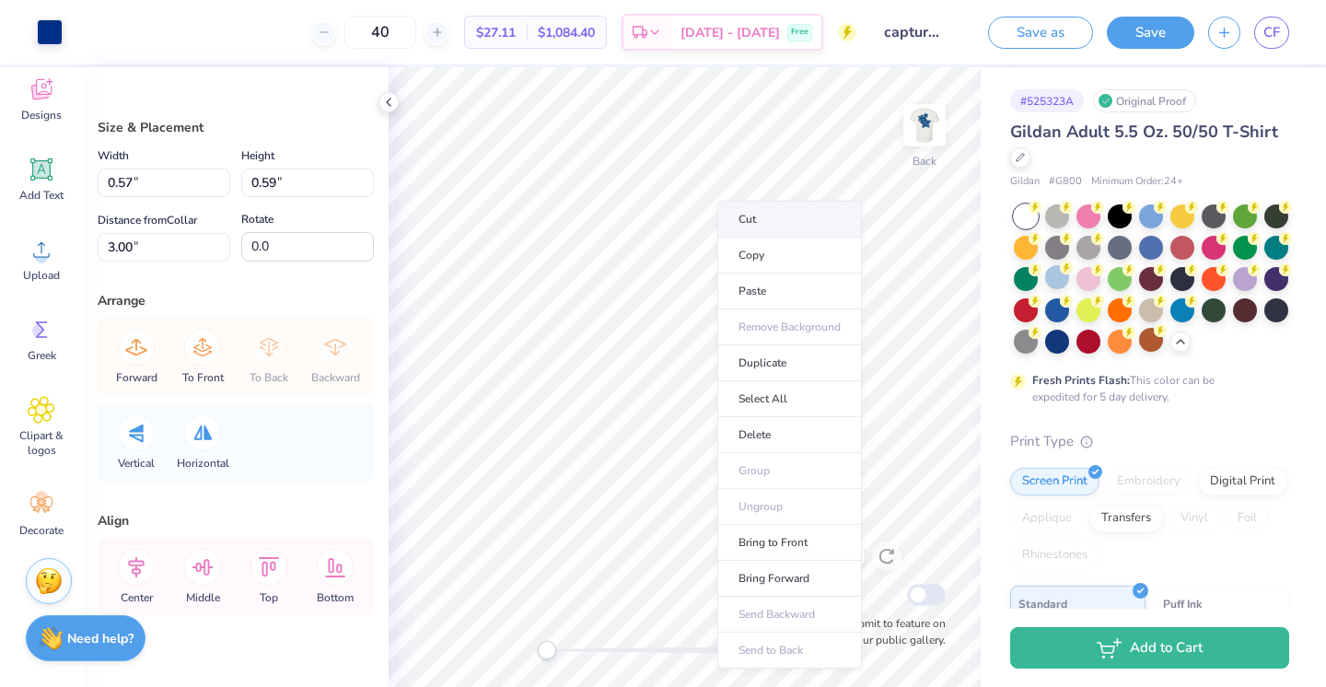
click at [753, 222] on li "Cut" at bounding box center [789, 219] width 145 height 37
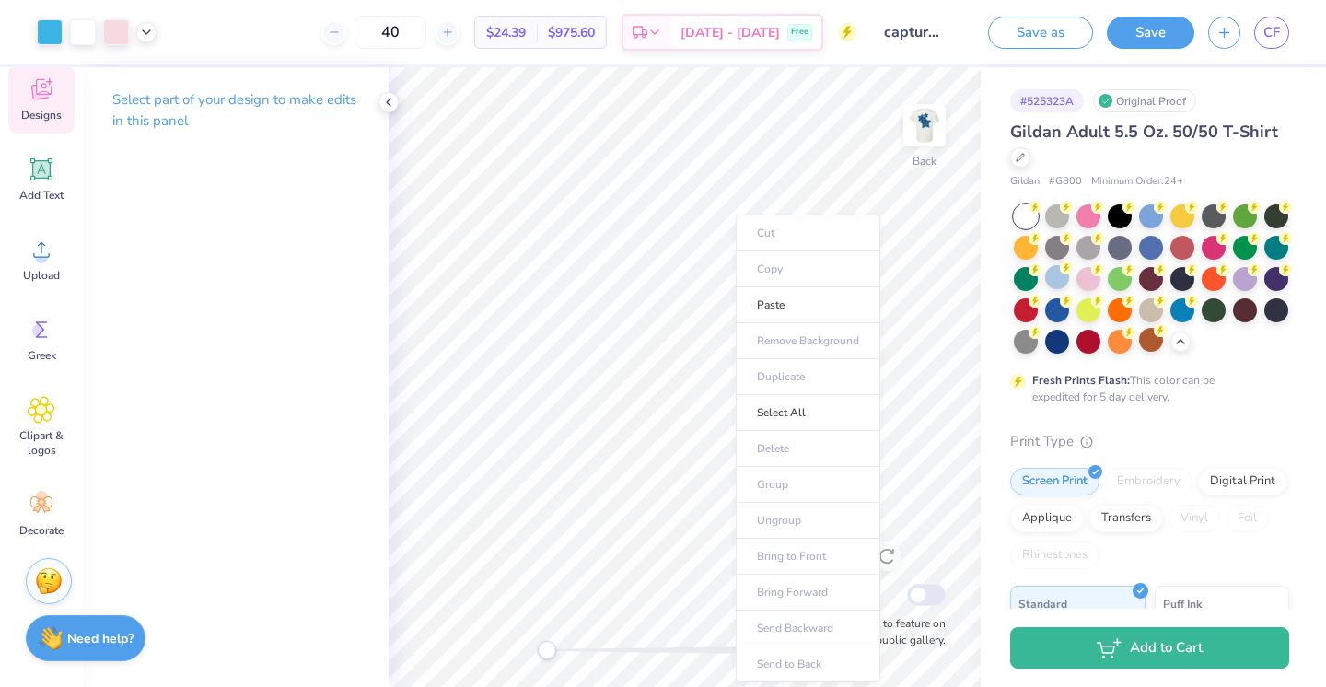
click at [42, 108] on span "Designs" at bounding box center [41, 115] width 41 height 15
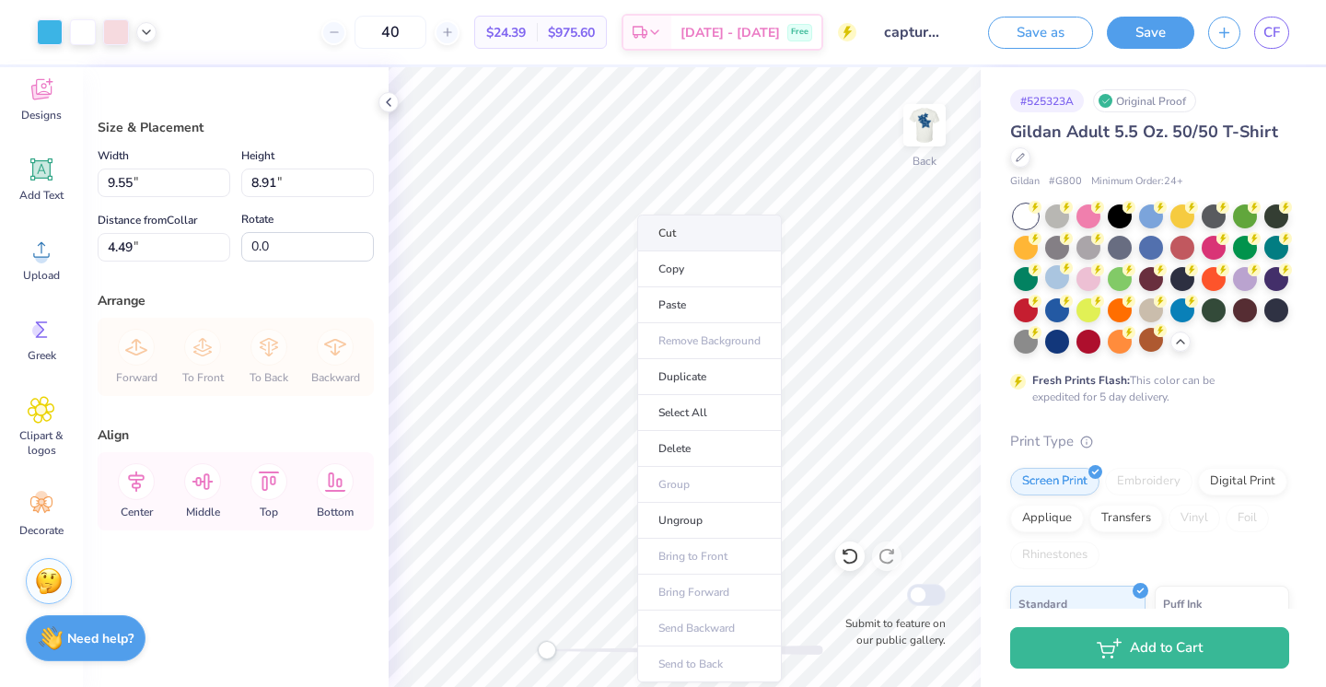
click at [691, 238] on li "Cut" at bounding box center [709, 233] width 145 height 37
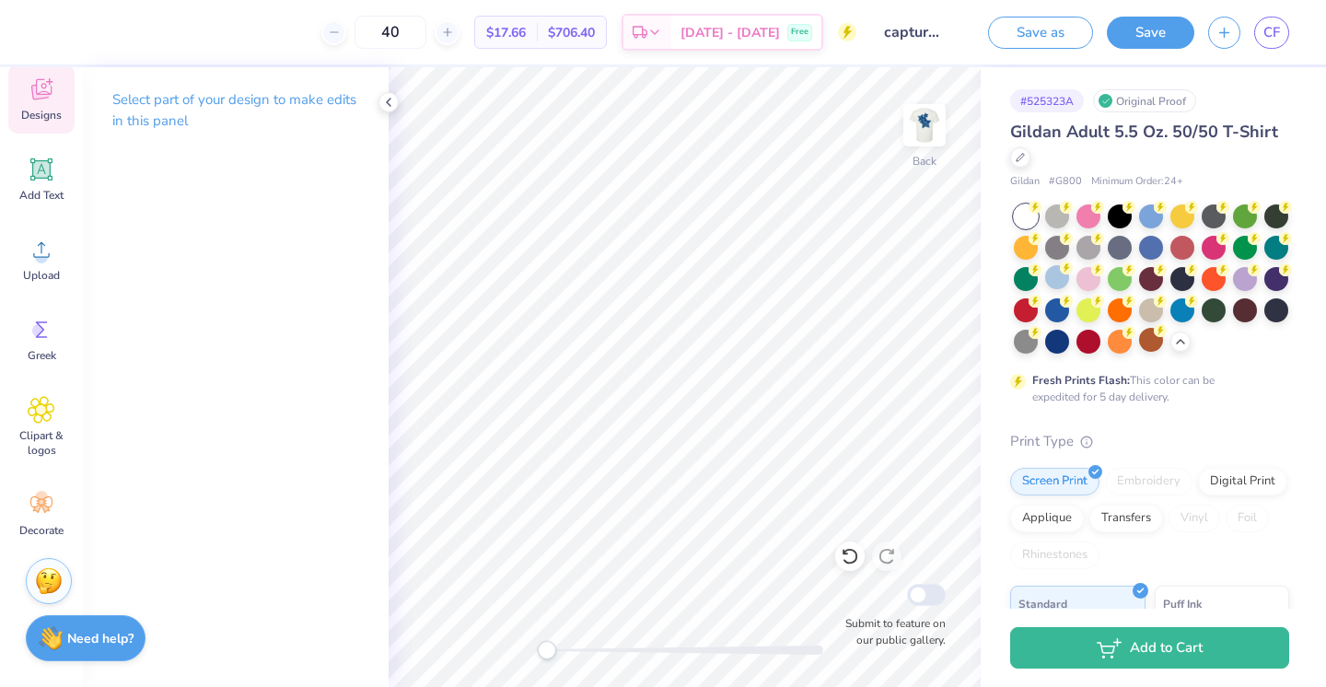
click at [52, 101] on icon at bounding box center [42, 89] width 28 height 28
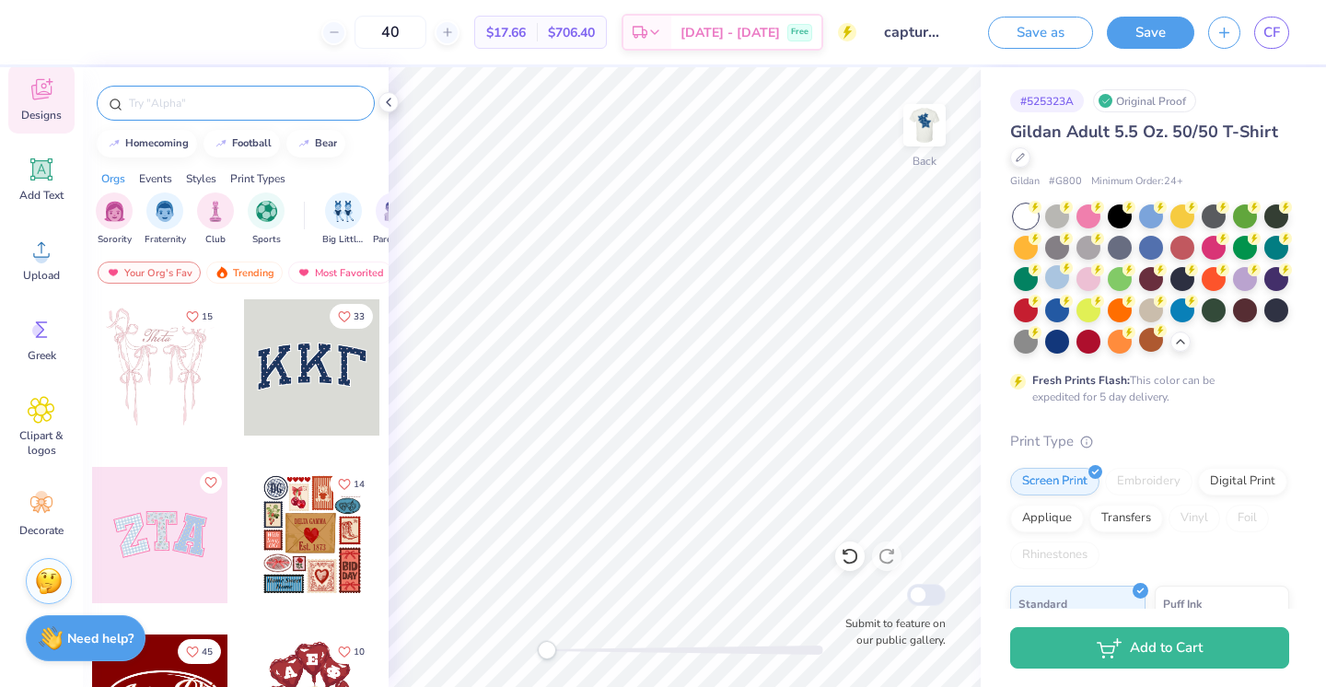
click at [158, 110] on input "text" at bounding box center [245, 103] width 236 height 18
type input "stars"
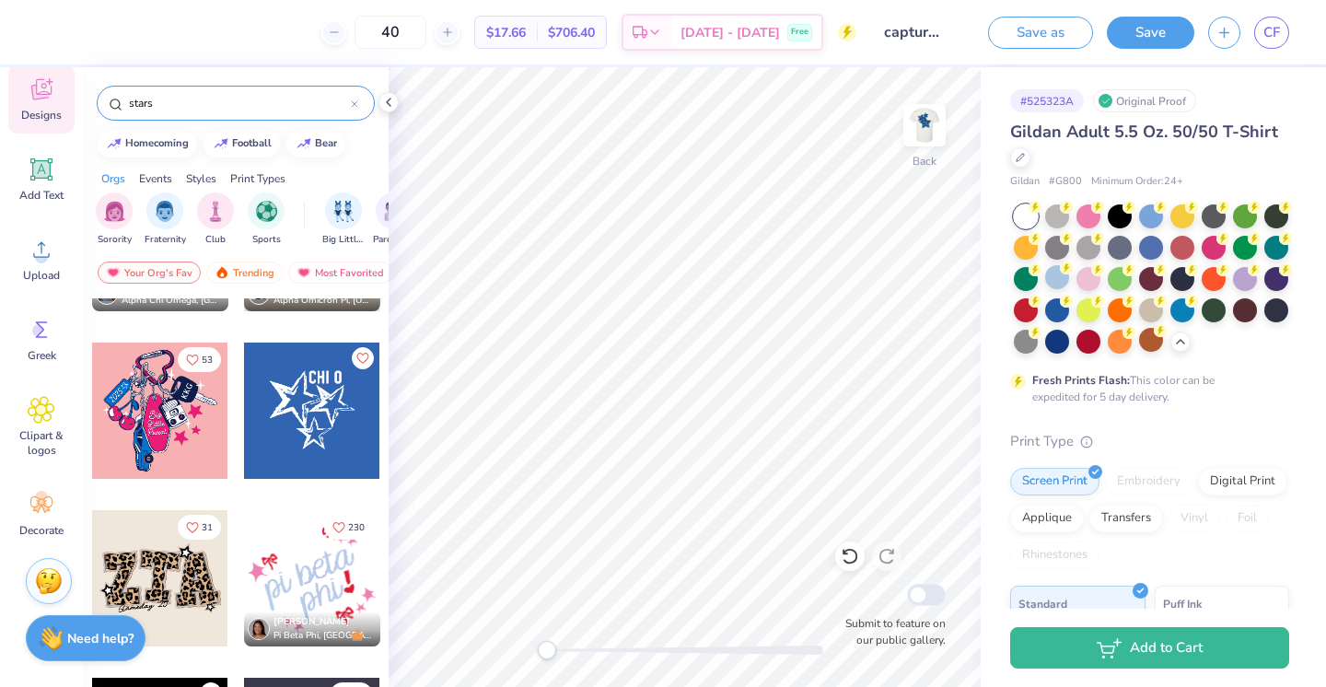
scroll to position [444, 0]
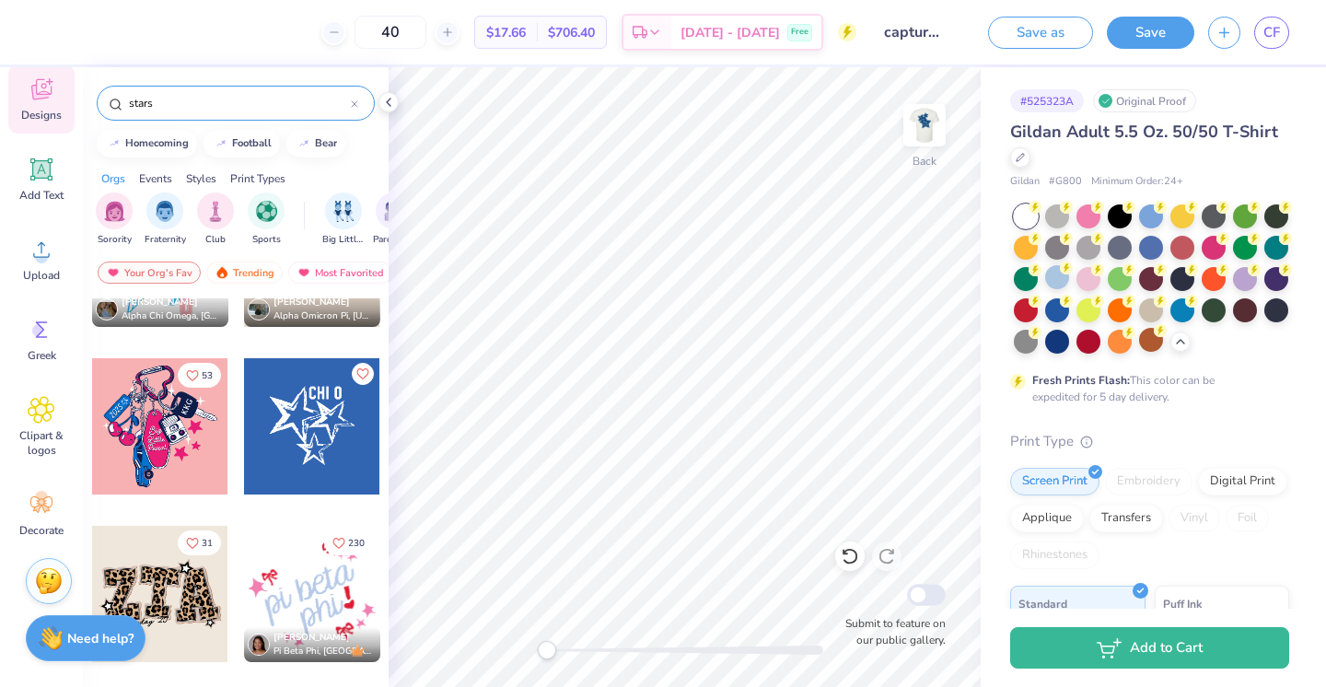
click at [312, 445] on div at bounding box center [312, 426] width 136 height 136
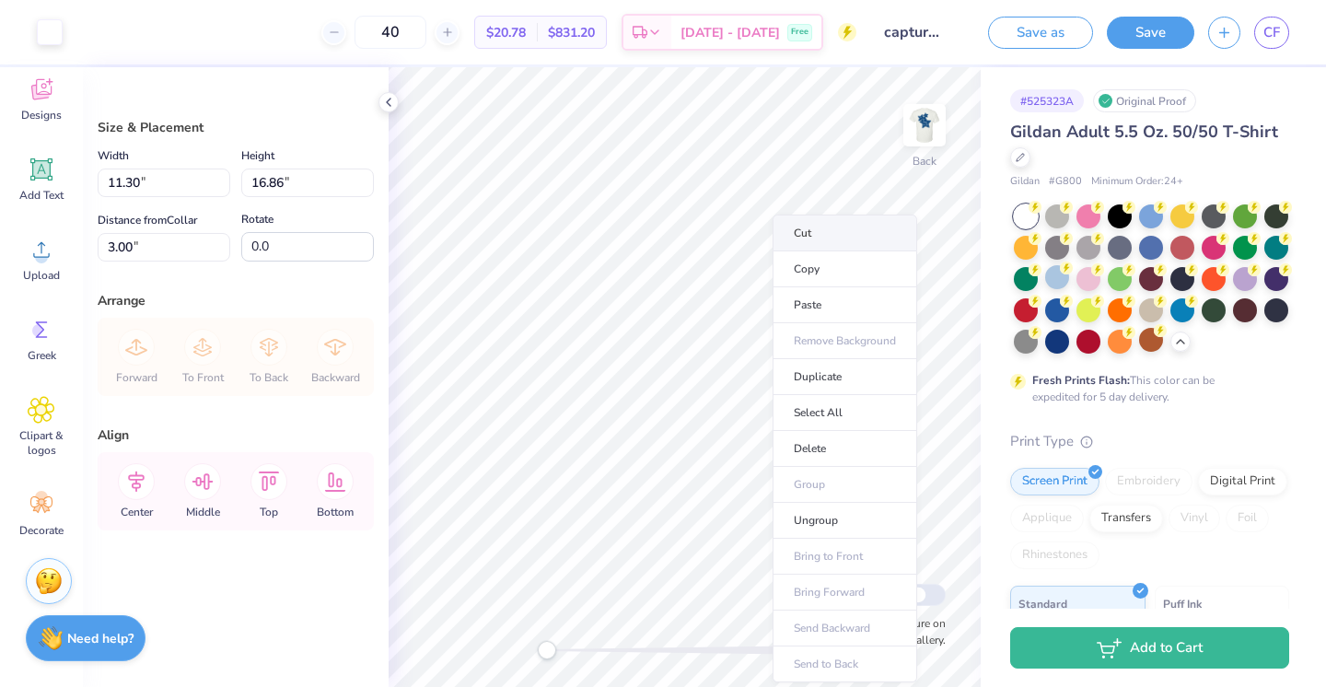
click at [797, 230] on li "Cut" at bounding box center [844, 233] width 145 height 37
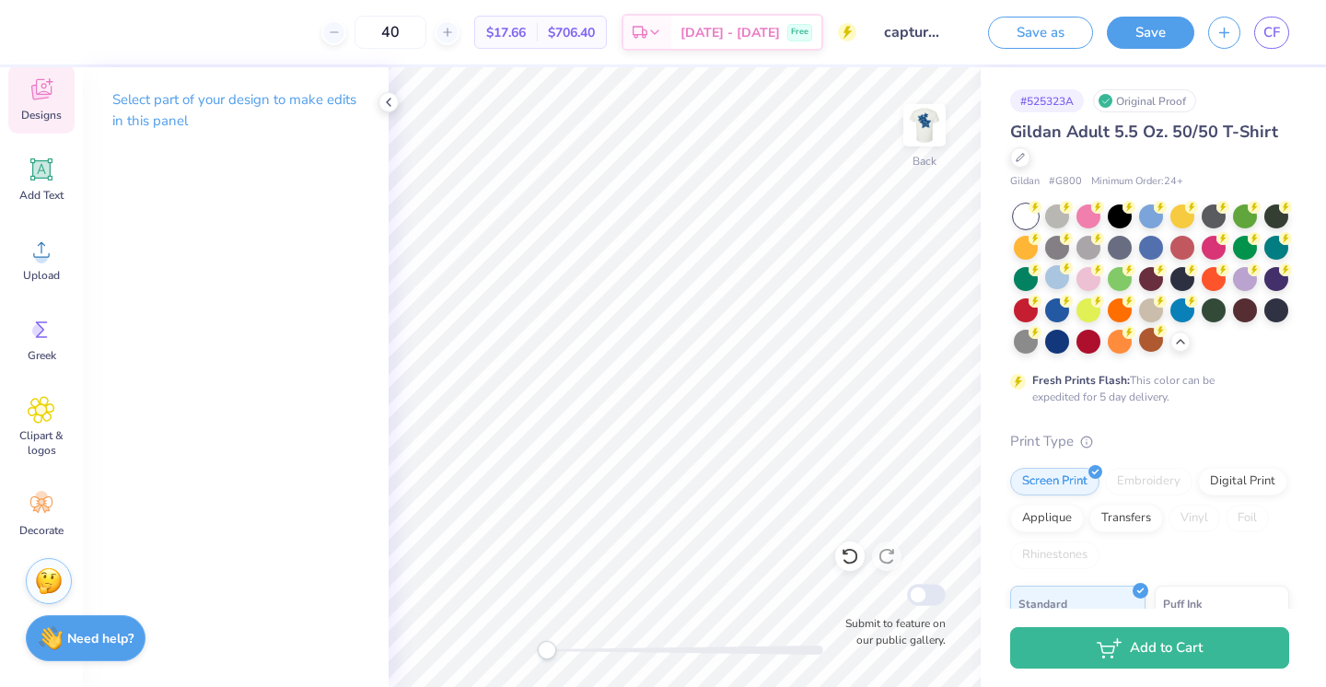
click at [34, 106] on div "Designs" at bounding box center [41, 98] width 66 height 69
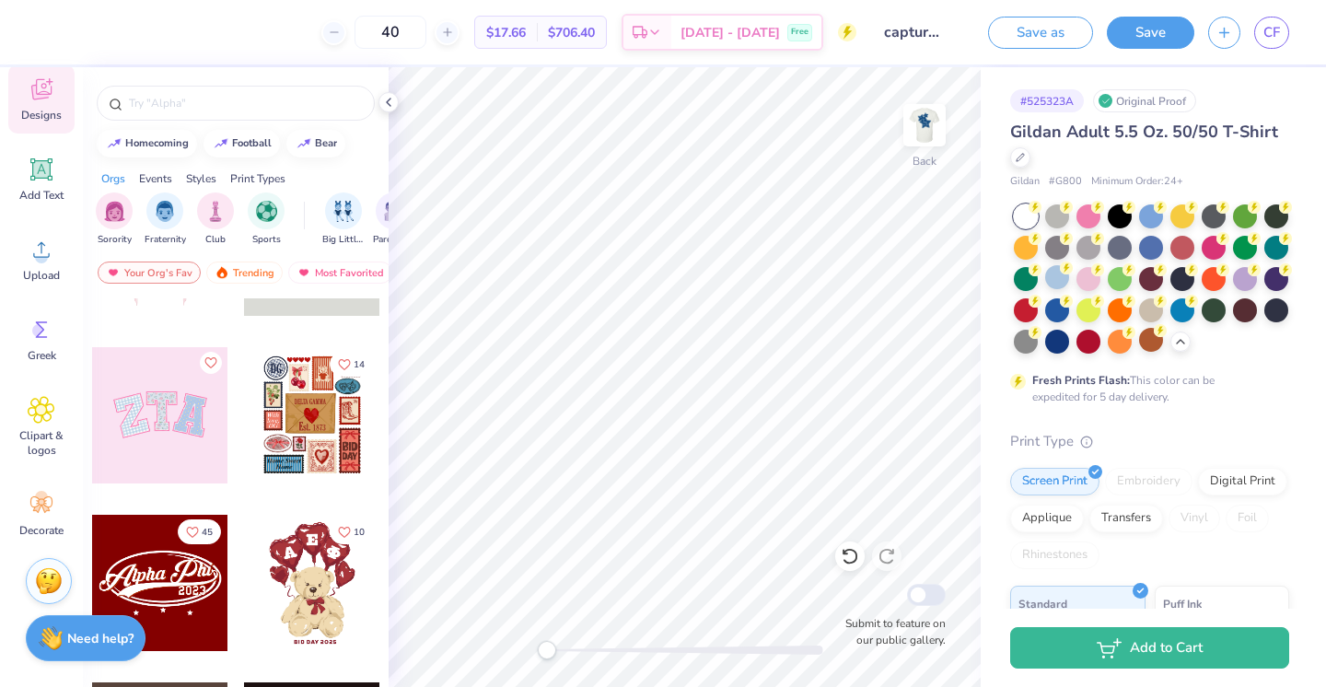
scroll to position [277, 0]
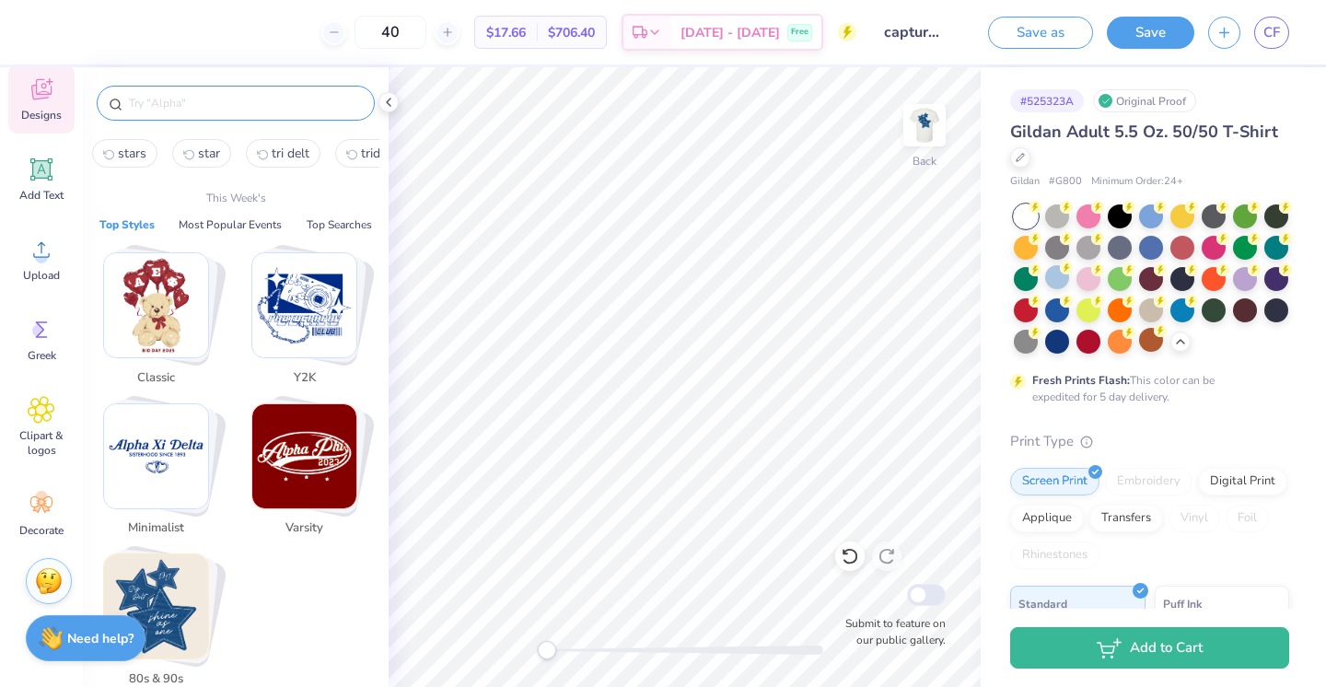
click at [200, 109] on input "text" at bounding box center [245, 103] width 236 height 18
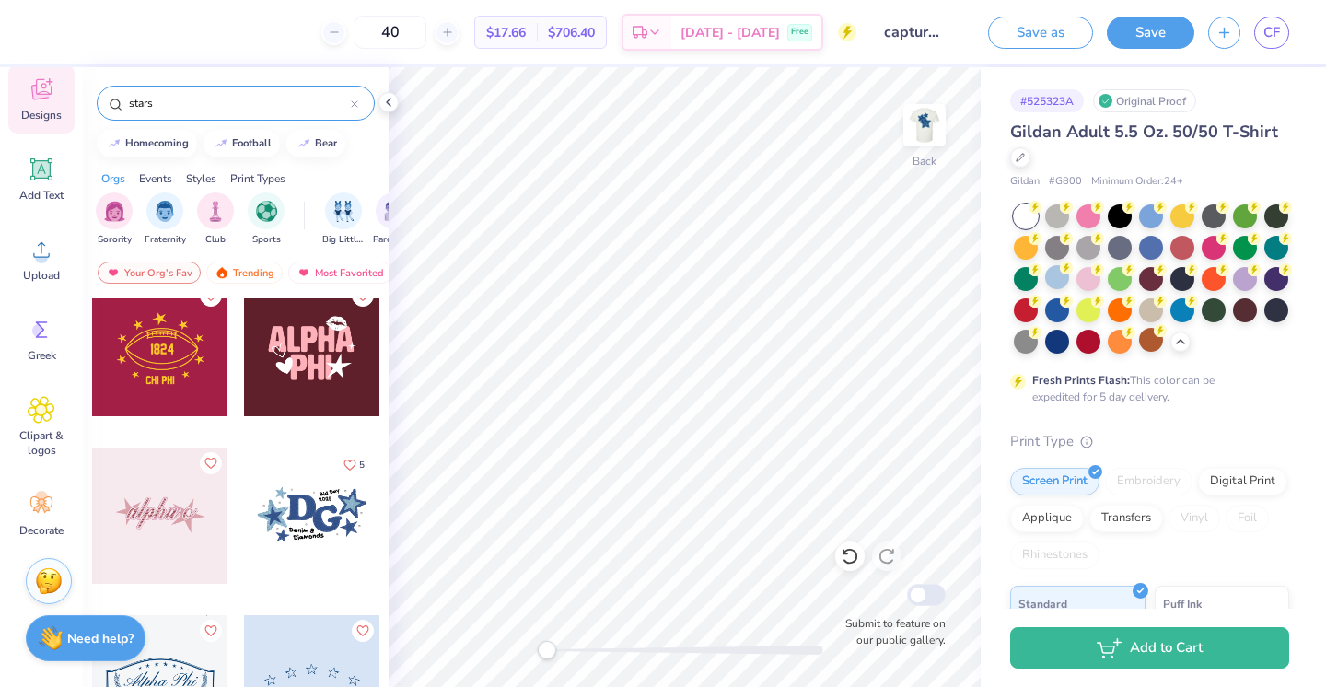
scroll to position [1699, 0]
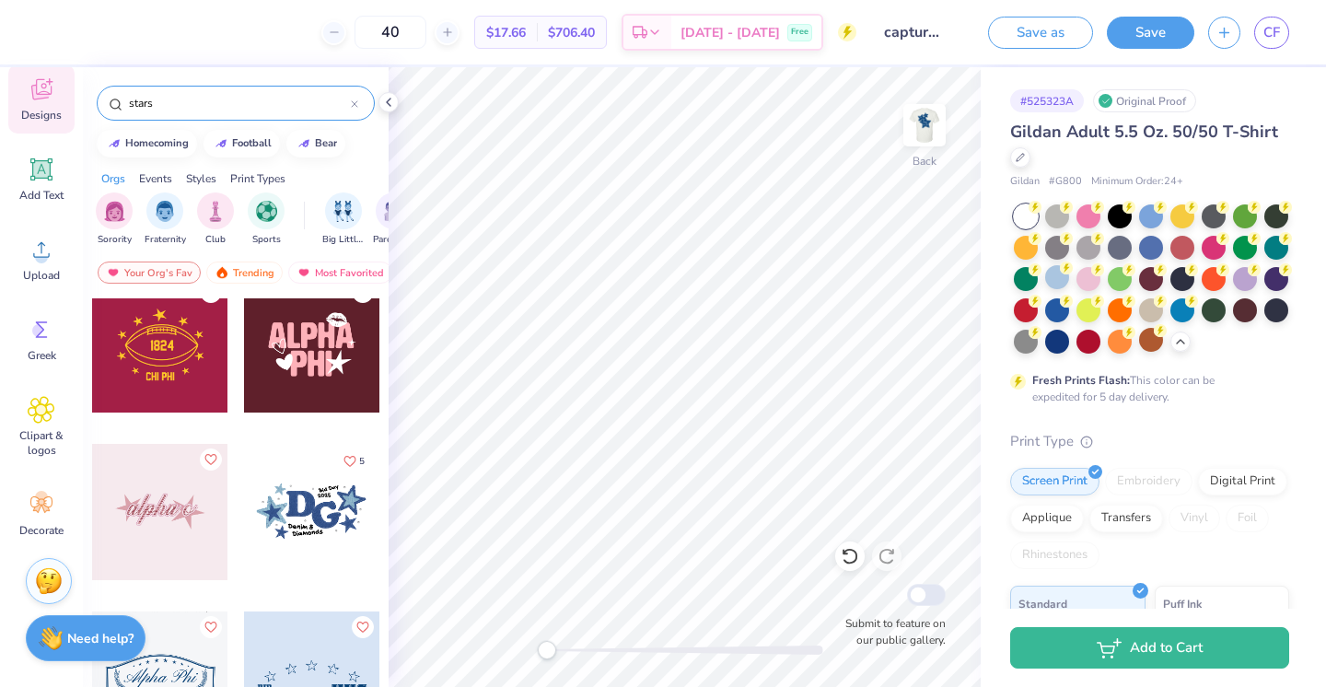
type input "stars"
click at [318, 507] on div at bounding box center [175, 512] width 409 height 136
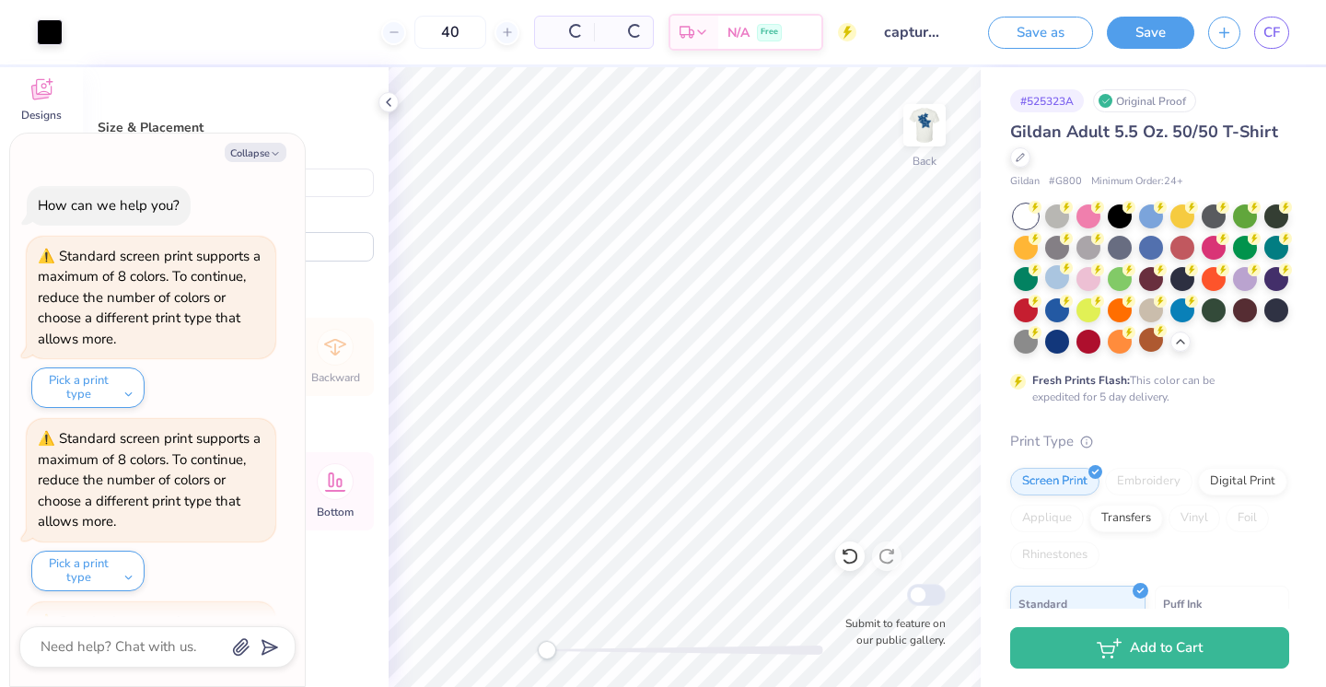
scroll to position [802, 0]
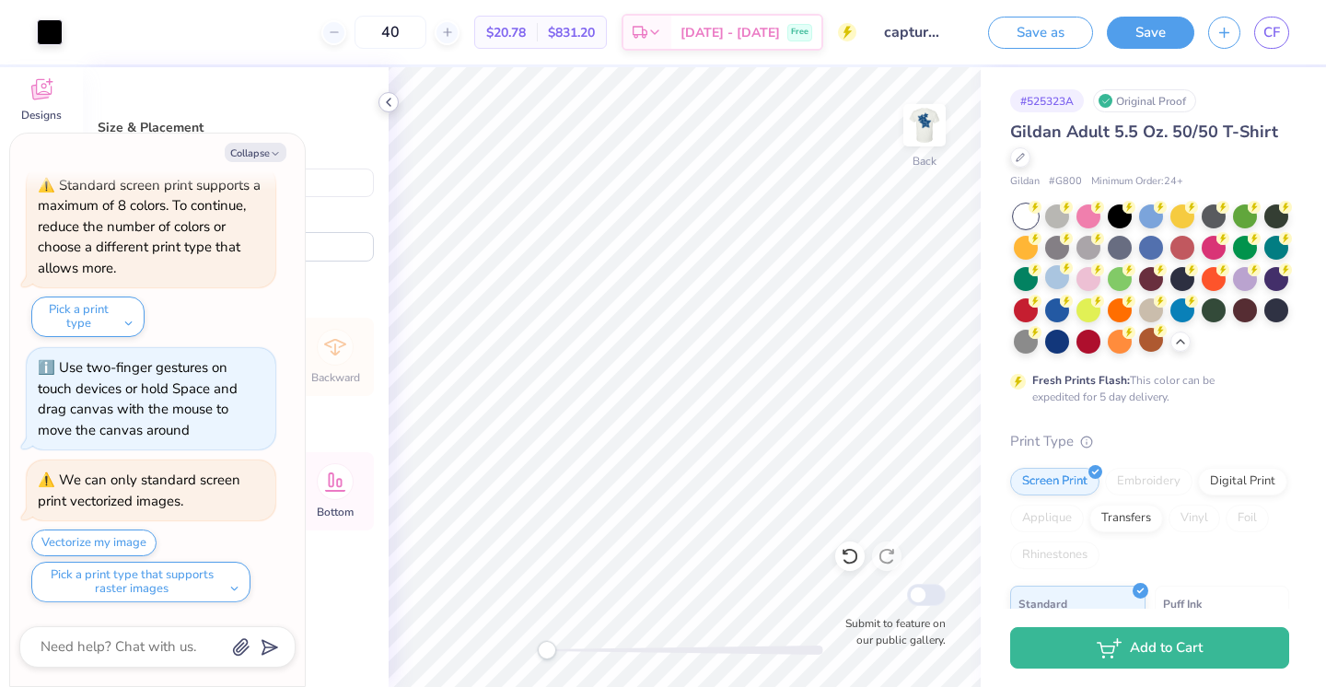
click at [256, 158] on button "Collapse" at bounding box center [256, 152] width 62 height 19
click at [259, 152] on button "Collapse" at bounding box center [256, 152] width 62 height 19
click at [262, 152] on button "Collapse" at bounding box center [256, 152] width 62 height 19
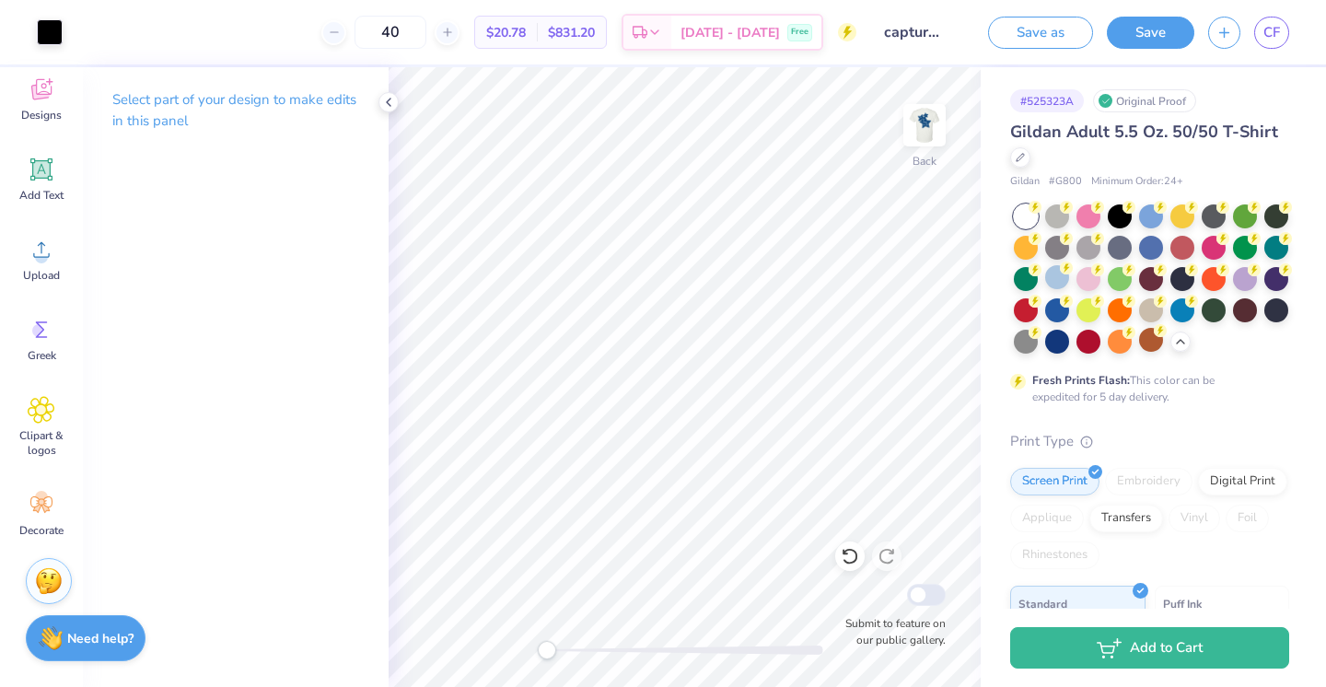
type textarea "x"
click at [378, 109] on div "Select part of your design to make edits in this panel" at bounding box center [236, 117] width 306 height 100
click at [384, 99] on icon at bounding box center [388, 102] width 15 height 15
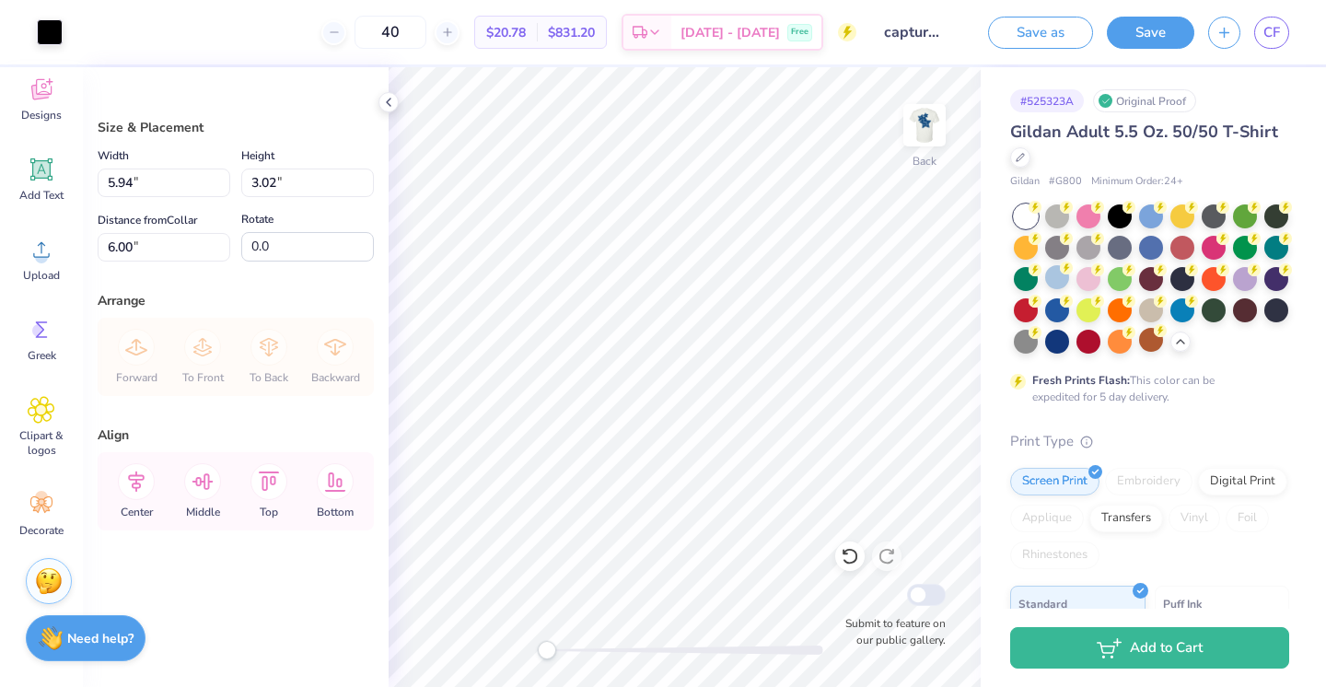
type input "4.12"
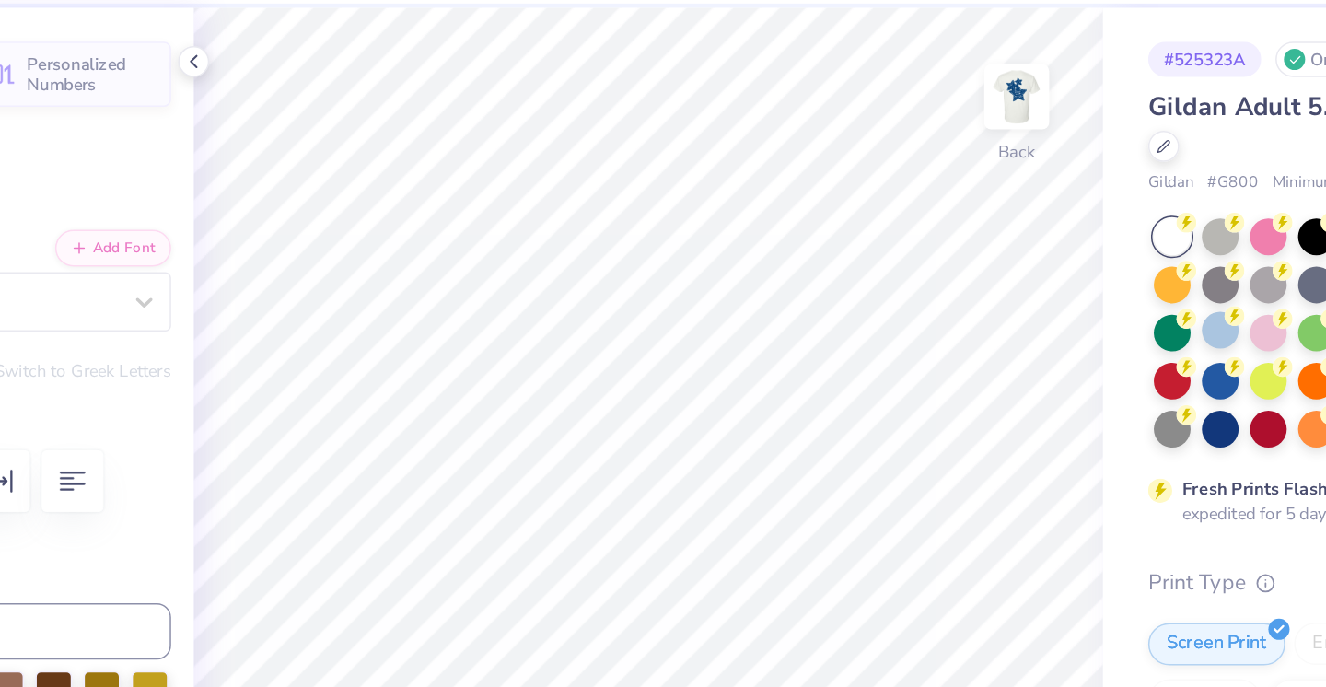
click at [993, 313] on div "# 525323A Original Proof Gildan Adult 5.5 Oz. 50/50 T-Shirt Gildan # G800 Minim…" at bounding box center [1153, 534] width 345 height 934
type input "1.37"
type input "0.31"
type input "4.08"
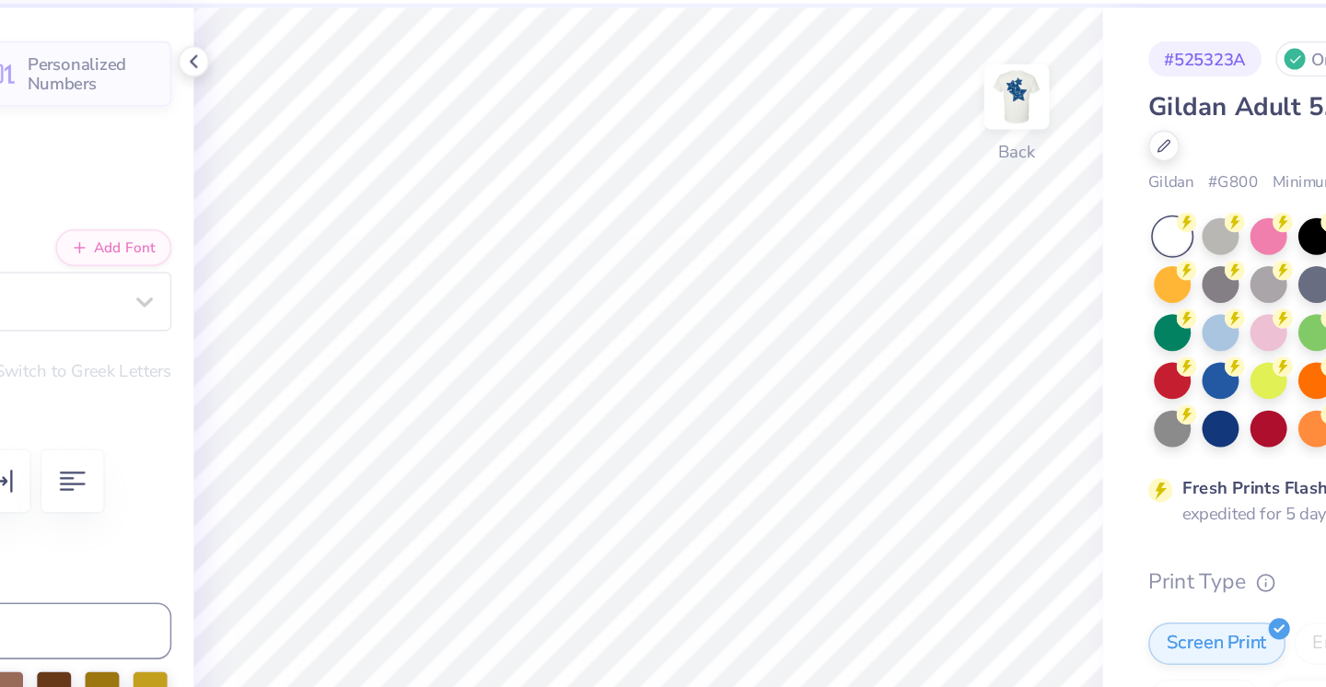
type input "2.4"
type textarea "Capture &"
type input "1.67"
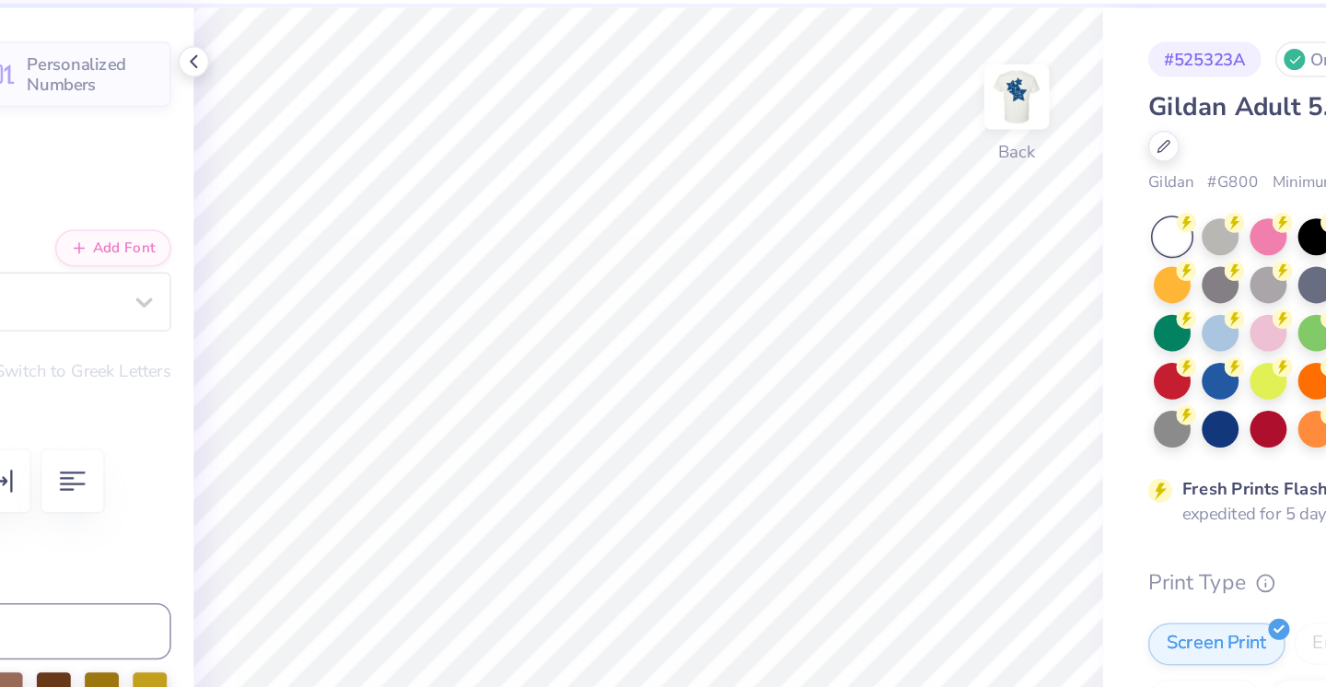
type input "0.36"
type input "4.40"
type input "0.0"
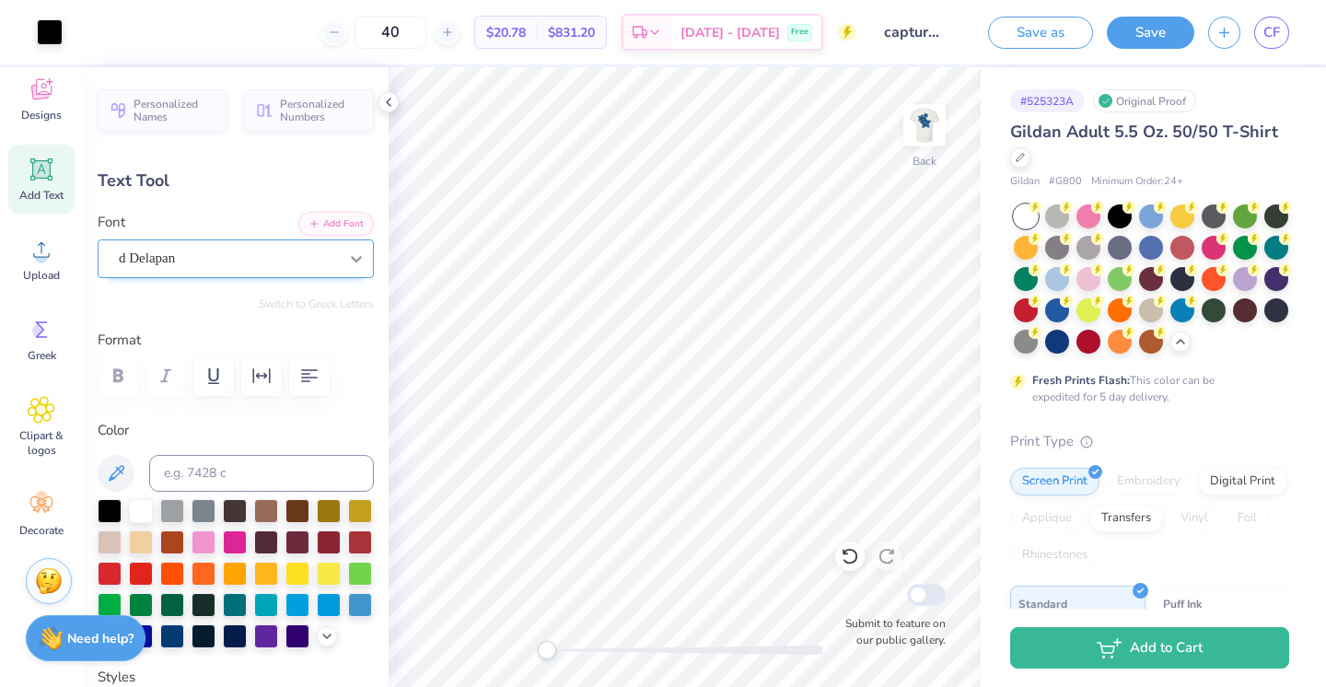
click at [356, 264] on icon at bounding box center [356, 259] width 18 height 18
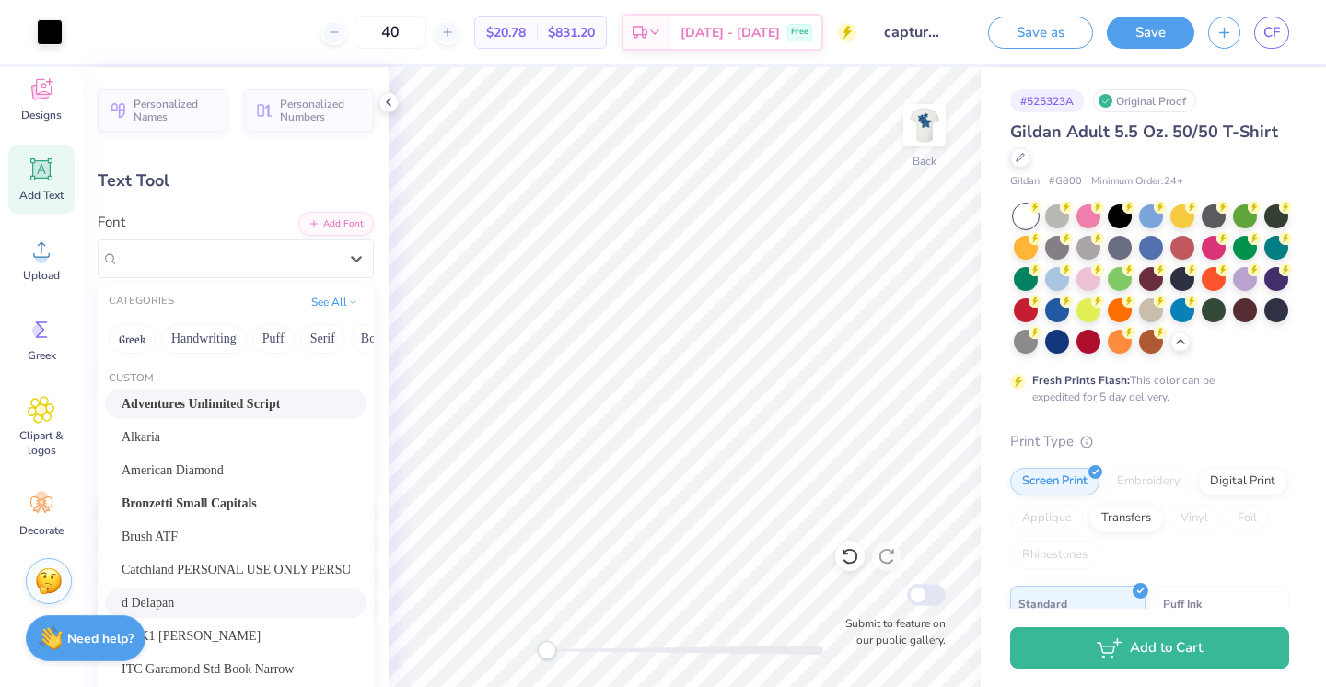
click at [227, 412] on span "Adventures Unlimited Script" at bounding box center [201, 403] width 158 height 19
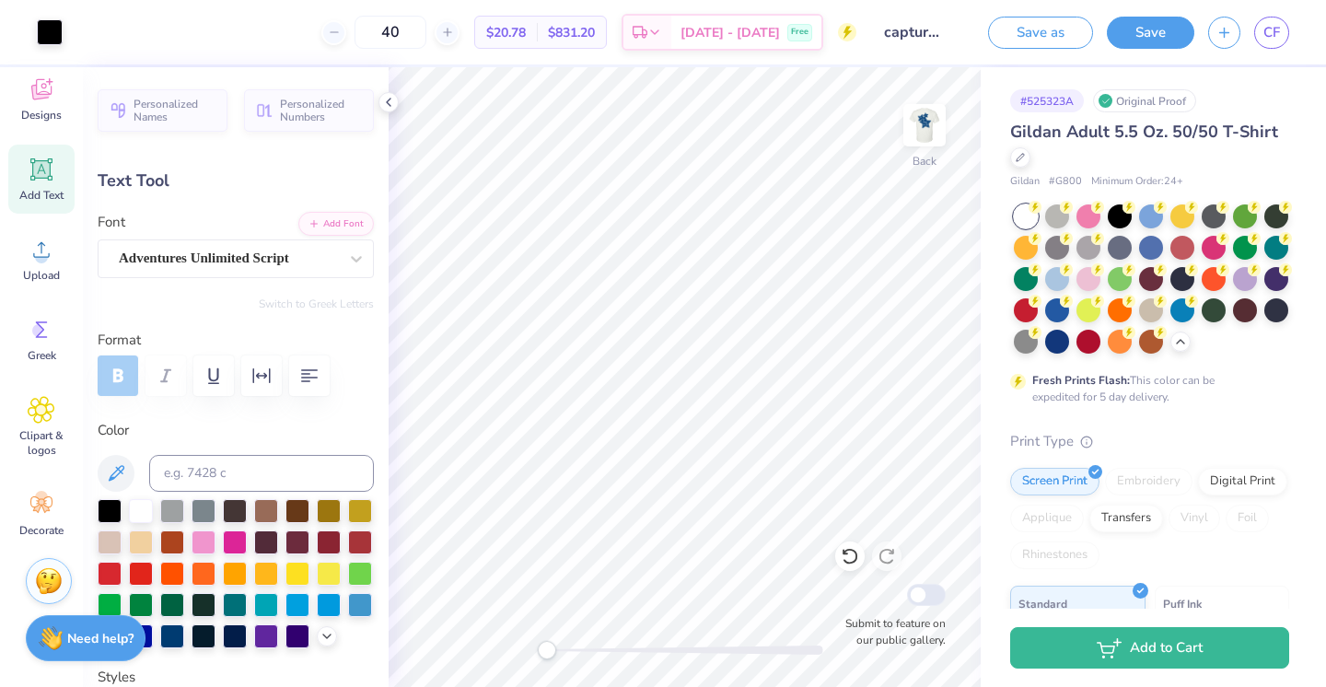
type input "1.10"
type input "0.29"
type input "4.43"
type input "-5.1"
type textarea "t"
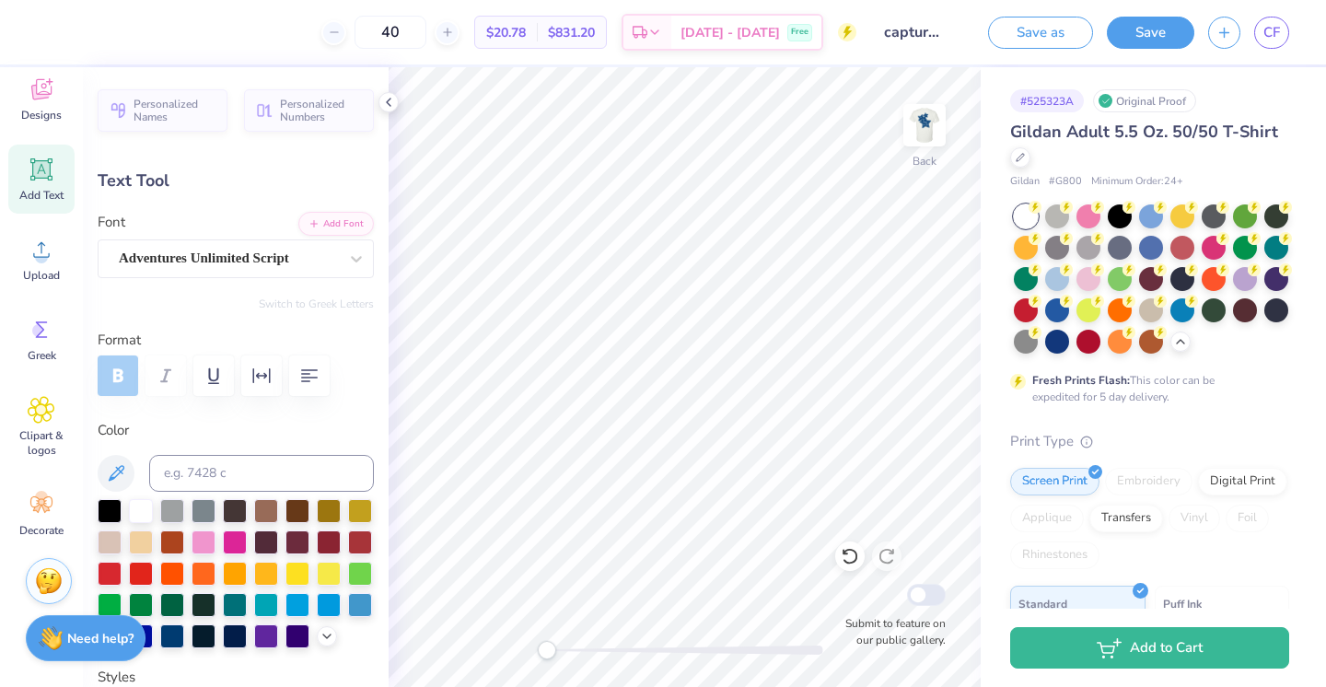
scroll to position [0, 0]
type textarea "the cure"
click at [389, 107] on icon at bounding box center [388, 102] width 15 height 15
click at [381, 118] on div "Personalized Names Personalized Numbers Text Tool Add Font Font Adventures Unli…" at bounding box center [236, 377] width 306 height 620
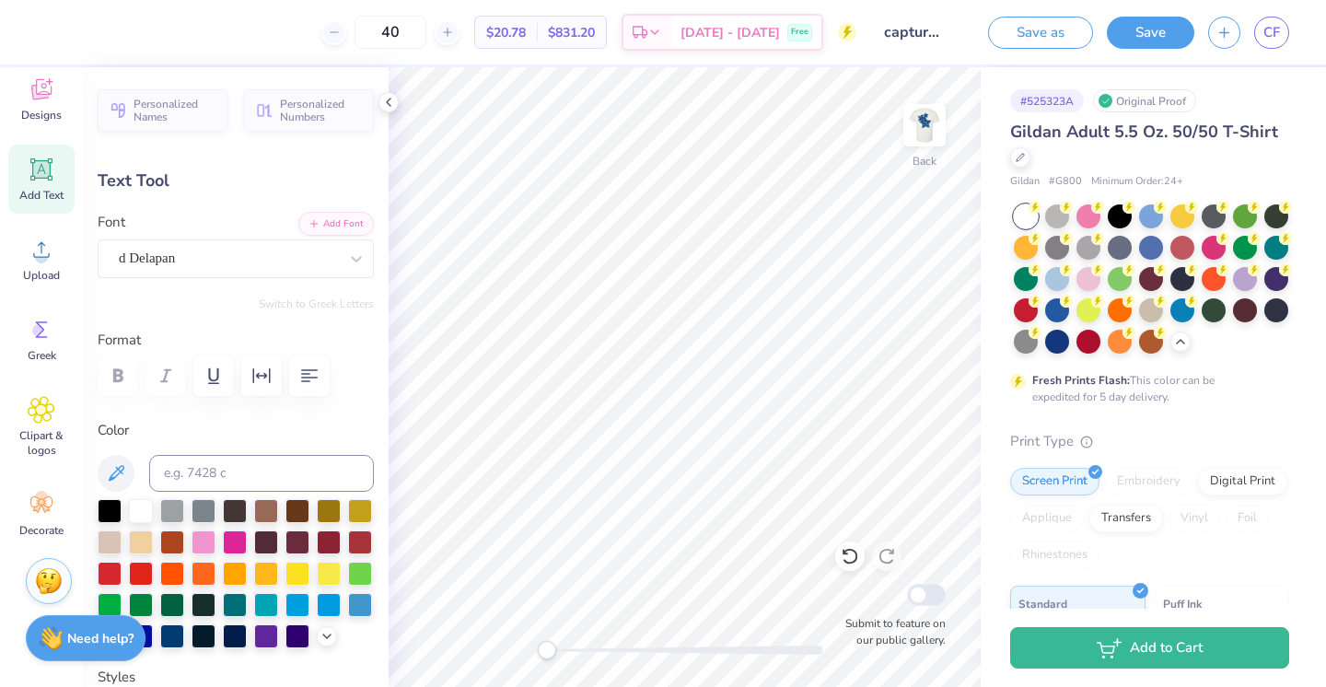
scroll to position [0, 2]
type textarea "Capture &"
click at [203, 261] on div "d Delapan" at bounding box center [228, 258] width 223 height 29
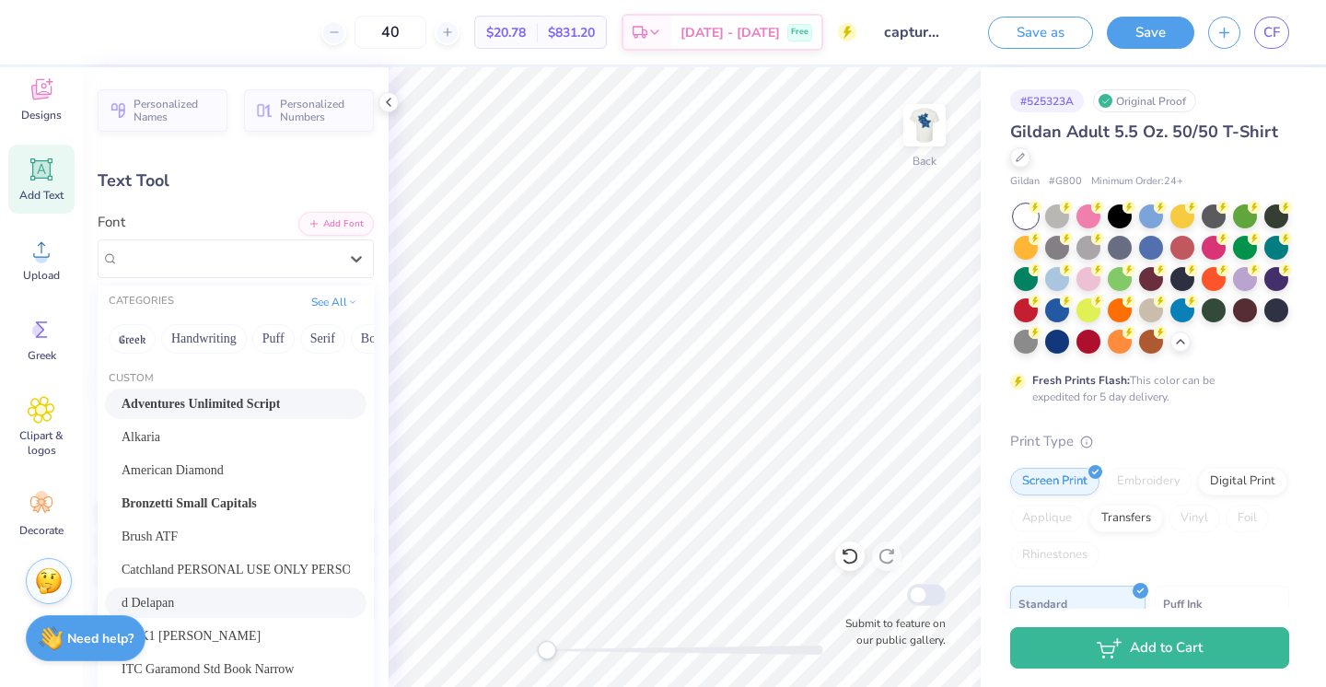
click at [216, 402] on span "Adventures Unlimited Script" at bounding box center [201, 403] width 158 height 19
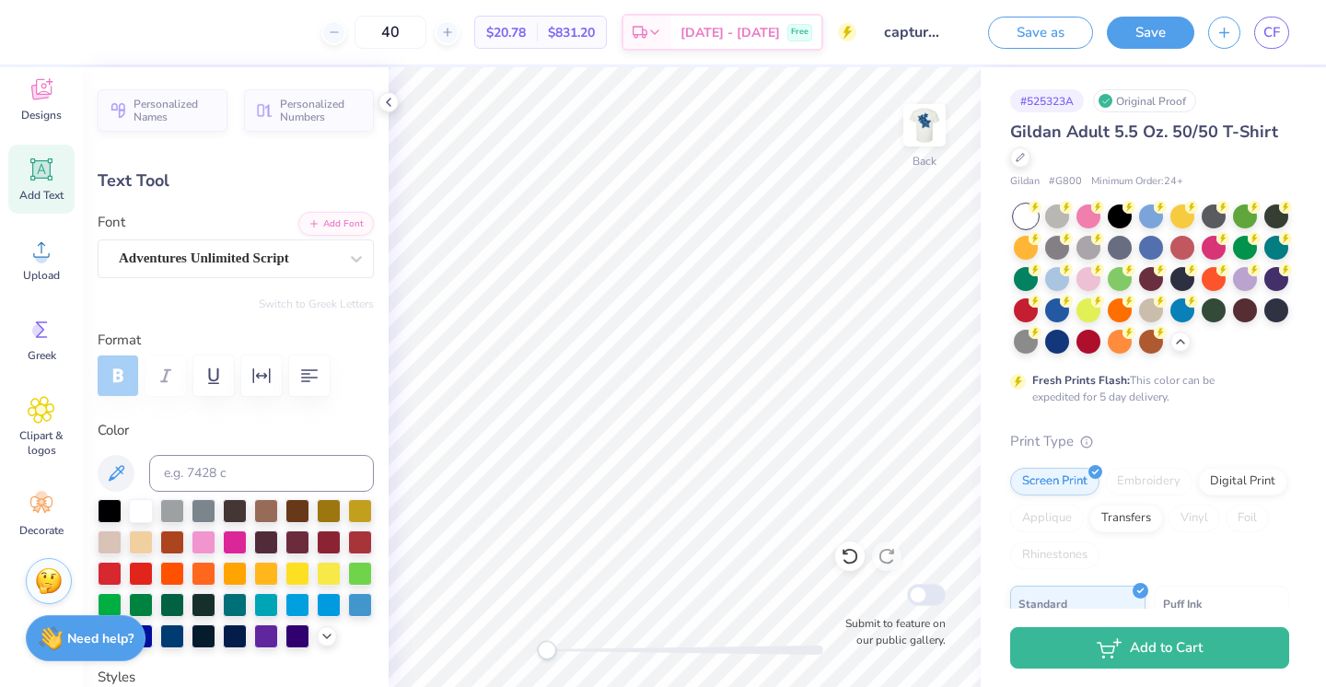
click at [551, 656] on div "Accessibility label" at bounding box center [547, 650] width 18 height 18
click at [600, 652] on div at bounding box center [685, 649] width 276 height 9
type input "1.11"
type input "0.24"
type input "4.05"
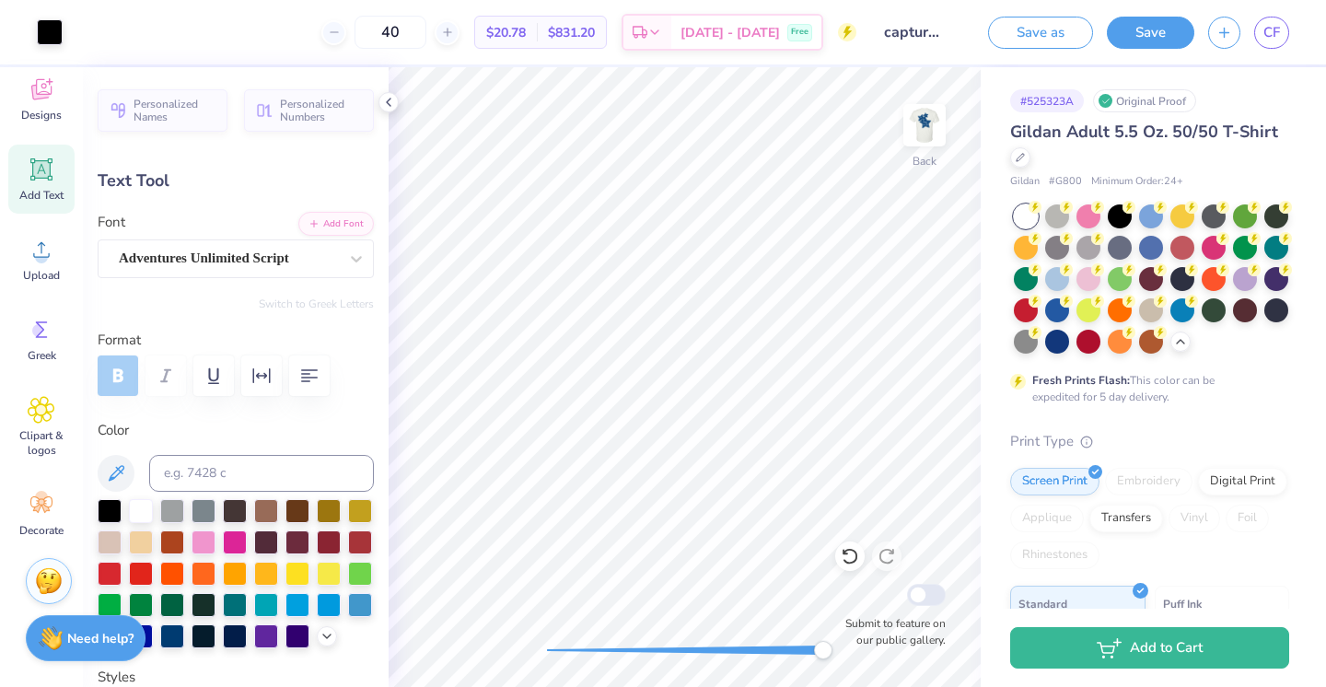
type input "0.0"
drag, startPoint x: 823, startPoint y: 656, endPoint x: 601, endPoint y: 643, distance: 222.3
click at [601, 643] on div "Accessibility label" at bounding box center [595, 650] width 18 height 18
click at [514, 656] on div "Back Submit to feature on our public gallery." at bounding box center [685, 377] width 592 height 620
type input "1.10"
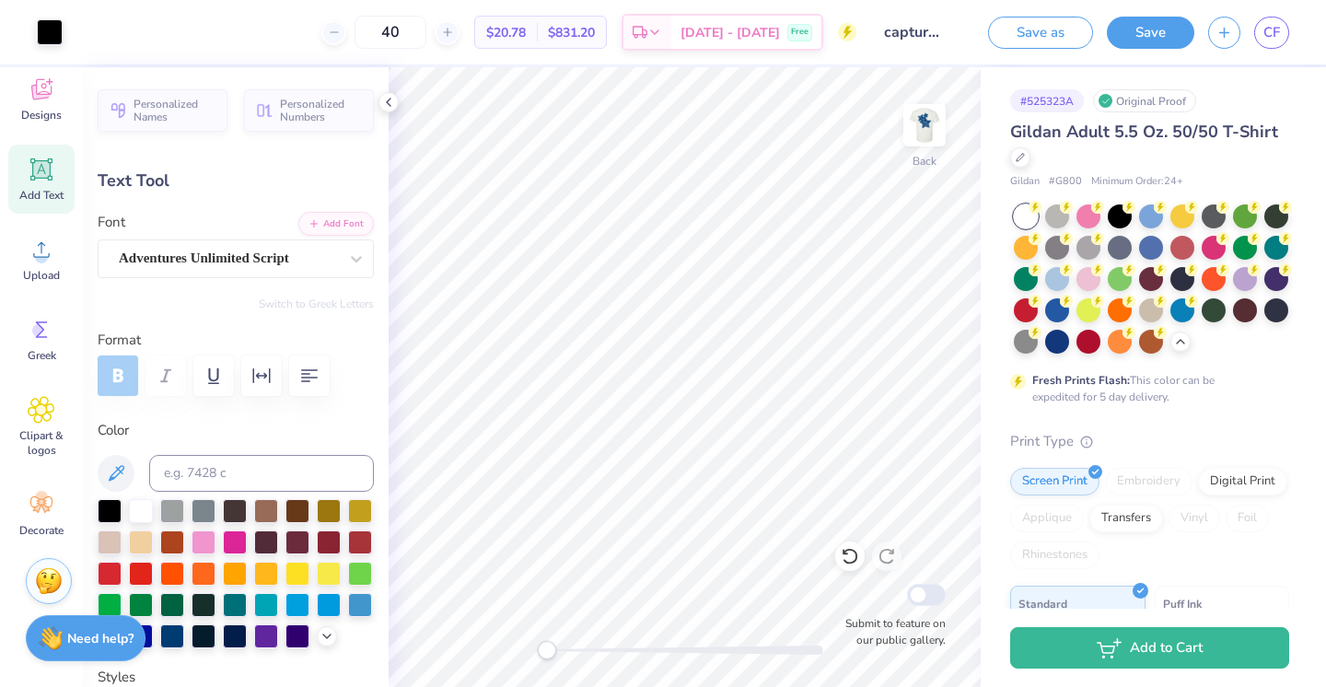
type input "0.29"
type input "4.43"
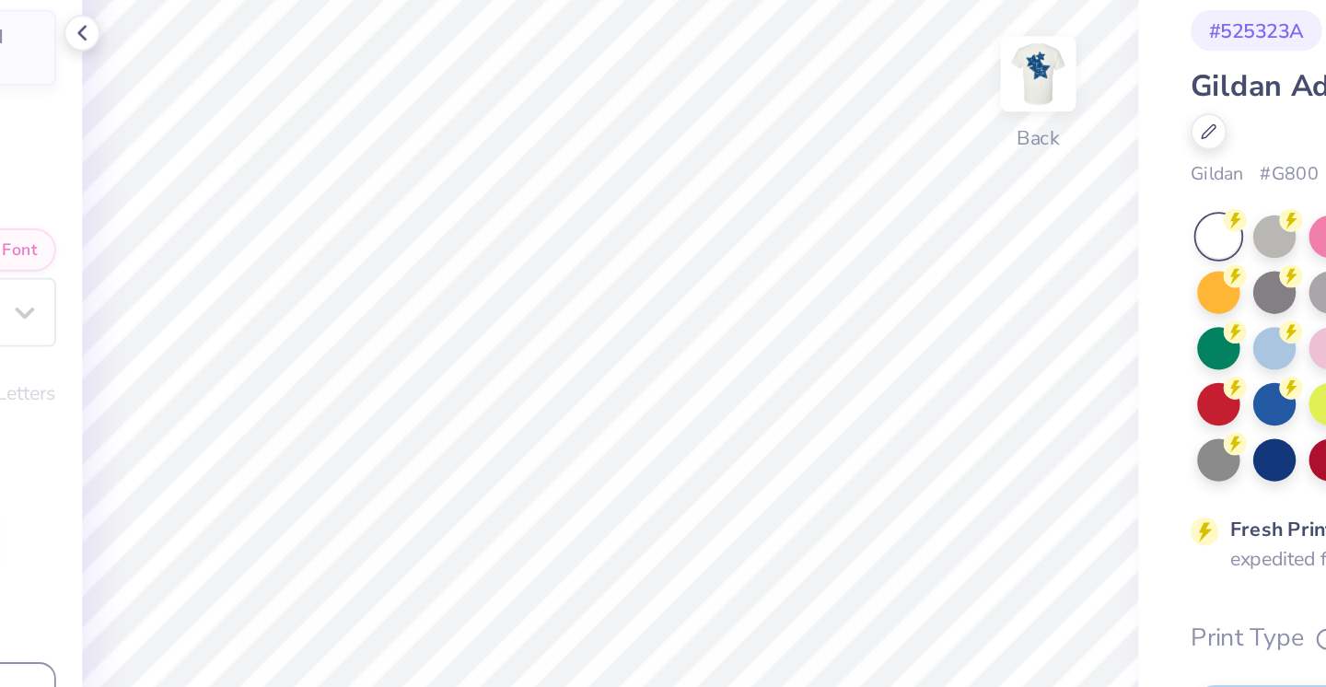
type input "-5.1"
type textarea "The Cure"
type input "1.11"
type input "0.24"
type input "4.05"
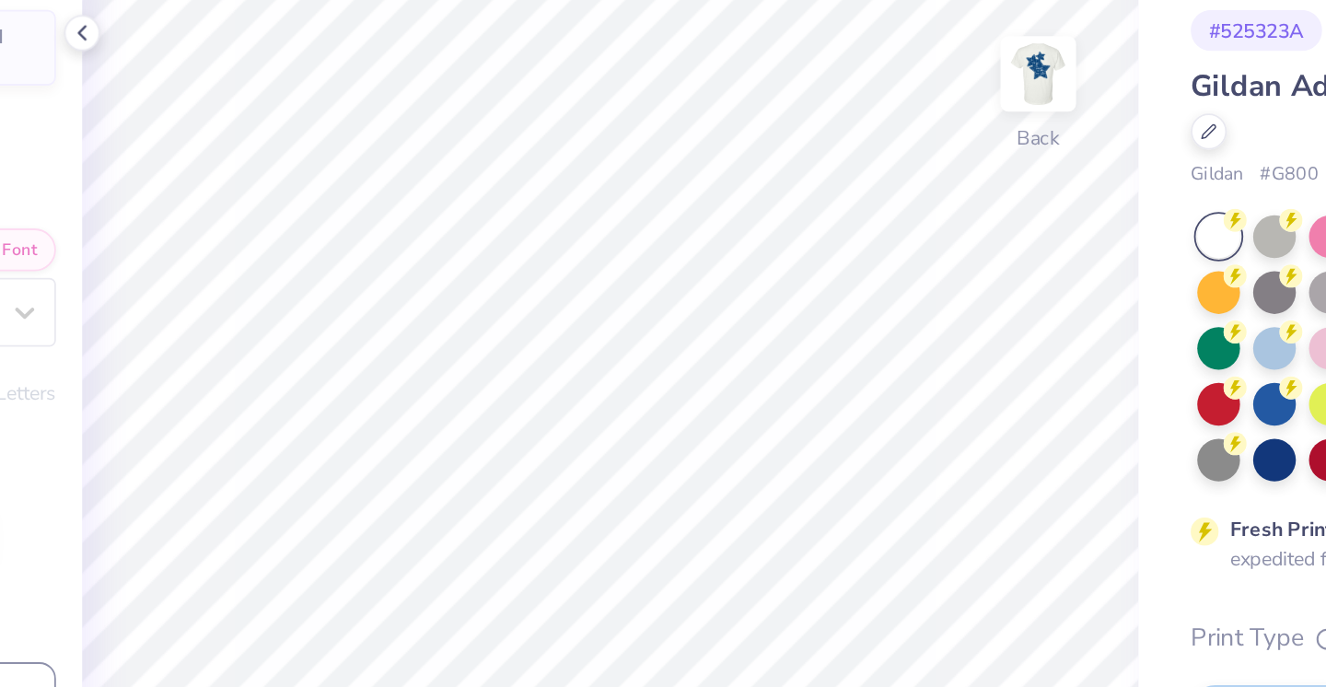
type input "2.4"
type input "6.12"
type input "1.34"
type input "2.81"
type textarea "Capture"
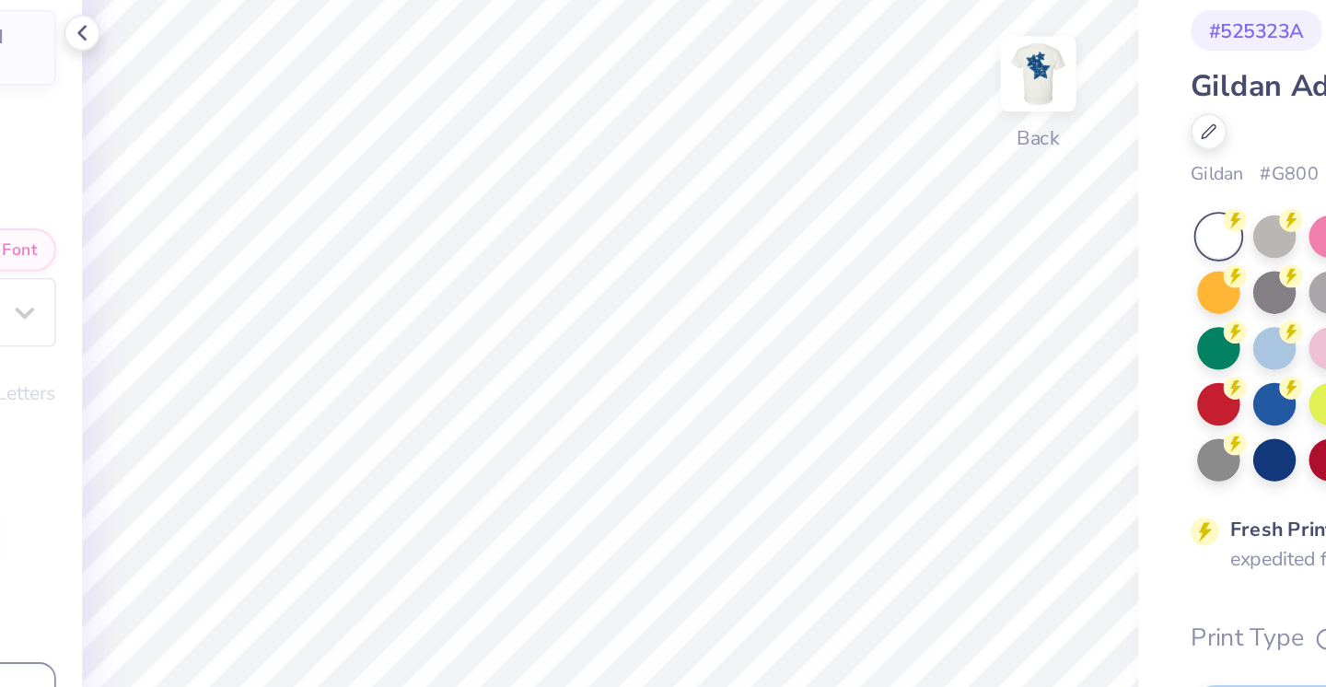
type input "0.0"
type input "4.84"
type input "2.84"
type input "2.4"
type input "1.58"
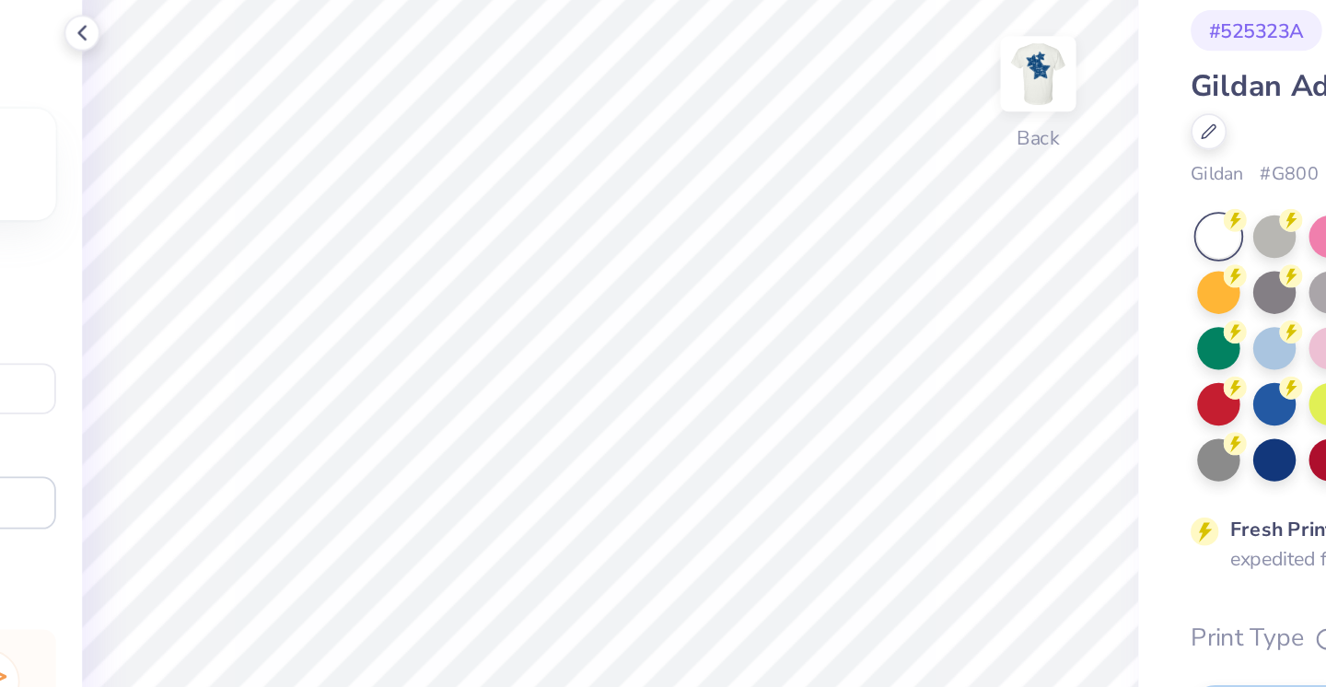
type input "1.49"
type input "3.00"
type input "1.69"
type input "1.76"
type input "2.53"
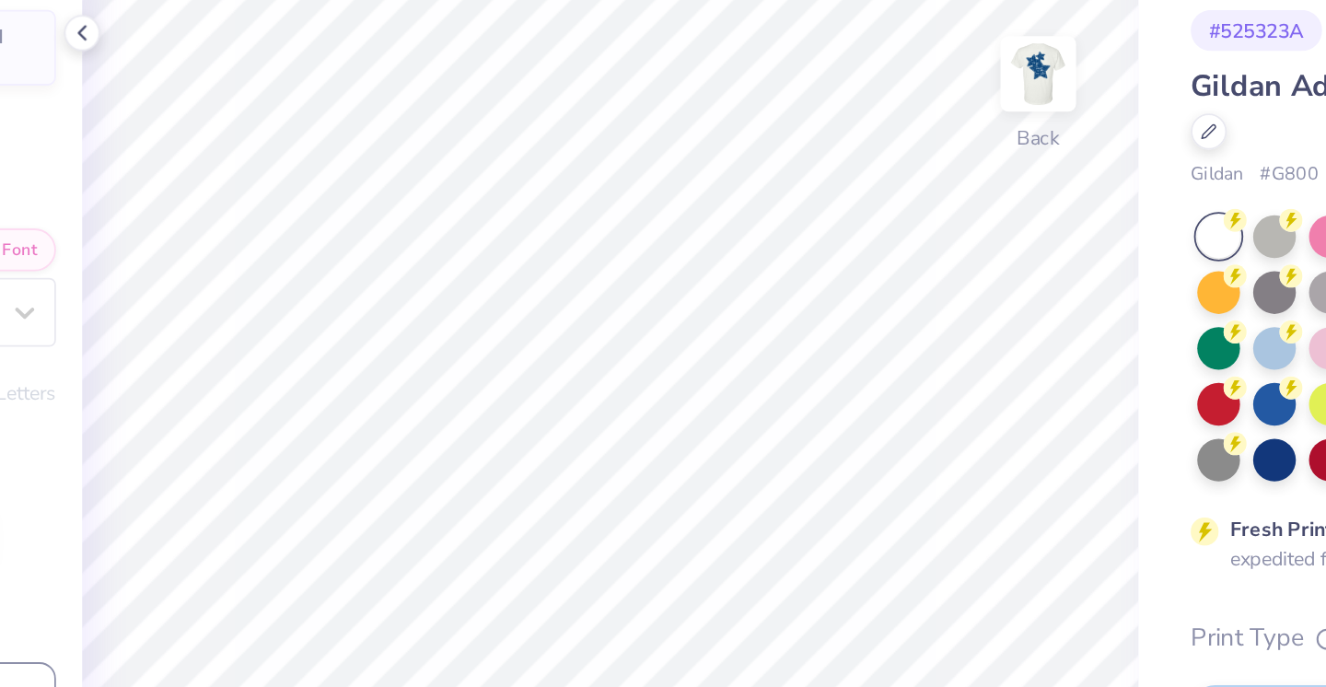
type input "0.0"
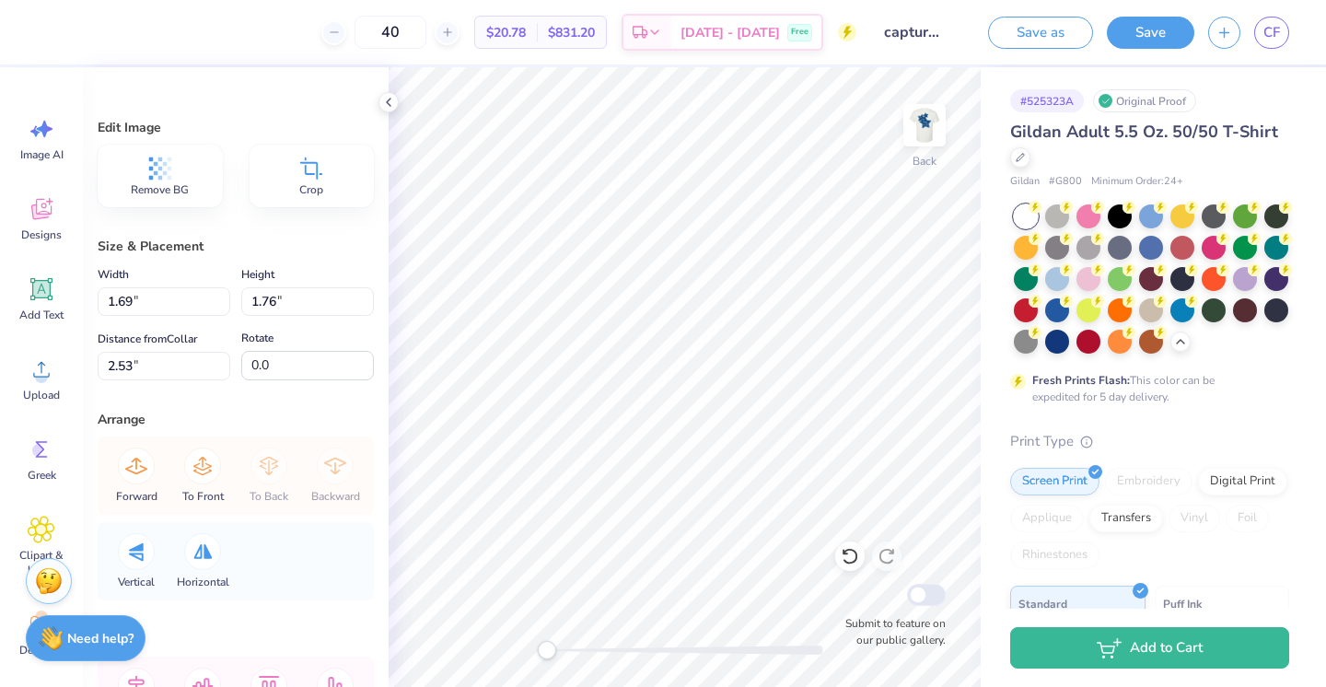
scroll to position [120, 0]
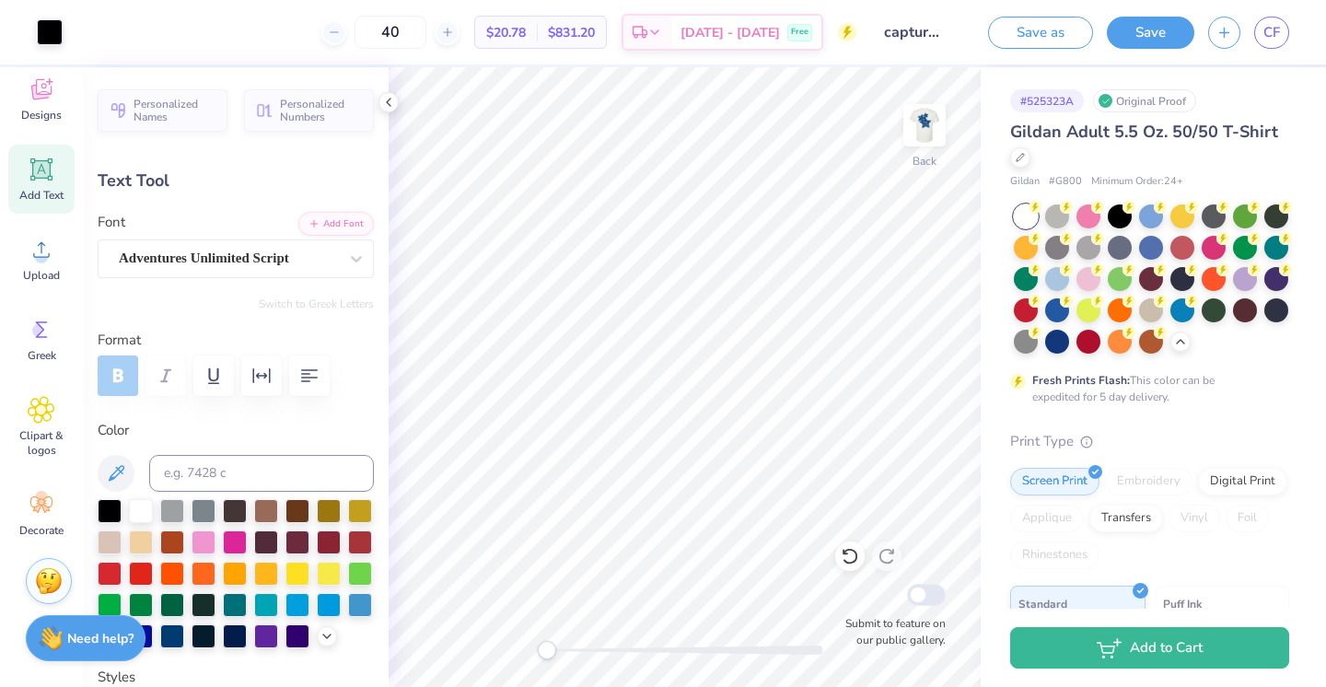
type input "0.0"
type input "1.57"
type input "0.43"
type input "3.74"
type input "0.0"
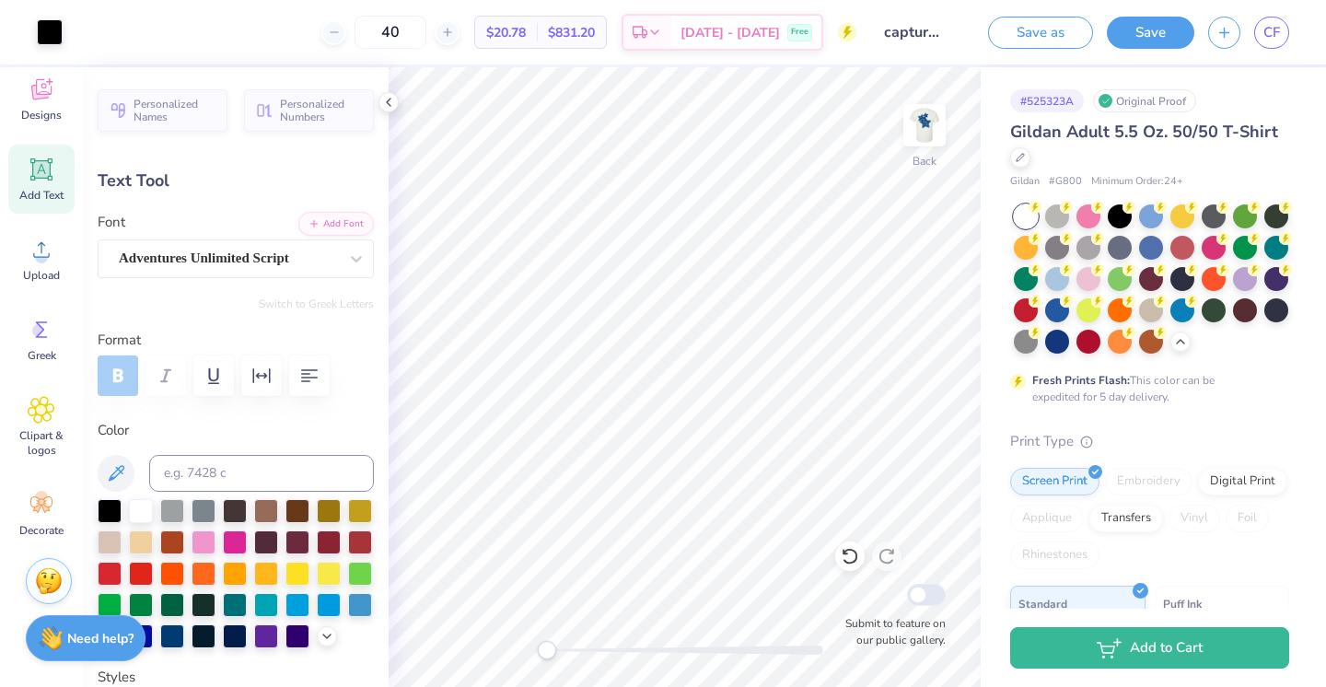
type input "3.72"
type input "0.0"
type input "1.05"
type input "0.27"
type input "4.45"
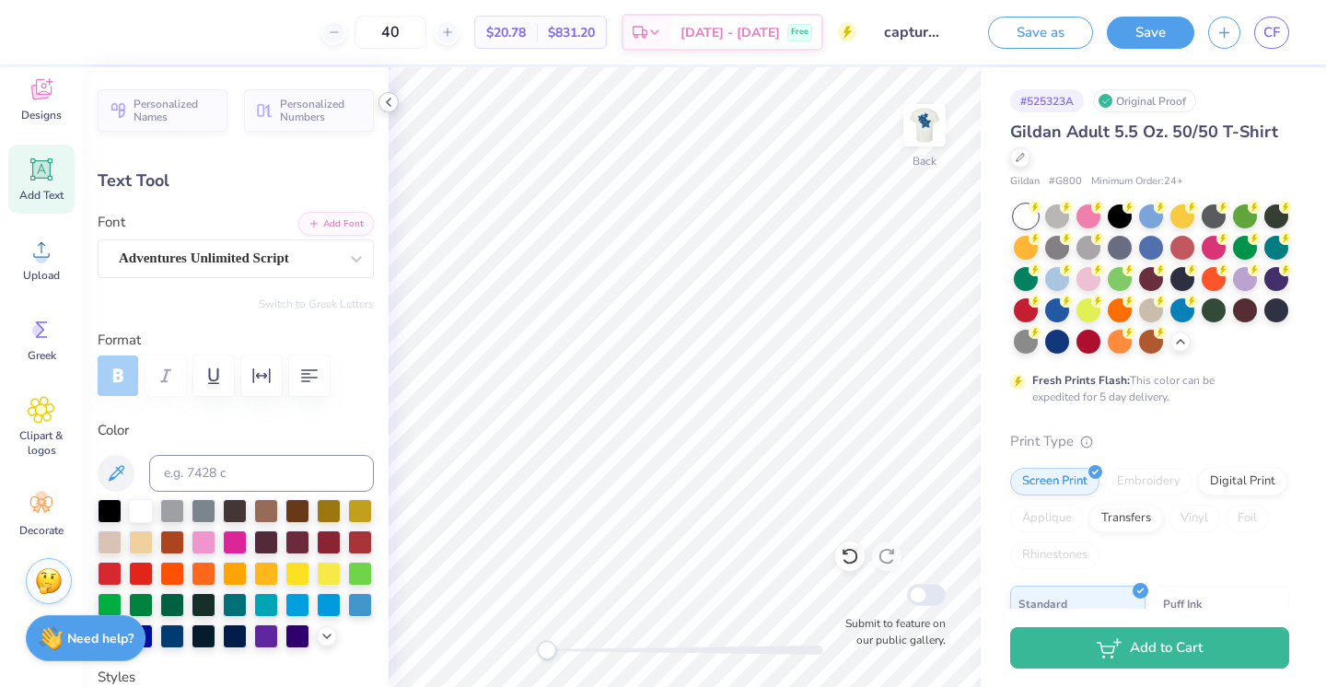
click at [394, 106] on icon at bounding box center [388, 102] width 15 height 15
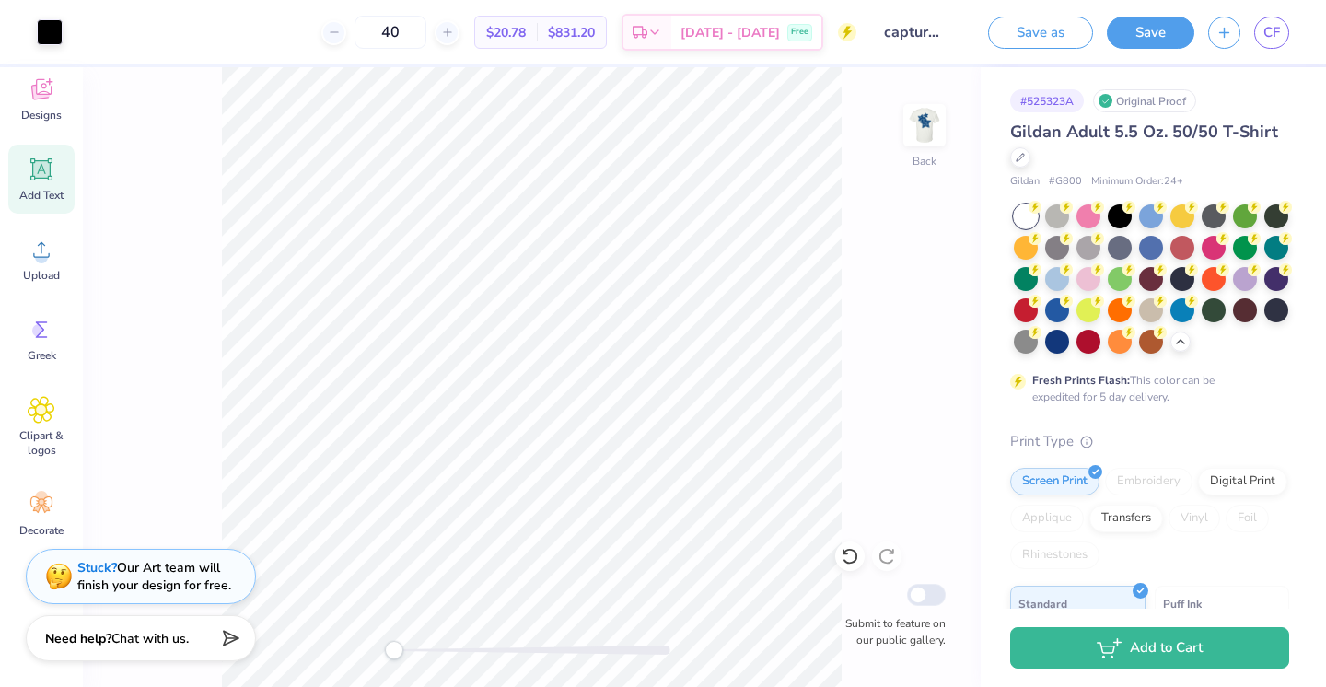
type input "0.0"
type input "2.03"
type input "0.51"
type input "4.29"
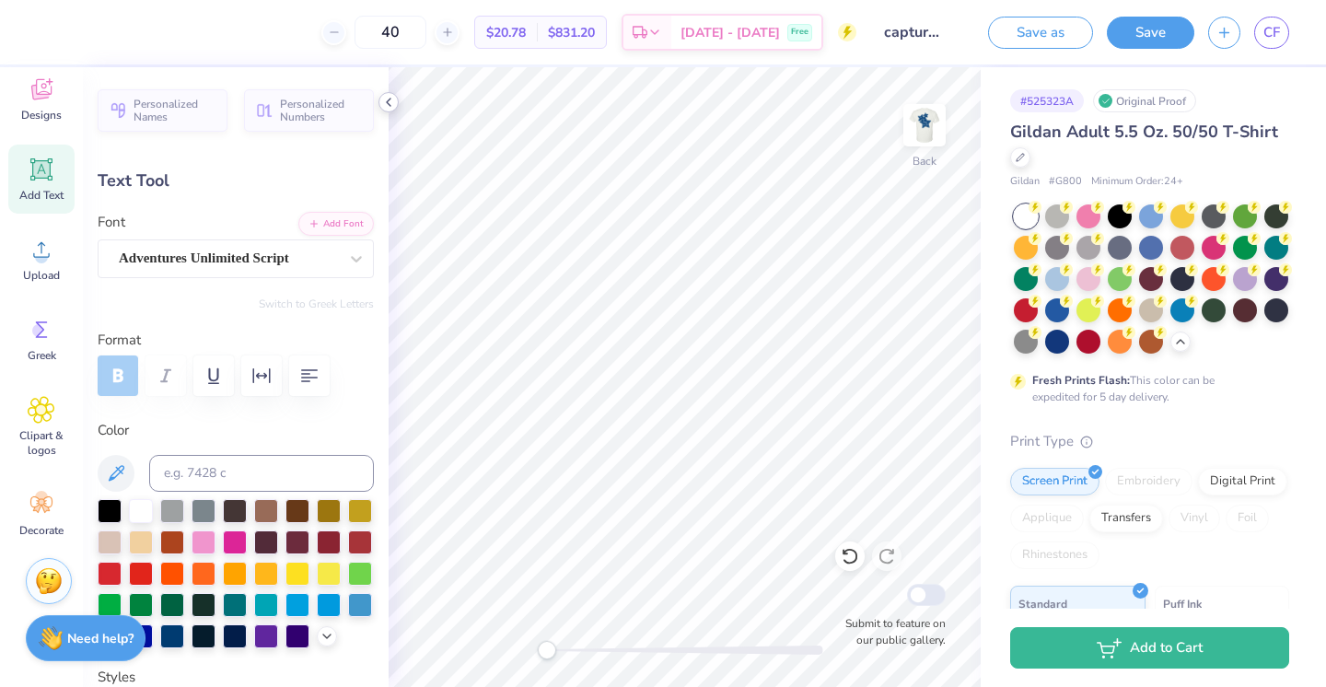
type input "0.0"
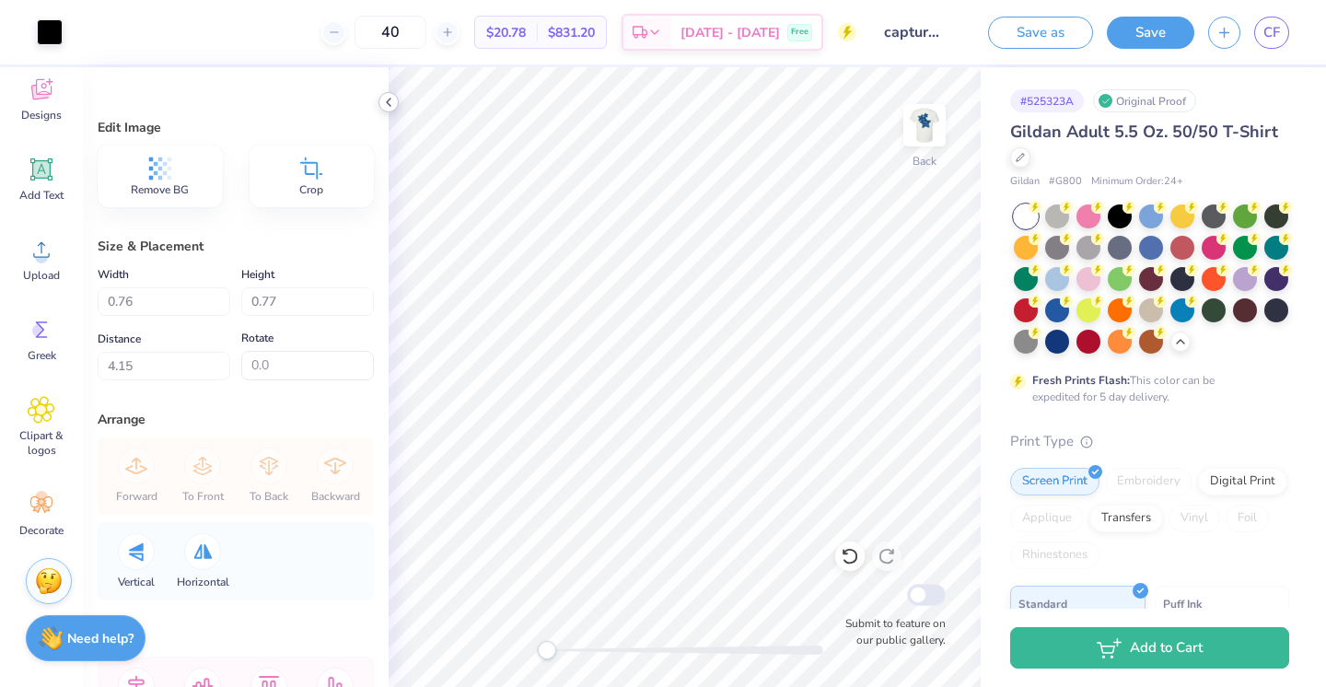
type input "4.20"
type input "1.58"
type input "1.49"
type input "3.00"
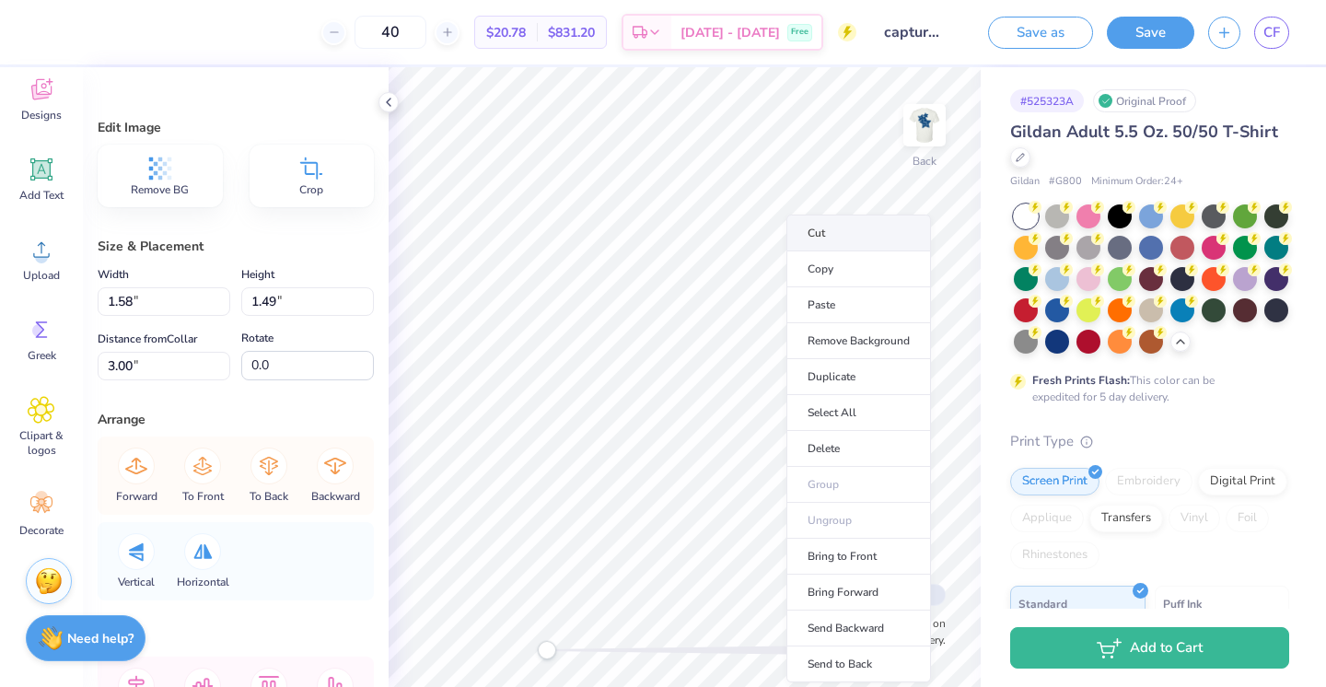
click at [810, 227] on li "Cut" at bounding box center [858, 233] width 145 height 37
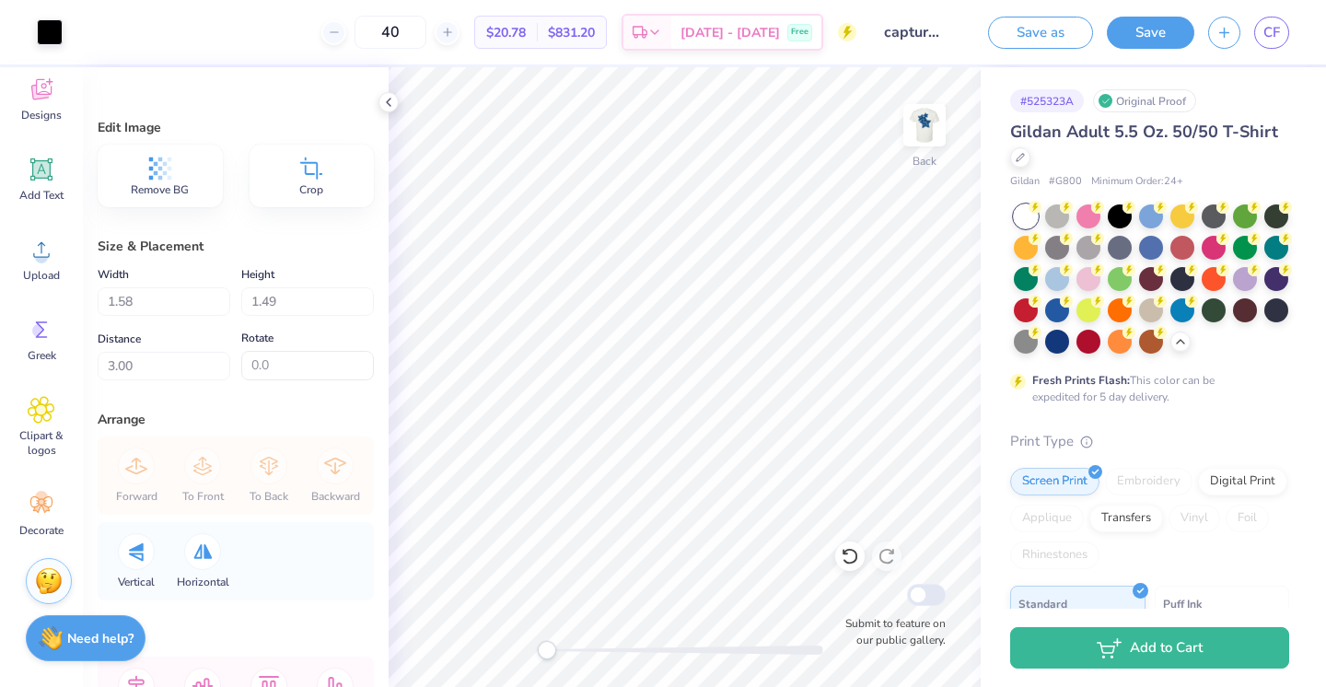
type input "1.40"
type input "2.30"
type input "1.42"
type input "1.26"
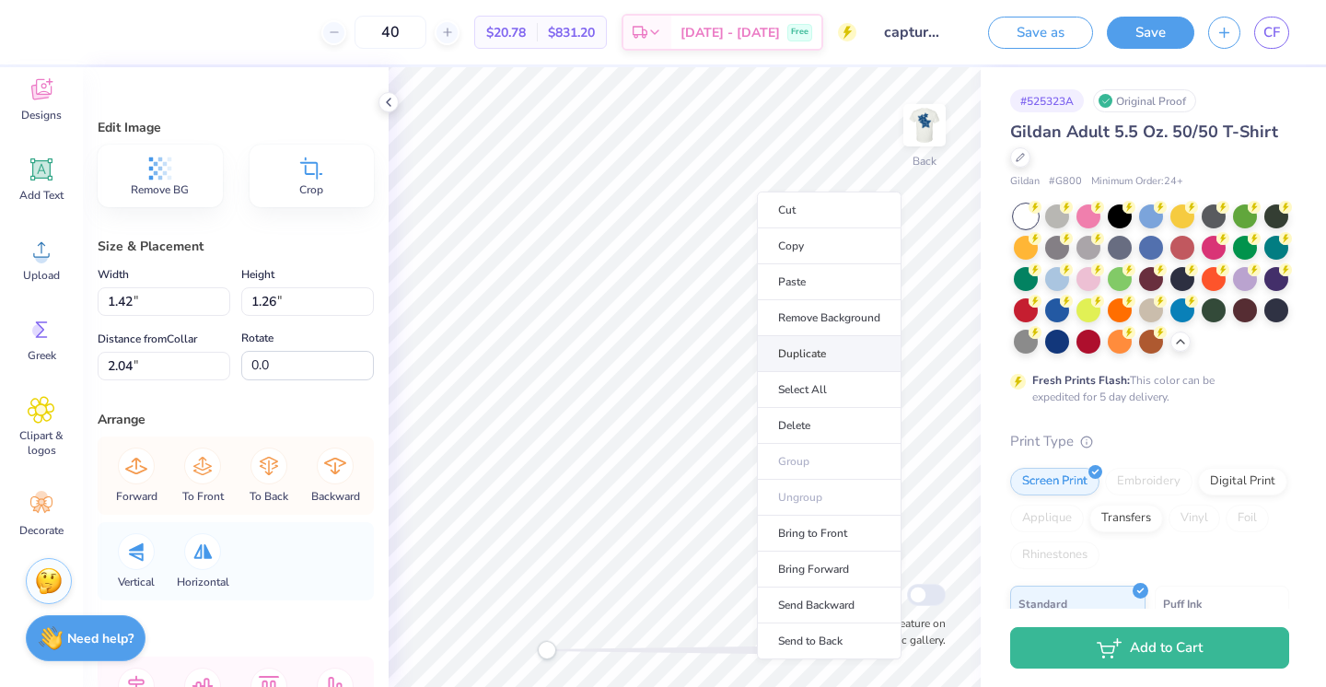
click at [833, 359] on li "Duplicate" at bounding box center [829, 354] width 145 height 36
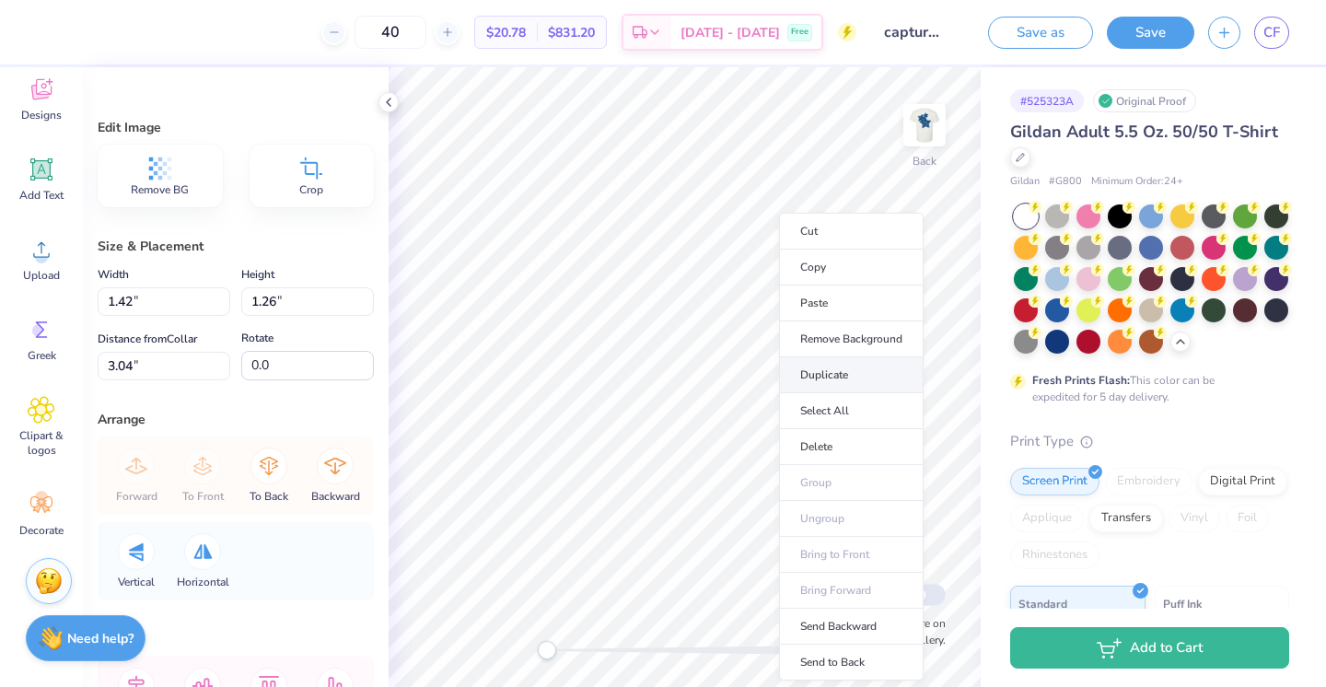
click at [842, 369] on li "Duplicate" at bounding box center [851, 375] width 145 height 36
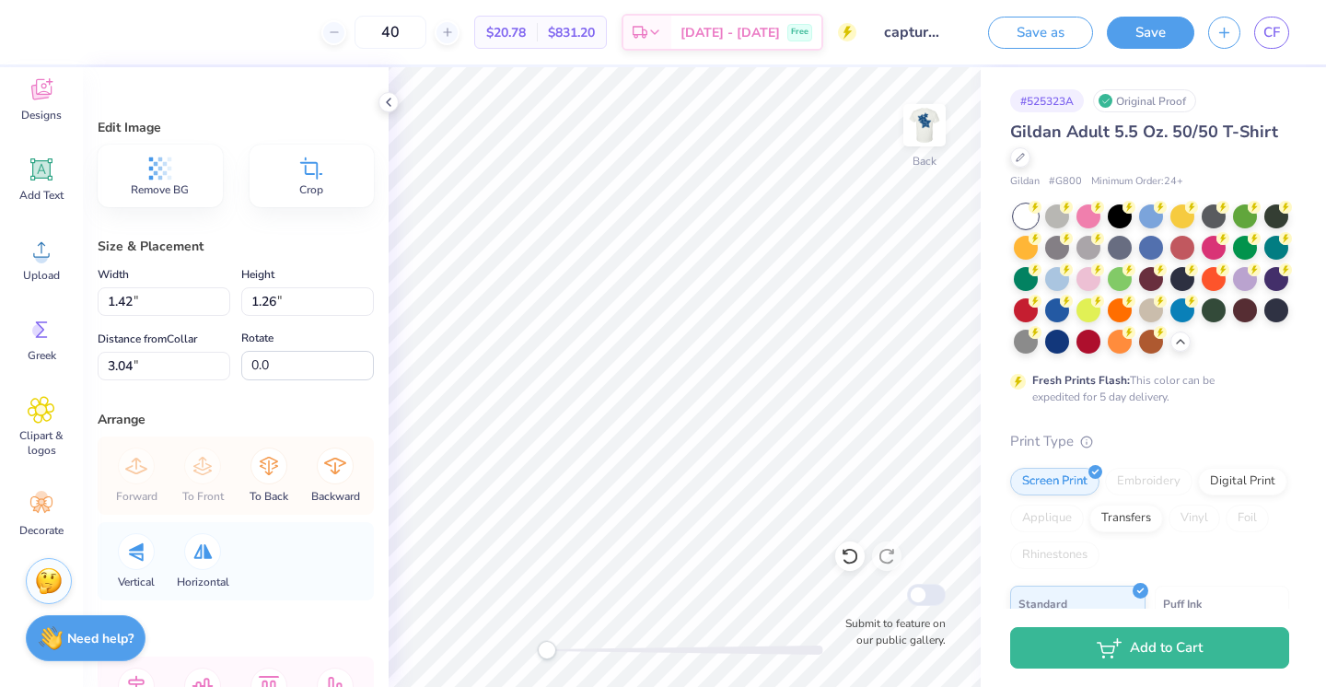
type input "4.04"
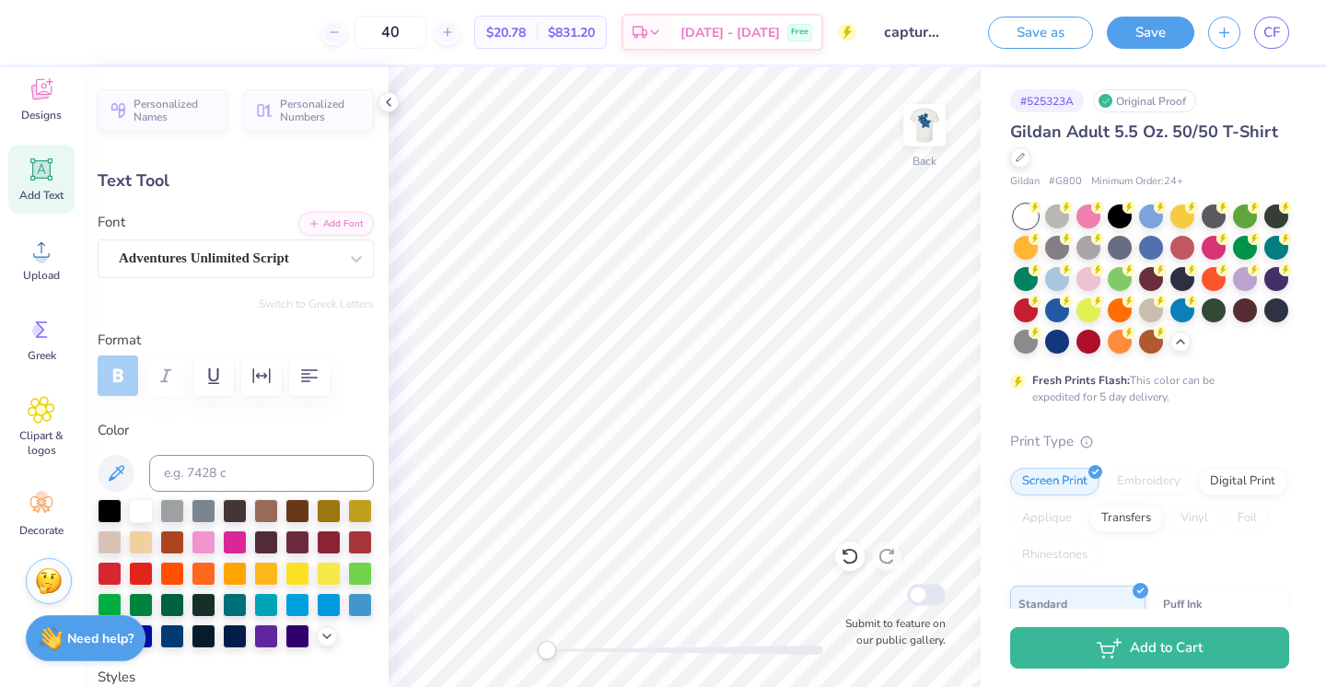
type input "0.0"
type input "1.55"
type input "0.43"
type input "3.75"
type input "0.0"
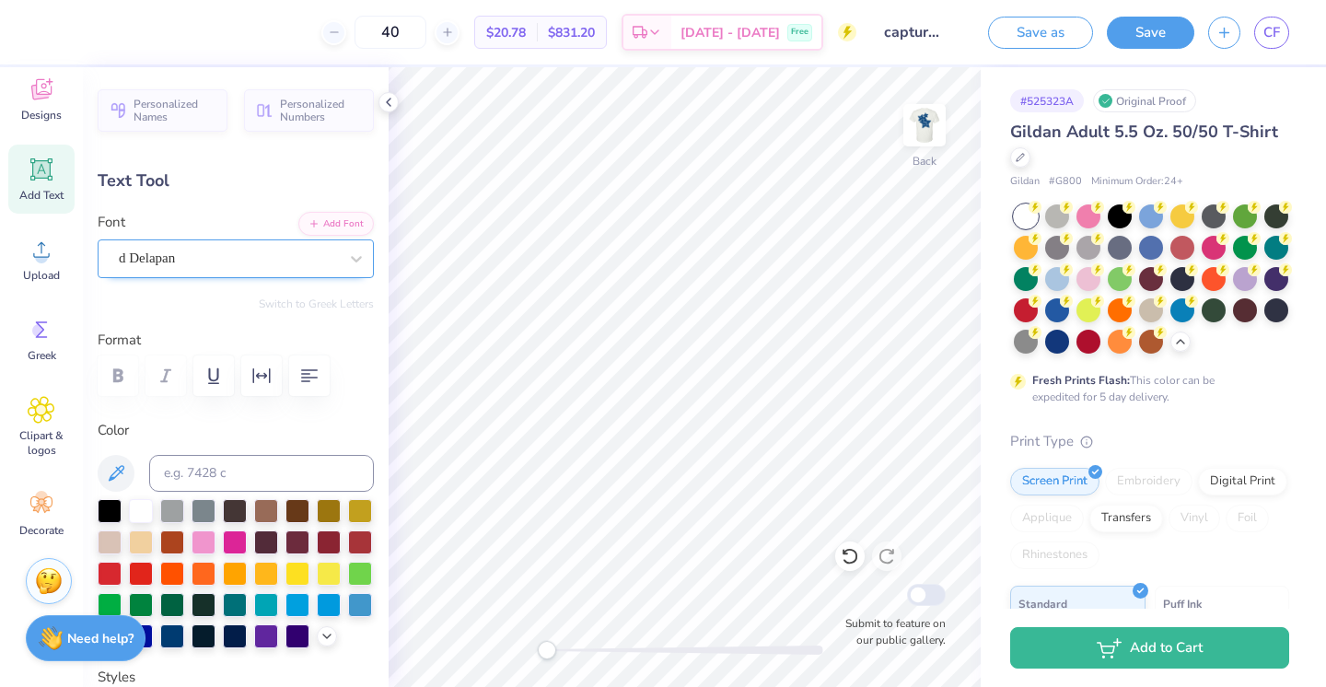
click at [272, 264] on div "d Delapan" at bounding box center [228, 258] width 223 height 29
type input "0.0"
type input "2.00"
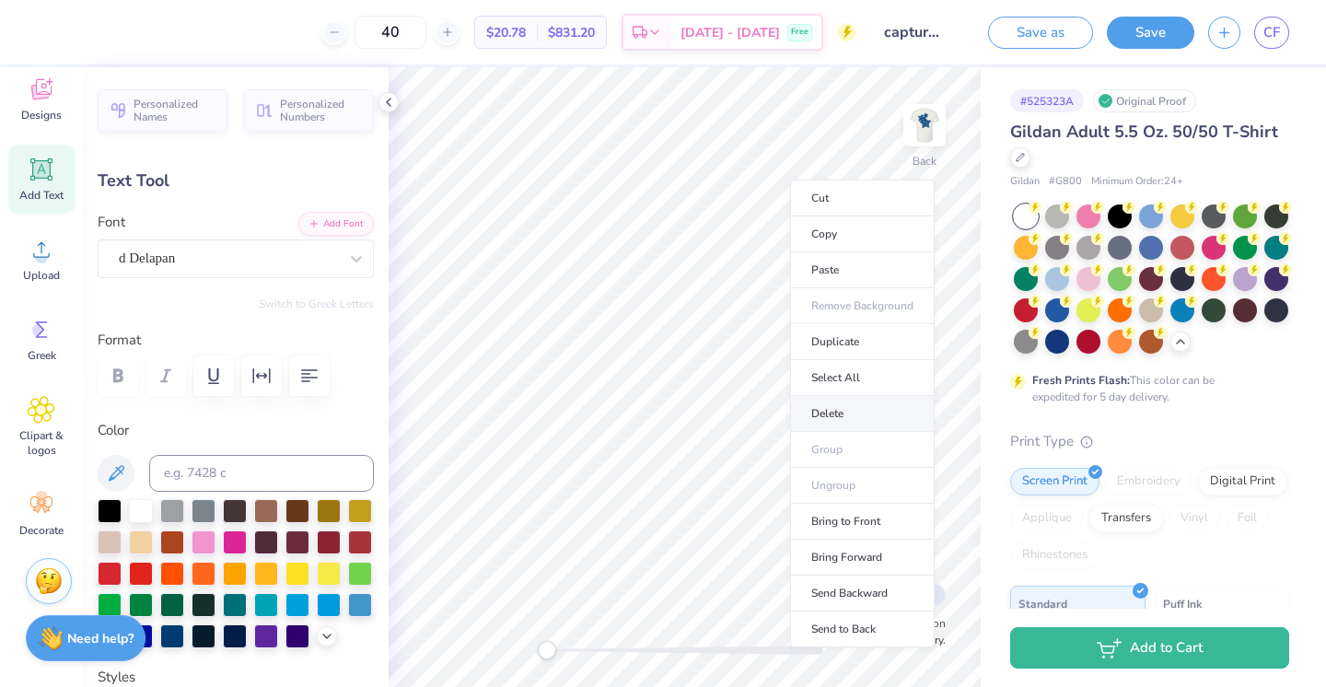
click at [847, 404] on li "Delete" at bounding box center [862, 414] width 145 height 36
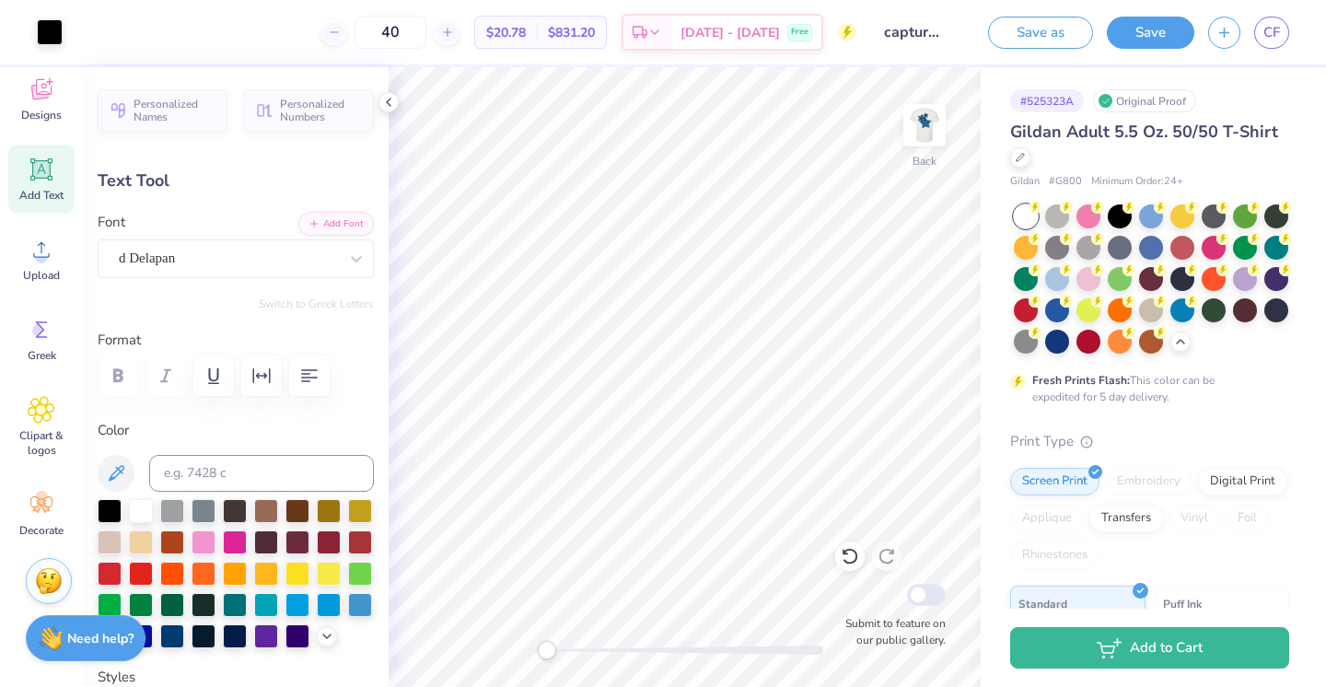
type input "0.0"
type input "0.70"
type input "0.25"
type input "2.41"
click at [308, 254] on div "d Delapan" at bounding box center [228, 258] width 223 height 29
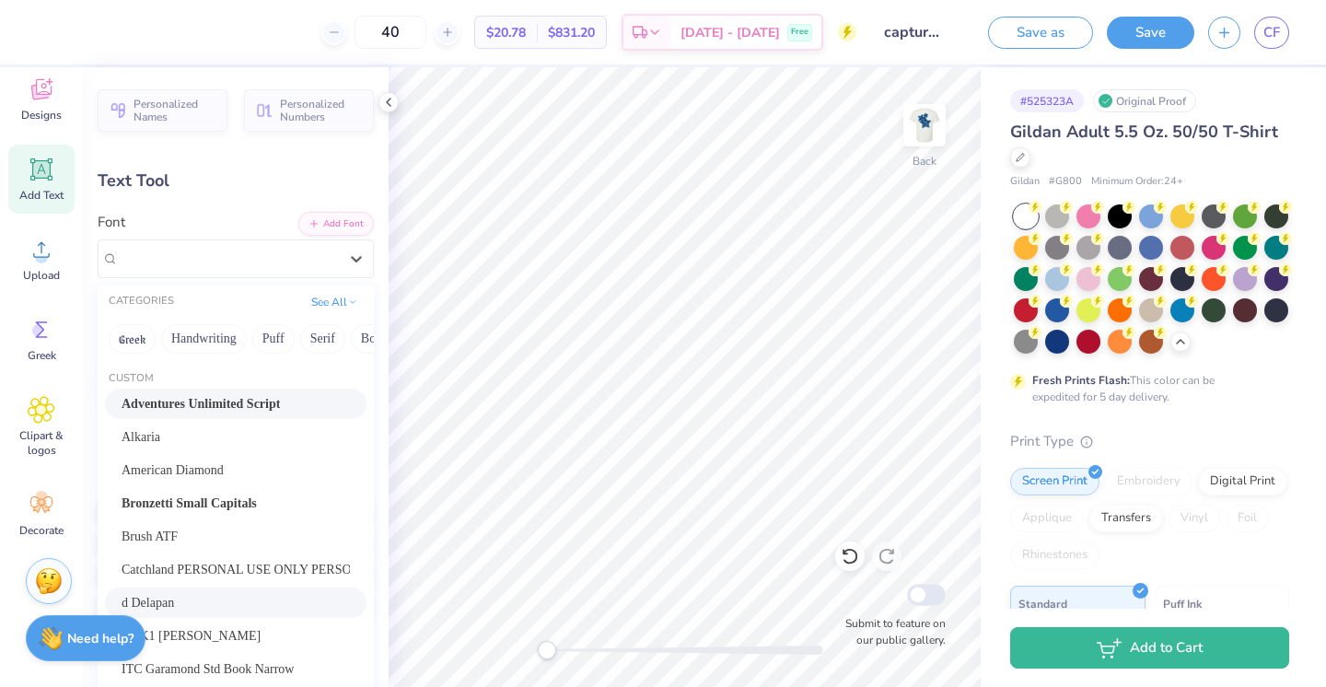
click at [268, 394] on div "Adventures Unlimited Script" at bounding box center [236, 403] width 228 height 19
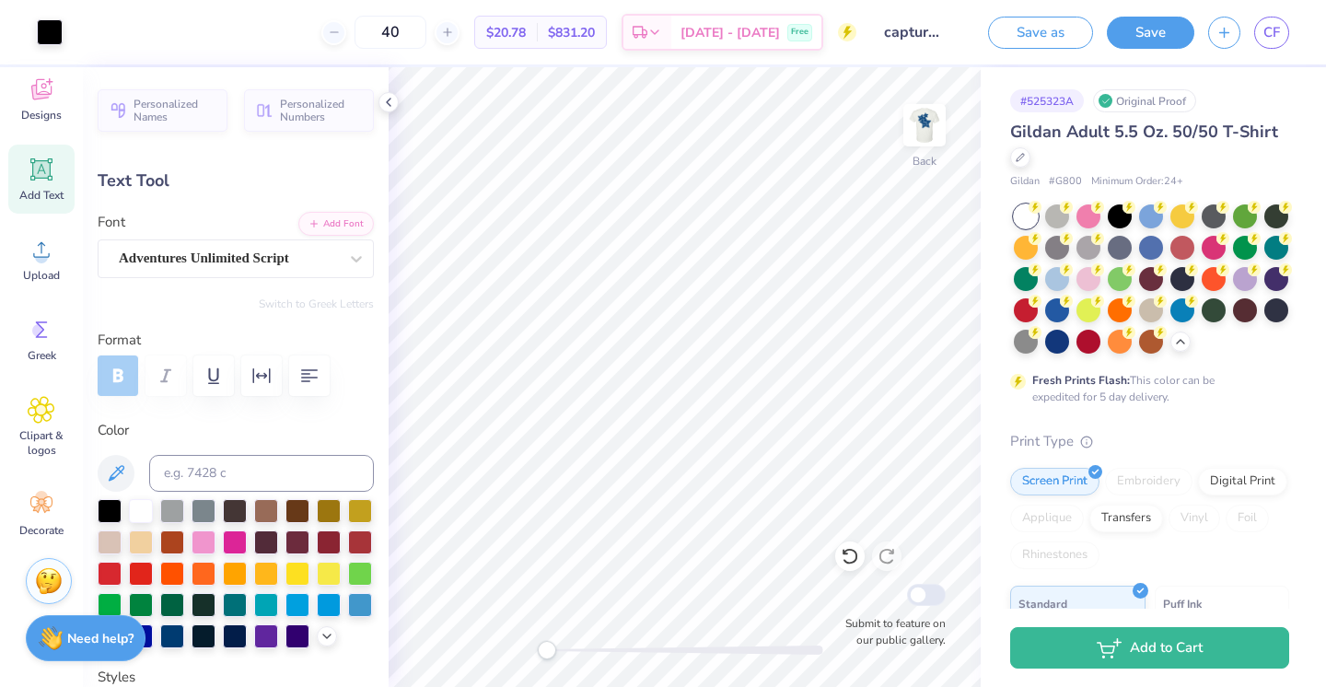
type input "0.0"
type input "1.47"
type input "0.56"
type input "2.13"
type input "0.0"
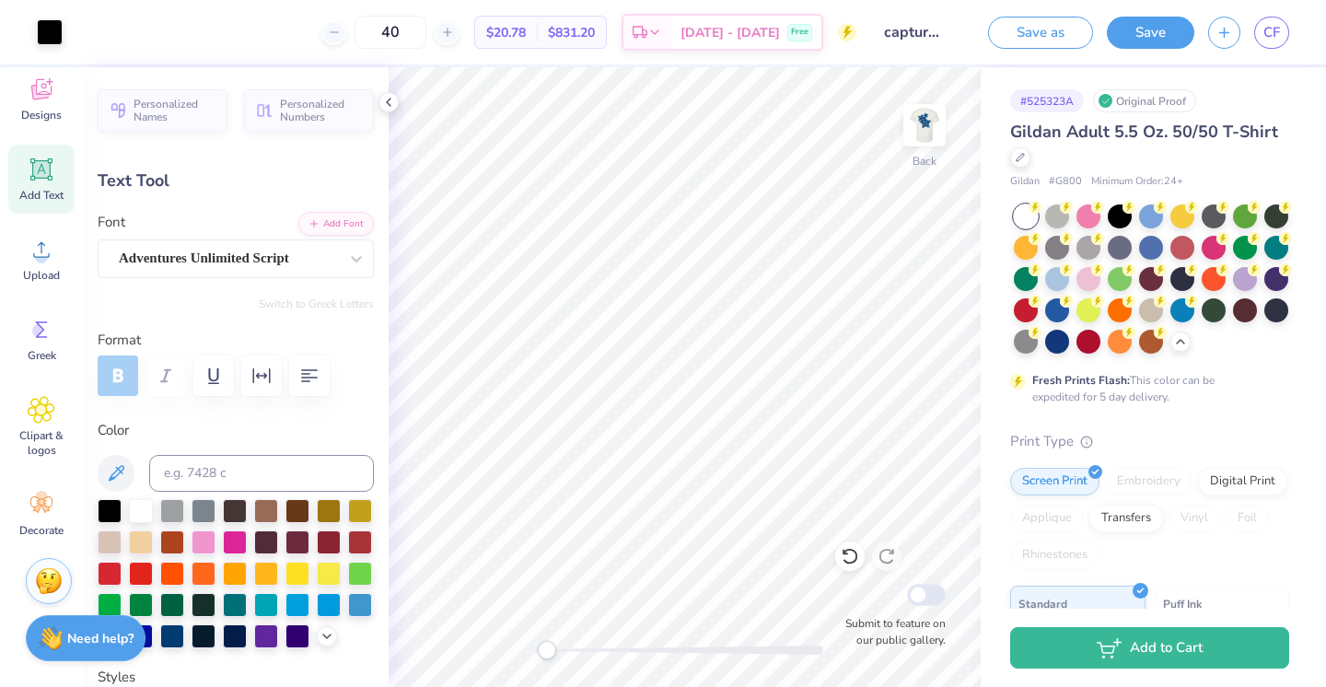
type input "2.44"
type input "0.0"
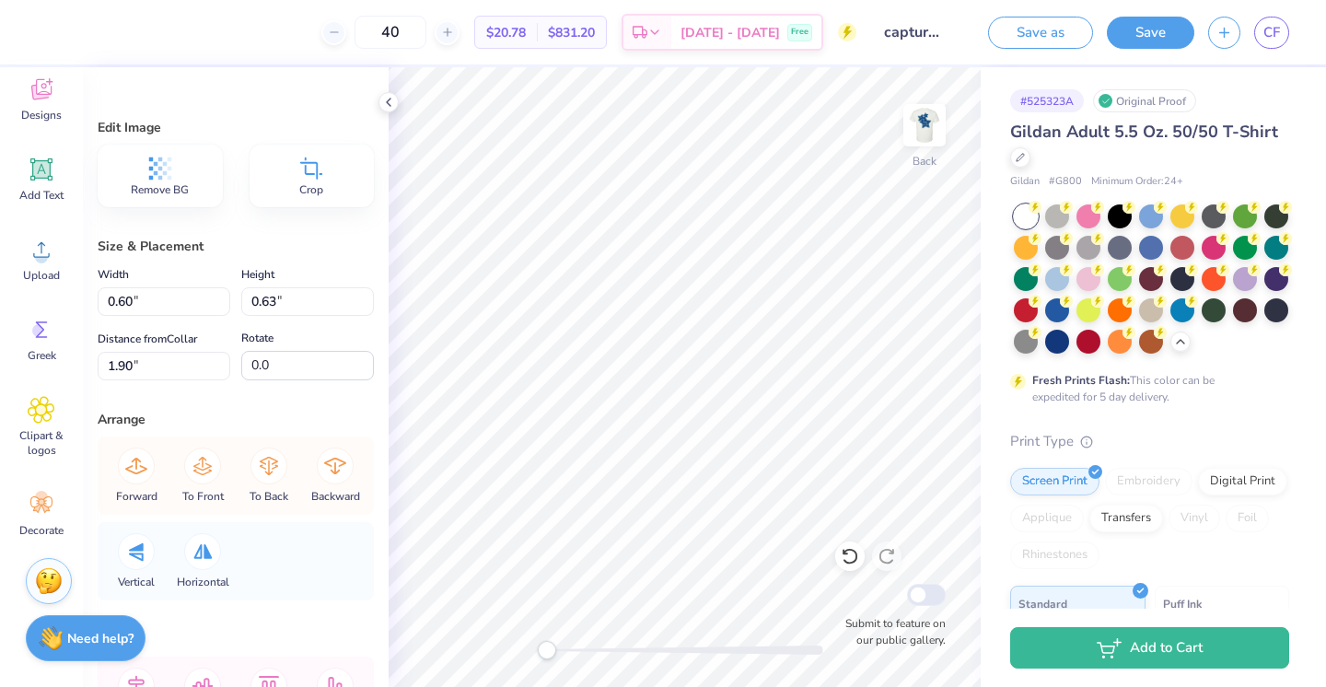
type input "0.60"
type input "0.63"
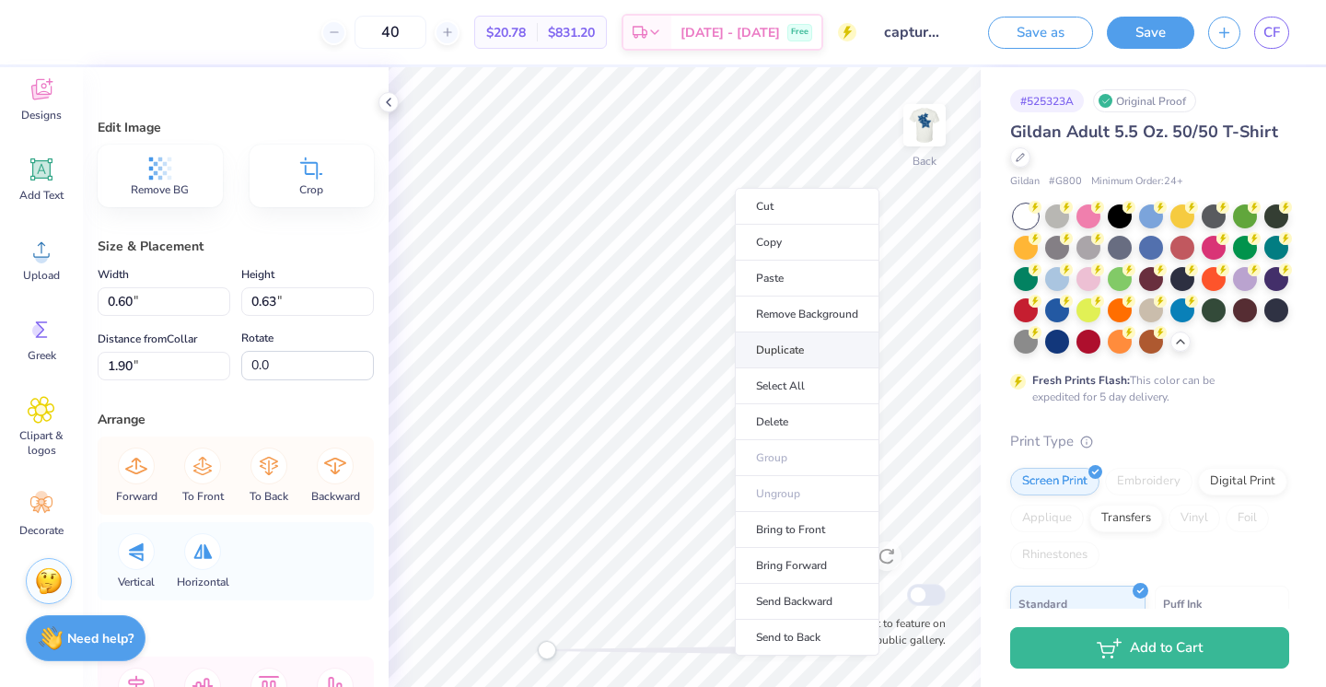
click at [798, 340] on li "Duplicate" at bounding box center [807, 350] width 145 height 36
type input "2.90"
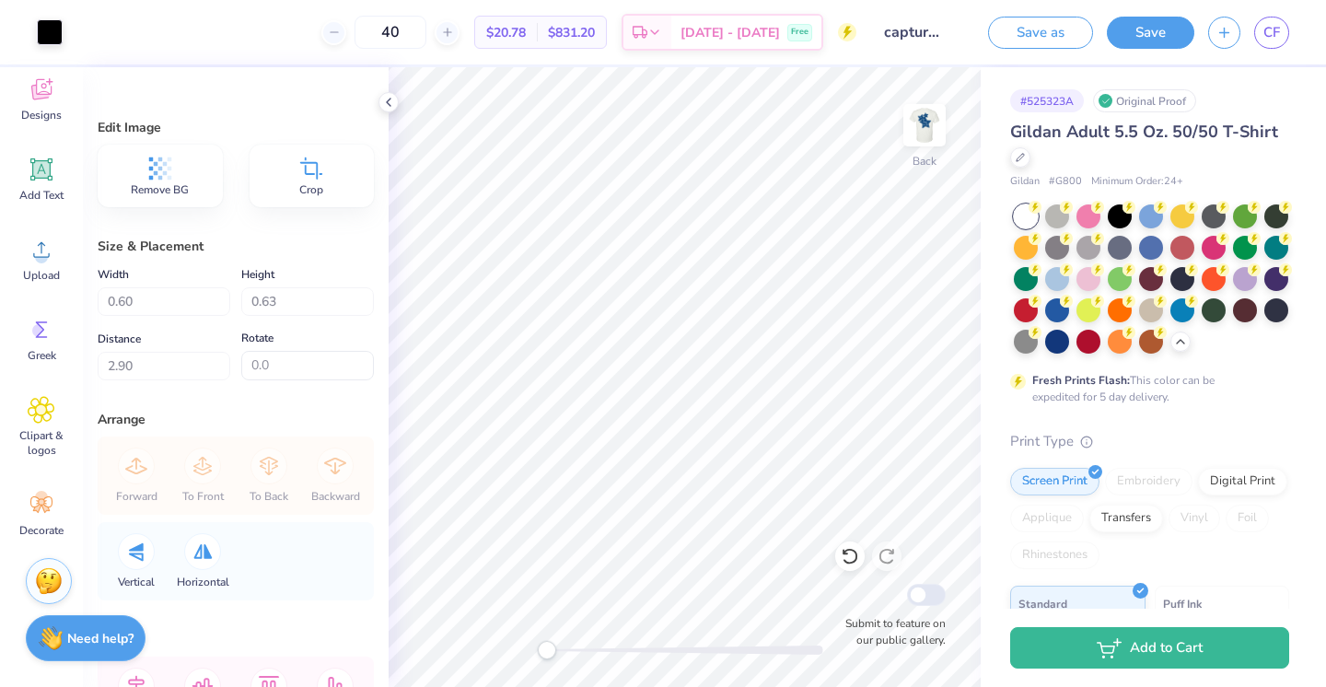
type input "0.96"
type input "1.02"
type input "3.56"
type input "1.56"
type input "1.63"
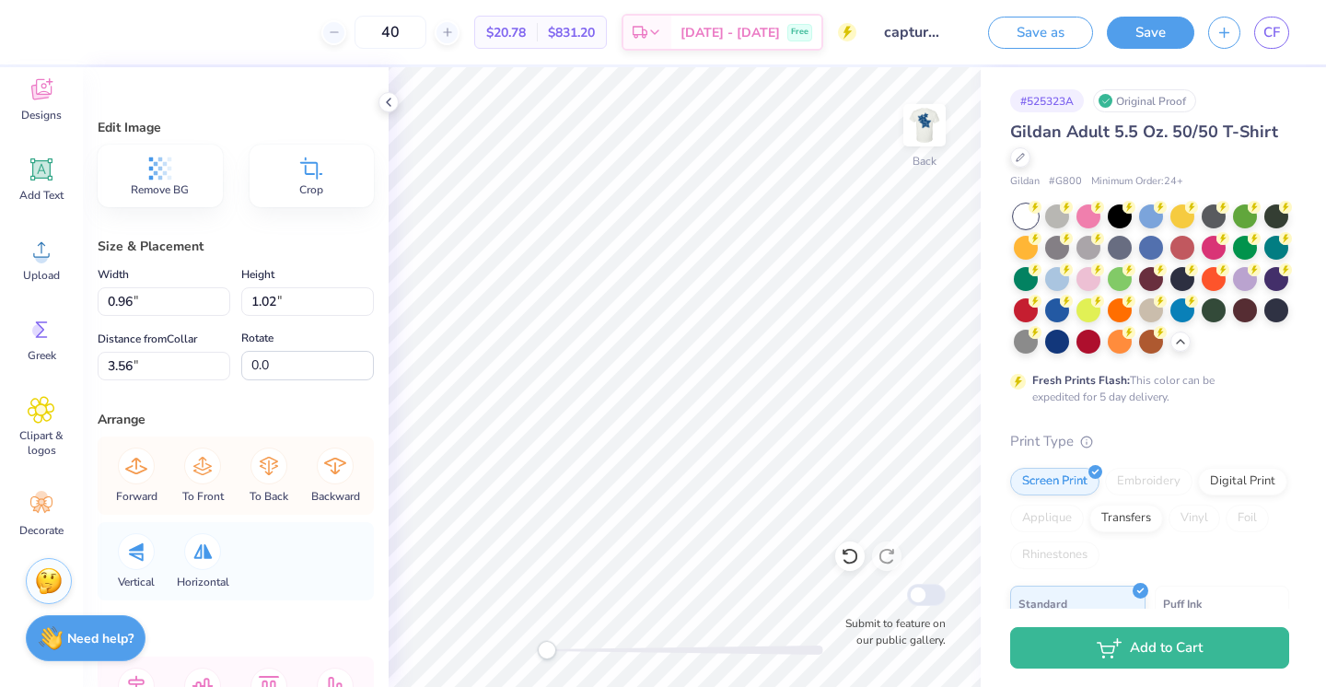
type input "1.72"
type input "0.96"
type input "1.02"
type input "3.31"
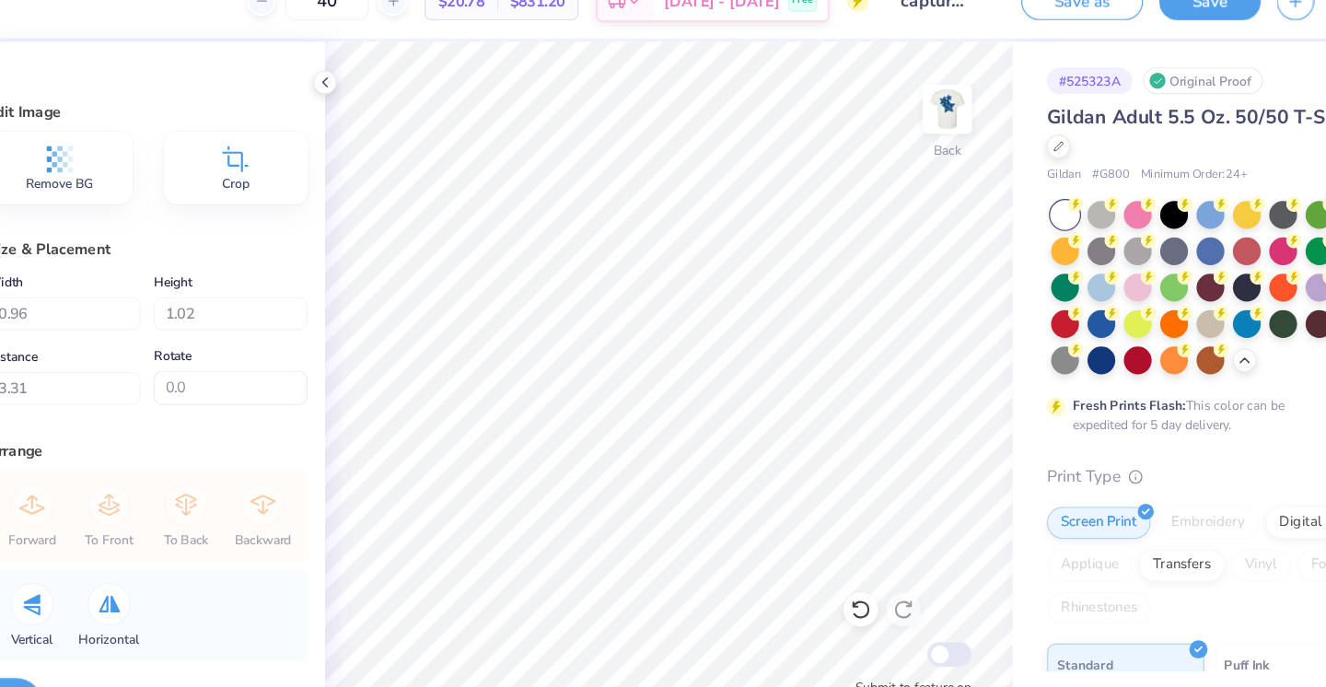
type input "1.56"
type input "1.63"
type input "1.37"
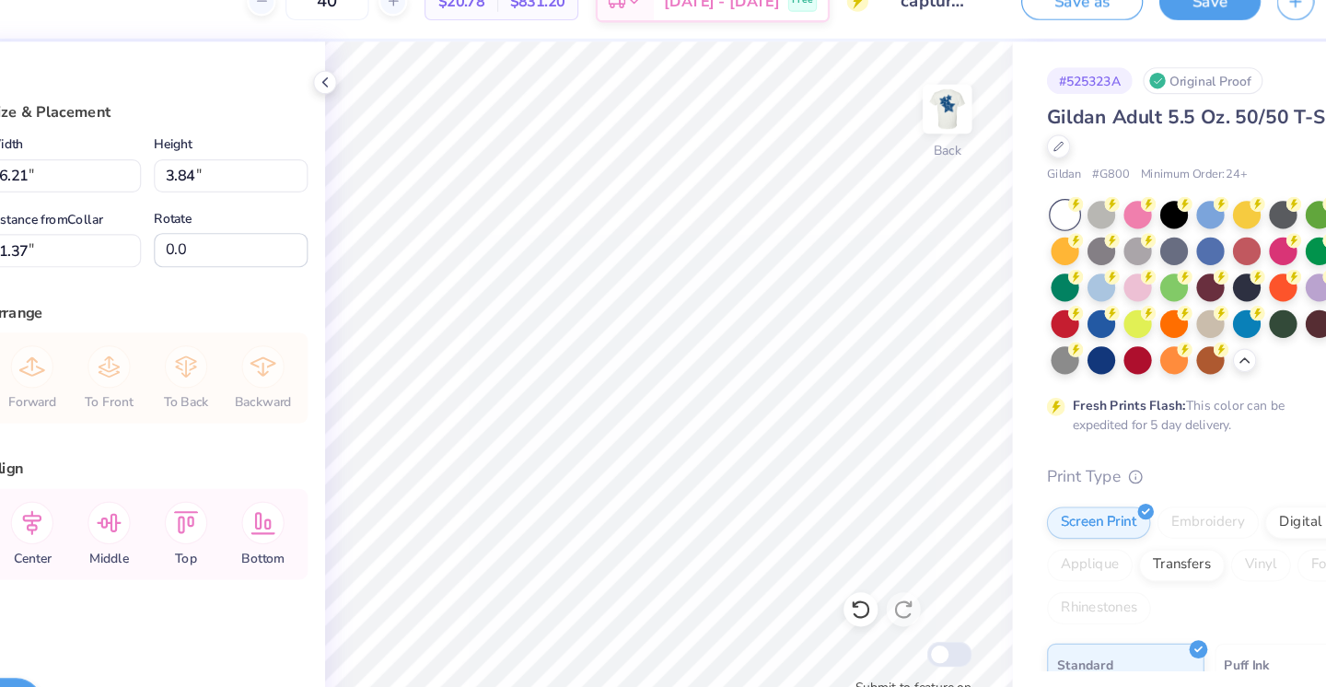
type input "3.00"
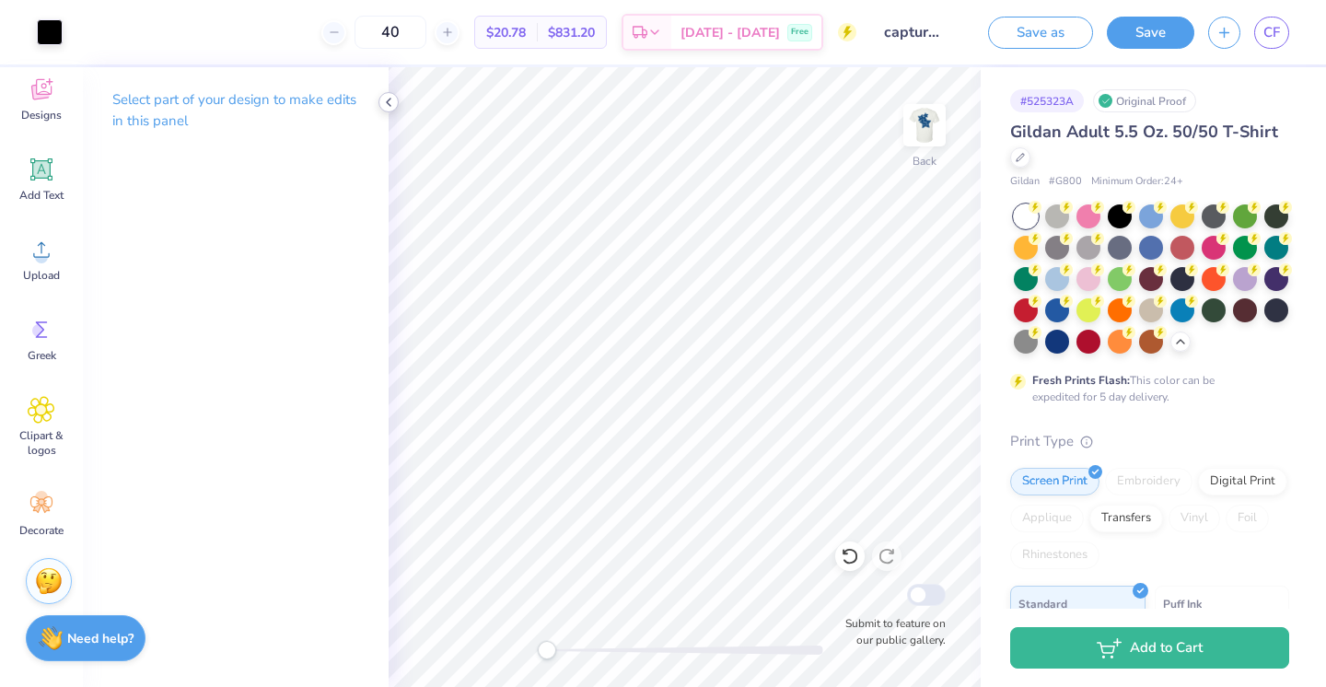
click at [395, 101] on icon at bounding box center [388, 102] width 15 height 15
click at [382, 103] on icon at bounding box center [388, 102] width 15 height 15
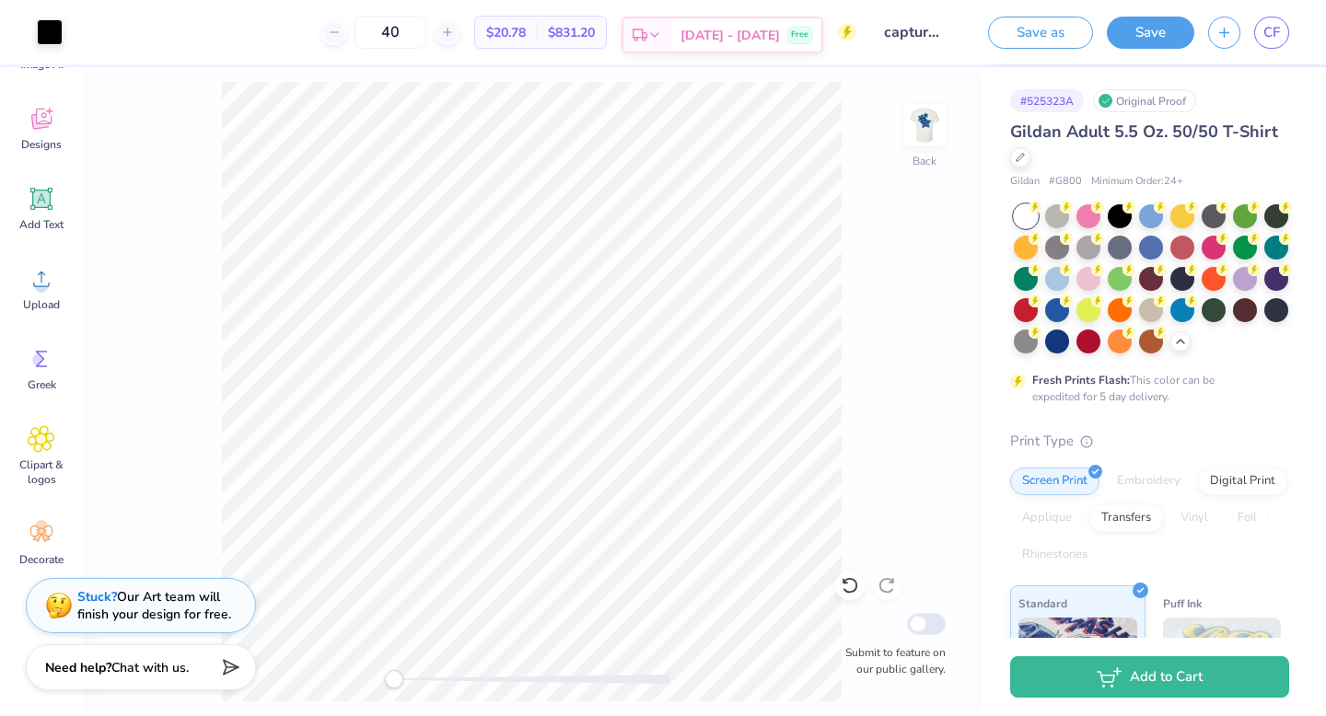
scroll to position [90, 0]
click at [426, 35] on input "40" at bounding box center [390, 32] width 72 height 33
type input "4"
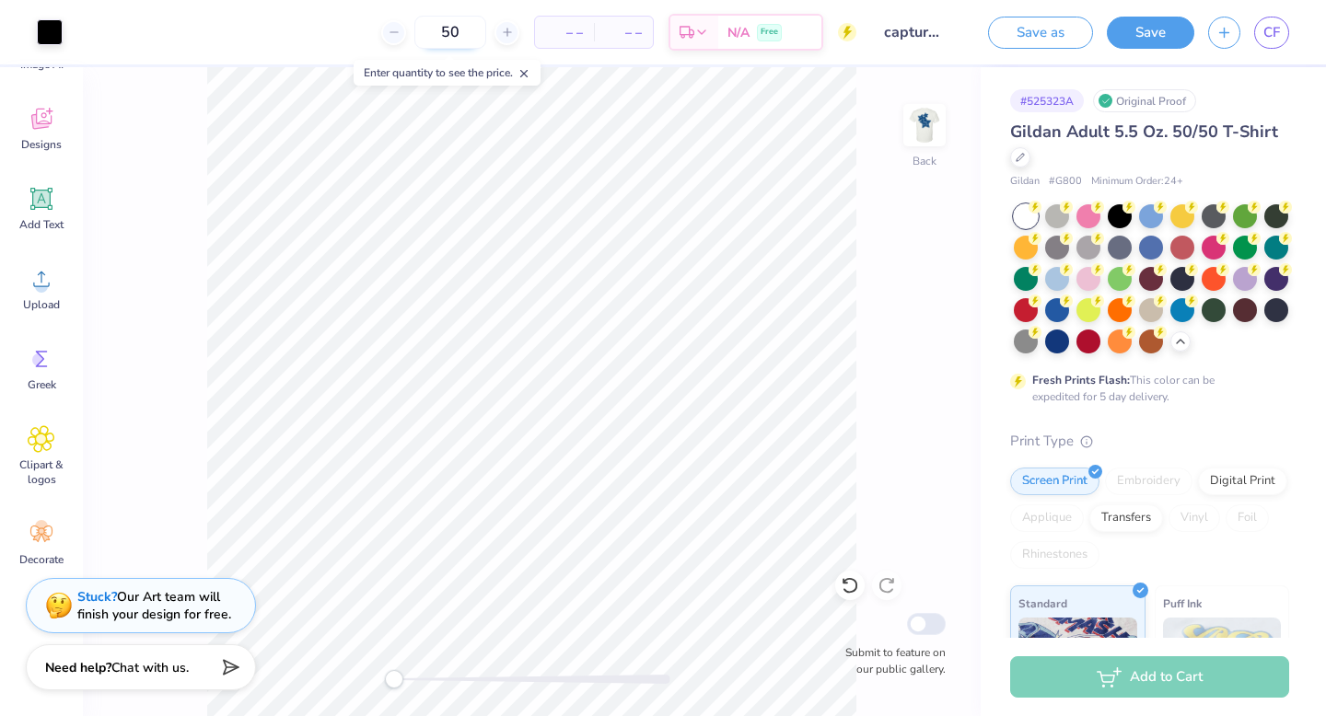
type input "50"
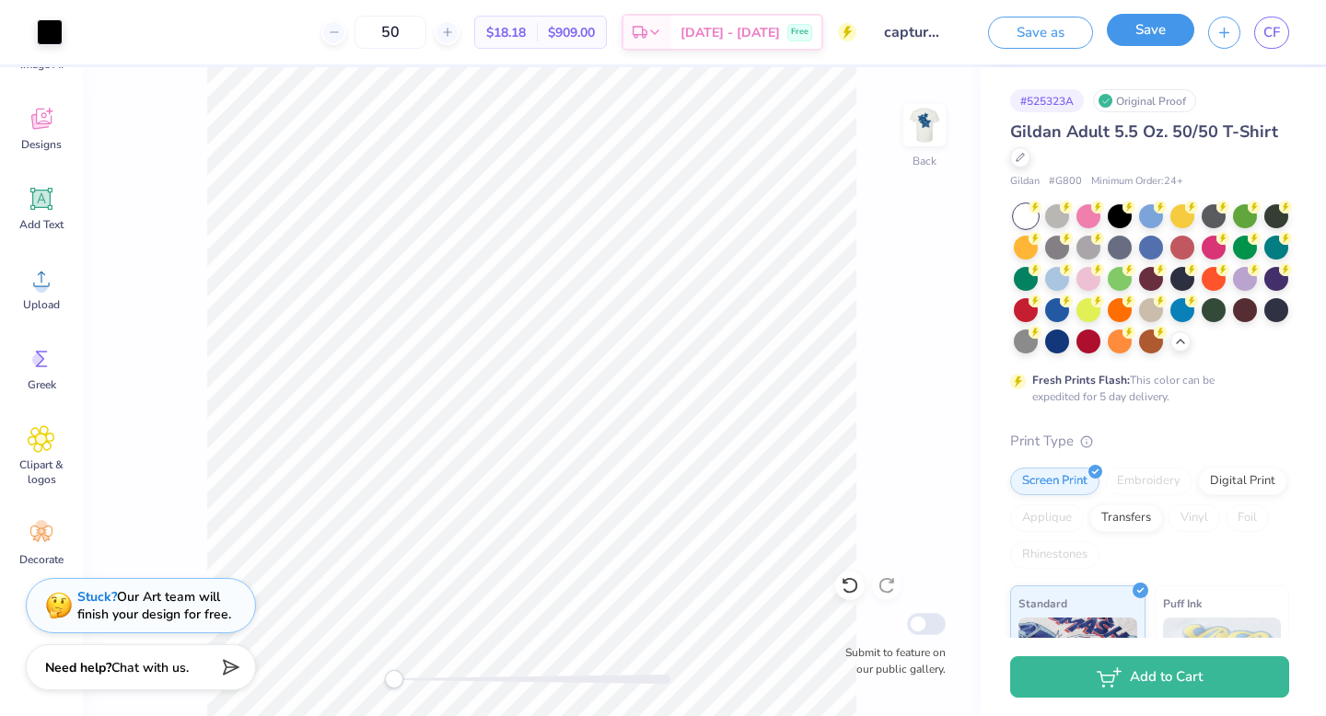
click at [1136, 33] on button "Save" at bounding box center [1150, 30] width 87 height 32
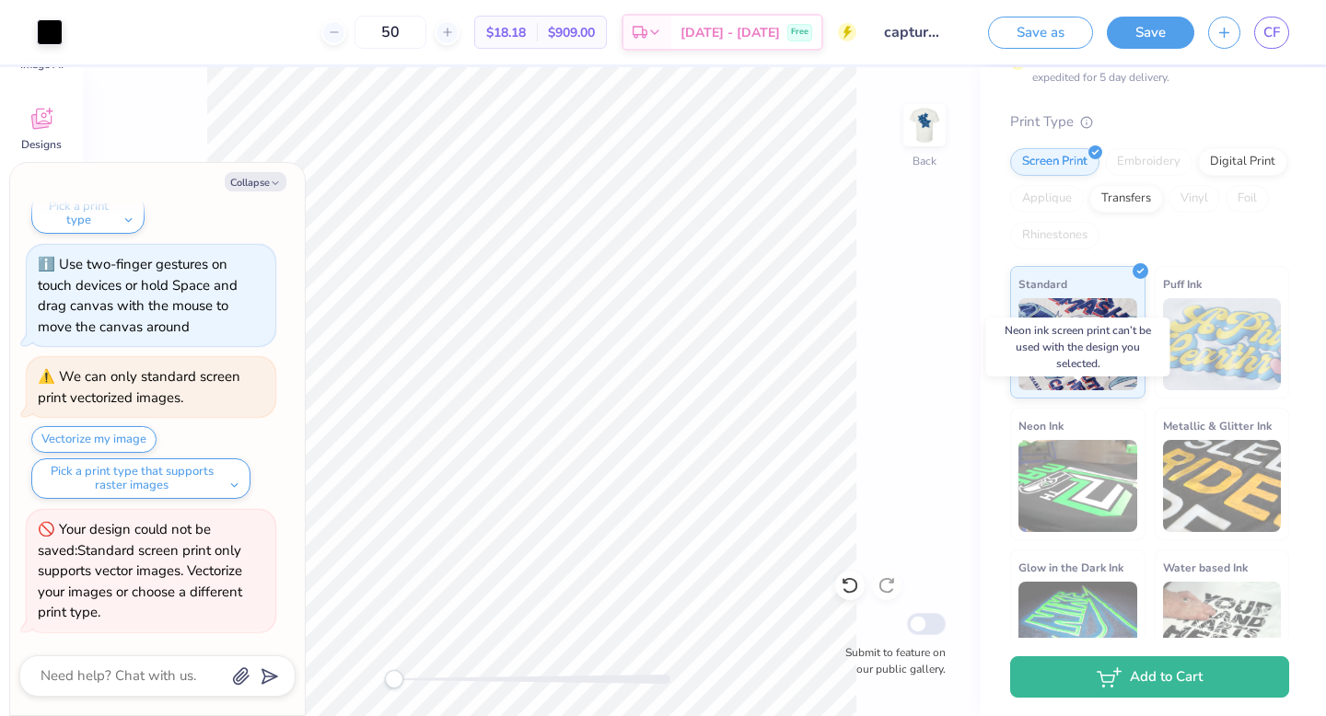
scroll to position [364, 0]
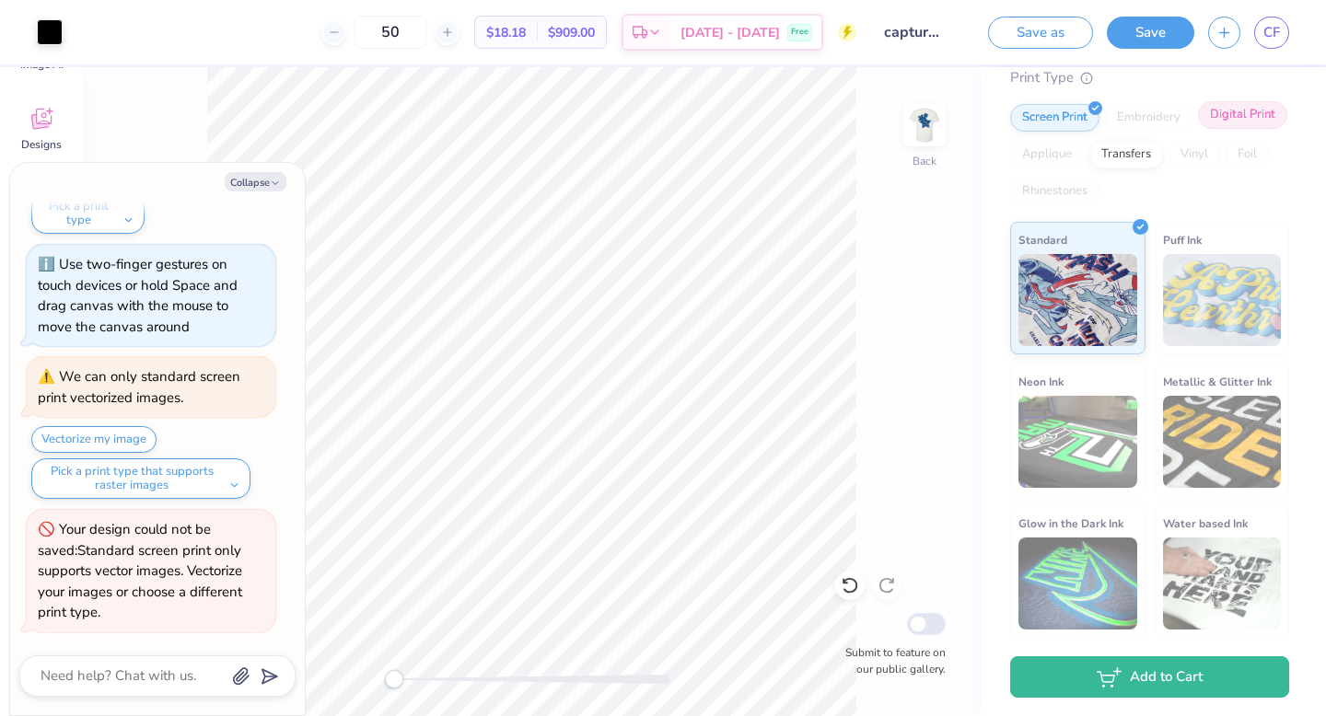
click at [1220, 128] on div "Digital Print" at bounding box center [1242, 115] width 89 height 28
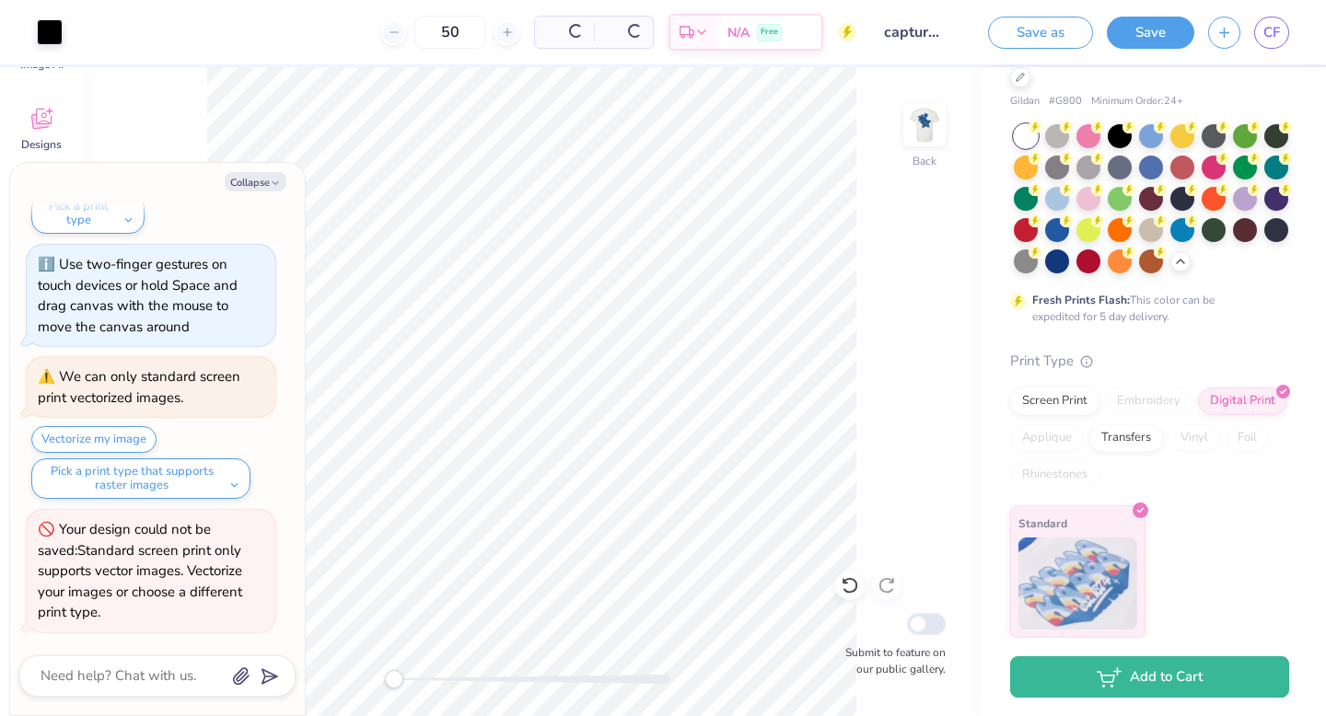
scroll to position [80, 0]
click at [1140, 435] on div "Transfers" at bounding box center [1126, 436] width 74 height 28
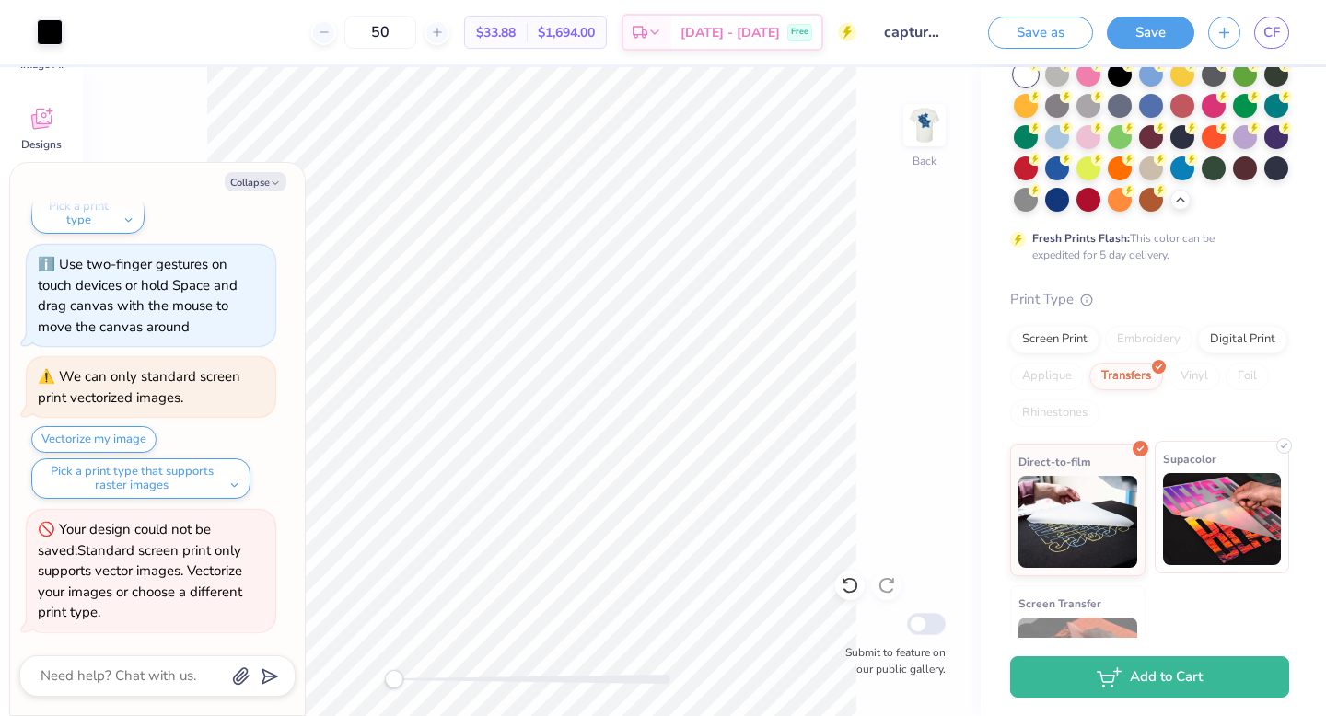
scroll to position [222, 0]
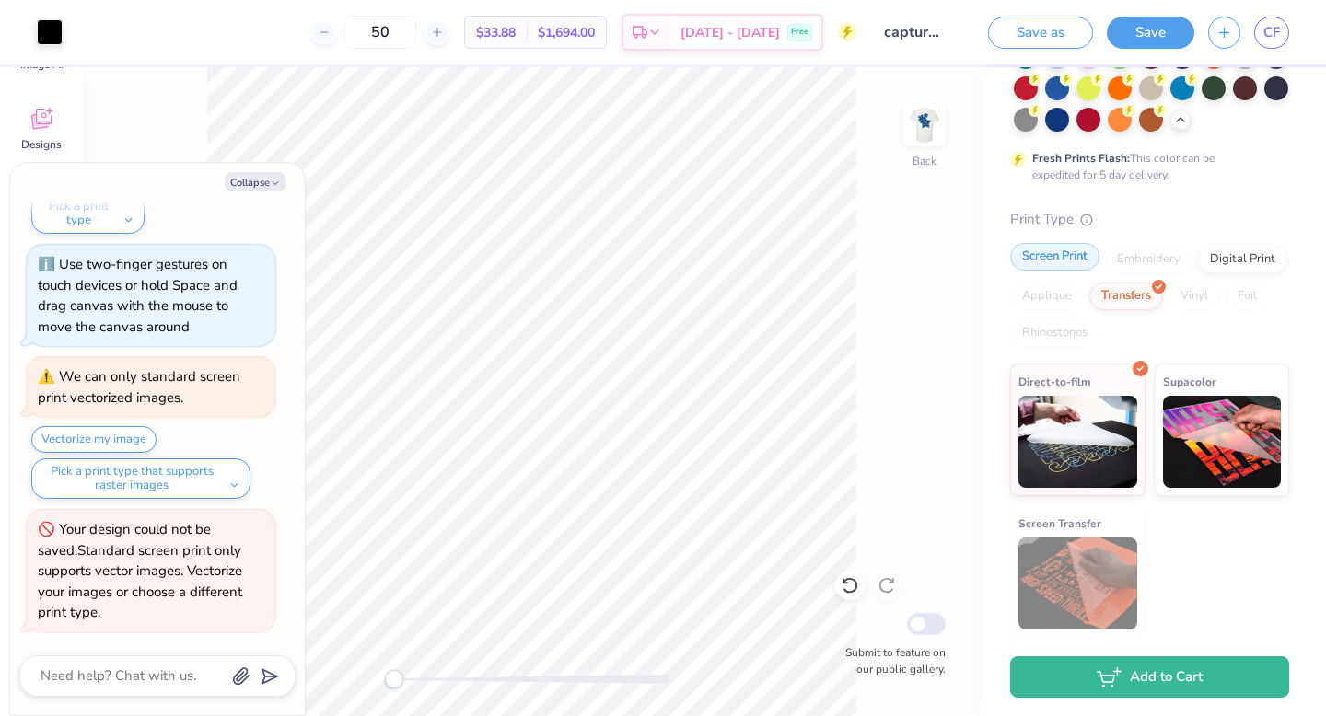
click at [1070, 266] on div "Screen Print" at bounding box center [1054, 257] width 89 height 28
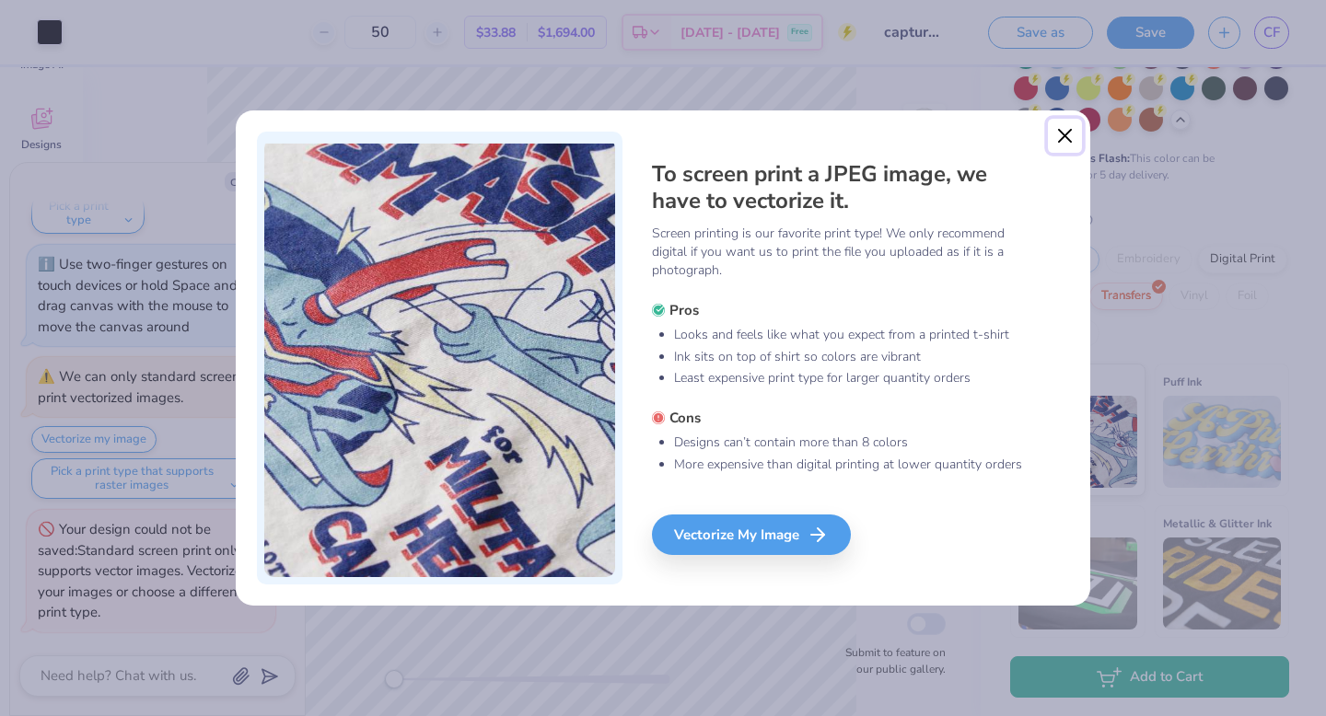
click at [1063, 145] on button "Close" at bounding box center [1065, 136] width 35 height 35
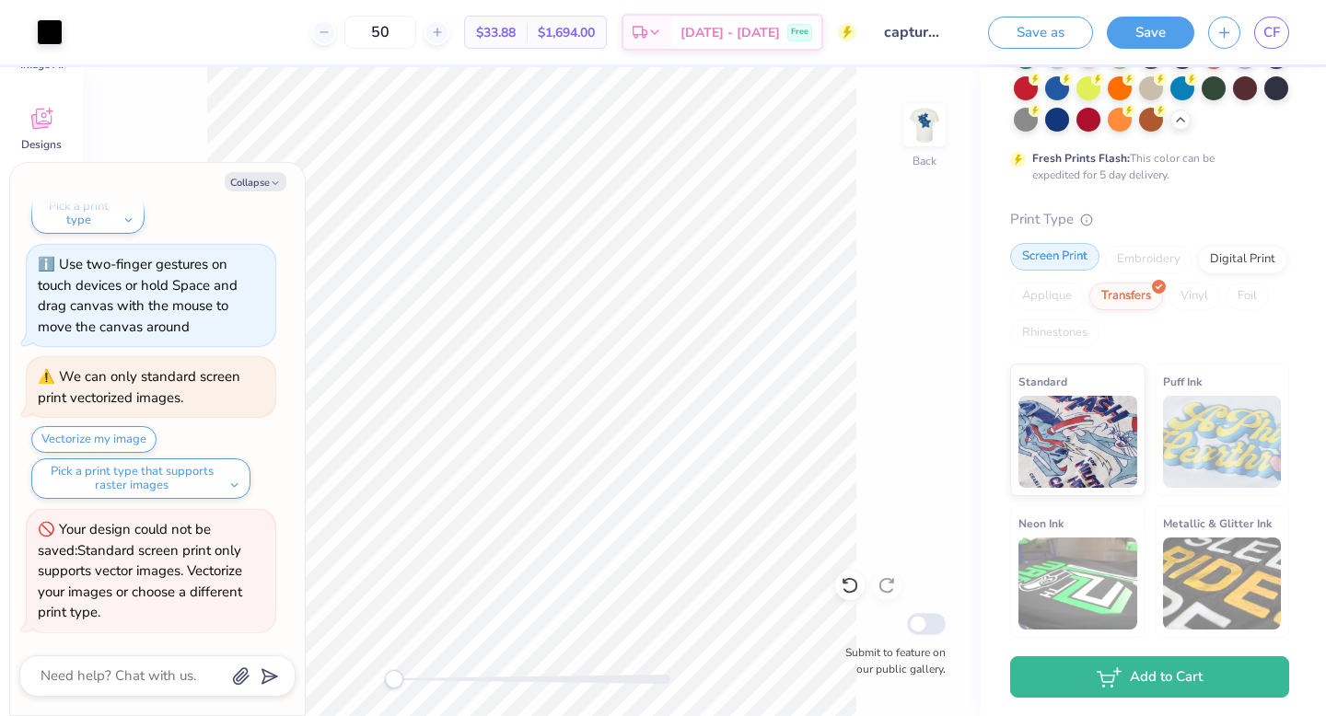
click at [1063, 266] on div "Screen Print" at bounding box center [1054, 257] width 89 height 28
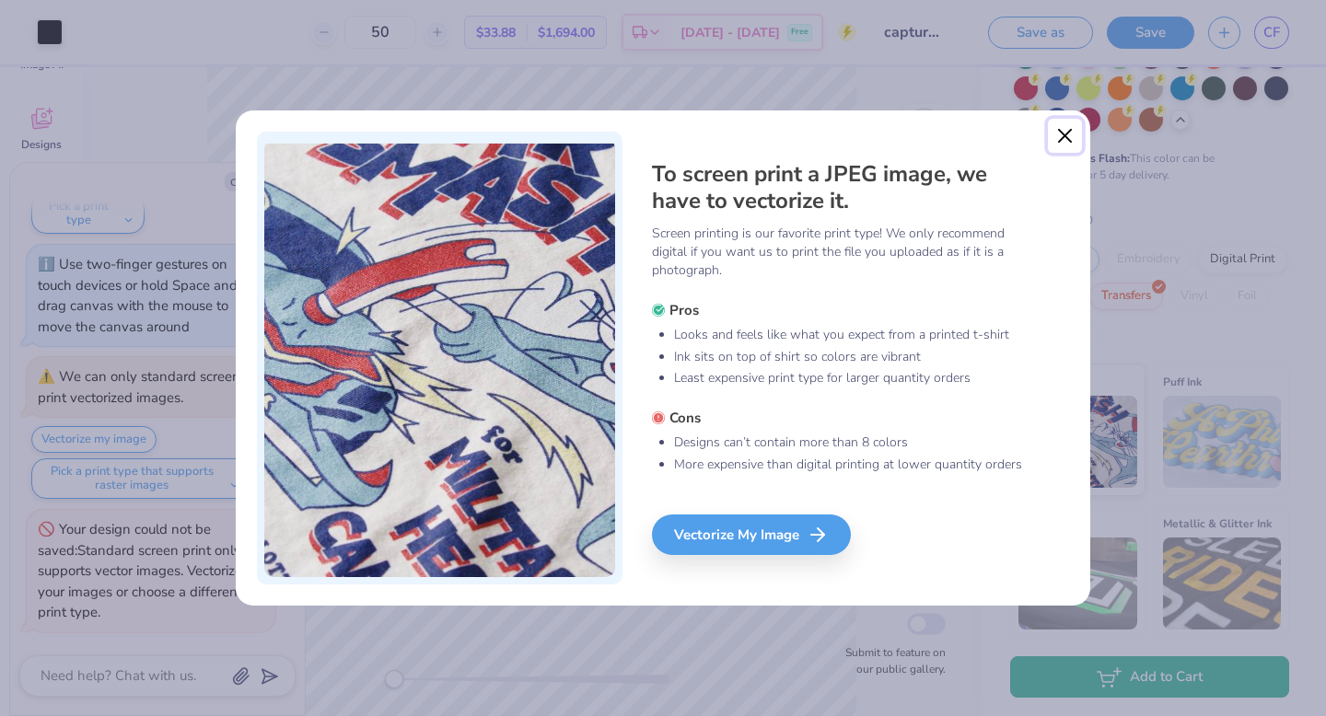
click at [1056, 135] on button "Close" at bounding box center [1065, 136] width 35 height 35
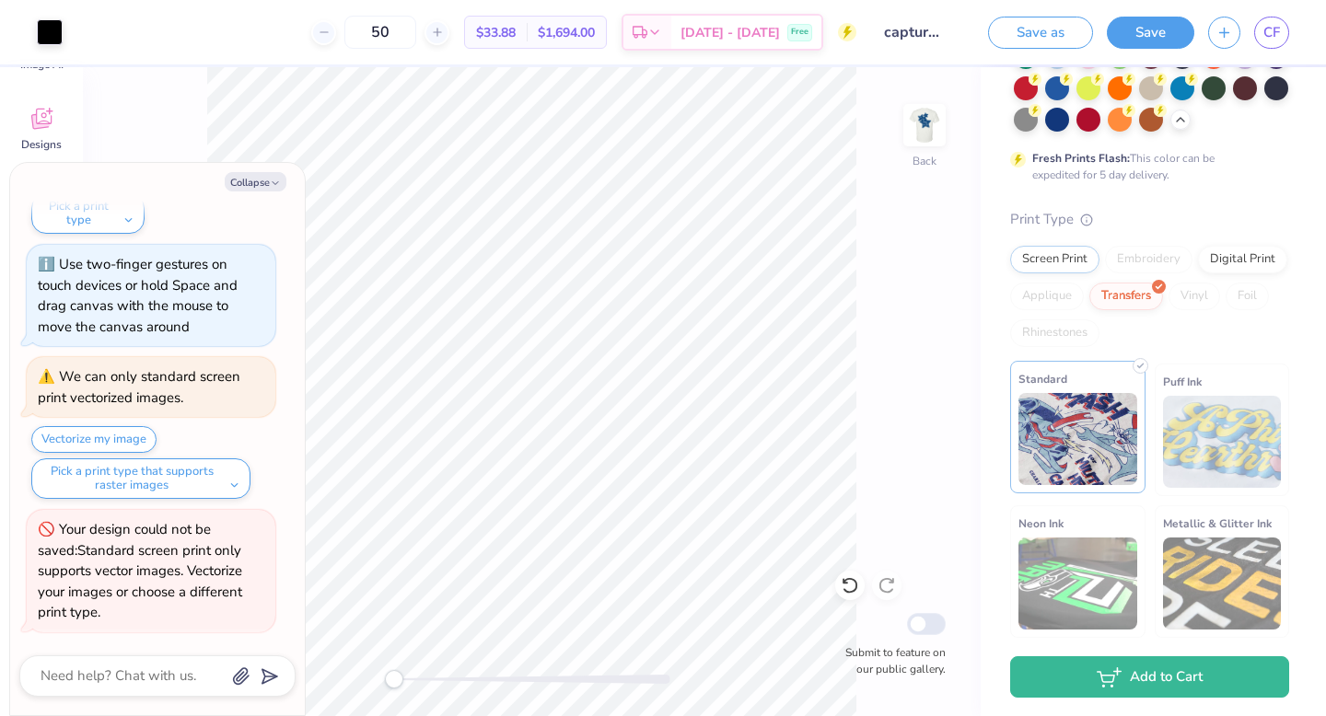
click at [1093, 424] on img at bounding box center [1077, 439] width 119 height 92
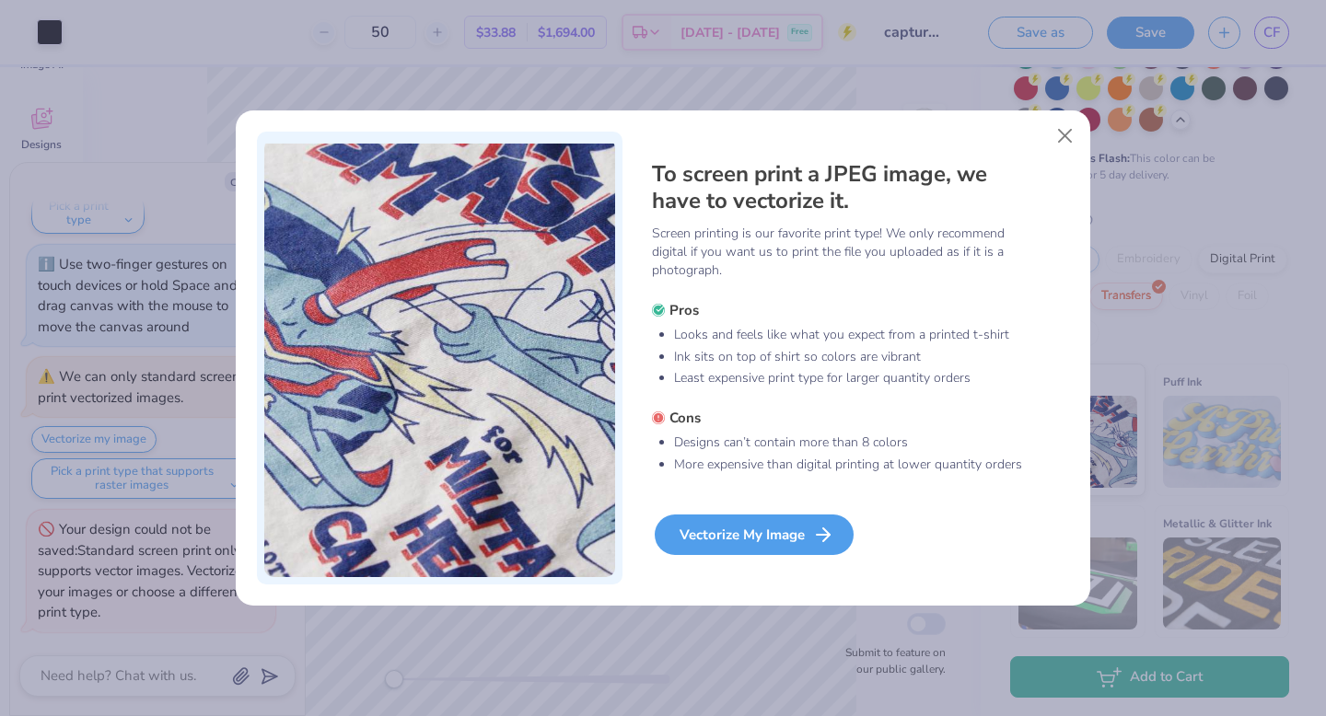
click at [793, 541] on div "Vectorize My Image" at bounding box center [754, 535] width 199 height 41
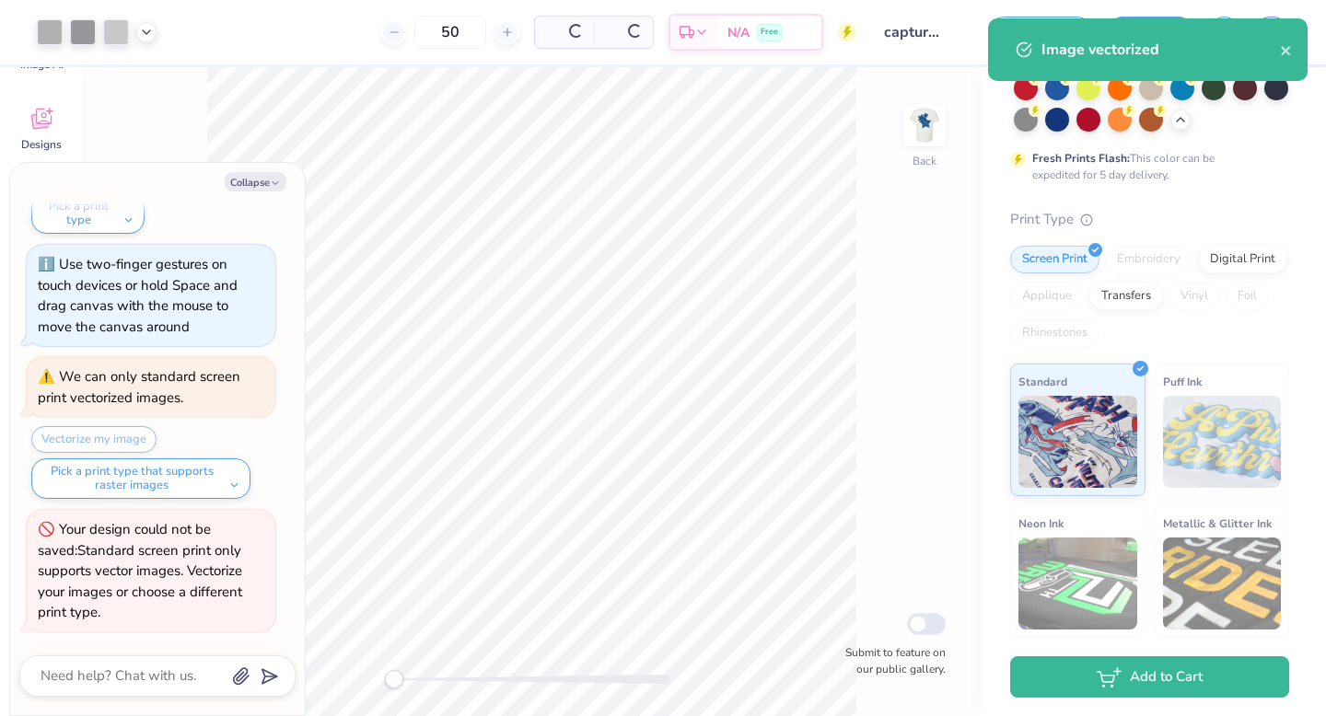
scroll to position [1271, 0]
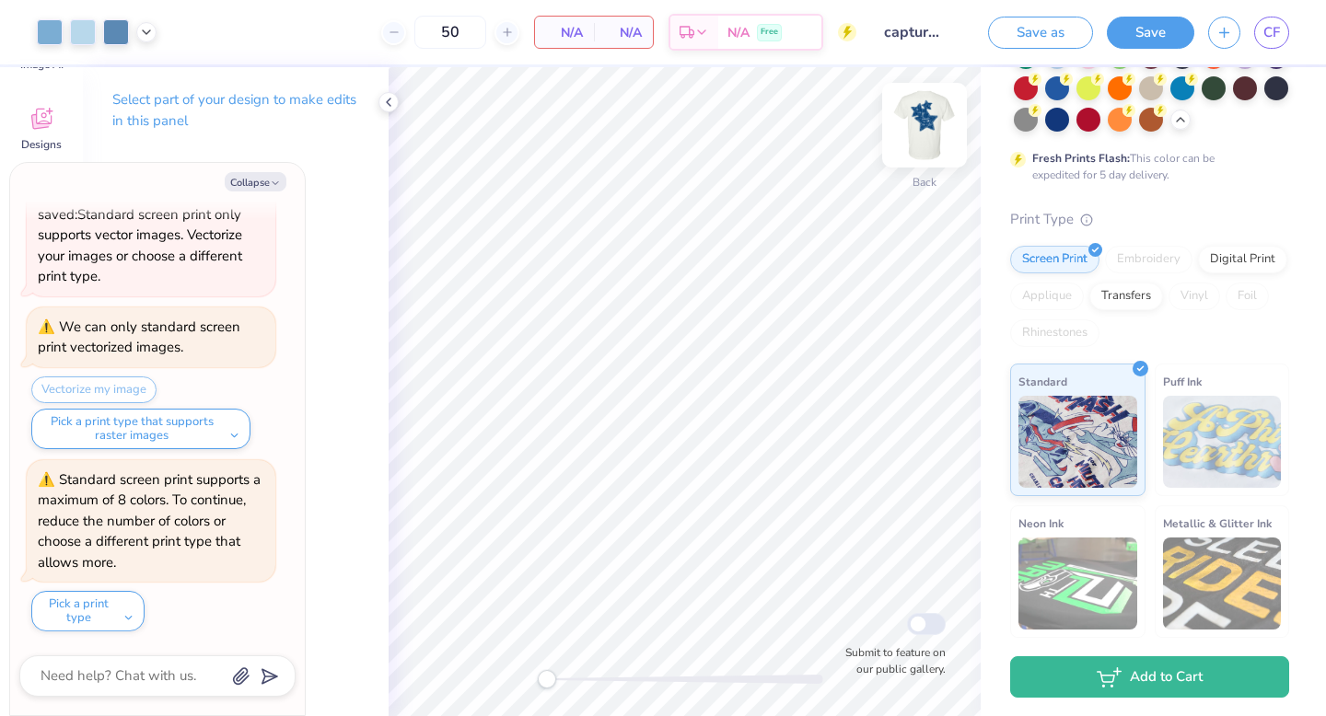
click at [934, 125] on img at bounding box center [925, 125] width 74 height 74
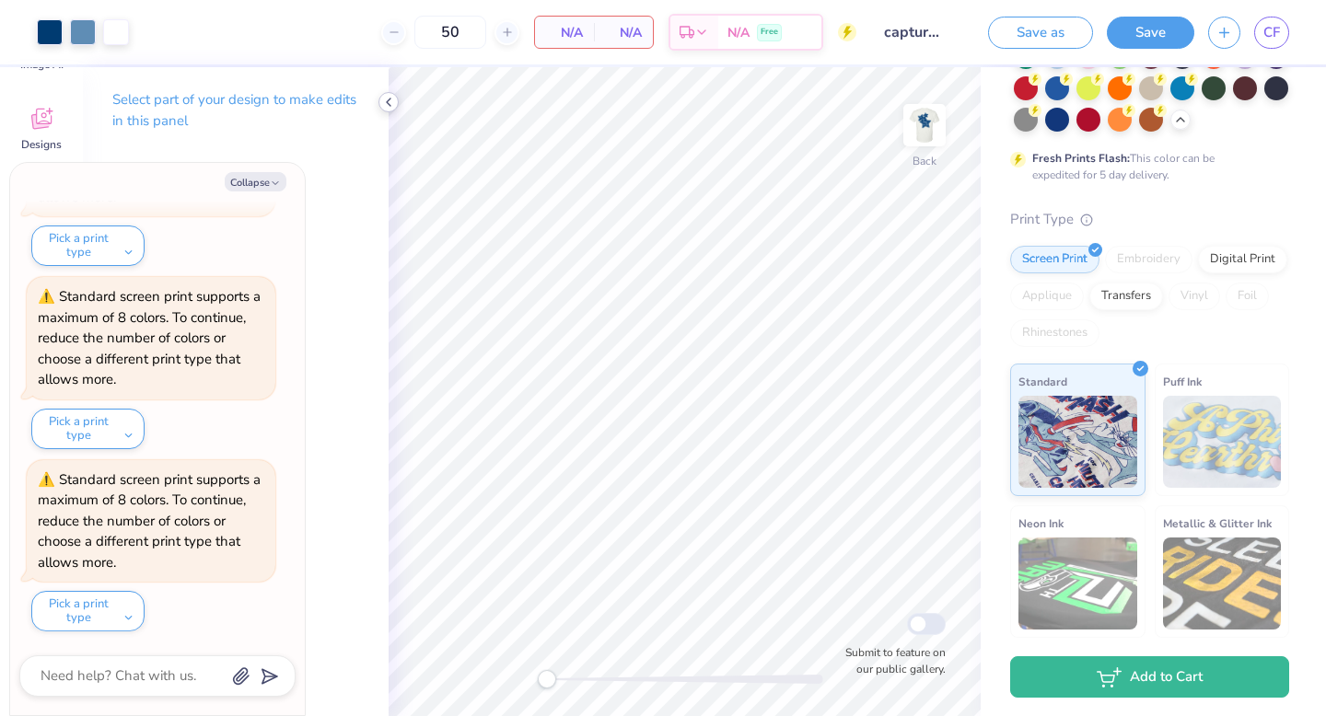
type textarea "x"
click at [389, 100] on icon at bounding box center [388, 102] width 15 height 15
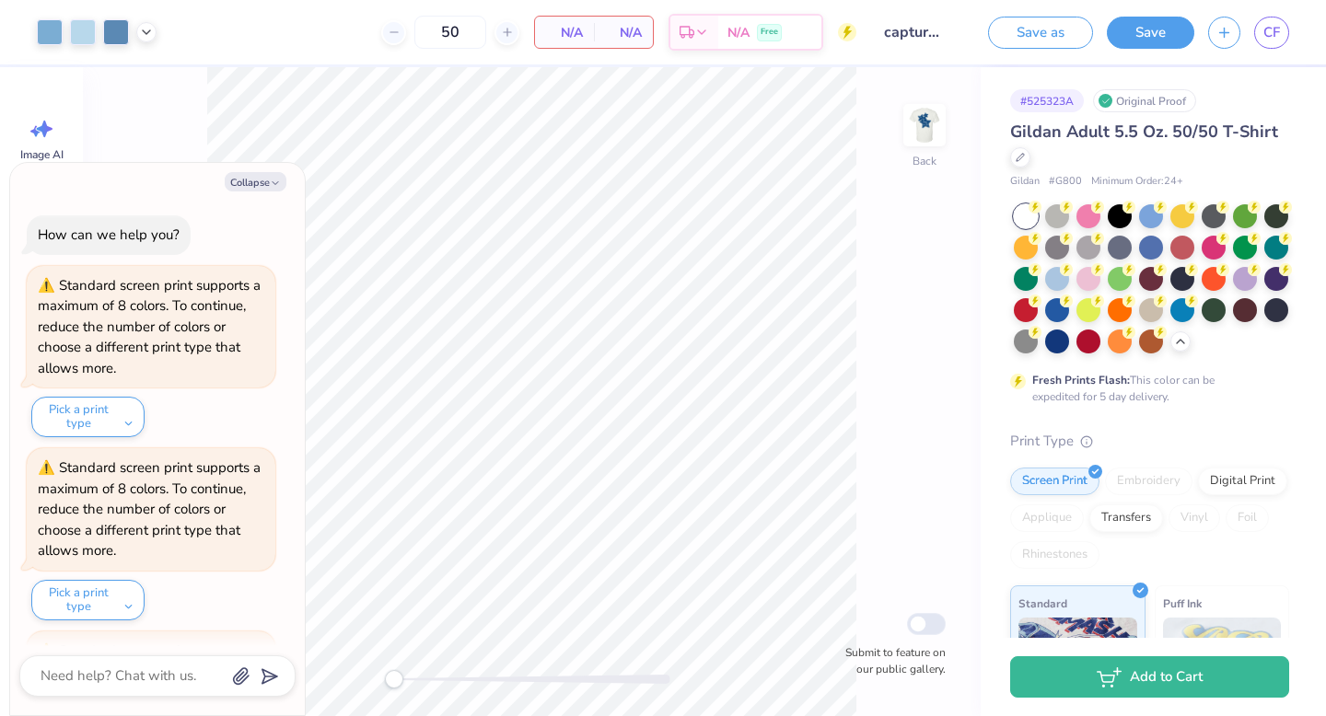
scroll to position [1818, 0]
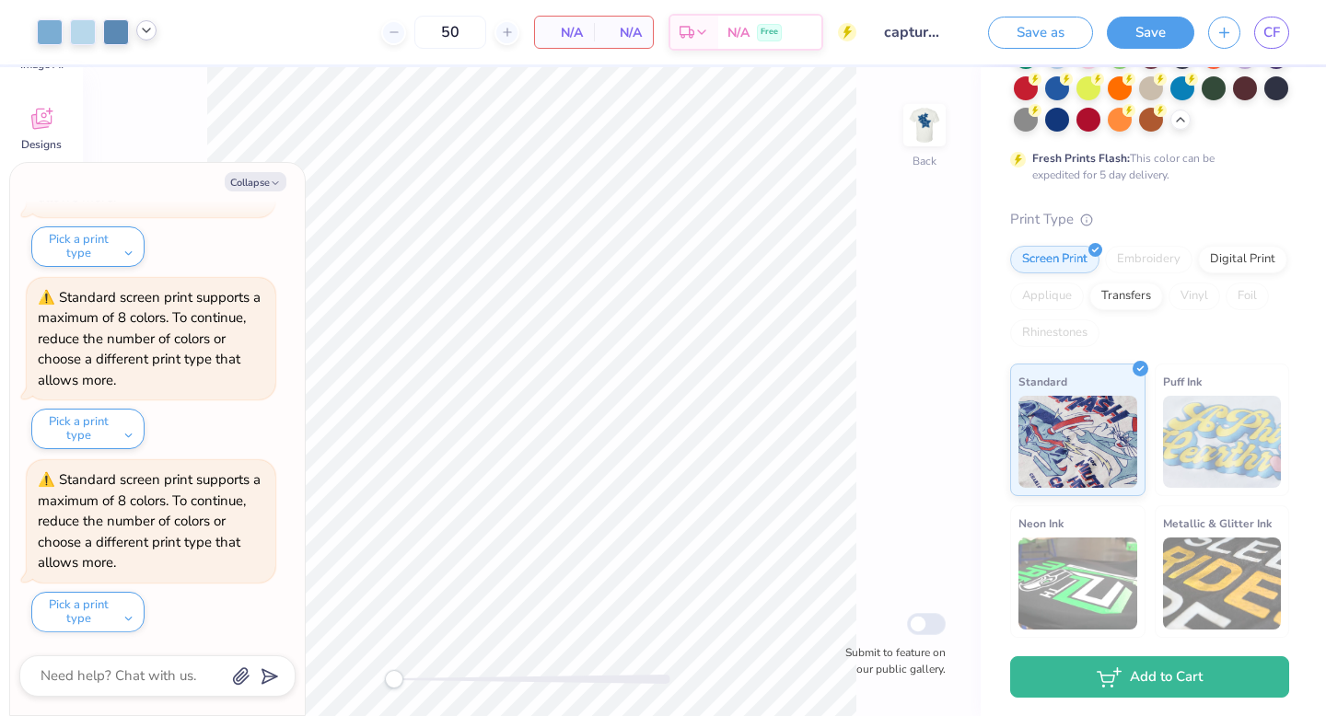
click at [141, 30] on icon at bounding box center [146, 30] width 15 height 15
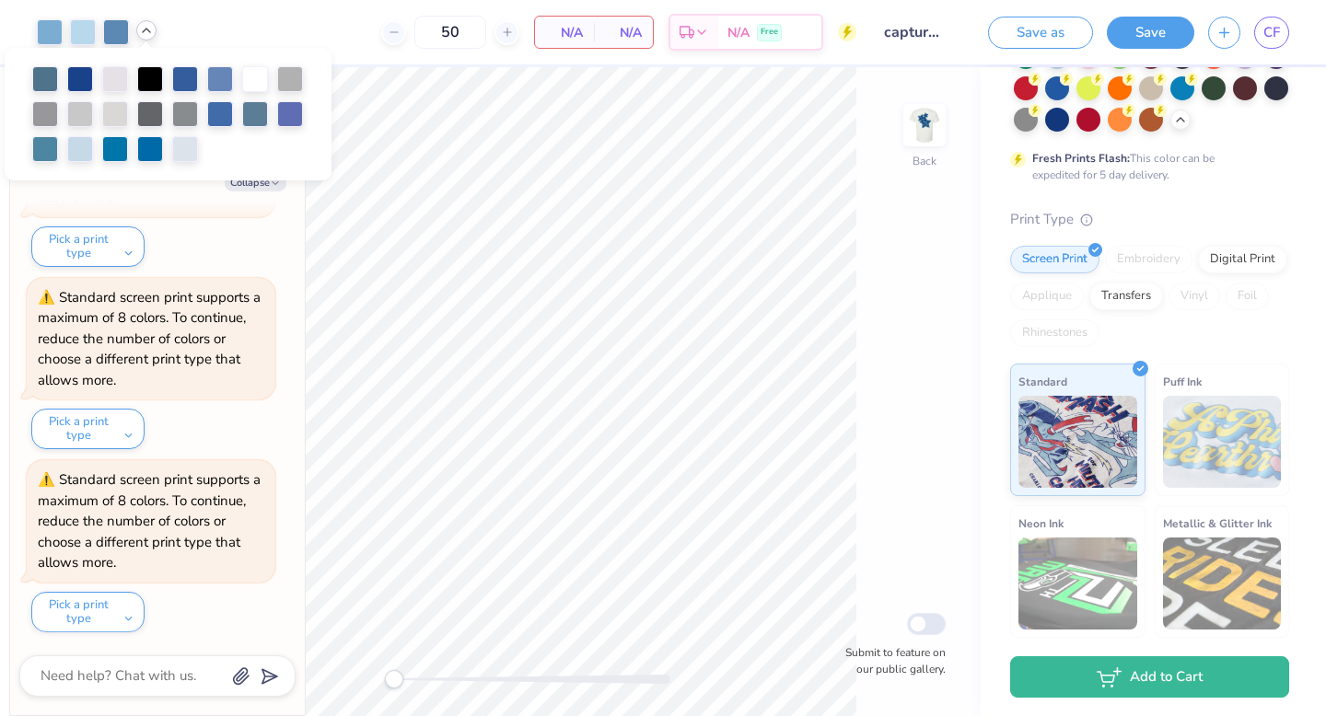
click at [147, 26] on icon at bounding box center [146, 30] width 15 height 15
click at [308, 39] on div "50 N/A Per Item N/A Total Est. Delivery N/A Free" at bounding box center [513, 32] width 686 height 64
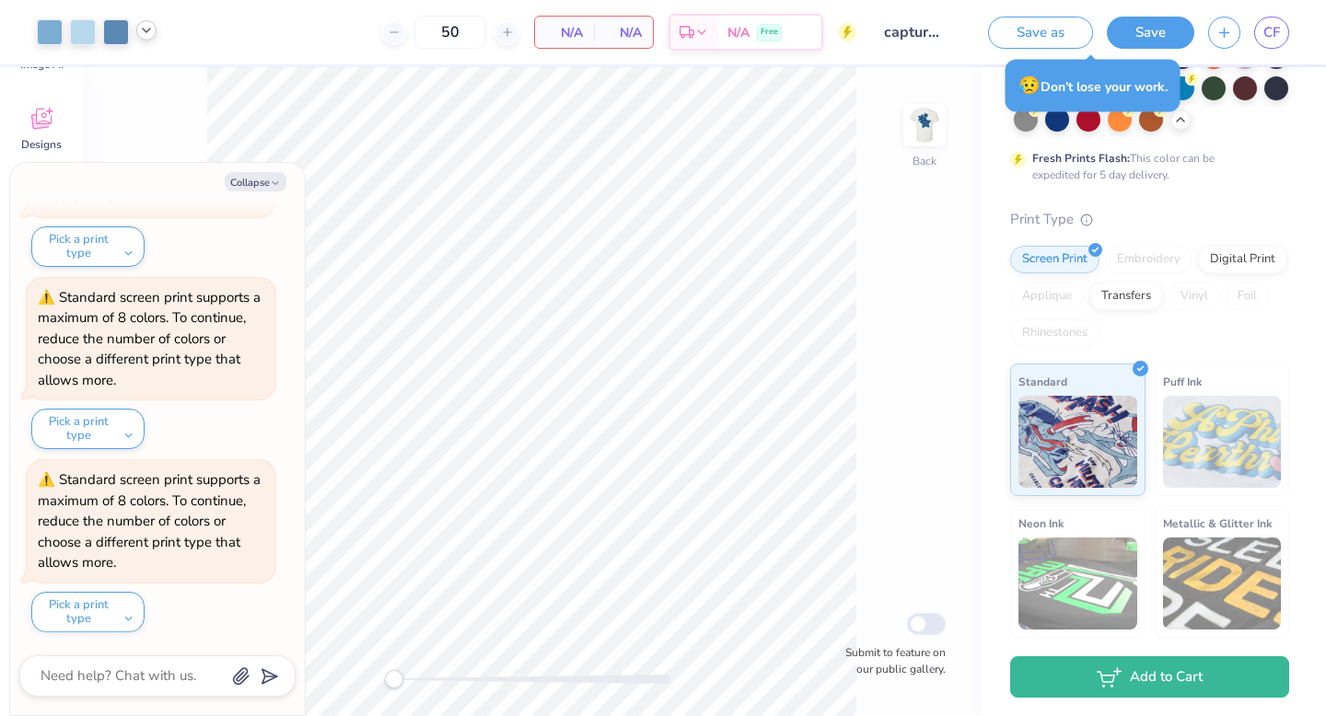
type textarea "x"
